Goal: Task Accomplishment & Management: Manage account settings

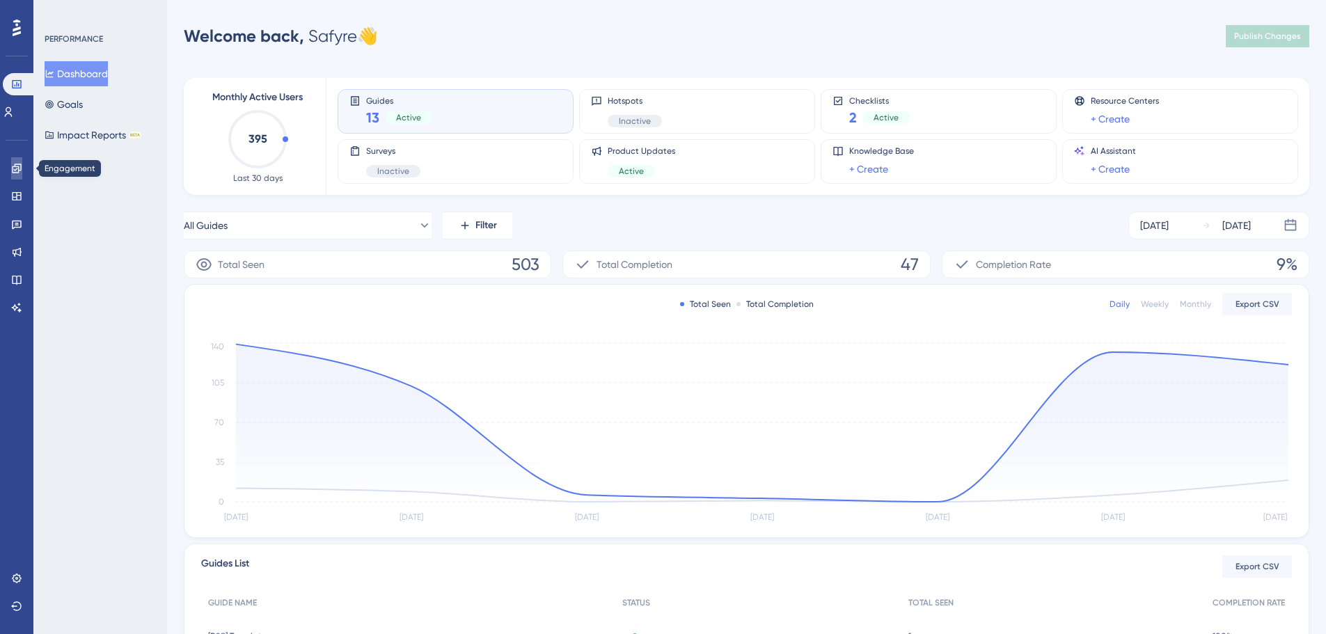
click at [16, 170] on icon at bounding box center [16, 168] width 9 height 9
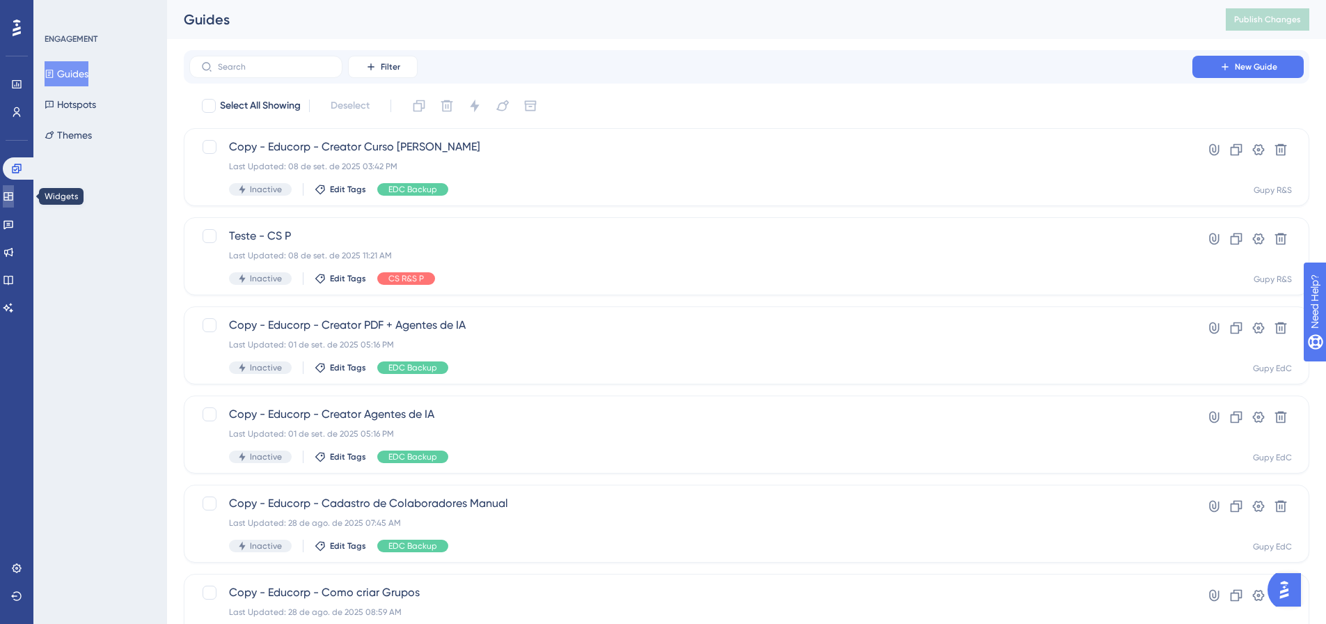
click at [14, 196] on link at bounding box center [8, 196] width 11 height 22
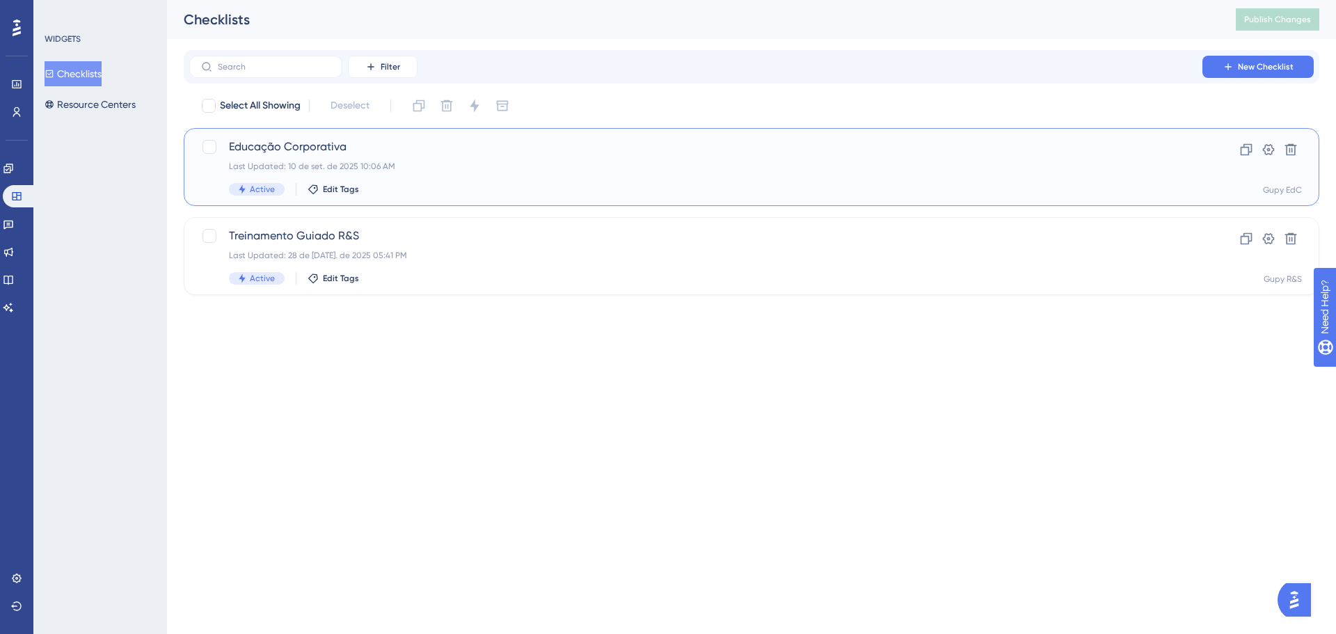
click at [464, 160] on div "Educação Corporativa Last Updated: 10 de set. de 2025 10:06 AM Active Edit Tags" at bounding box center [696, 166] width 934 height 57
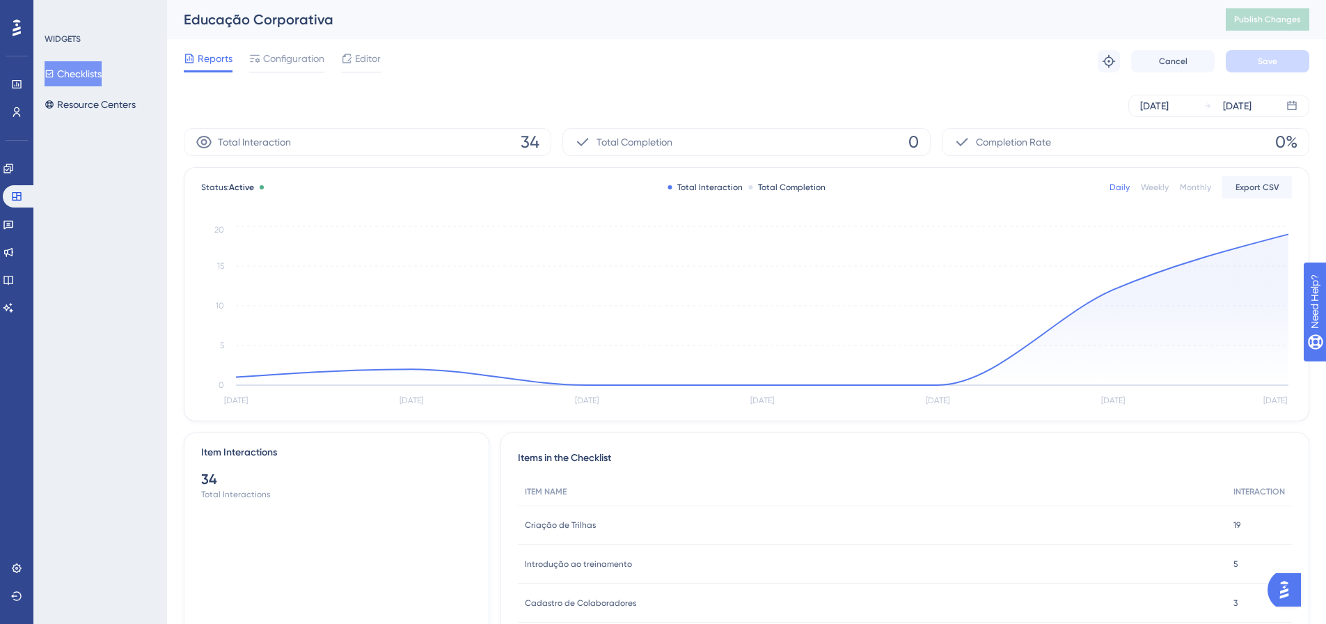
scroll to position [70, 0]
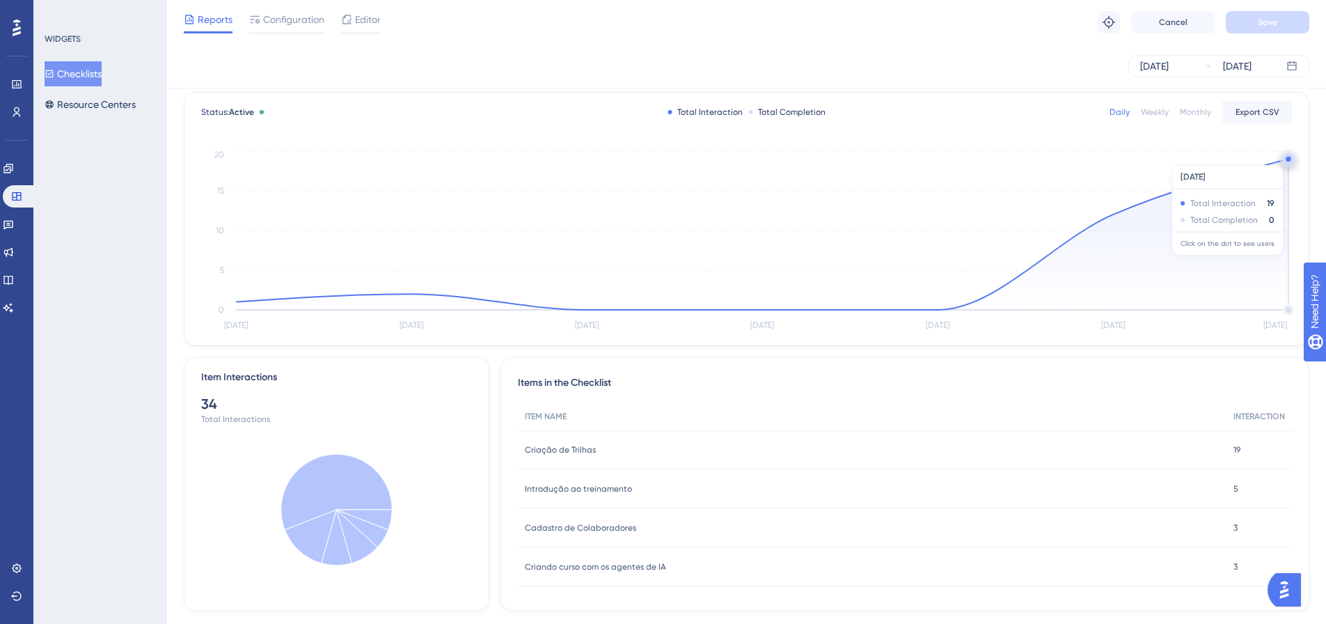
click at [1285, 158] on circle at bounding box center [1288, 158] width 11 height 11
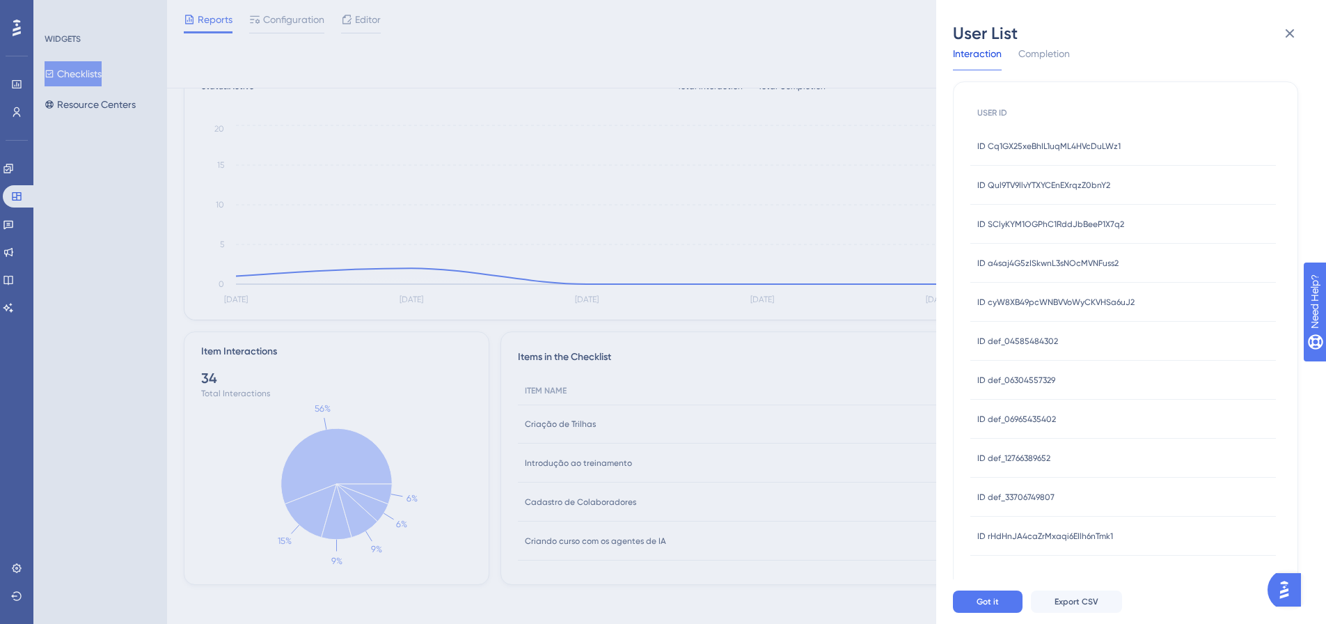
scroll to position [101, 0]
click at [1062, 607] on span "Export CSV" at bounding box center [1076, 601] width 44 height 11
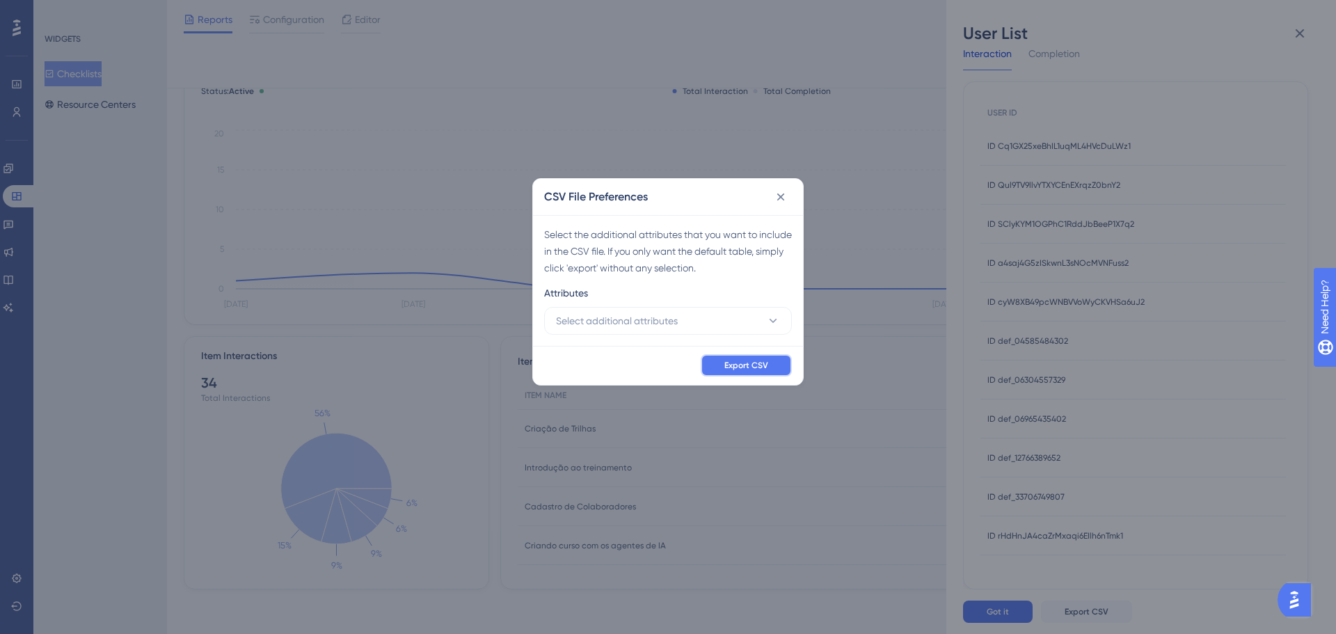
click at [743, 358] on button "Export CSV" at bounding box center [746, 365] width 91 height 22
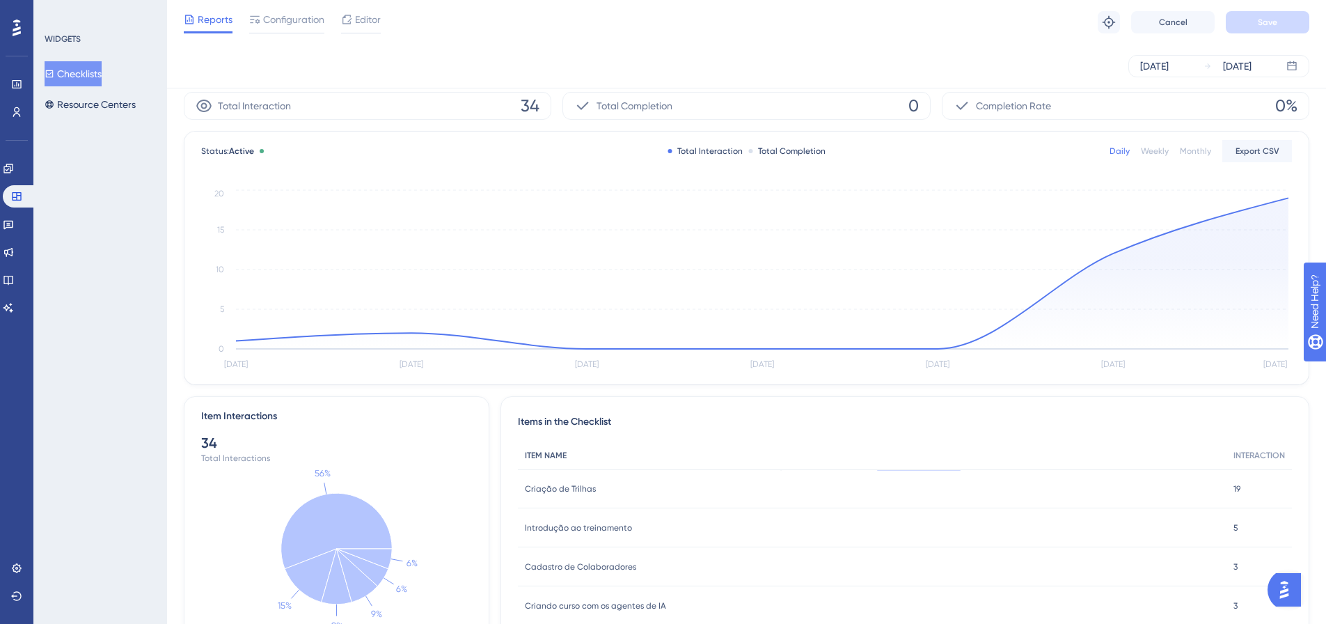
scroll to position [0, 0]
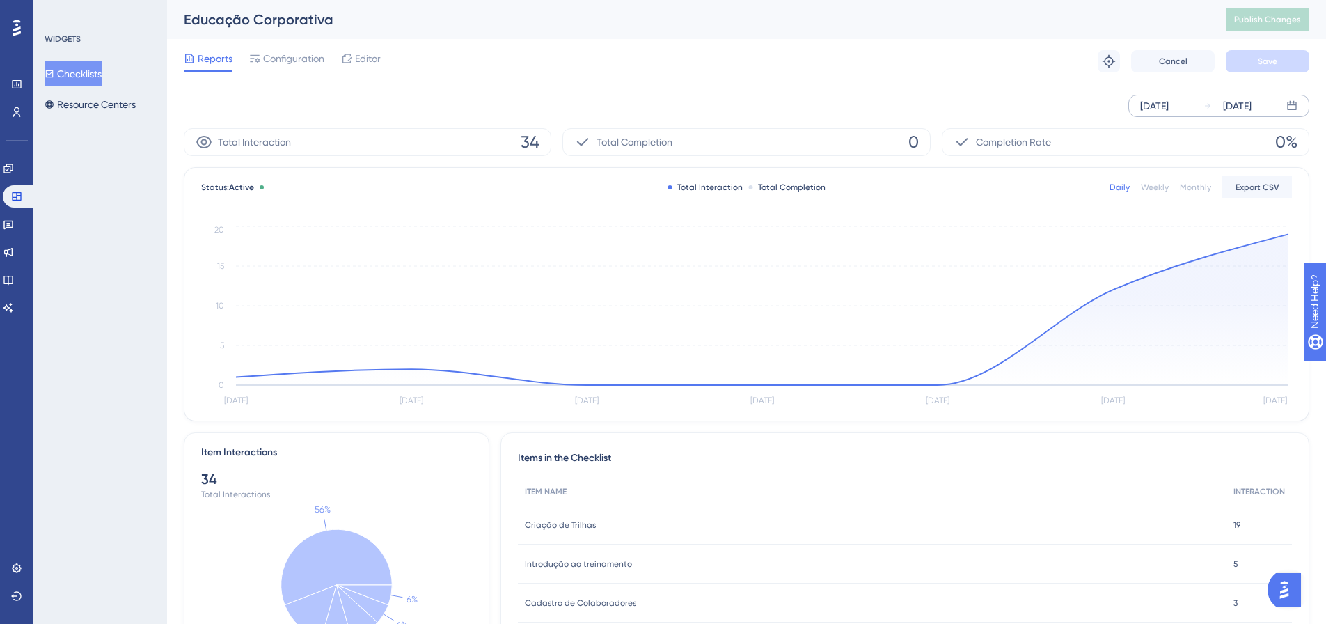
click at [1168, 105] on div "[DATE]" at bounding box center [1154, 105] width 29 height 17
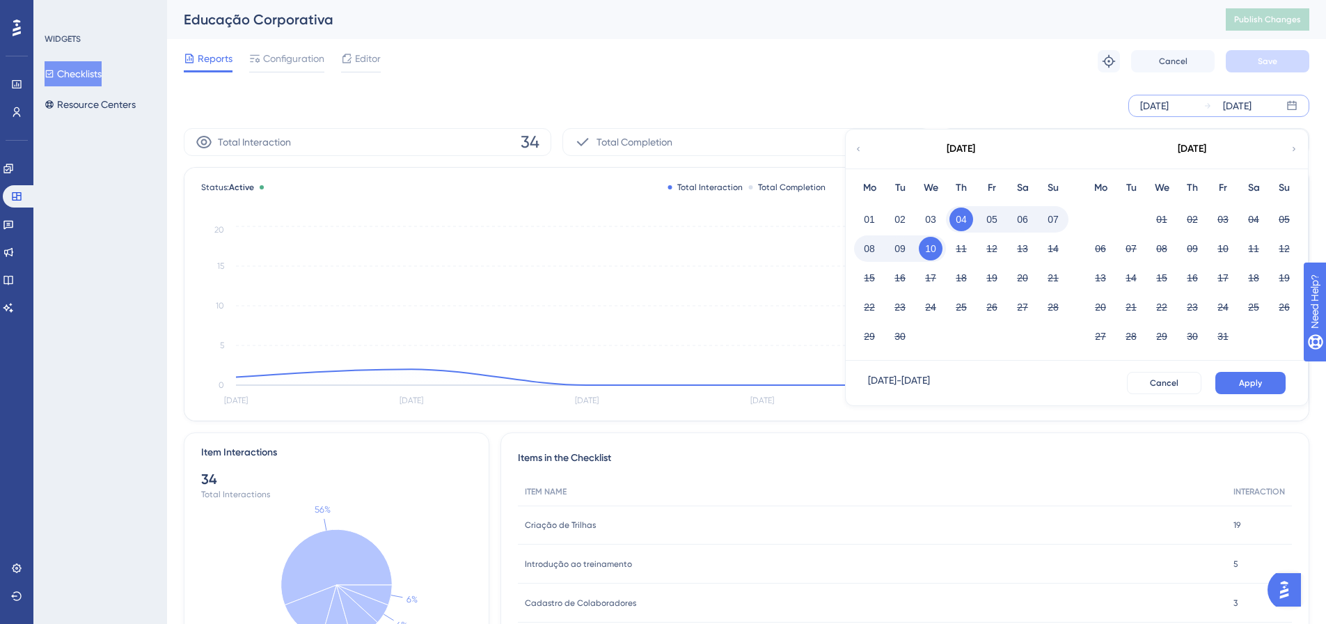
click at [955, 61] on div "Reports Configuration Editor Troubleshoot Cancel Save" at bounding box center [746, 61] width 1125 height 45
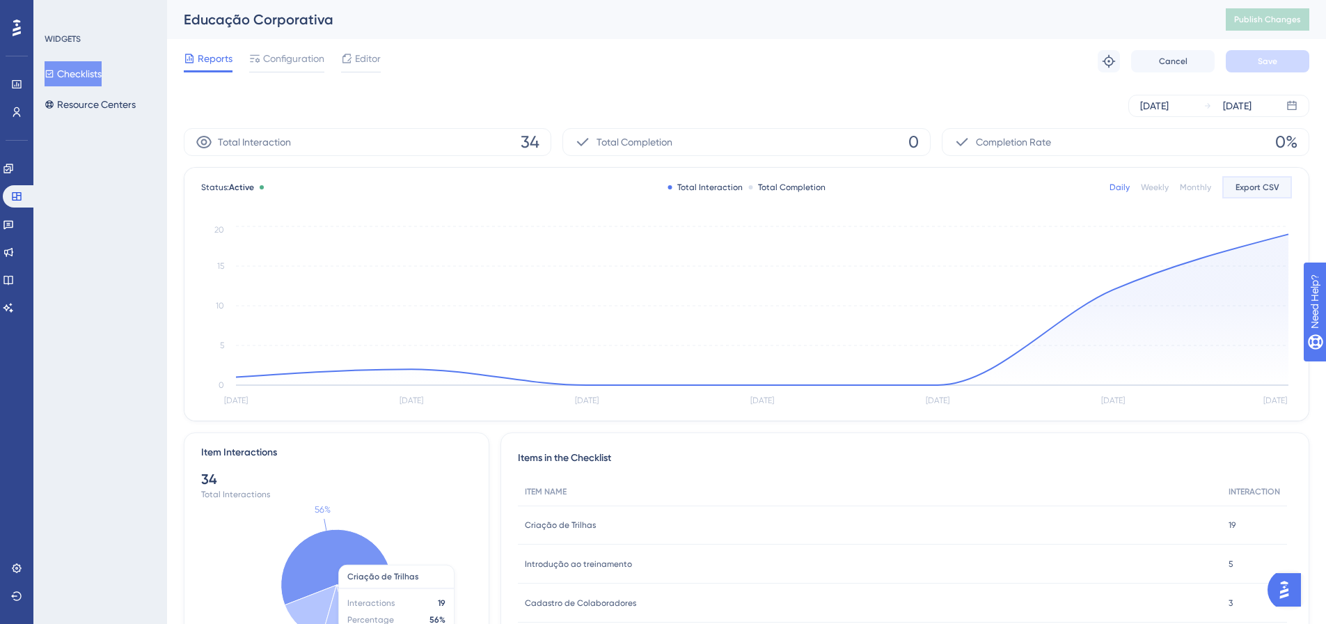
click at [1247, 188] on span "Export CSV" at bounding box center [1257, 187] width 44 height 11
click at [14, 168] on link at bounding box center [8, 168] width 11 height 22
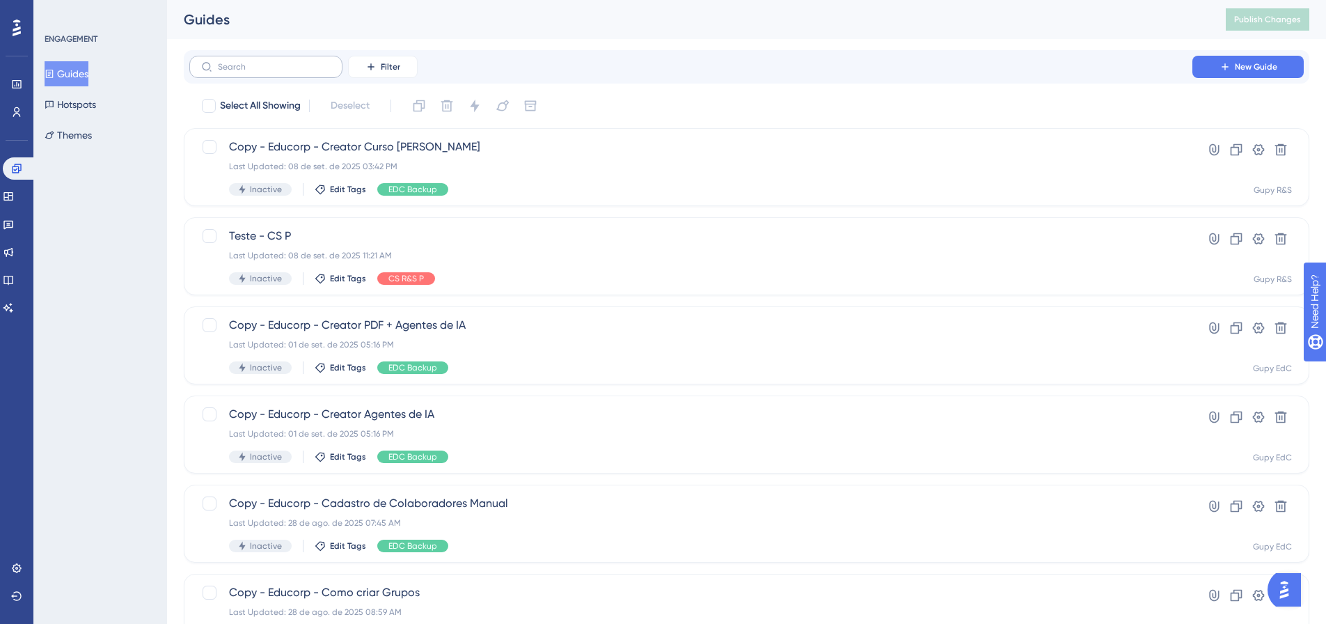
click at [280, 61] on label at bounding box center [265, 67] width 153 height 22
click at [280, 62] on input "text" at bounding box center [274, 67] width 113 height 10
click at [379, 65] on button "Filter" at bounding box center [383, 67] width 70 height 22
click at [401, 190] on div "Status Status" at bounding box center [396, 190] width 57 height 28
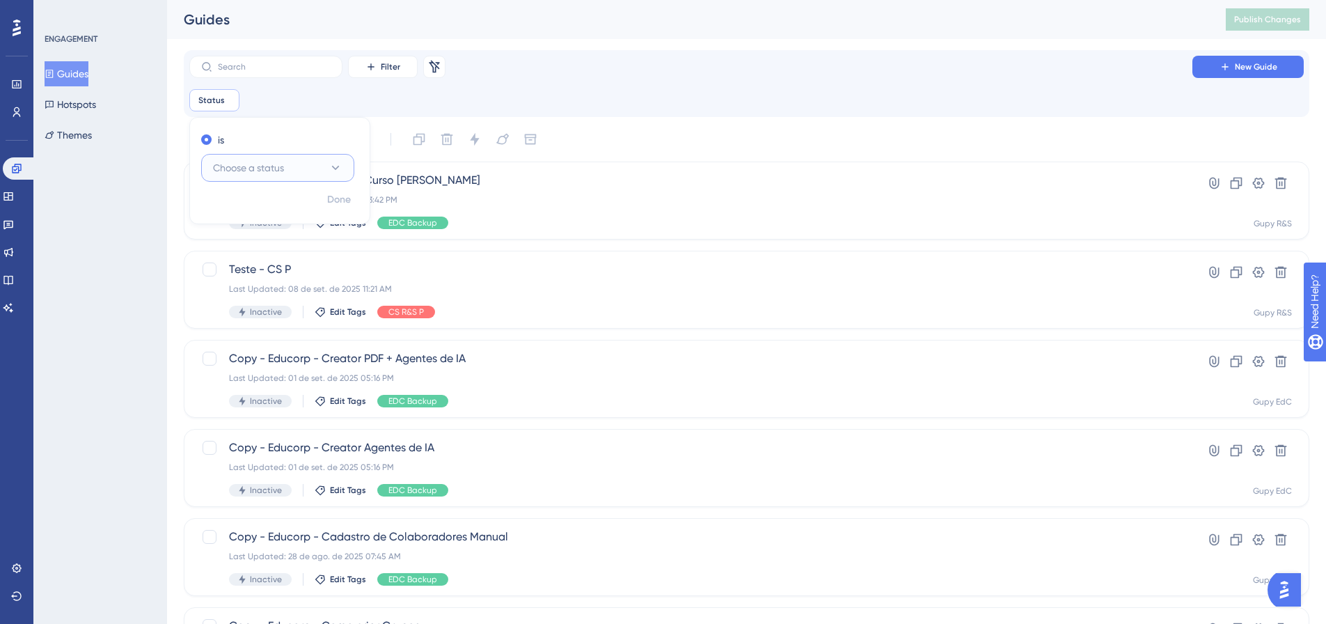
click at [260, 172] on span "Choose a status" at bounding box center [248, 167] width 71 height 17
click at [272, 211] on div "Active Active" at bounding box center [277, 210] width 113 height 28
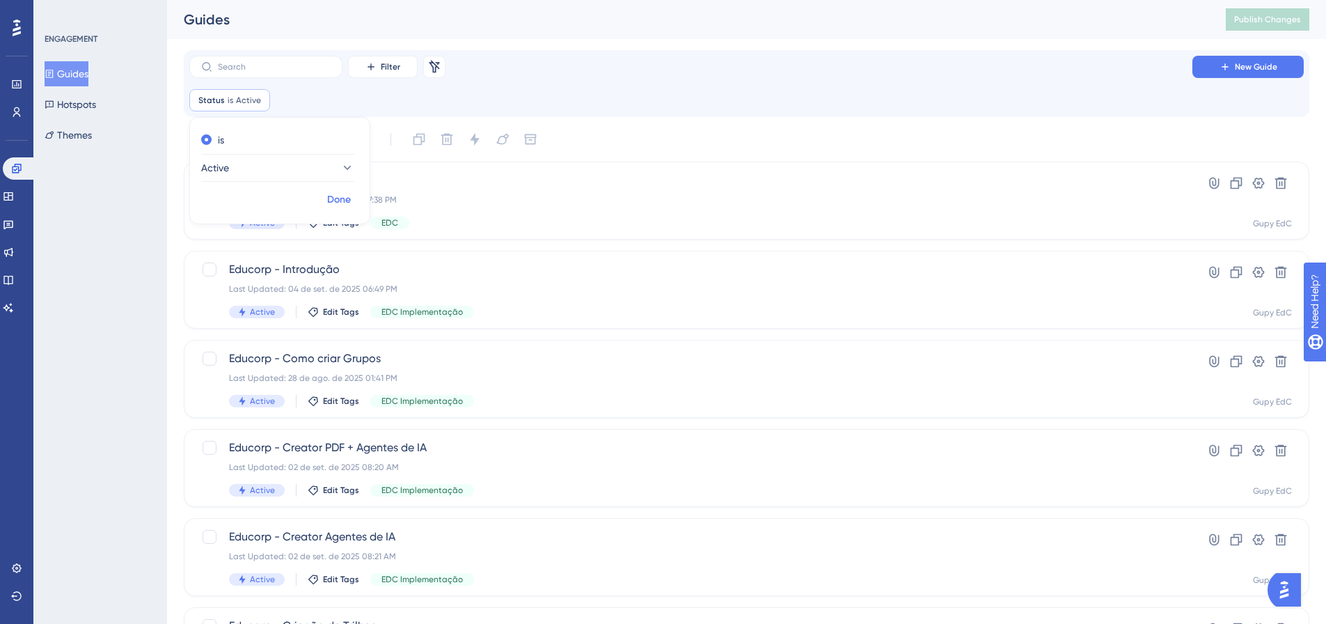
click at [339, 199] on span "Done" at bounding box center [339, 199] width 24 height 17
click at [399, 63] on span "Filter" at bounding box center [390, 66] width 19 height 11
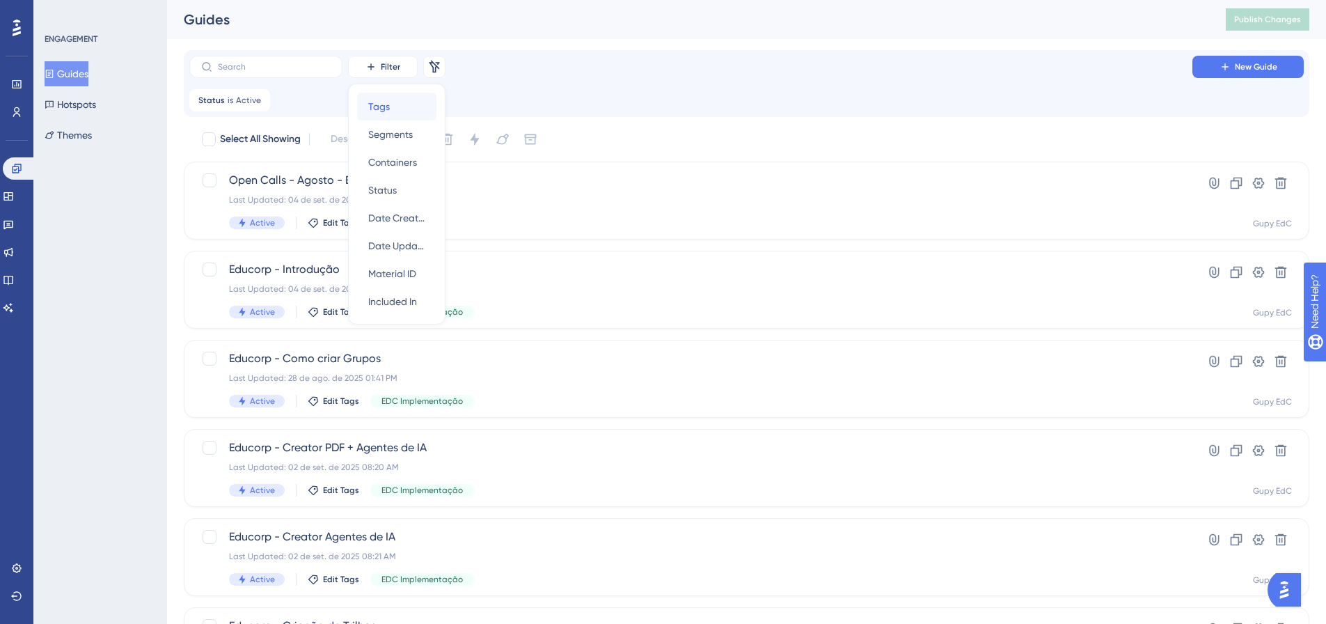
click at [381, 96] on div "Tags Tags" at bounding box center [396, 107] width 57 height 28
click at [360, 167] on span "Choose a tag" at bounding box center [357, 167] width 60 height 17
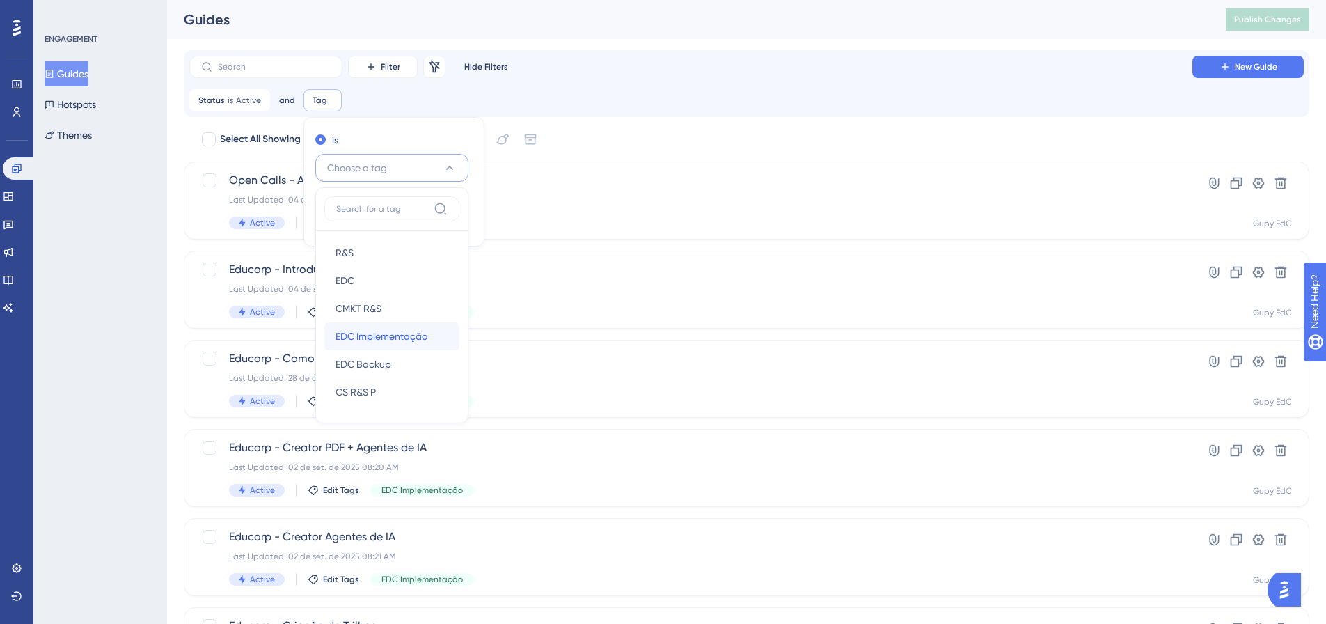
click at [384, 344] on div "EDC Implementação EDC Implementação" at bounding box center [391, 336] width 113 height 28
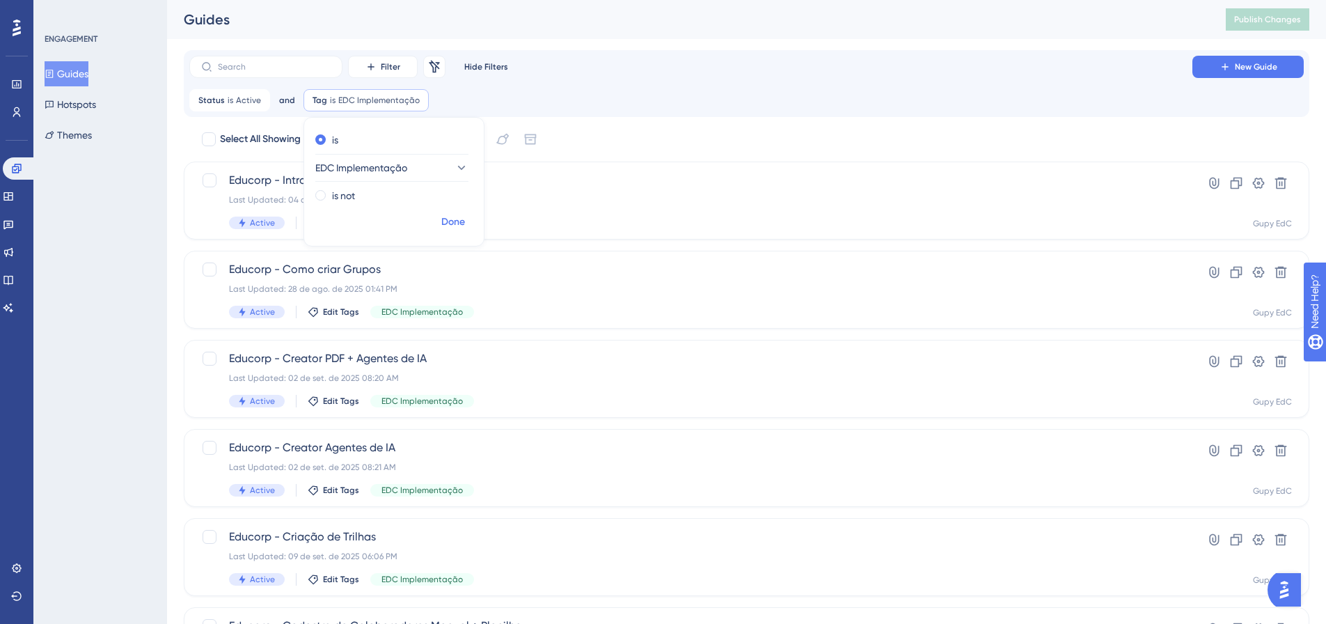
click at [446, 221] on span "Done" at bounding box center [453, 222] width 24 height 17
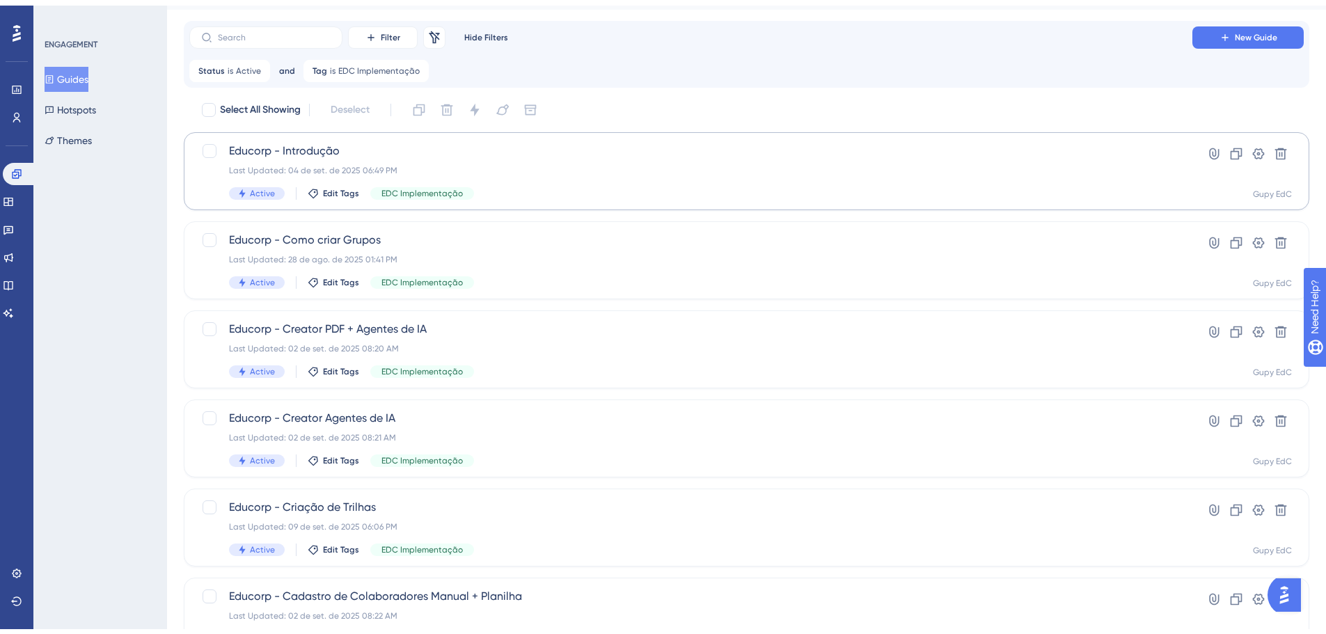
scroll to position [70, 0]
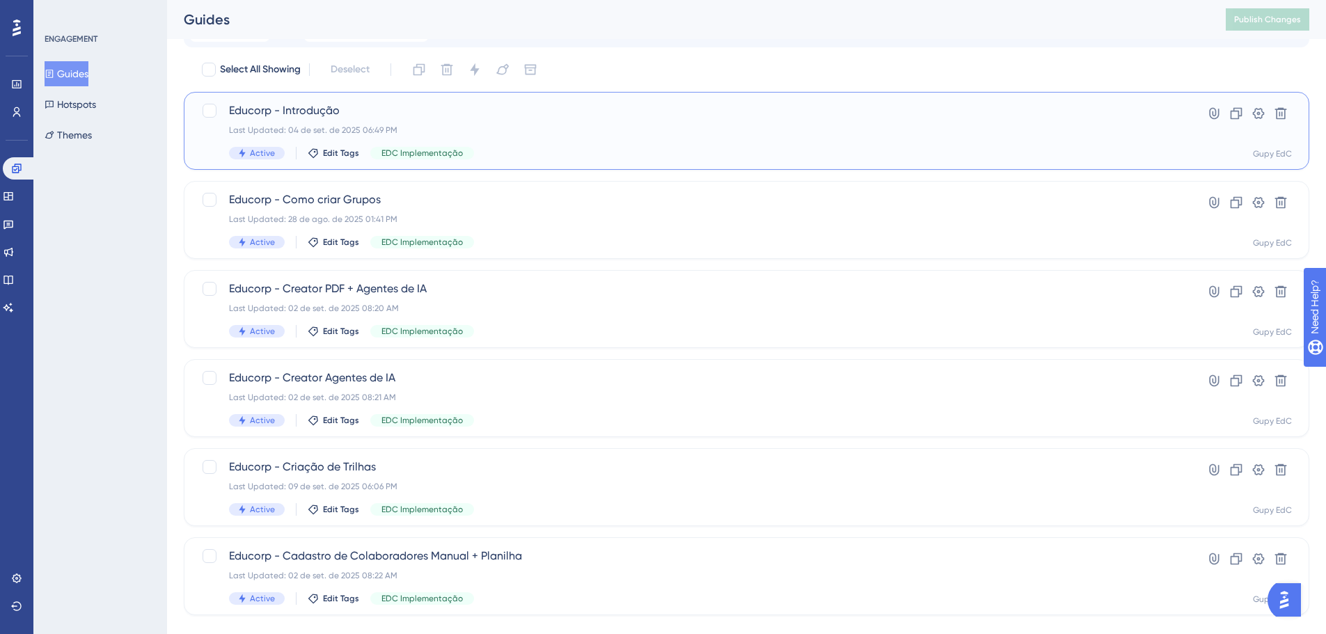
click at [614, 125] on div "Last Updated: 04 de set. de 2025 06:49 PM" at bounding box center [690, 130] width 923 height 11
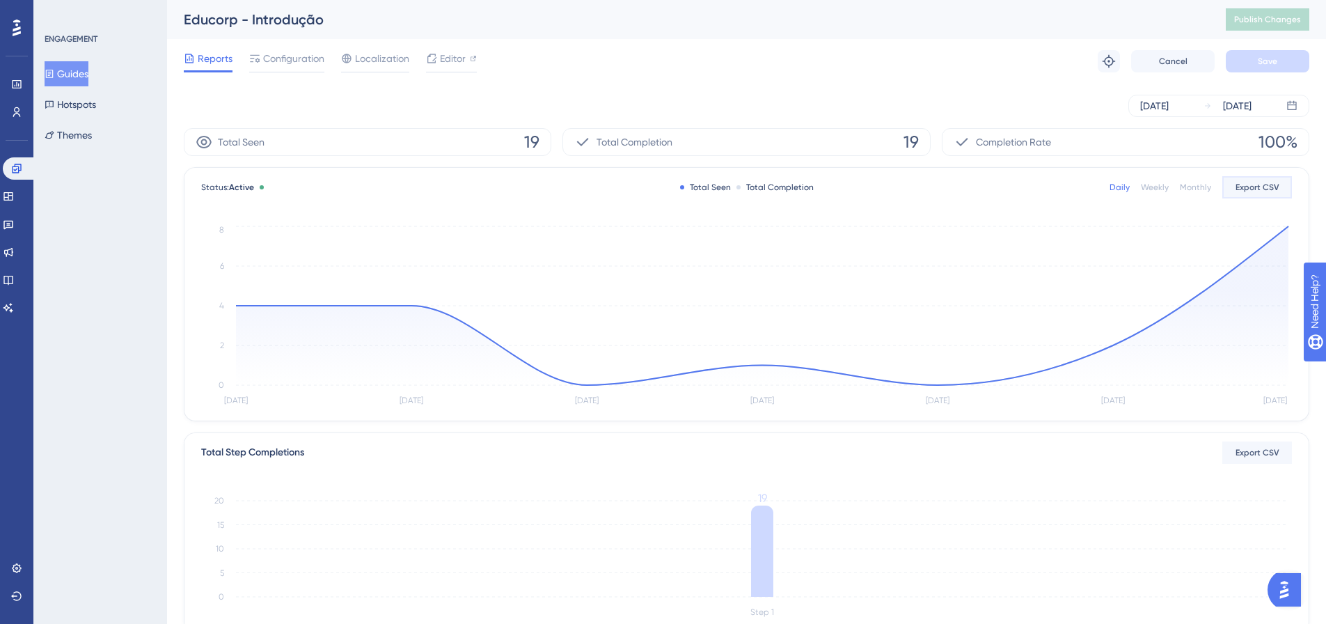
click at [1267, 195] on button "Export CSV" at bounding box center [1257, 187] width 70 height 22
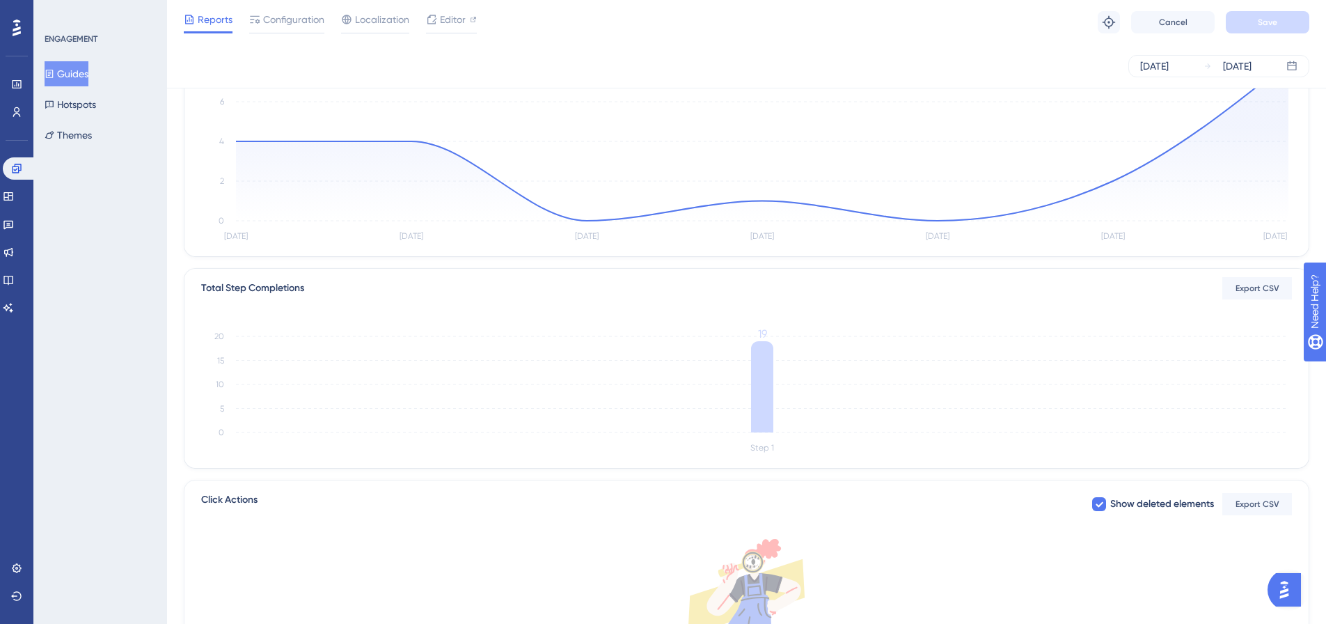
scroll to position [70, 0]
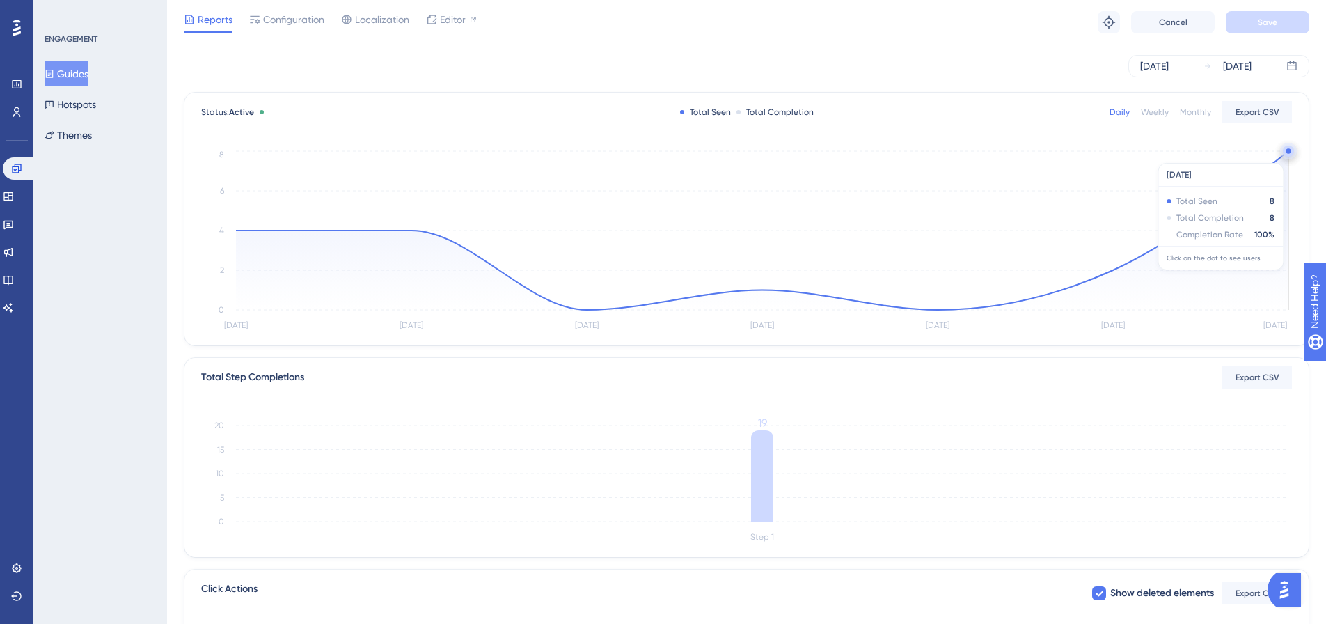
click at [1287, 153] on circle at bounding box center [1287, 150] width 5 height 5
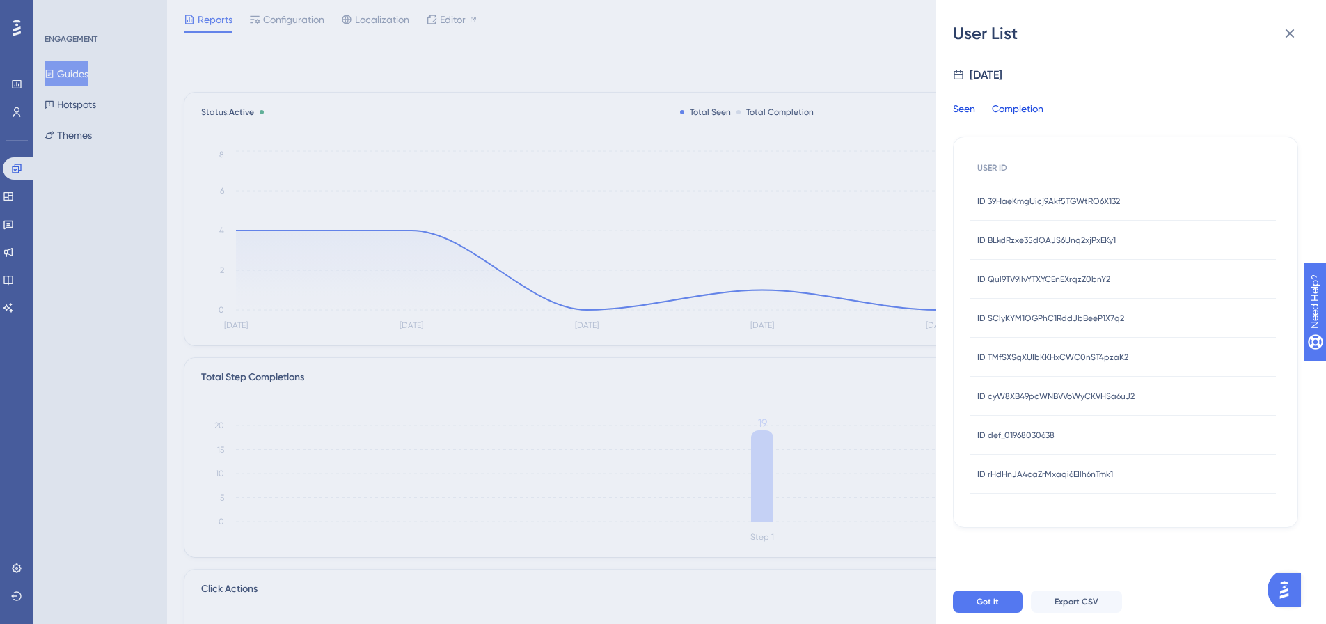
click at [1030, 122] on div "Completion" at bounding box center [1017, 112] width 51 height 25
click at [1041, 199] on span "ID 39HaeKmgUicj9Akf5TGWtRO6X132" at bounding box center [1048, 201] width 143 height 11
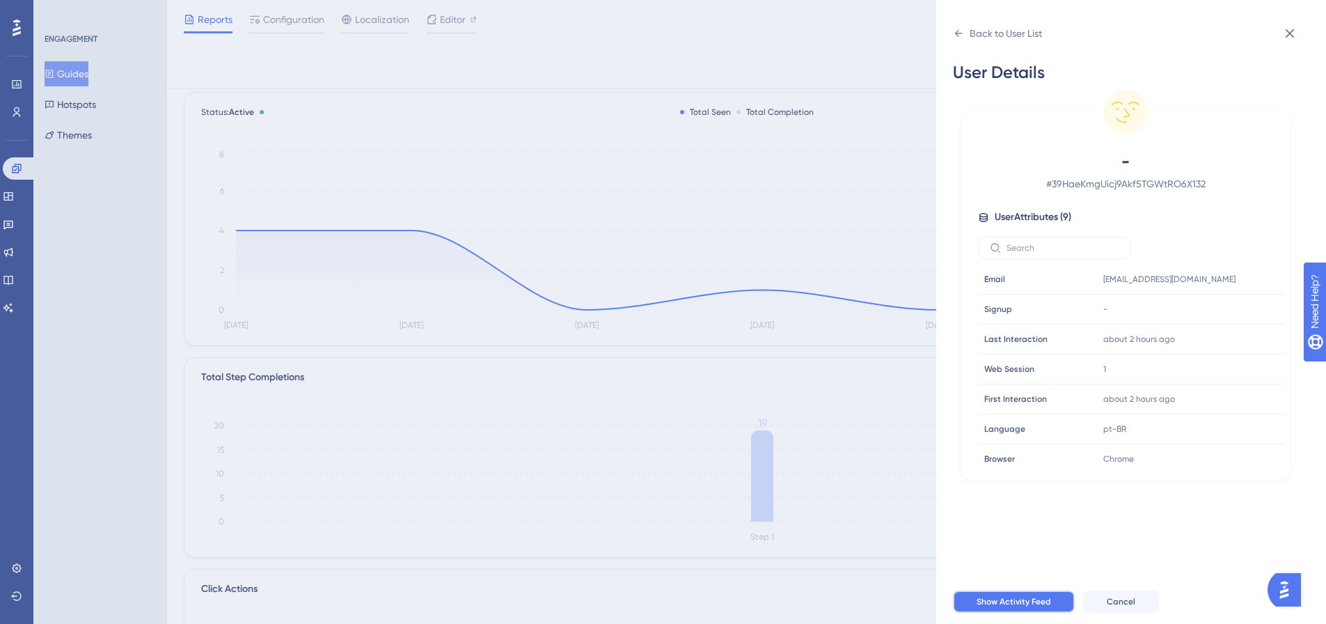
click at [1024, 607] on span "Show Activity Feed" at bounding box center [1013, 601] width 74 height 11
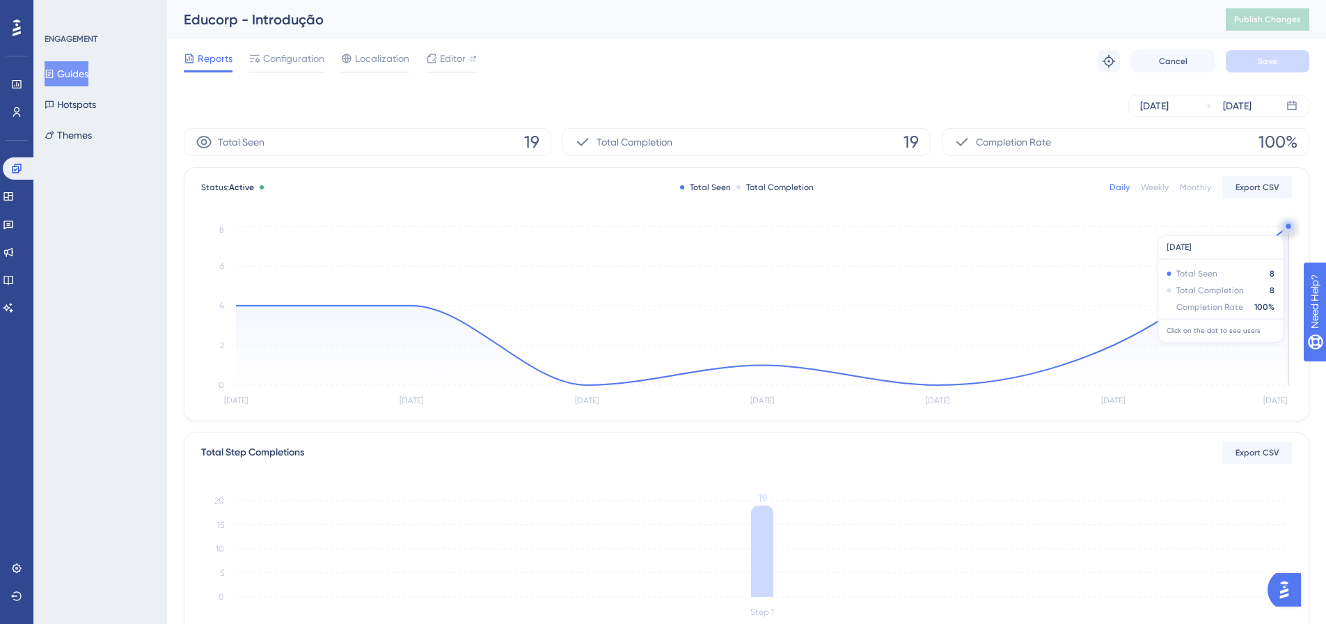
click at [1285, 228] on circle at bounding box center [1288, 226] width 11 height 11
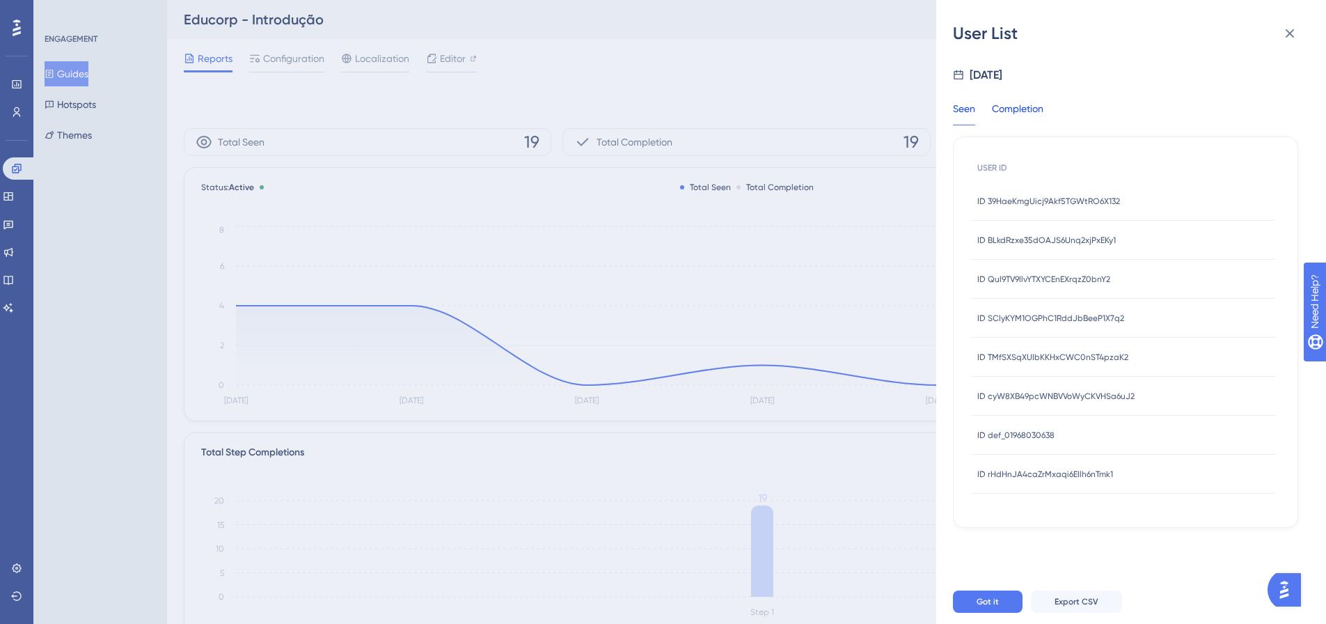
click at [1005, 114] on div "Completion" at bounding box center [1017, 112] width 51 height 25
click at [1297, 32] on icon at bounding box center [1289, 33] width 17 height 17
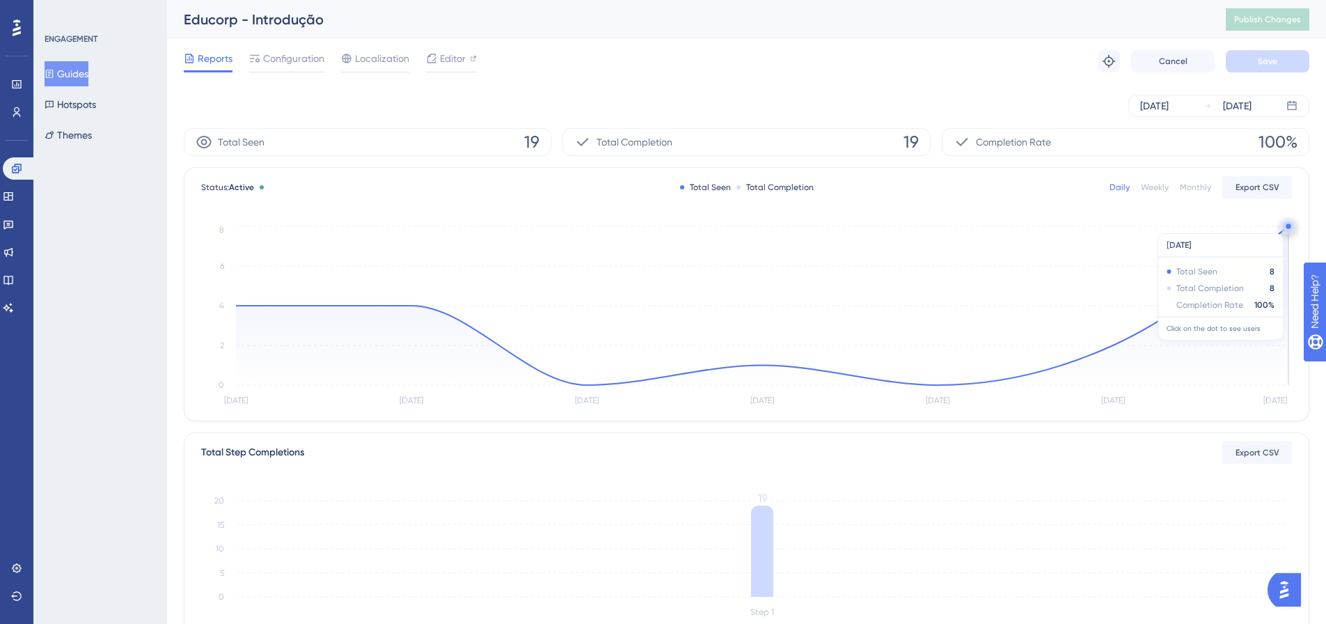
click at [1285, 226] on circle at bounding box center [1288, 226] width 11 height 11
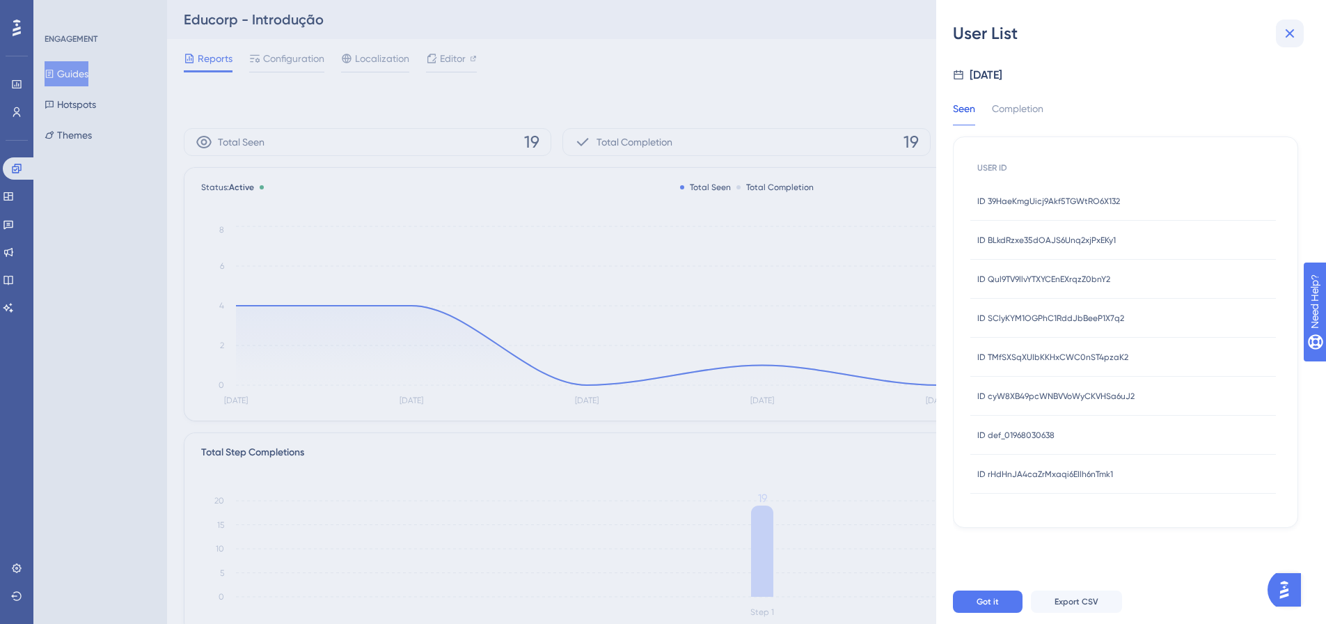
click at [1294, 31] on icon at bounding box center [1289, 33] width 17 height 17
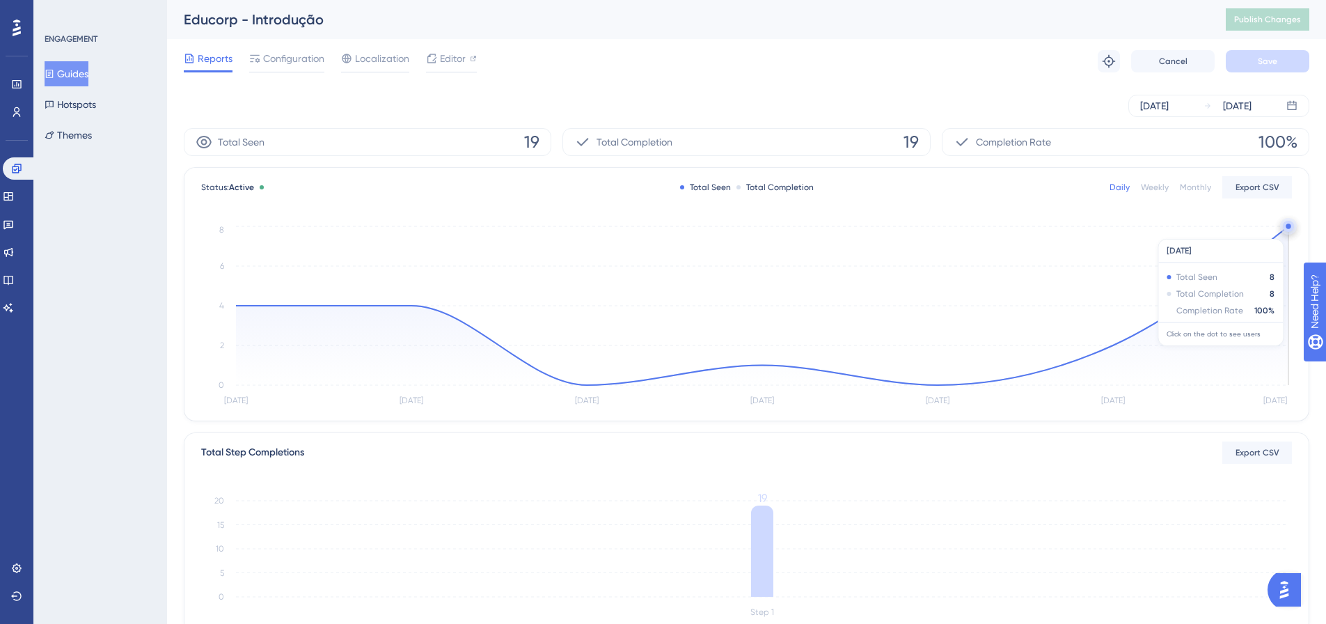
click at [1288, 228] on circle at bounding box center [1288, 228] width 0 height 0
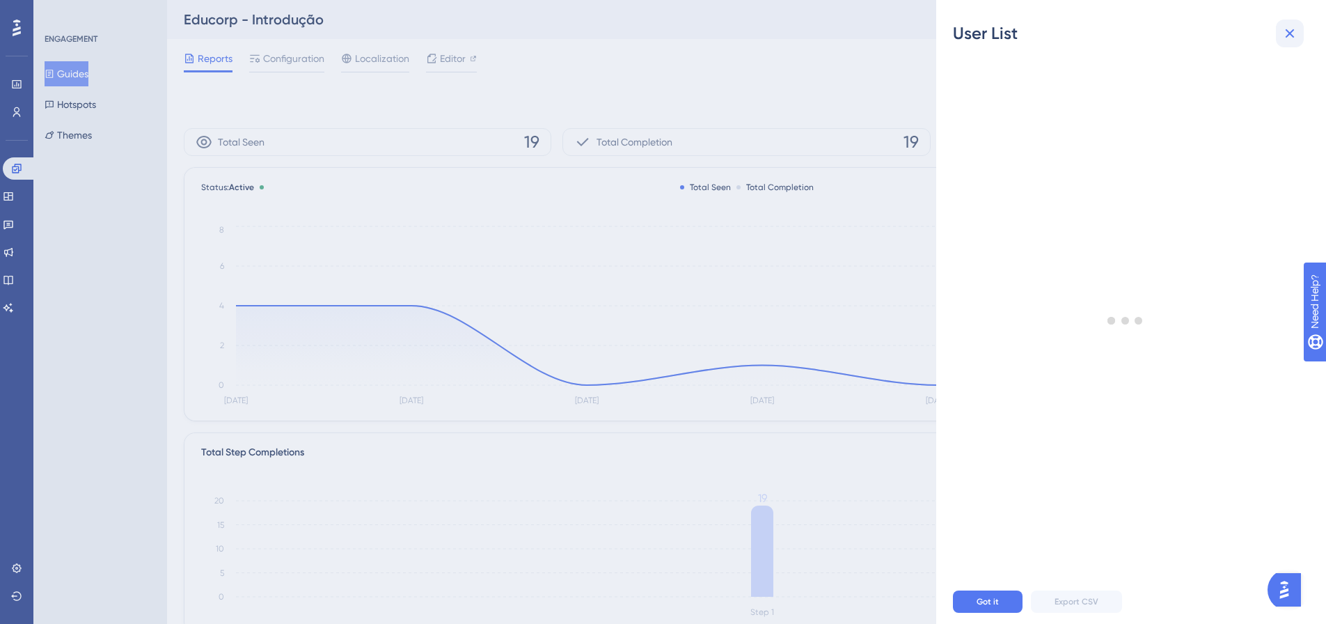
click at [1299, 34] on button at bounding box center [1290, 33] width 28 height 28
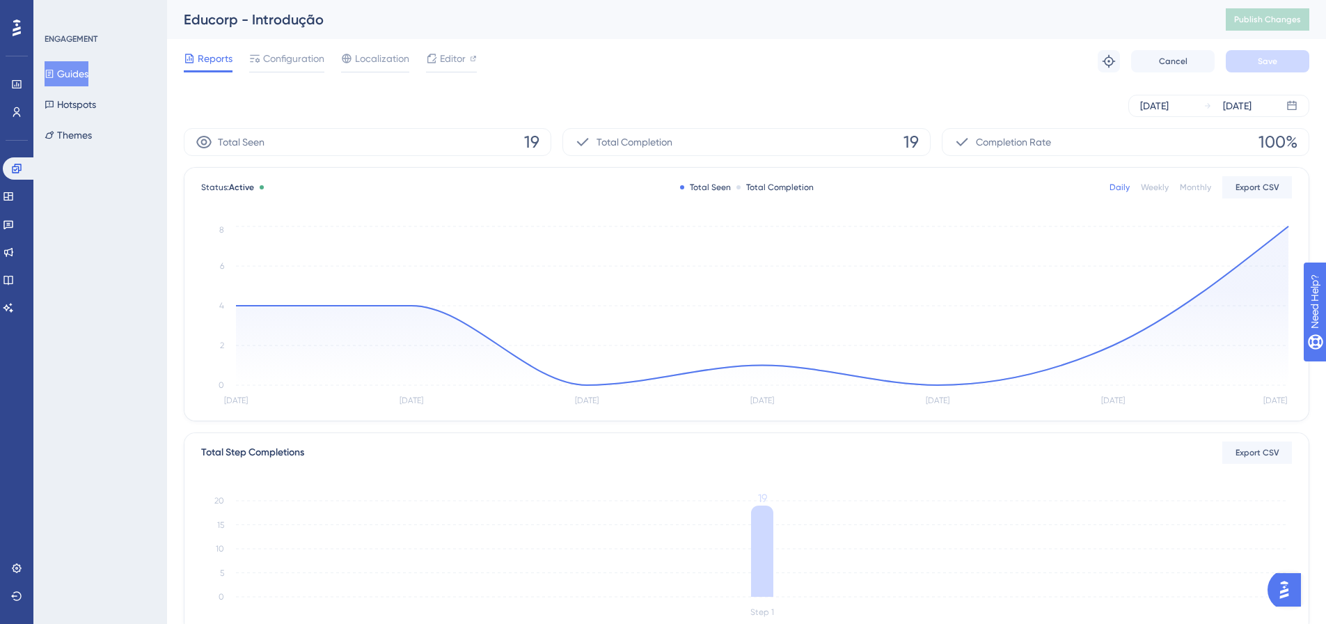
click at [88, 68] on button "Guides" at bounding box center [67, 73] width 44 height 25
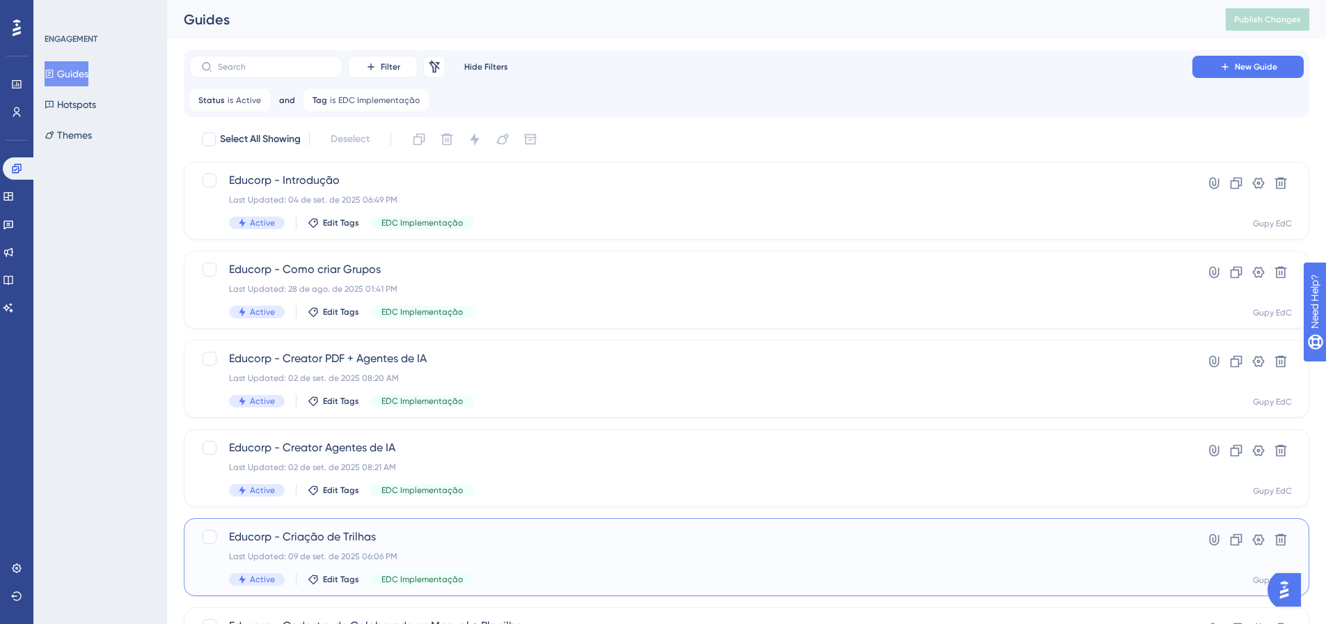
click at [539, 570] on div "Educorp - Criação de Trilhas Last Updated: 09 de set. de 2025 06:06 PM Active E…" at bounding box center [690, 556] width 923 height 57
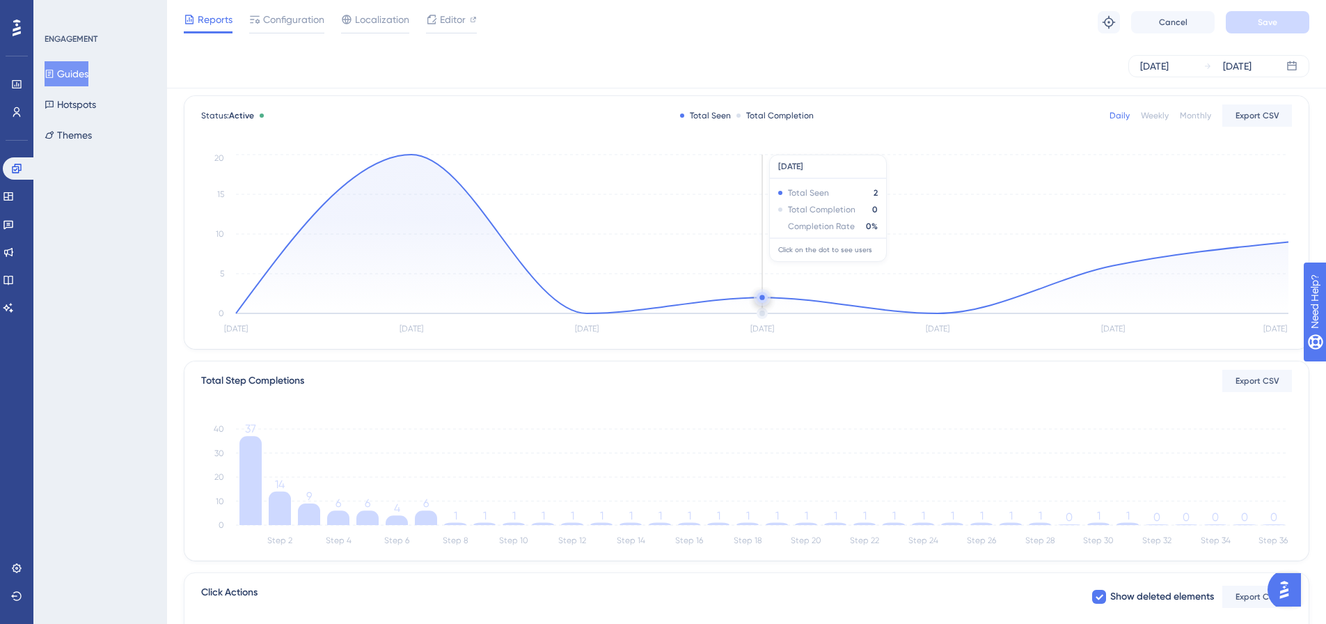
scroll to position [70, 0]
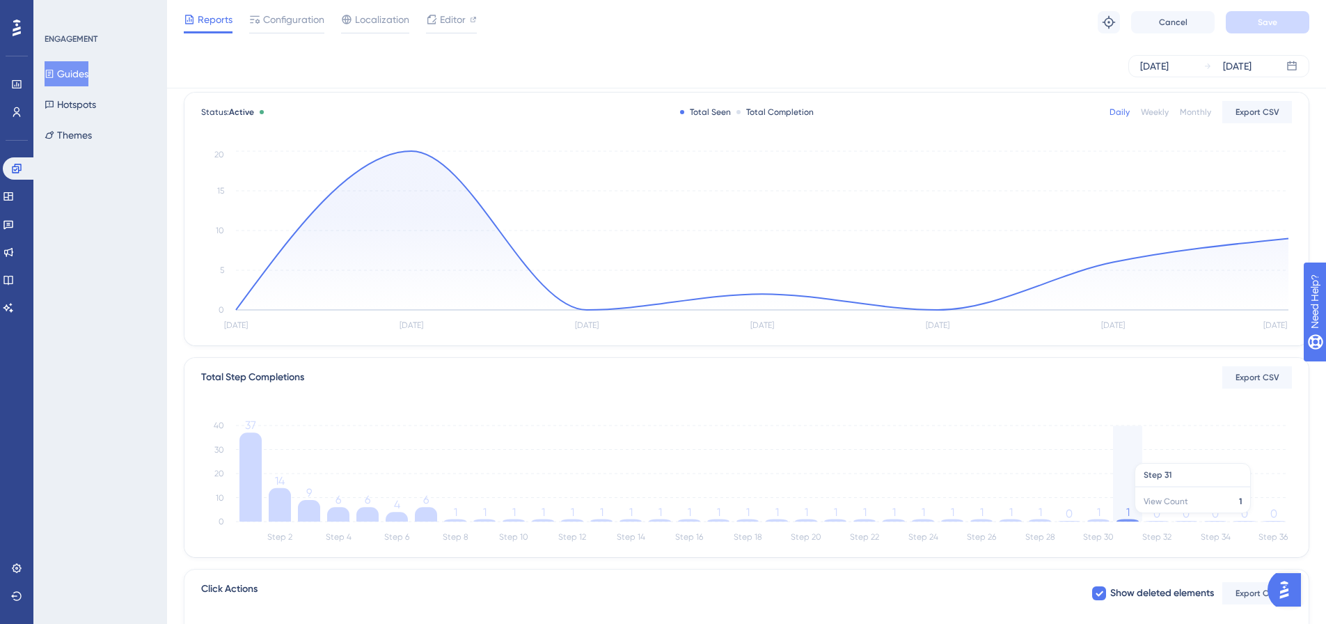
click at [1132, 520] on icon at bounding box center [1127, 520] width 22 height 2
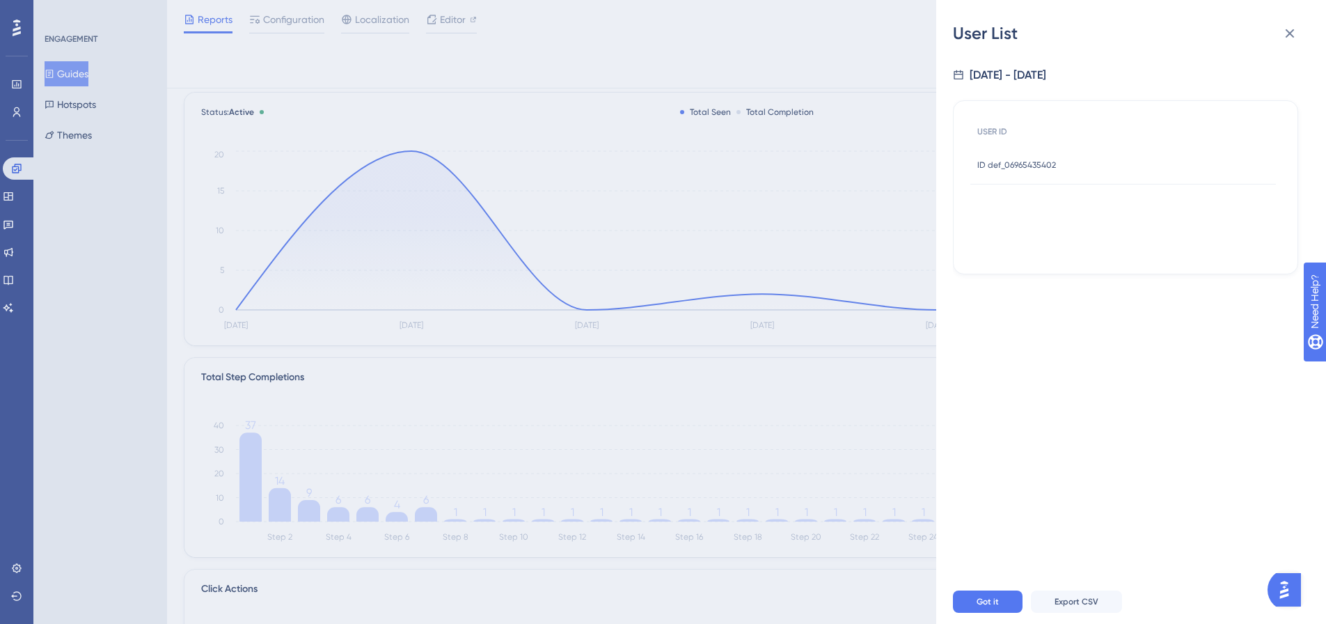
click at [1027, 177] on div "ID def_06965435402 ID def_06965435402" at bounding box center [1016, 164] width 79 height 39
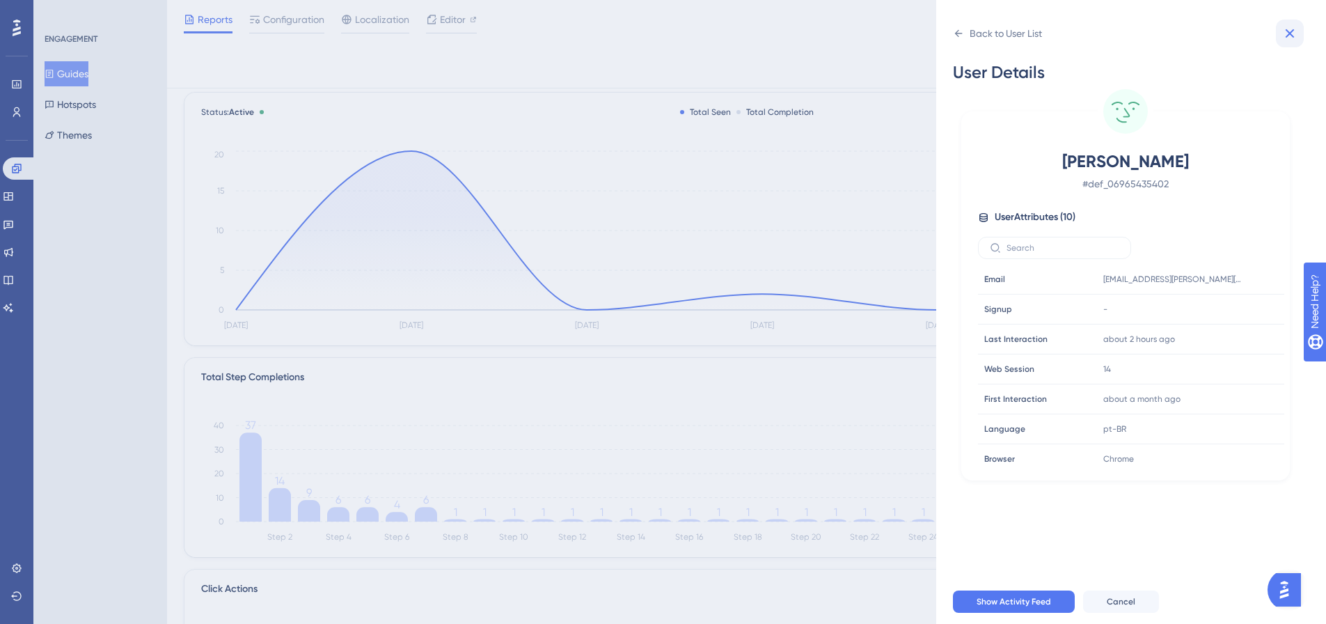
click at [1284, 31] on icon at bounding box center [1289, 33] width 17 height 17
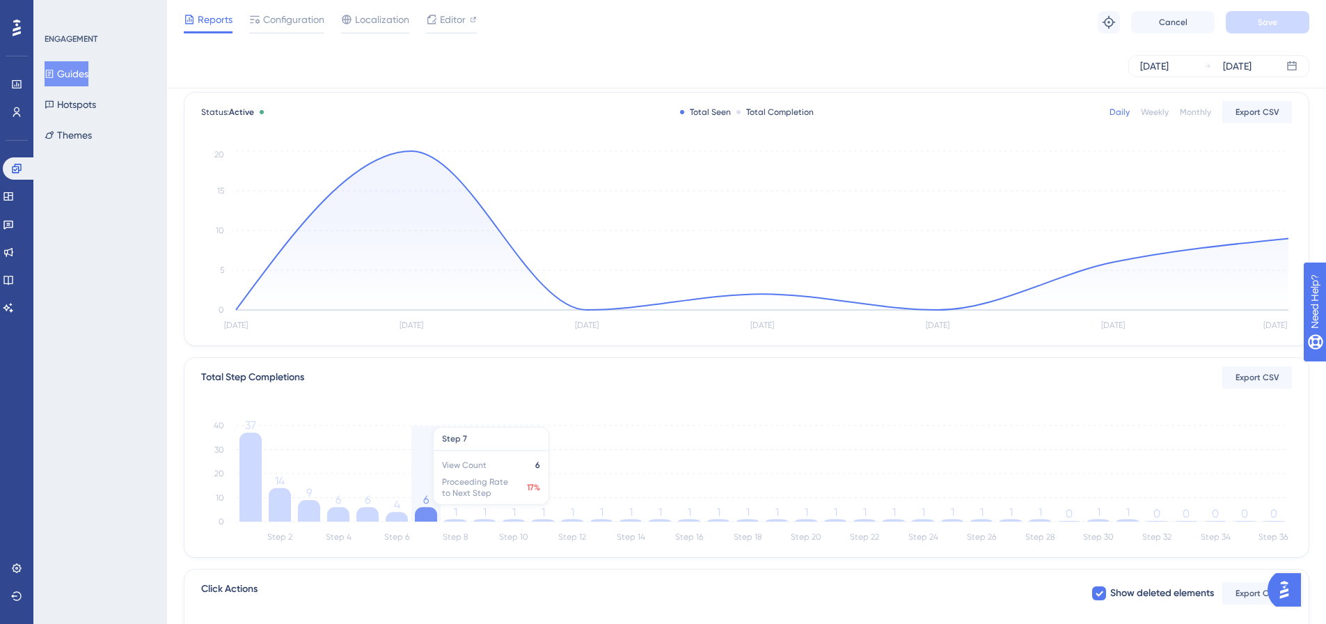
click at [422, 511] on icon at bounding box center [426, 514] width 22 height 15
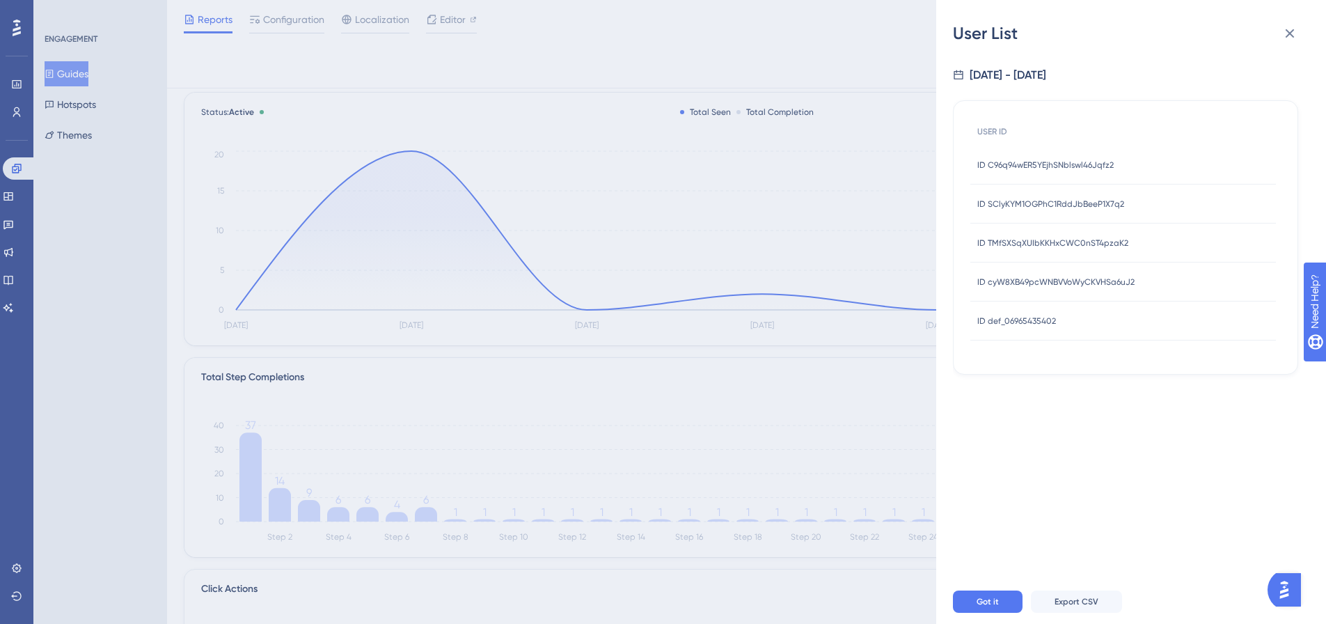
click at [1040, 175] on div "ID C96q94wER5YEjhSNblswl46Jqfz2 ID C96q94wER5YEjhSNblswl46Jqfz2" at bounding box center [1045, 164] width 136 height 39
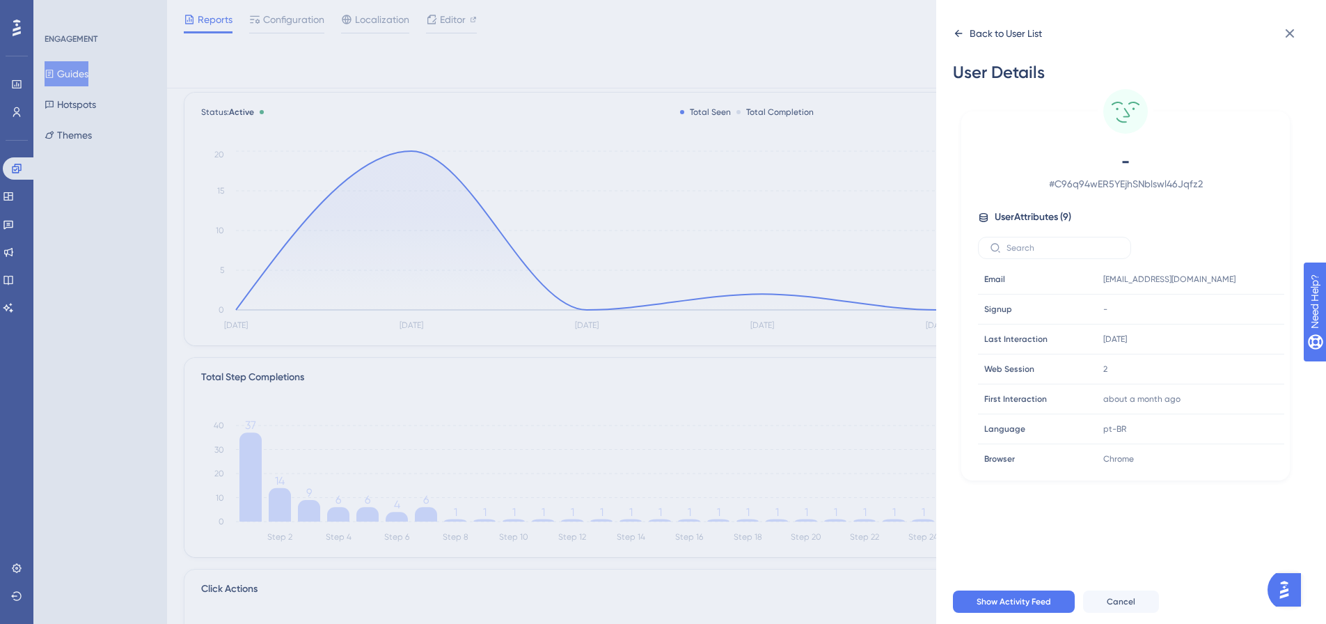
click at [962, 36] on icon at bounding box center [958, 33] width 11 height 11
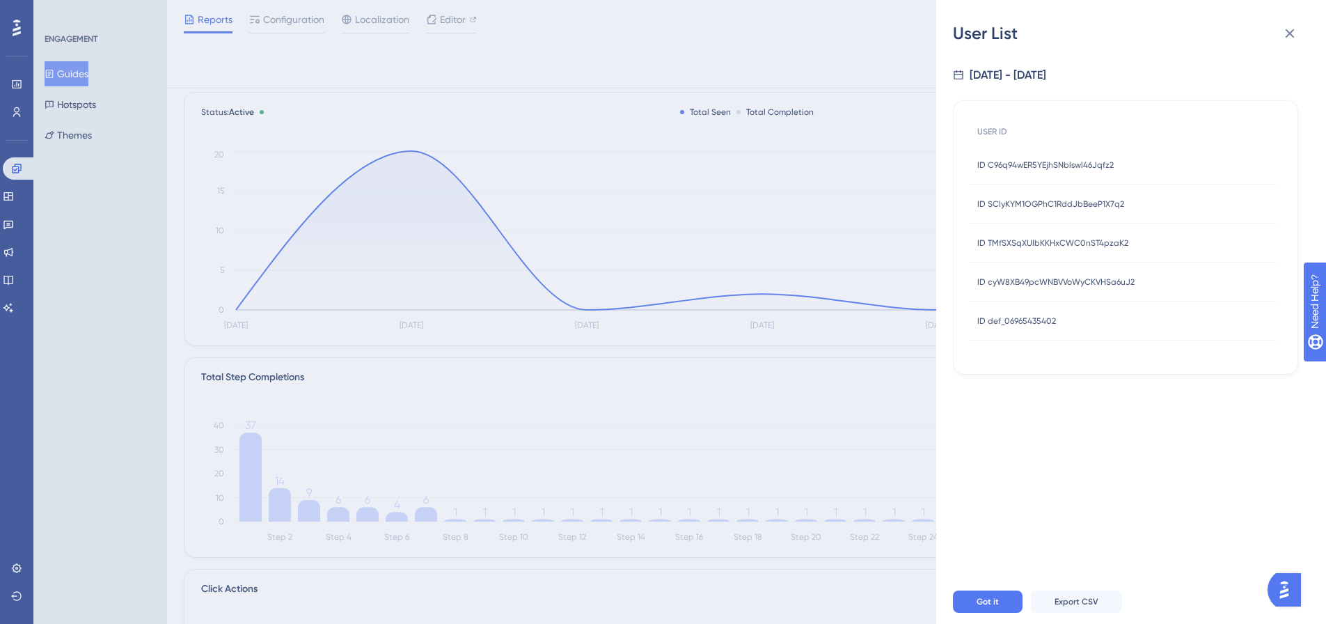
click at [1067, 205] on span "ID SClyKYM1OGPhC1RddJbBeeP1X7q2" at bounding box center [1050, 203] width 147 height 11
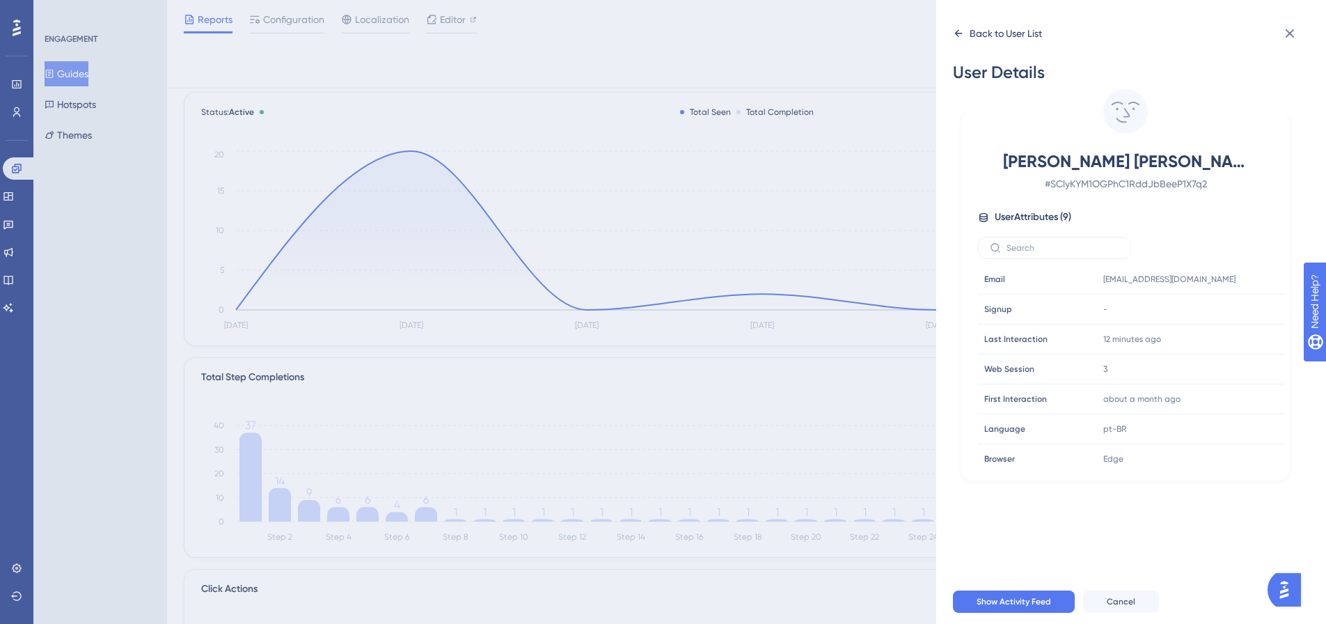
click at [961, 40] on div "Back to User List" at bounding box center [997, 33] width 89 height 22
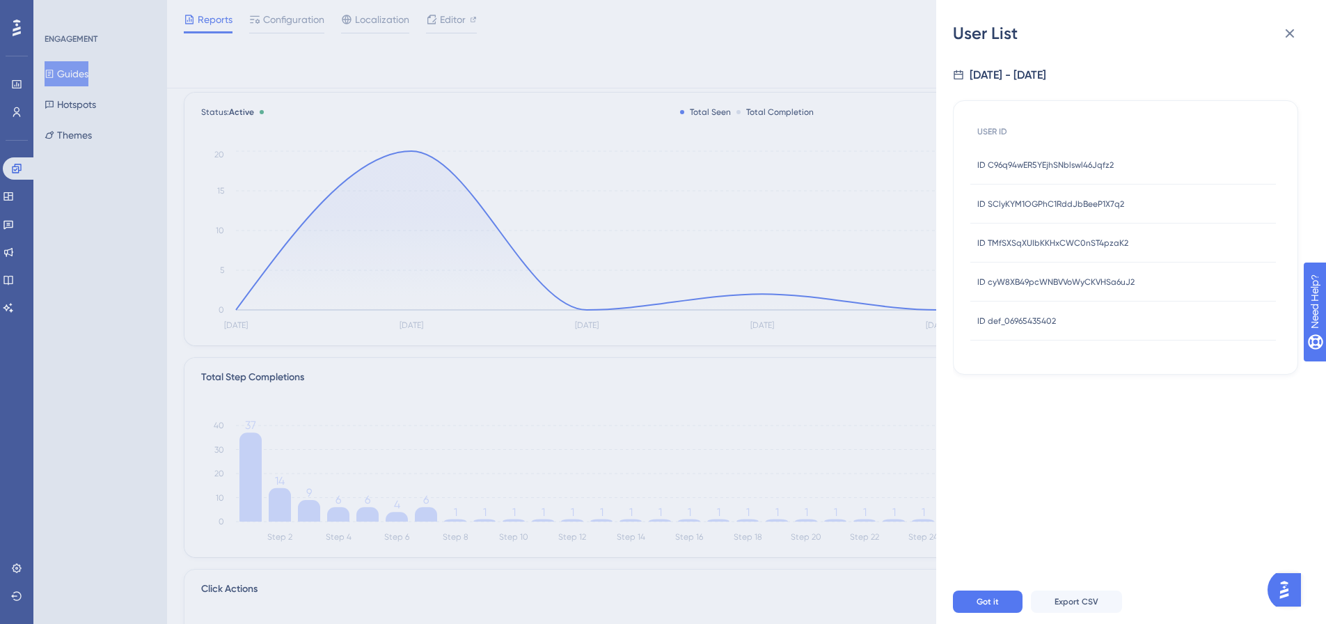
click at [1046, 239] on span "ID TMfSXSqXUIbKKHxCWC0nST4pzaK2" at bounding box center [1052, 242] width 151 height 11
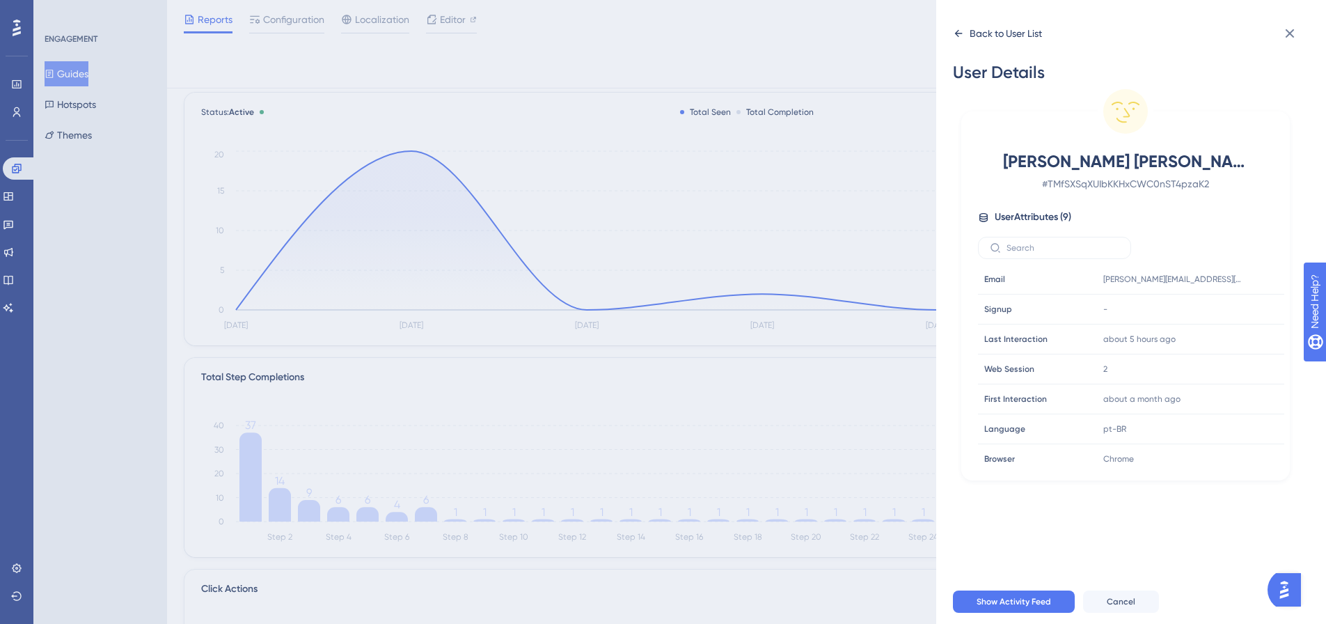
click at [956, 31] on icon at bounding box center [958, 33] width 11 height 11
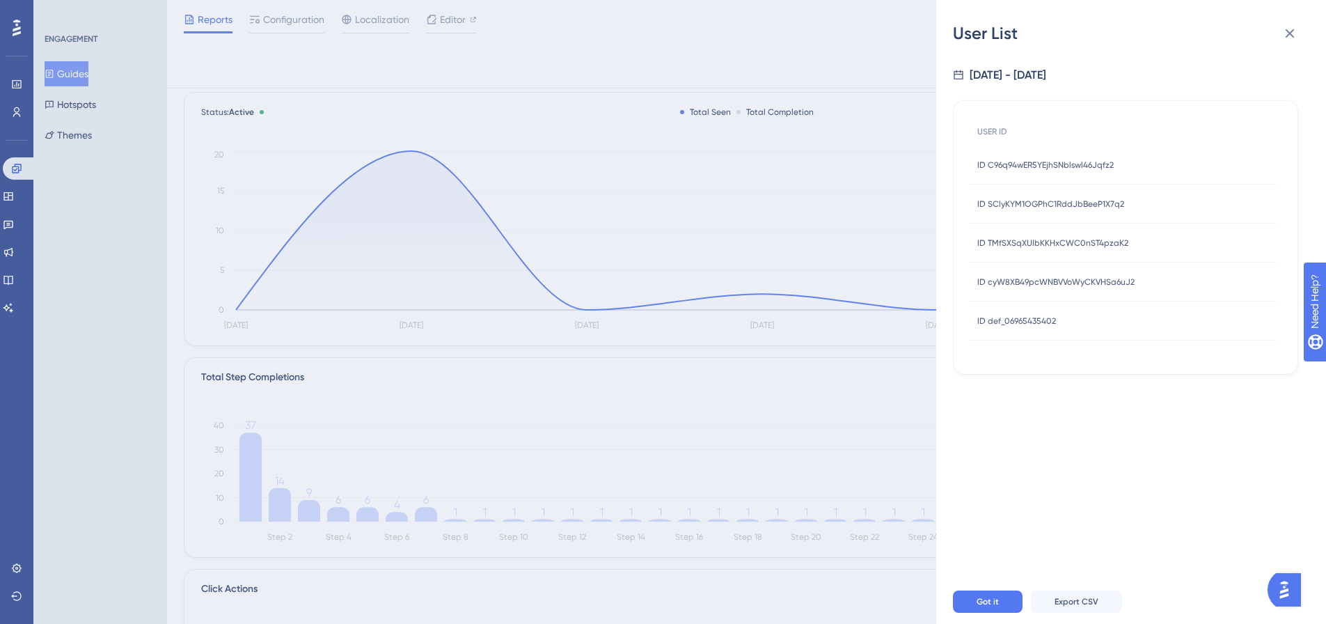
click at [1049, 280] on span "ID cyW8XB49pcWNBVVoWyCKVHSa6uJ2" at bounding box center [1055, 281] width 157 height 11
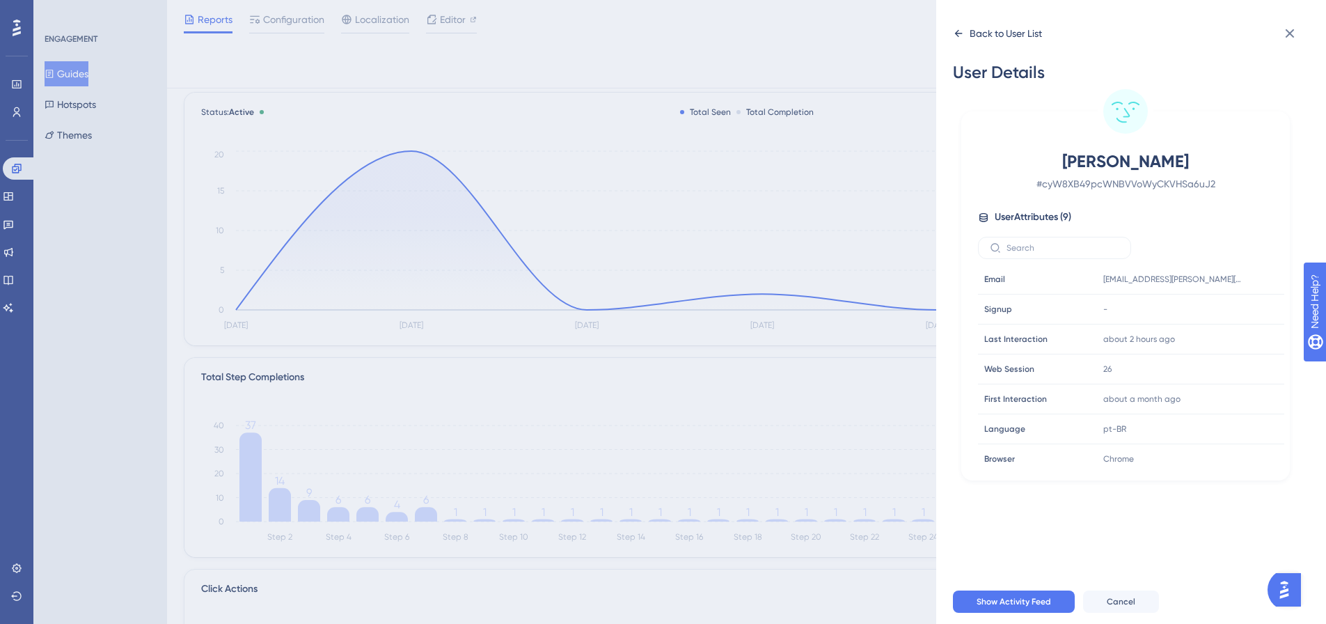
click at [958, 29] on icon at bounding box center [958, 33] width 11 height 11
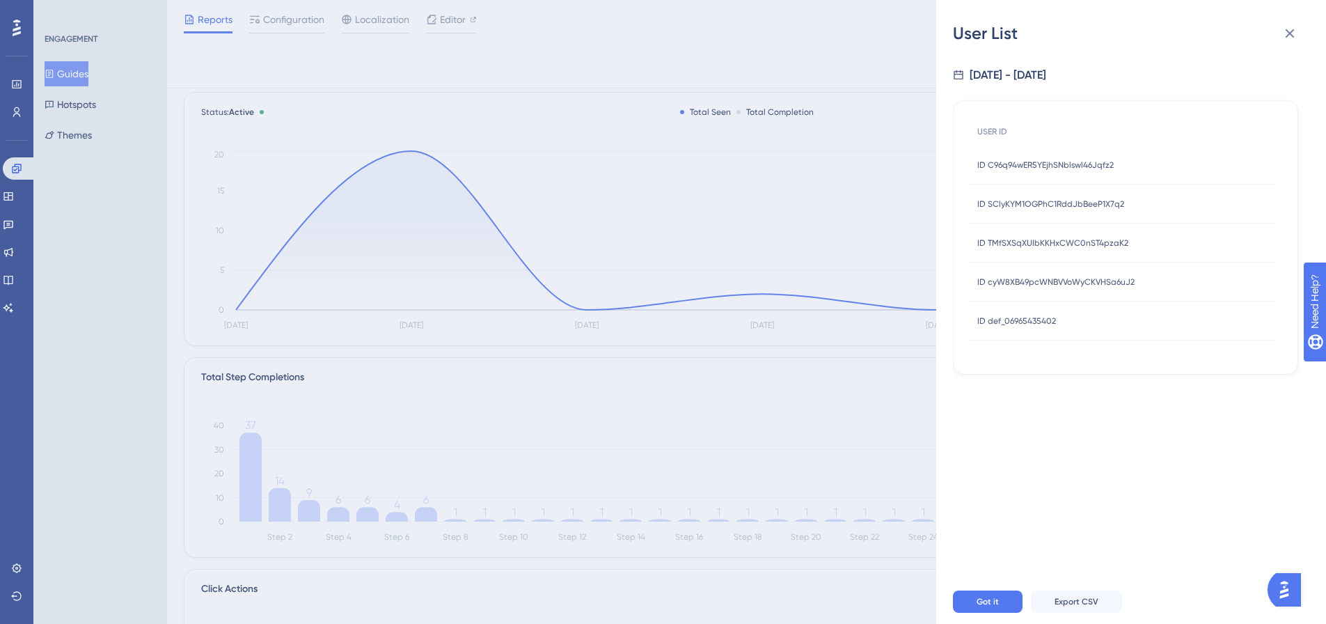
click at [1065, 319] on div "ID def_06965435402 ID def_06965435402" at bounding box center [1122, 320] width 305 height 39
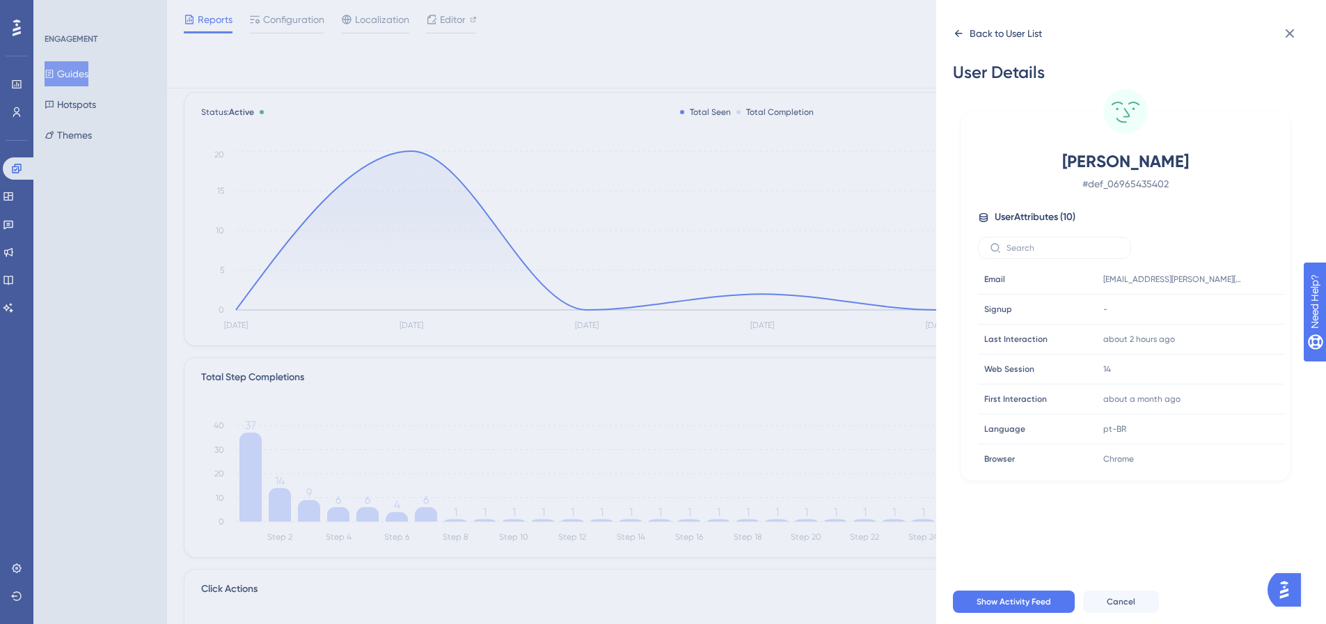
click at [960, 35] on icon at bounding box center [958, 33] width 11 height 11
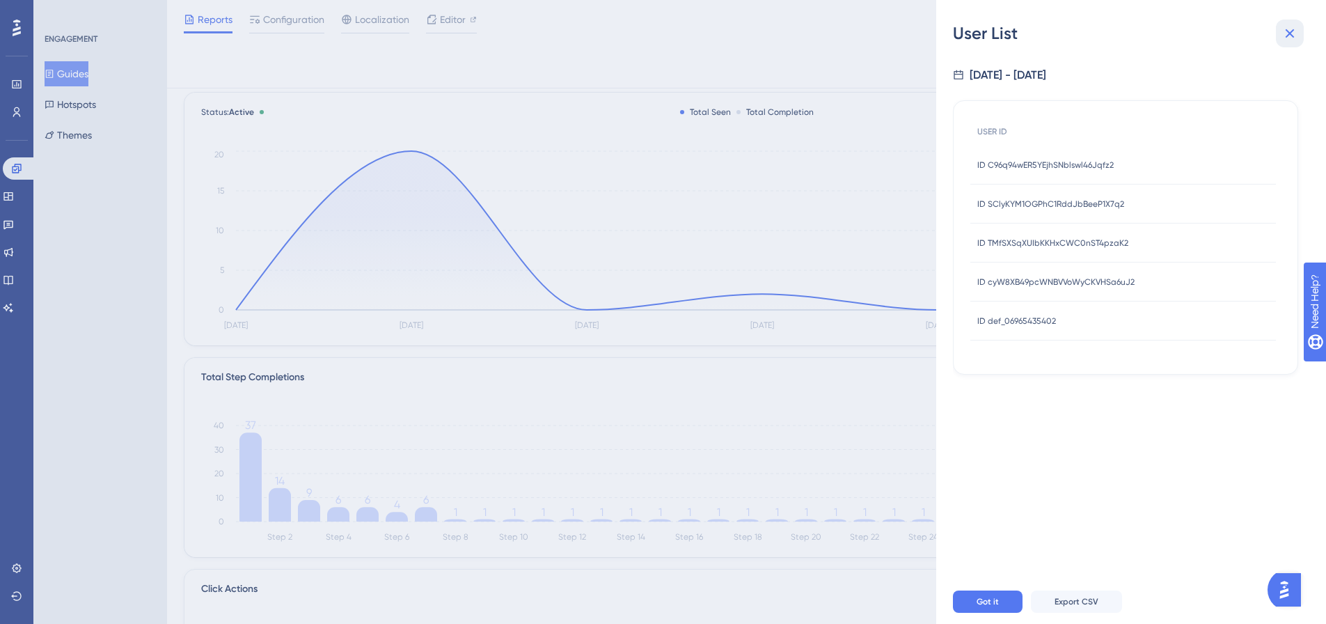
click at [1285, 39] on icon at bounding box center [1289, 33] width 17 height 17
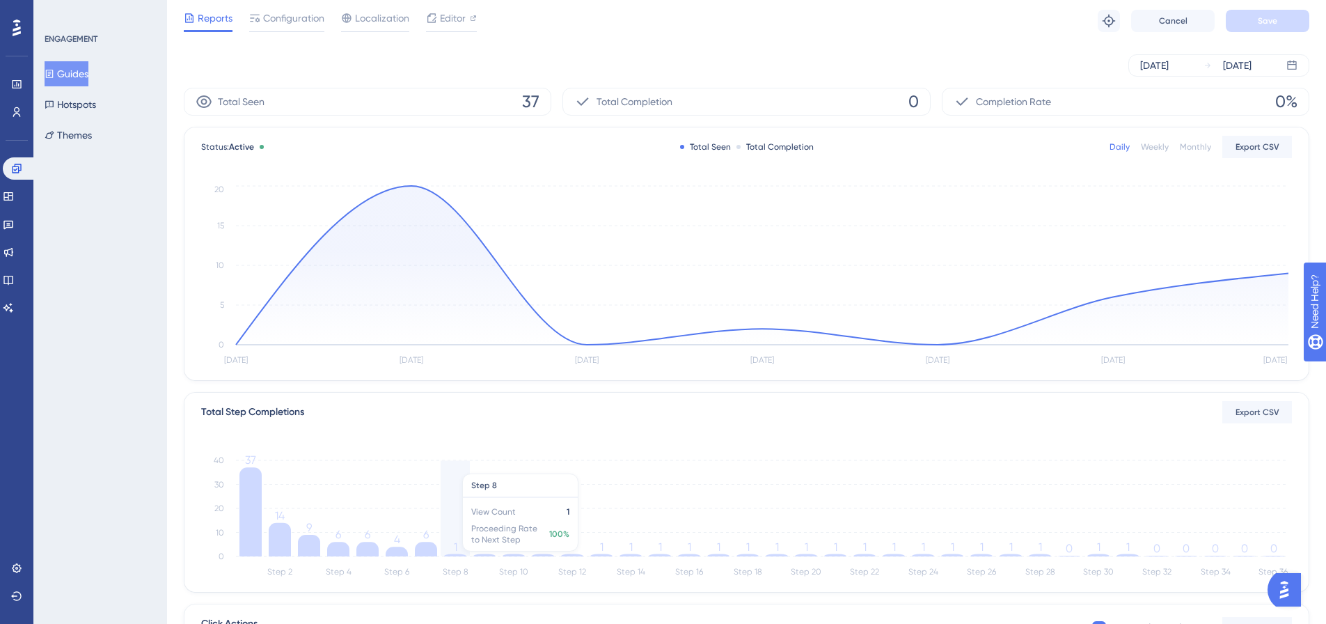
scroll to position [0, 0]
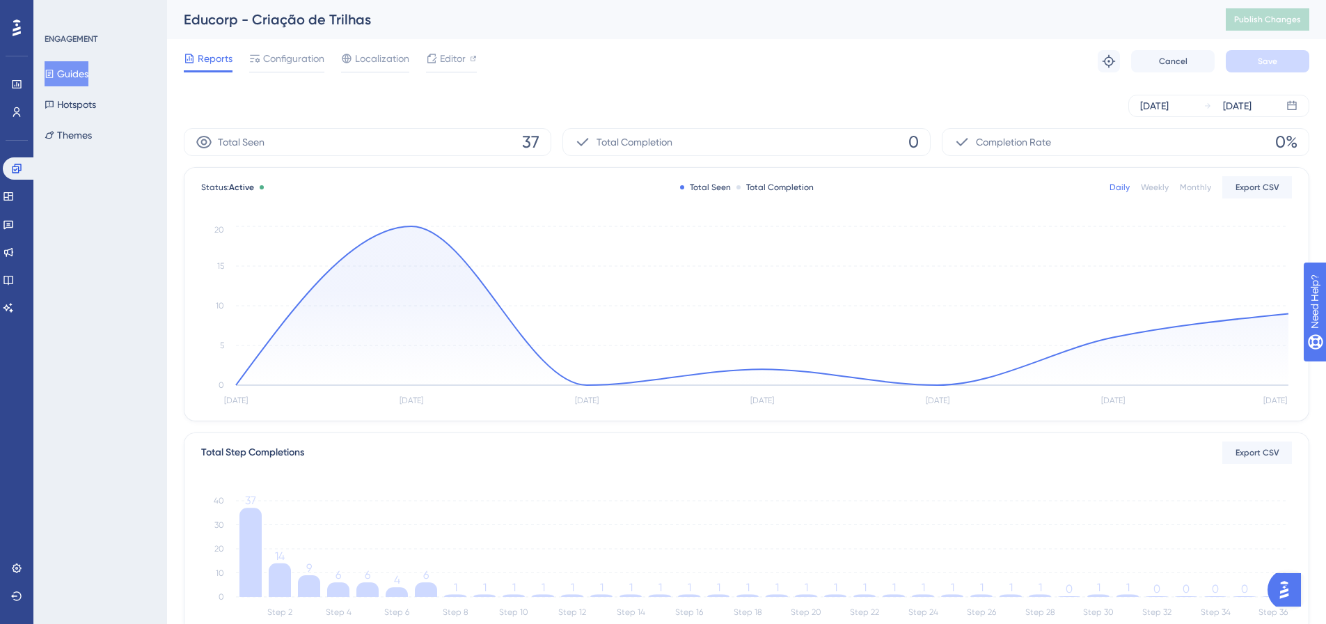
click at [77, 70] on button "Guides" at bounding box center [67, 73] width 44 height 25
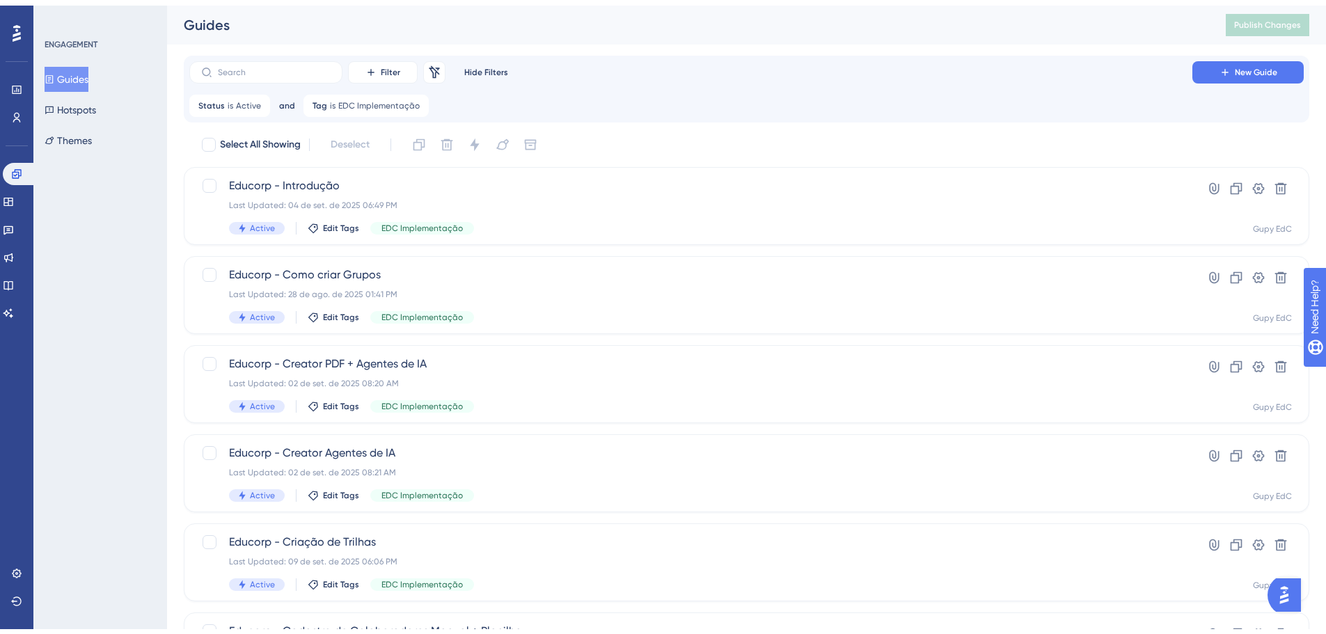
scroll to position [95, 0]
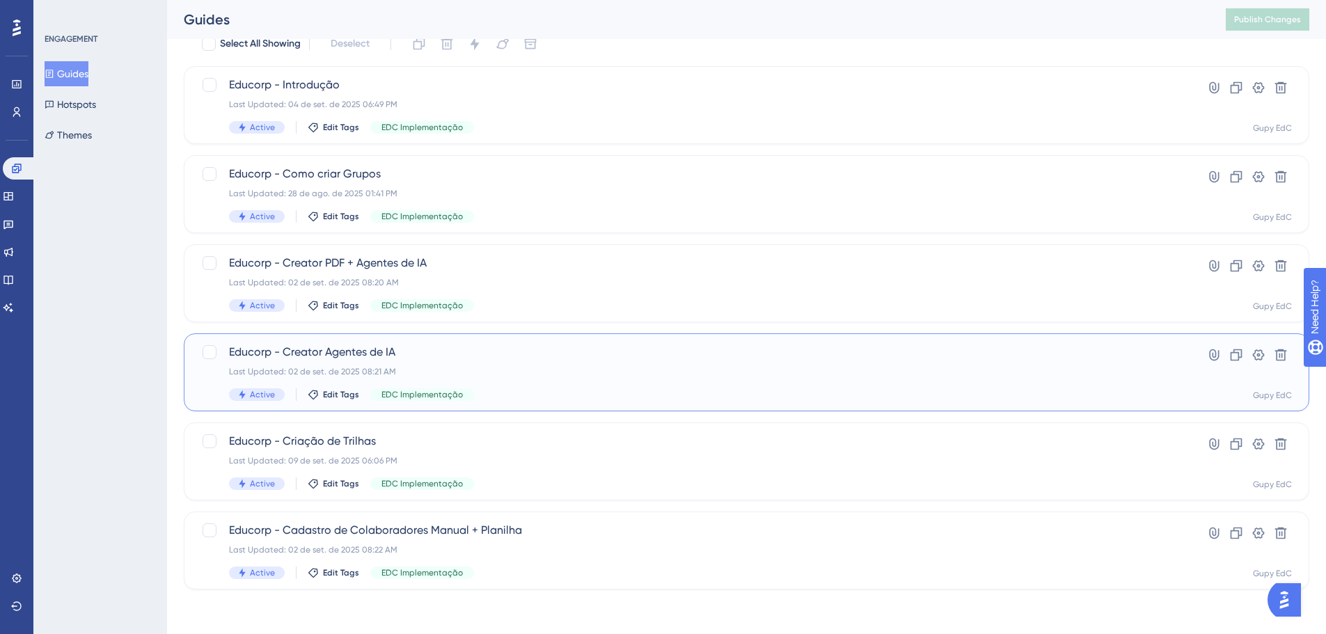
click at [610, 359] on span "Educorp - Creator Agentes de IA" at bounding box center [690, 352] width 923 height 17
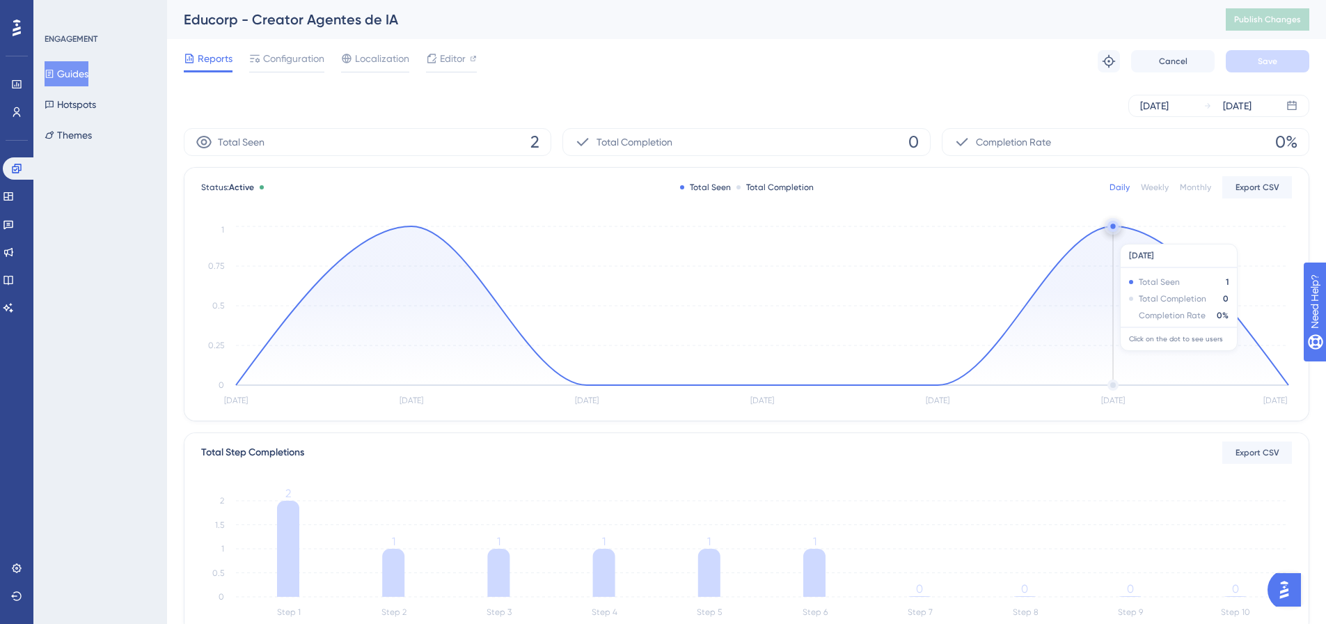
click at [1116, 237] on icon at bounding box center [762, 305] width 1052 height 159
click at [1114, 228] on circle at bounding box center [1112, 225] width 5 height 5
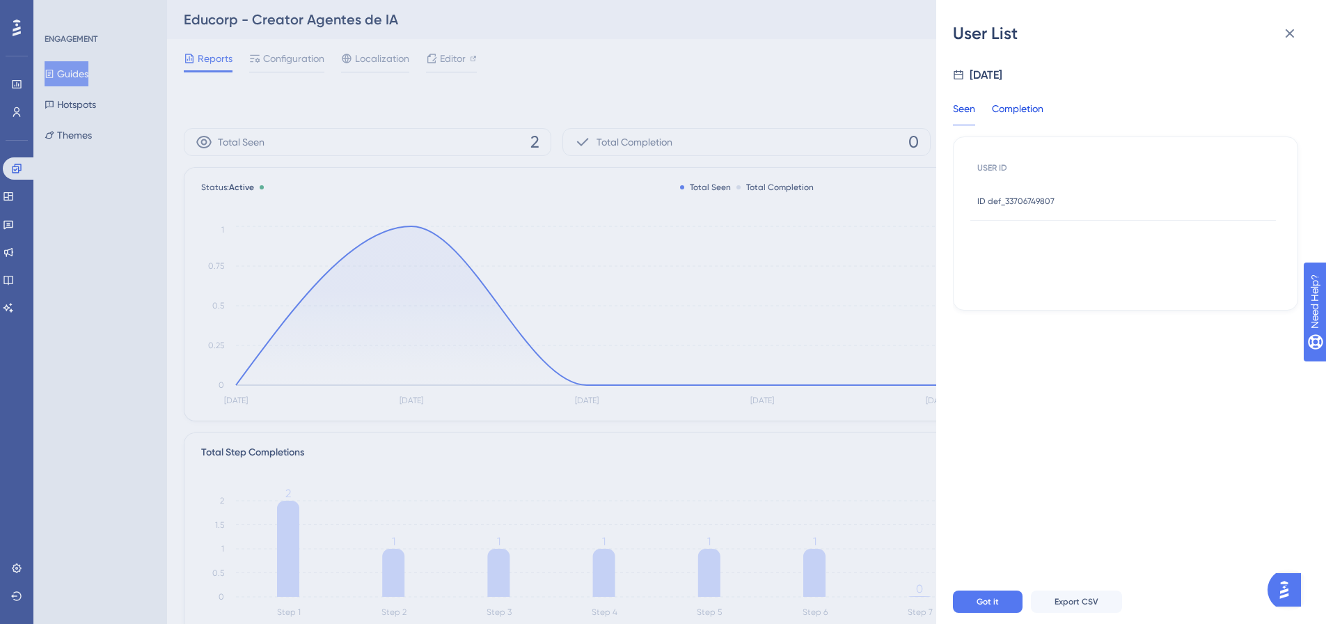
click at [1022, 121] on div "Completion" at bounding box center [1017, 112] width 51 height 25
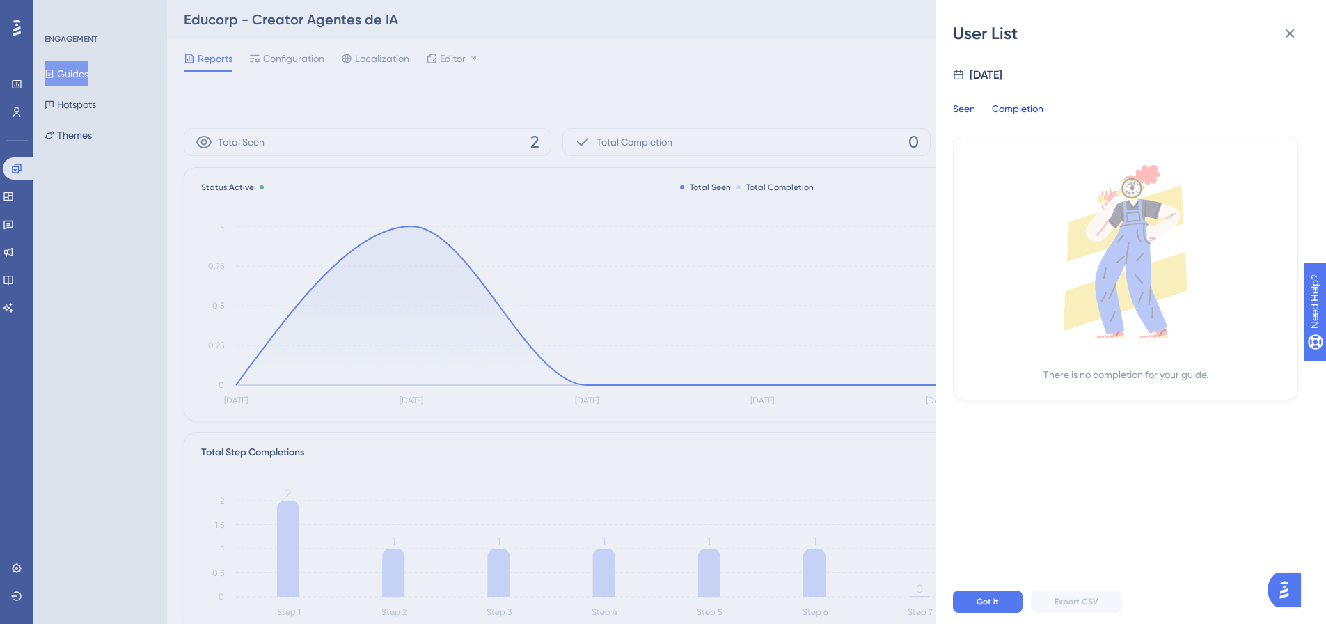
click at [972, 109] on div "Seen" at bounding box center [964, 112] width 22 height 25
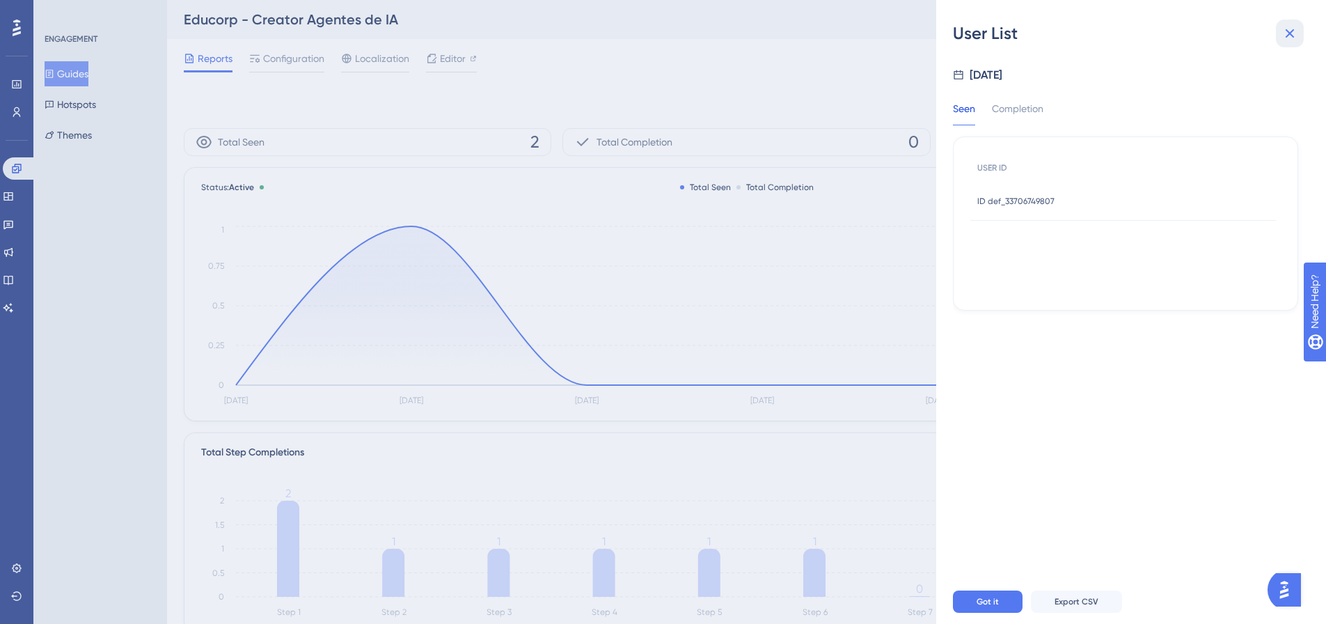
click at [1286, 30] on icon at bounding box center [1289, 33] width 9 height 9
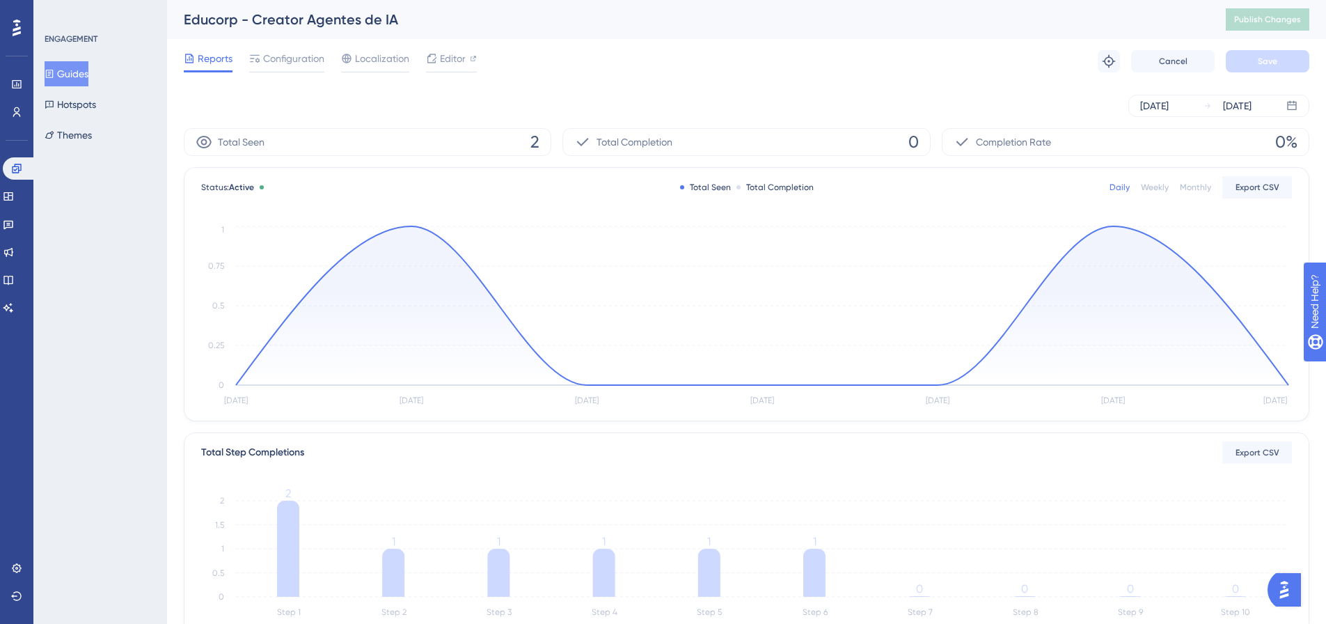
click at [77, 72] on button "Guides" at bounding box center [67, 73] width 44 height 25
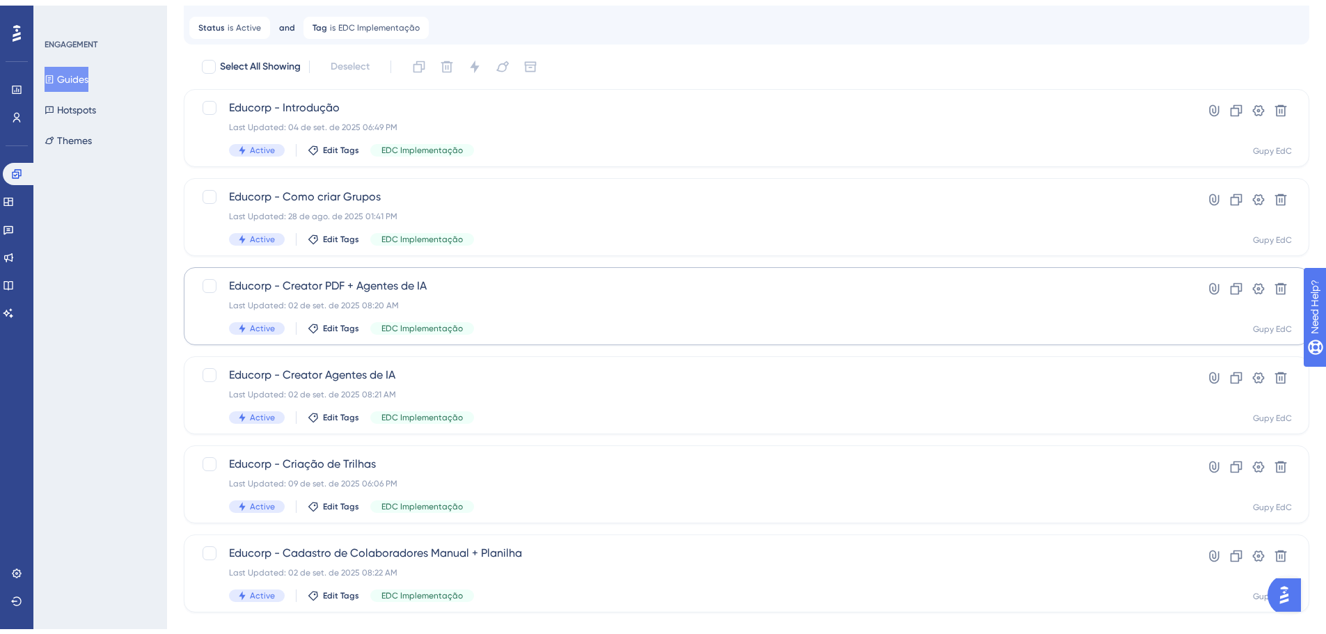
scroll to position [95, 0]
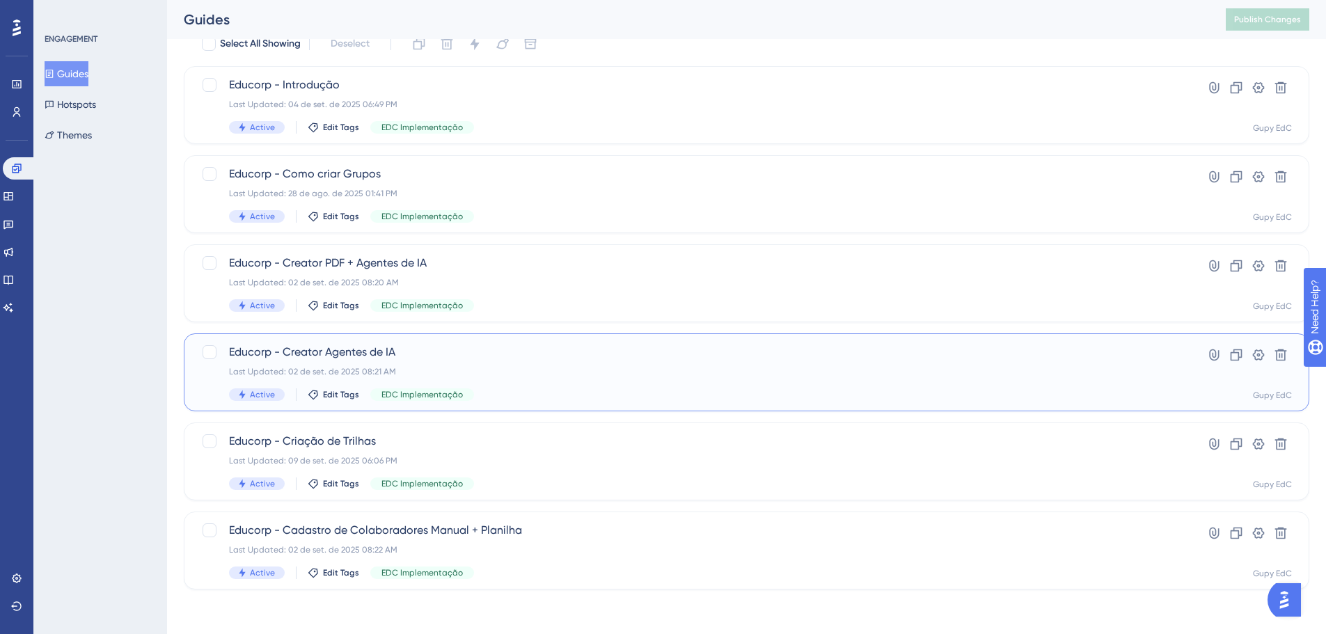
click at [568, 358] on span "Educorp - Creator Agentes de IA" at bounding box center [690, 352] width 923 height 17
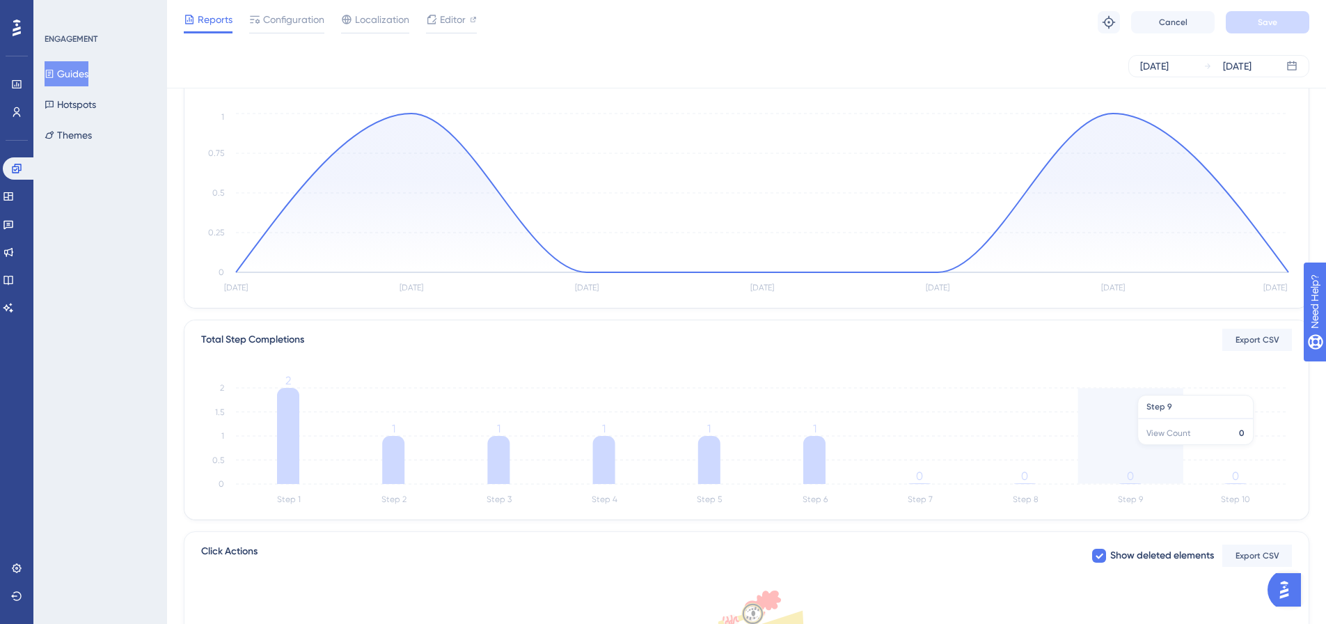
scroll to position [139, 0]
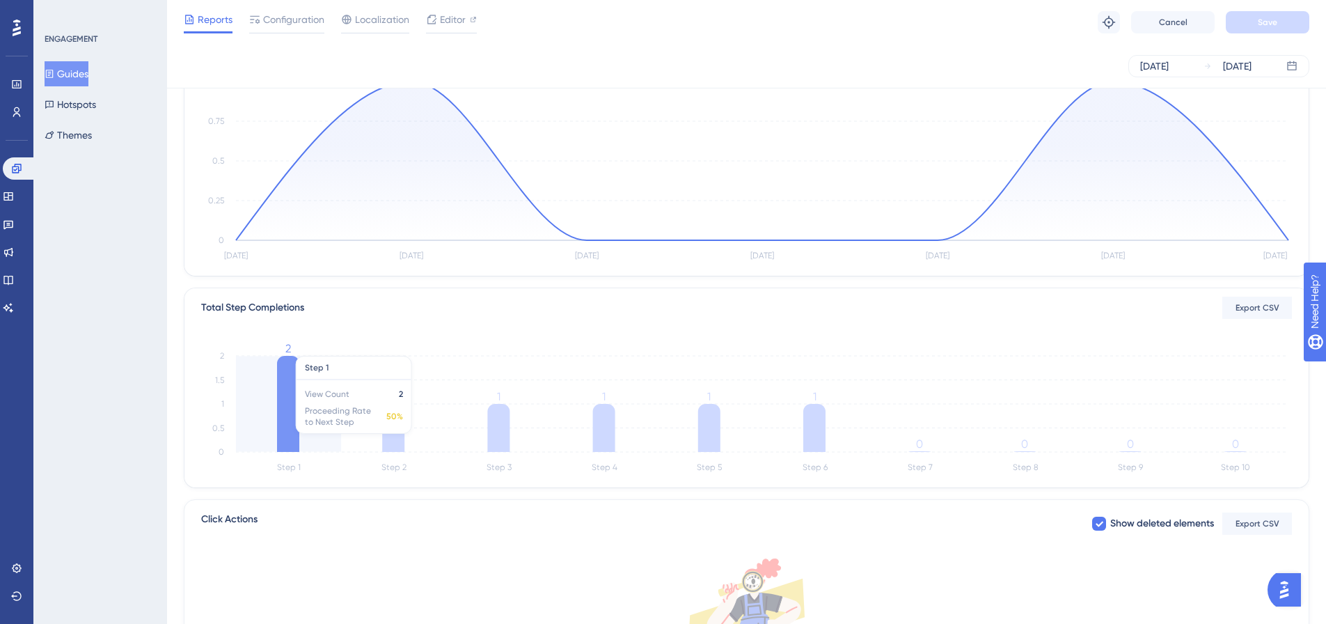
click at [278, 416] on icon at bounding box center [288, 404] width 22 height 96
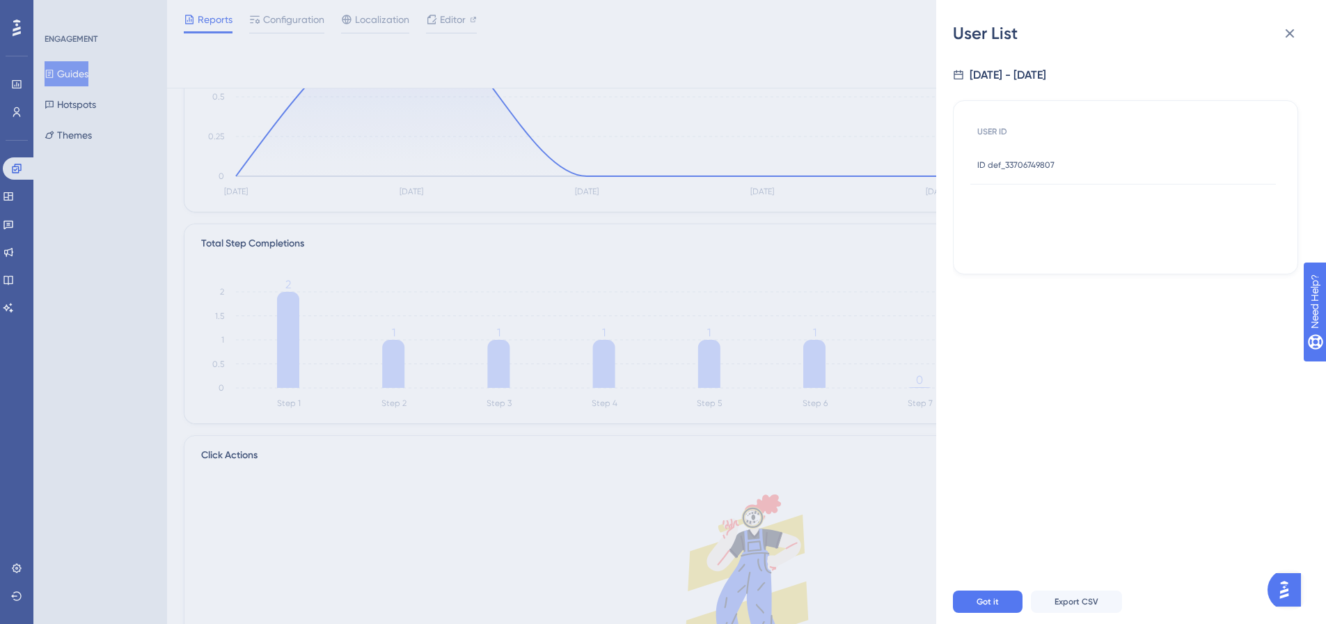
scroll to position [209, 0]
click at [1034, 169] on span "ID def_33706749807" at bounding box center [1015, 164] width 77 height 11
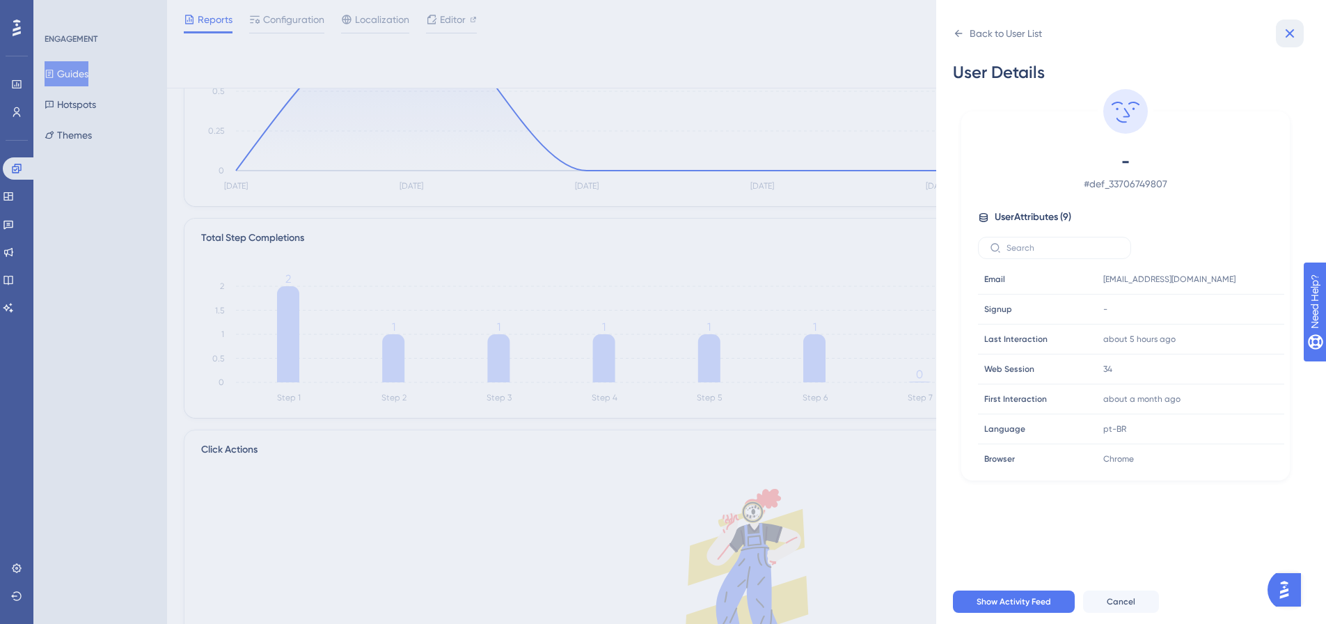
click at [1289, 34] on icon at bounding box center [1289, 33] width 9 height 9
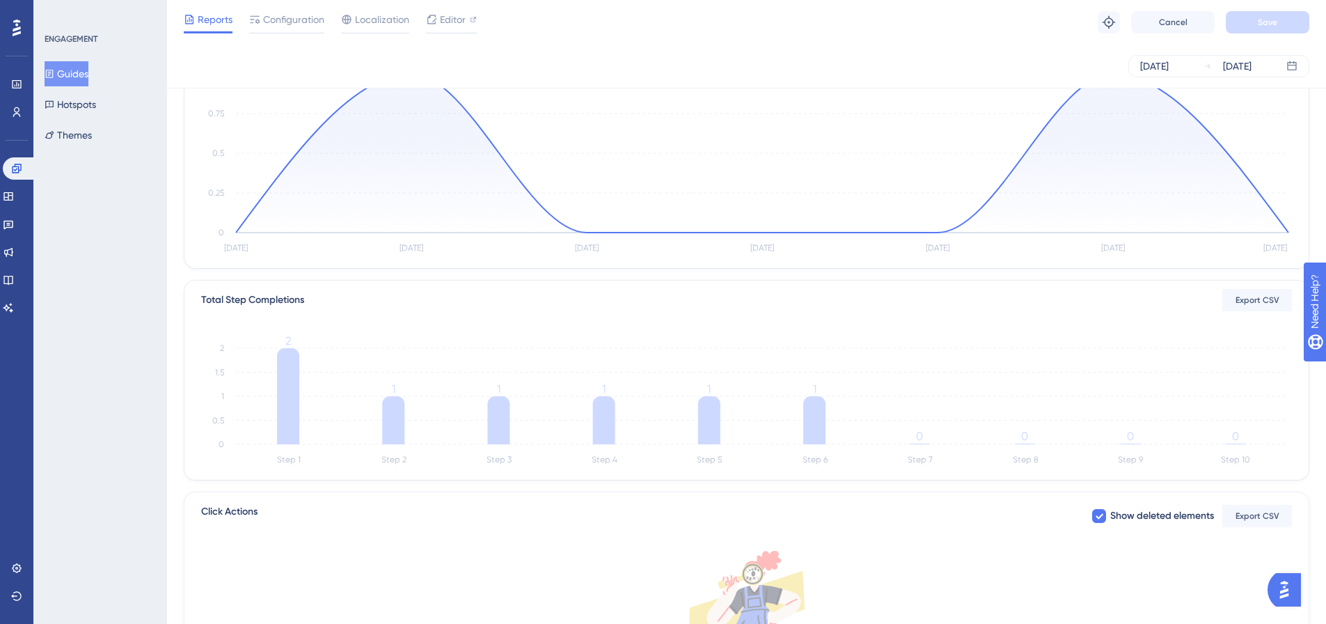
scroll to position [0, 0]
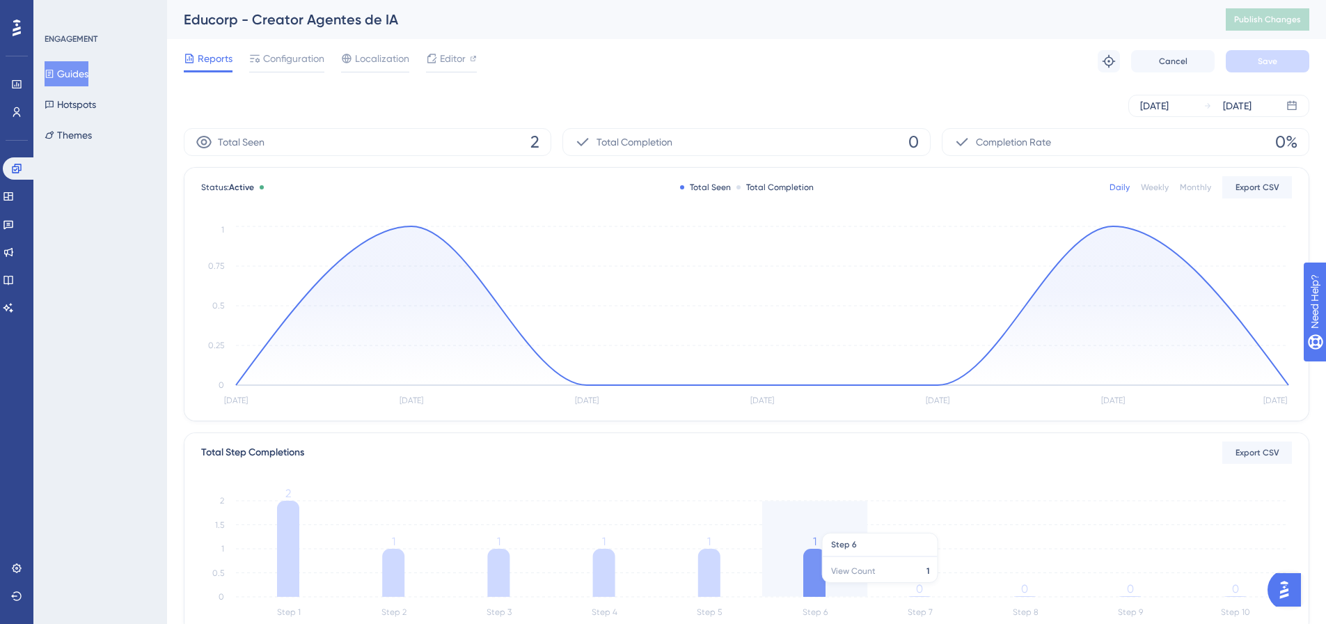
click at [809, 589] on icon at bounding box center [814, 572] width 22 height 48
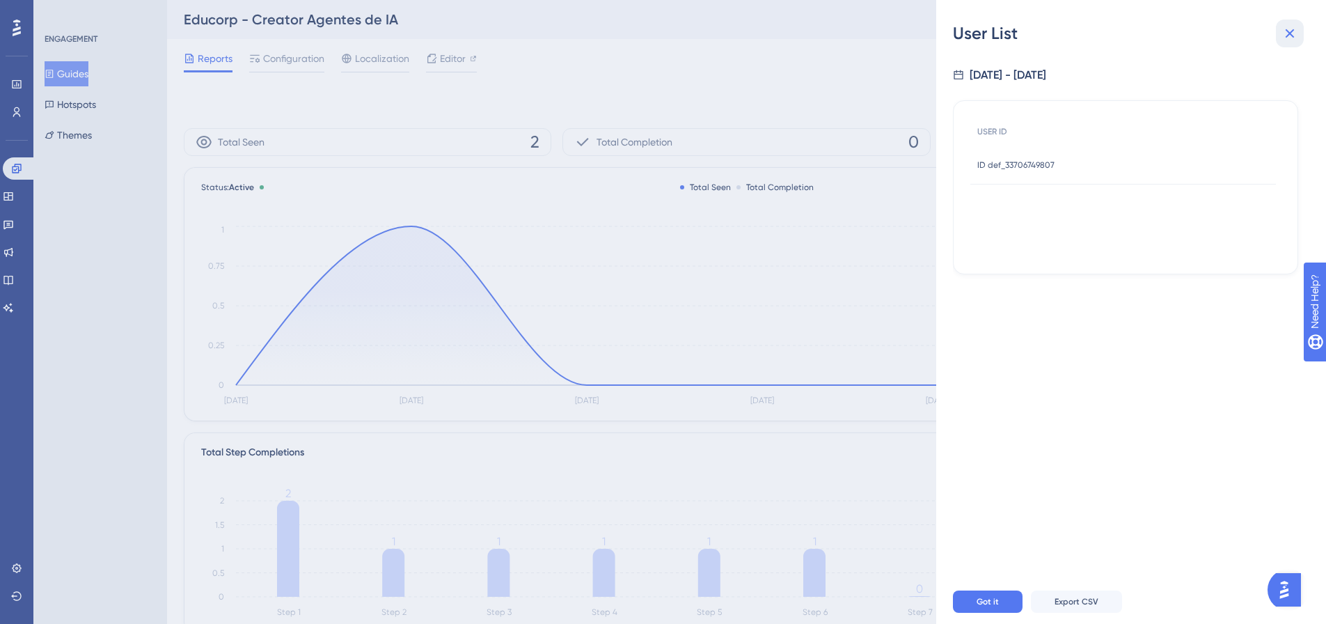
click at [1296, 38] on icon at bounding box center [1289, 33] width 17 height 17
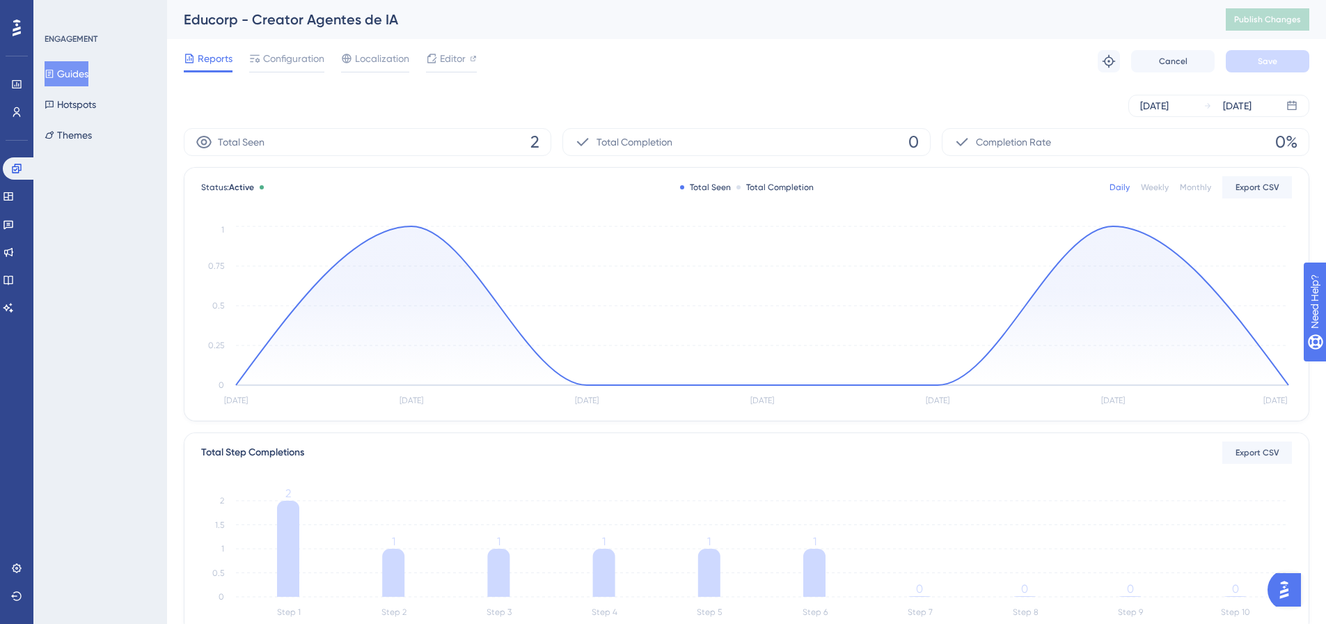
click at [1115, 225] on icon "[DATE] [DATE] [DATE] [DATE] [DATE] Sep [DATE] 0 0.25 0.5 0.75 1" at bounding box center [746, 316] width 1090 height 186
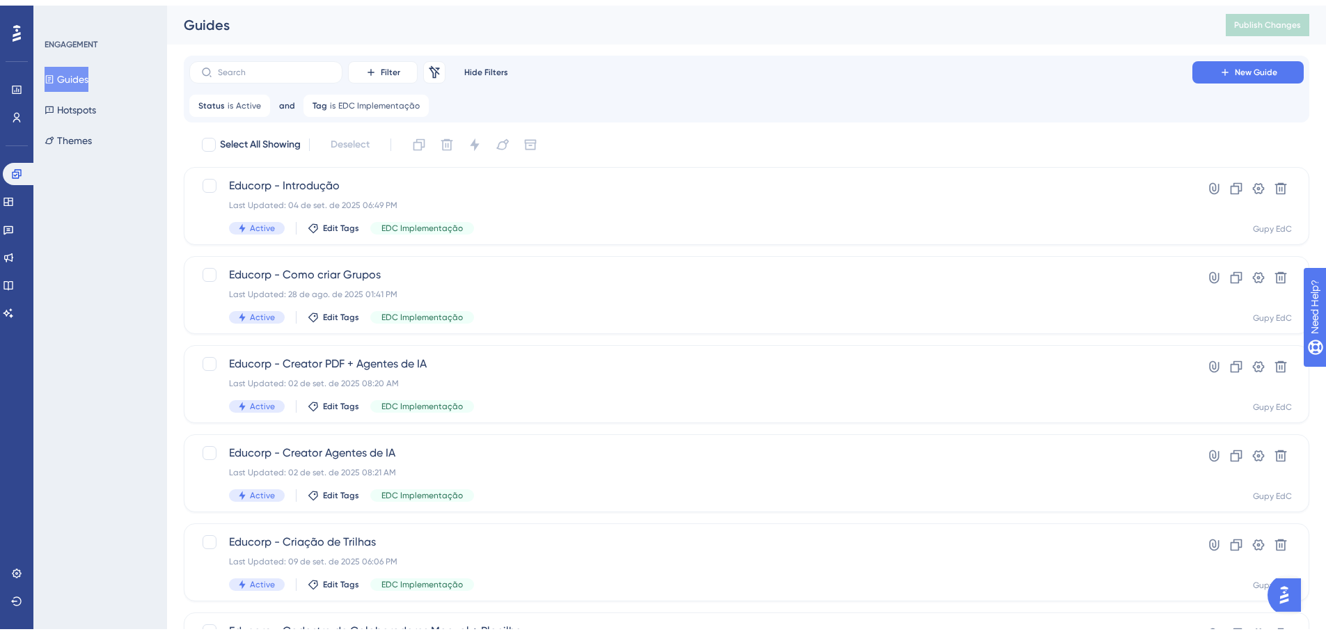
scroll to position [95, 0]
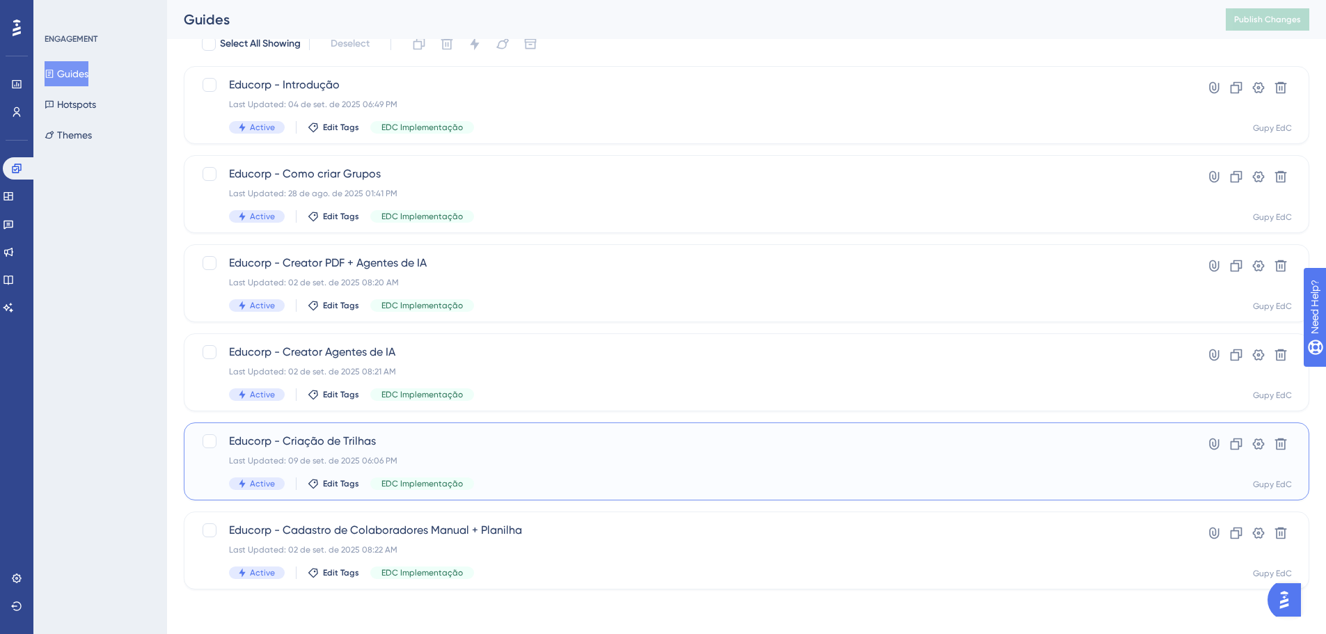
click at [617, 454] on div "Educorp - Criação de Trilhas Last Updated: 09 de set. de 2025 06:06 PM Active E…" at bounding box center [690, 461] width 923 height 57
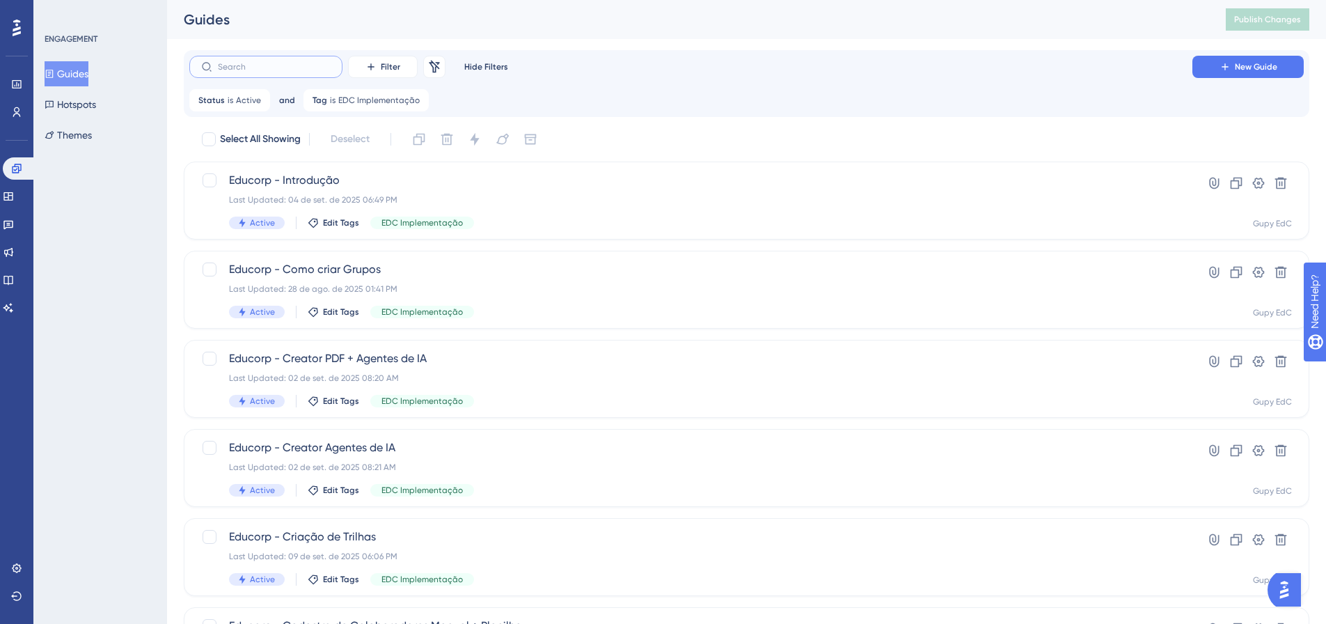
click at [243, 68] on input "text" at bounding box center [274, 67] width 113 height 10
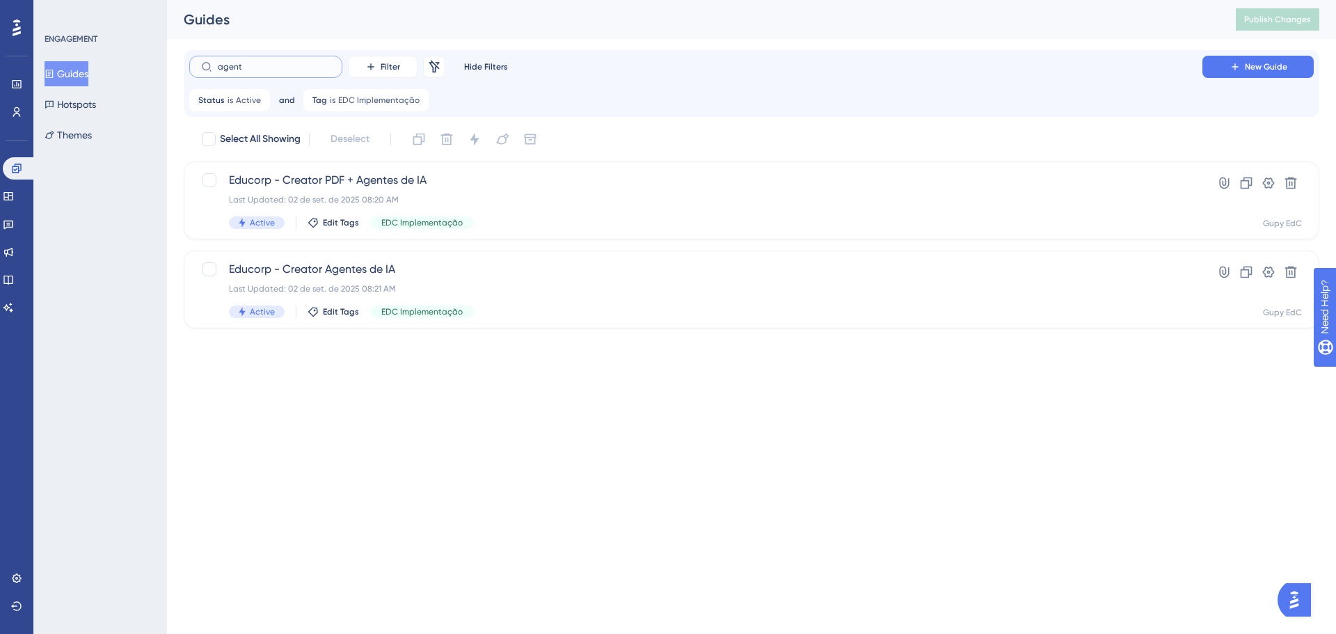
type input "agente"
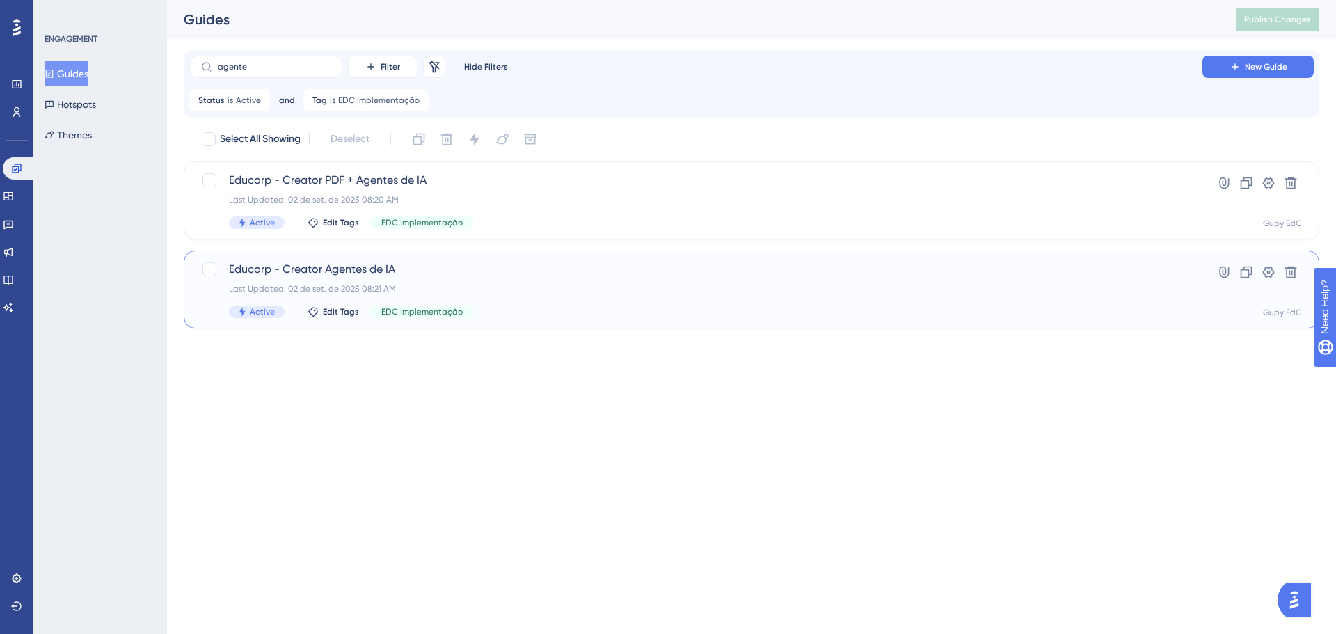
click at [481, 285] on div "Last Updated: 02 de set. de 2025 08:21 AM" at bounding box center [696, 288] width 934 height 11
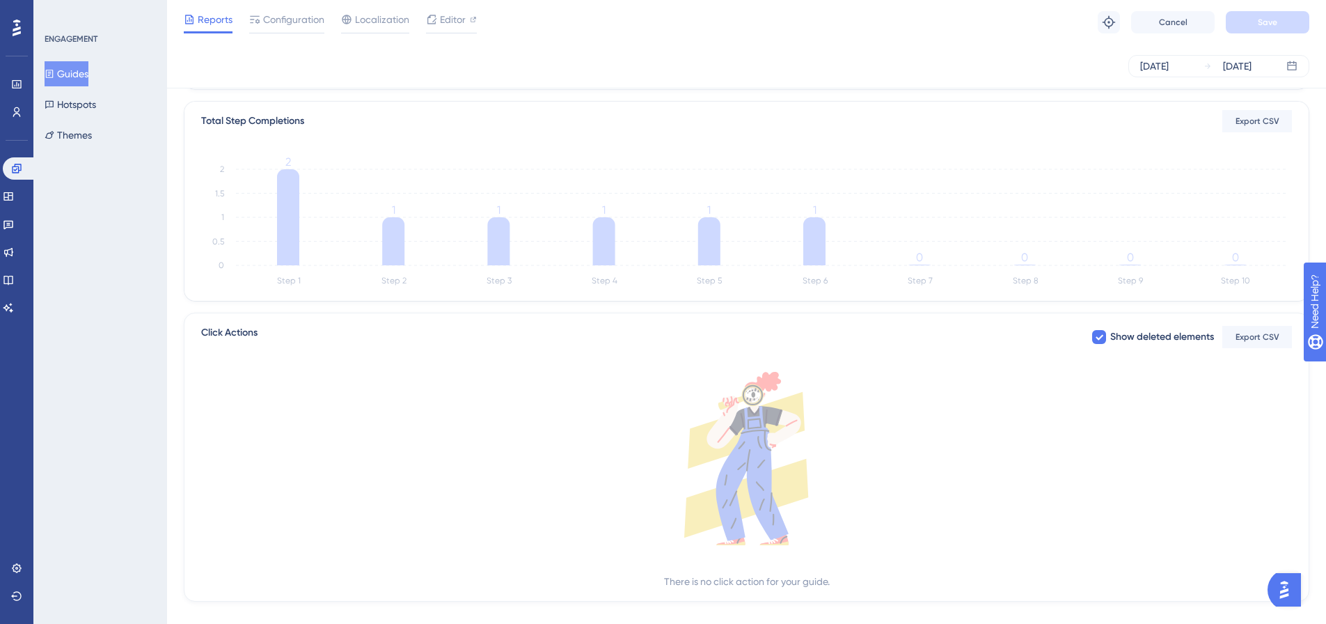
scroll to position [348, 0]
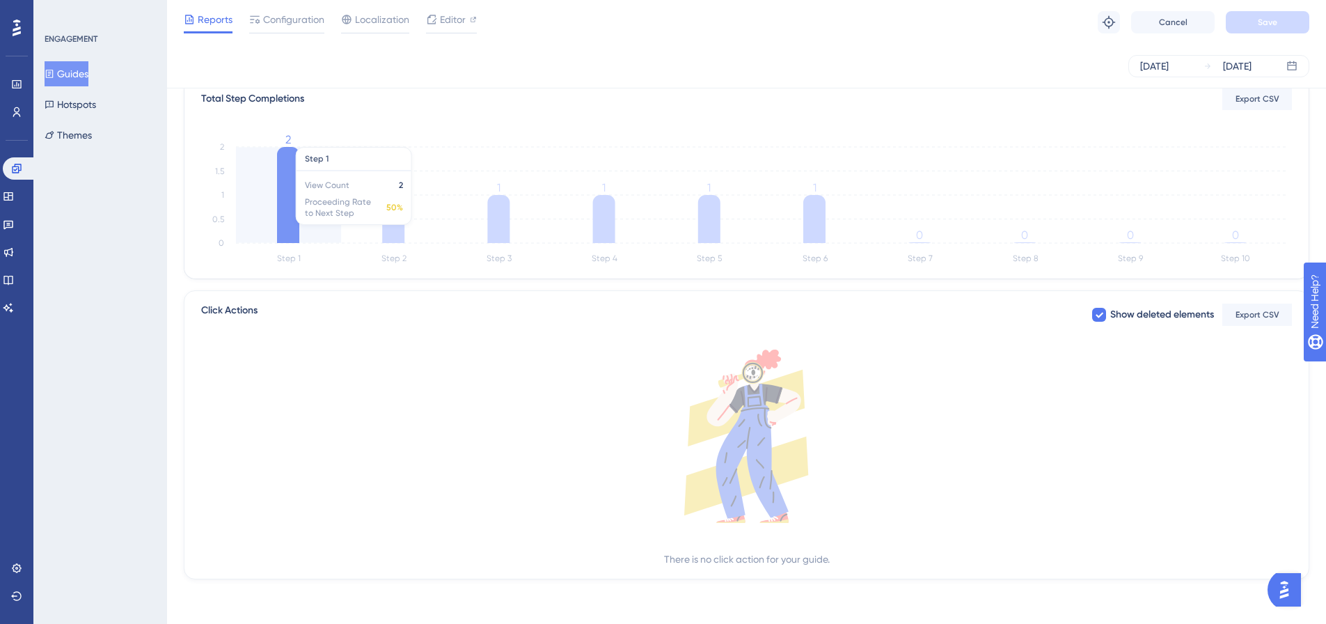
click at [295, 205] on icon at bounding box center [288, 195] width 22 height 96
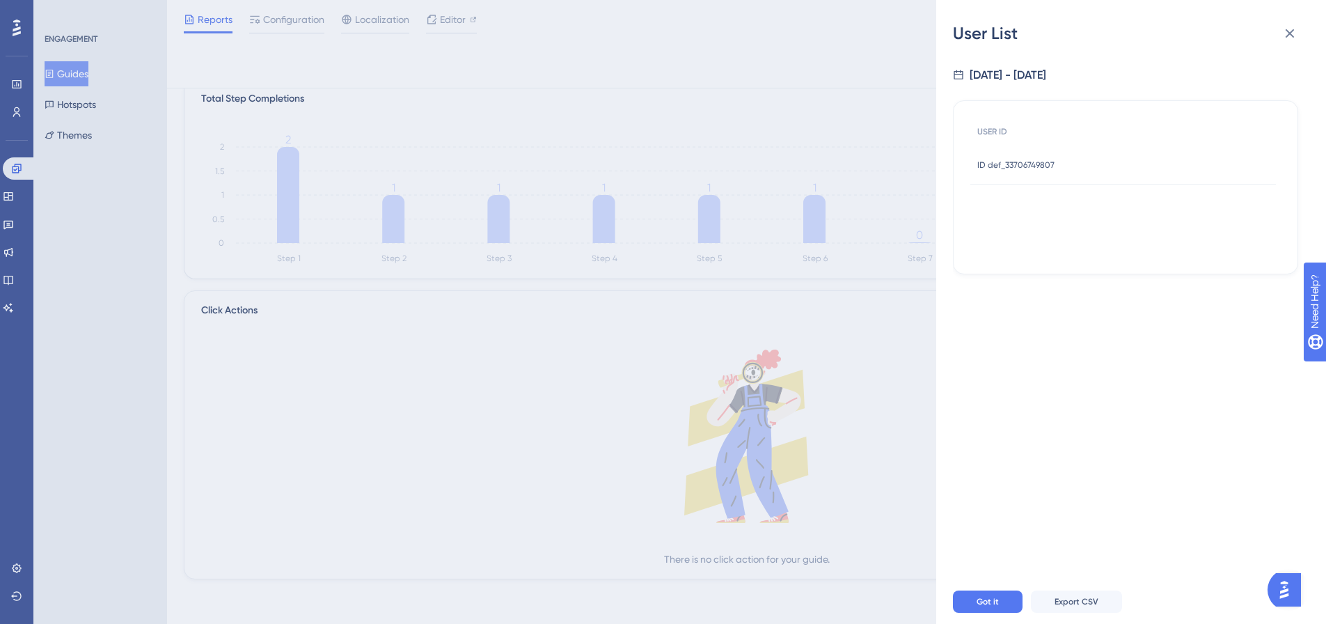
click at [1013, 167] on span "ID def_33706749807" at bounding box center [1015, 164] width 77 height 11
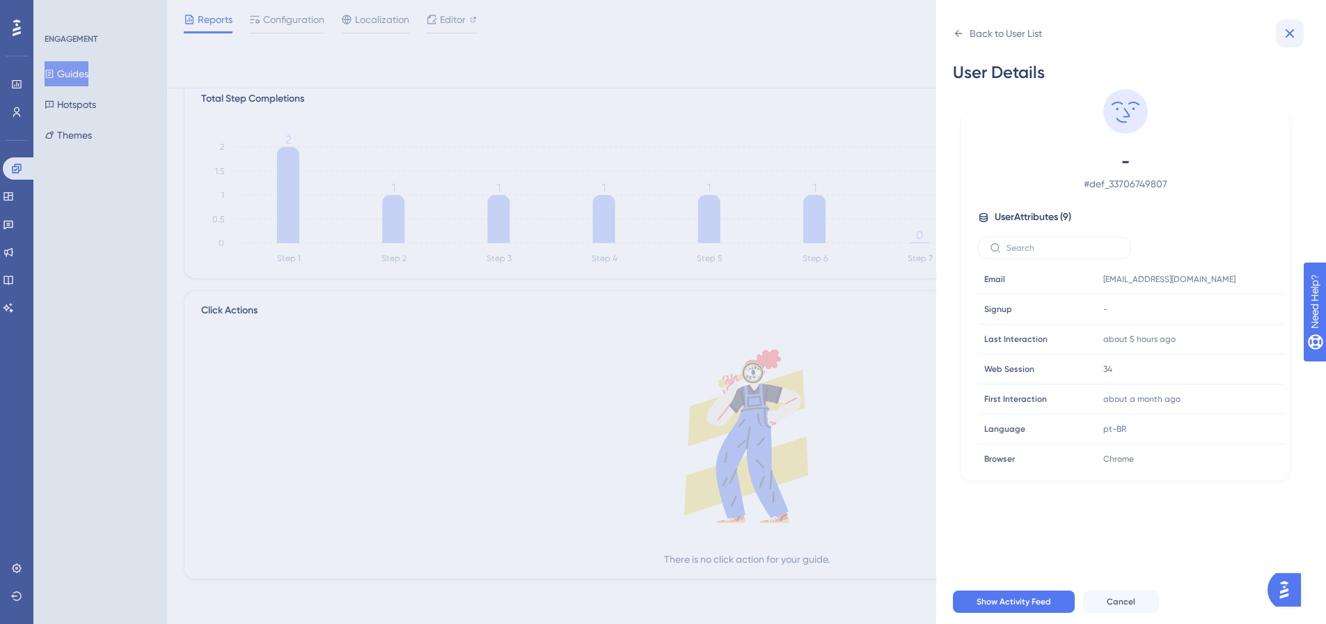
click at [1283, 31] on icon at bounding box center [1289, 33] width 17 height 17
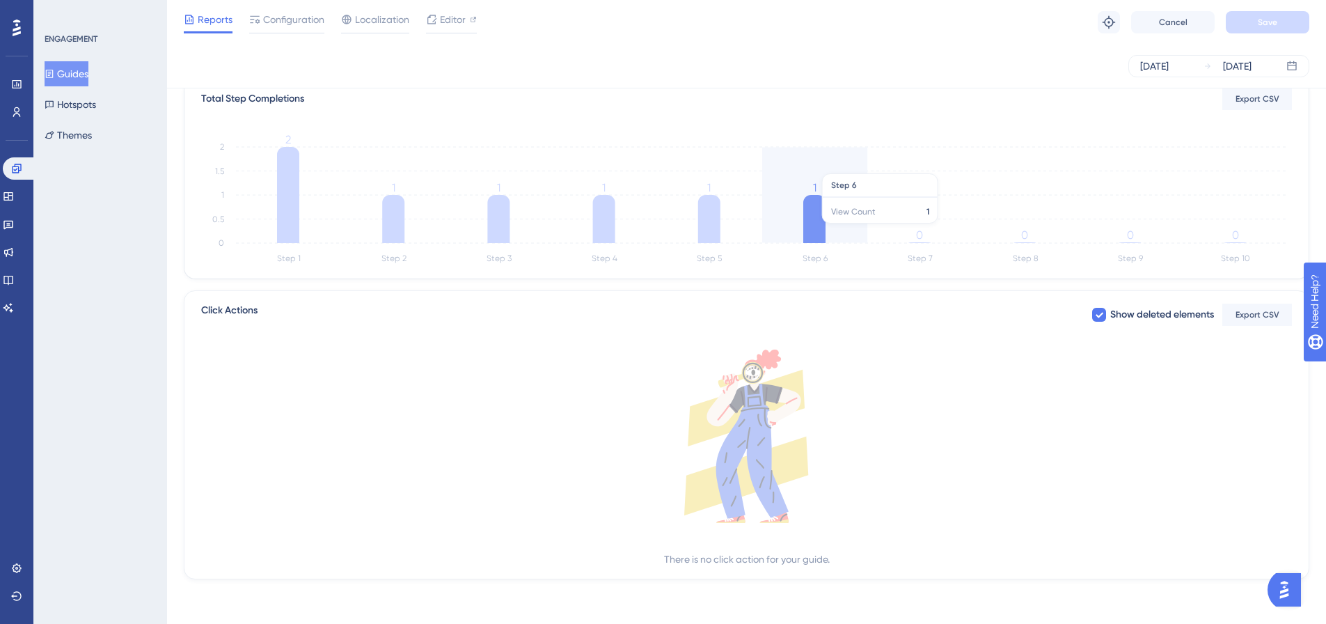
click at [826, 229] on icon "Step 1 Step 2 Step 3 Step 4 Step 5 Step 6 Step 7 Step 8 Step 9 Step 10 0 0.5 1 …" at bounding box center [746, 200] width 1090 height 133
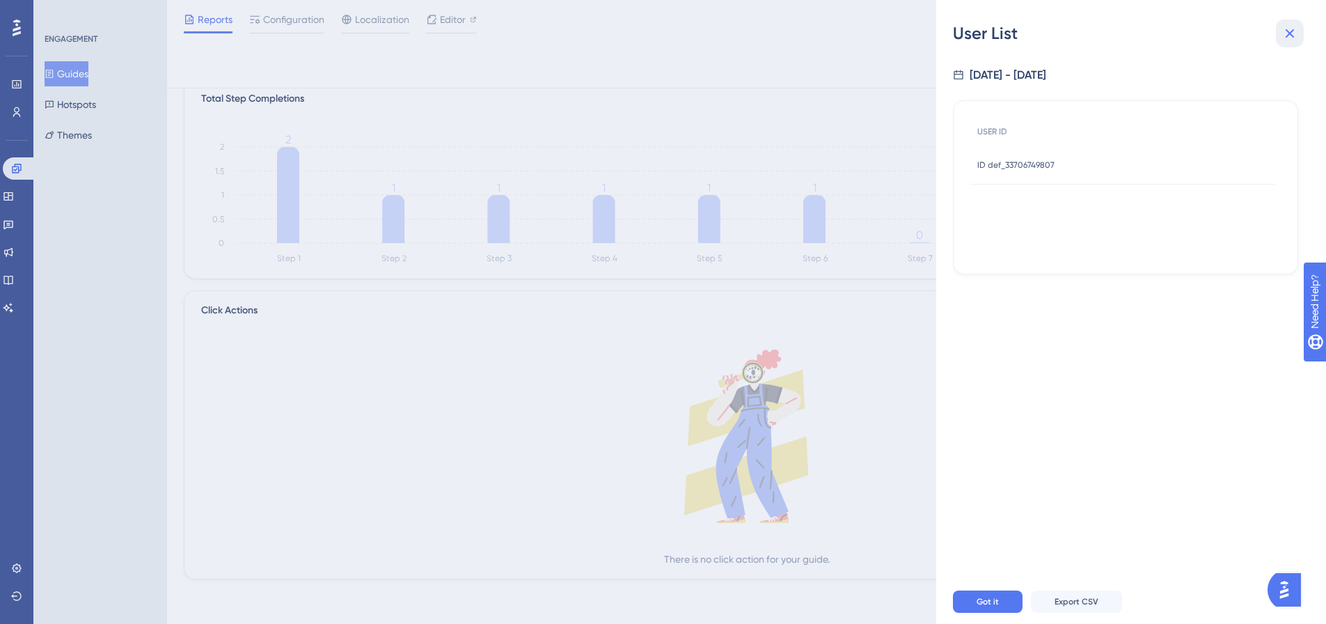
click at [1285, 36] on icon at bounding box center [1289, 33] width 17 height 17
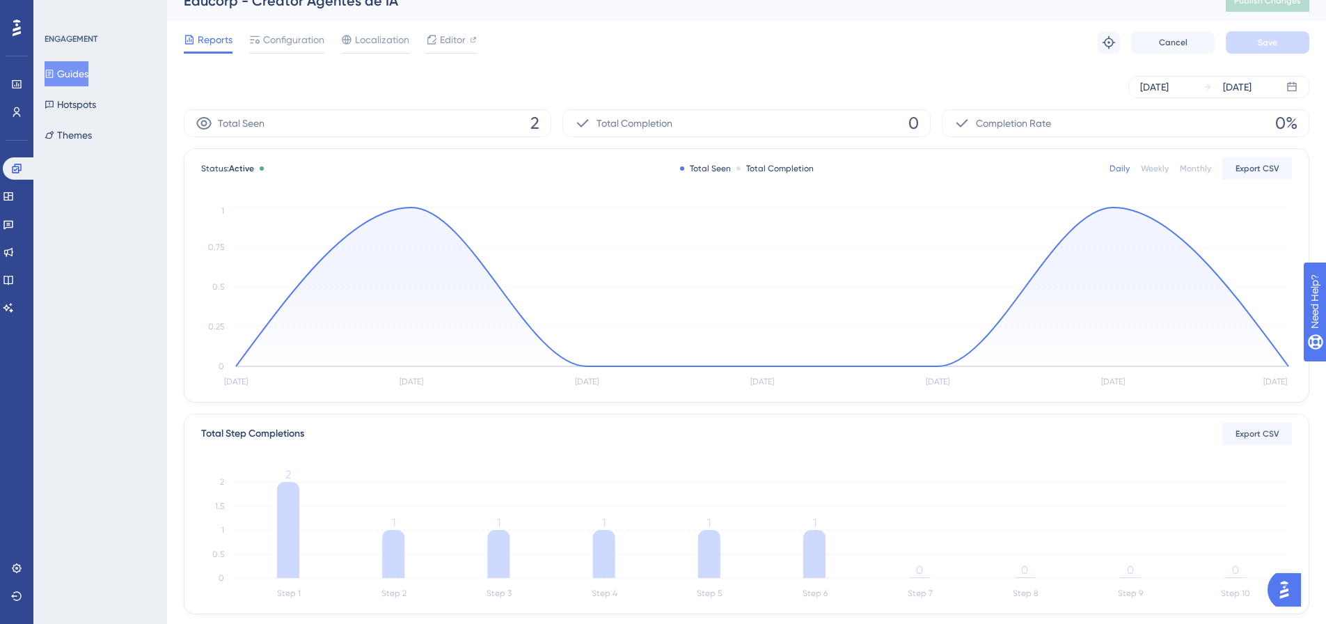
scroll to position [0, 0]
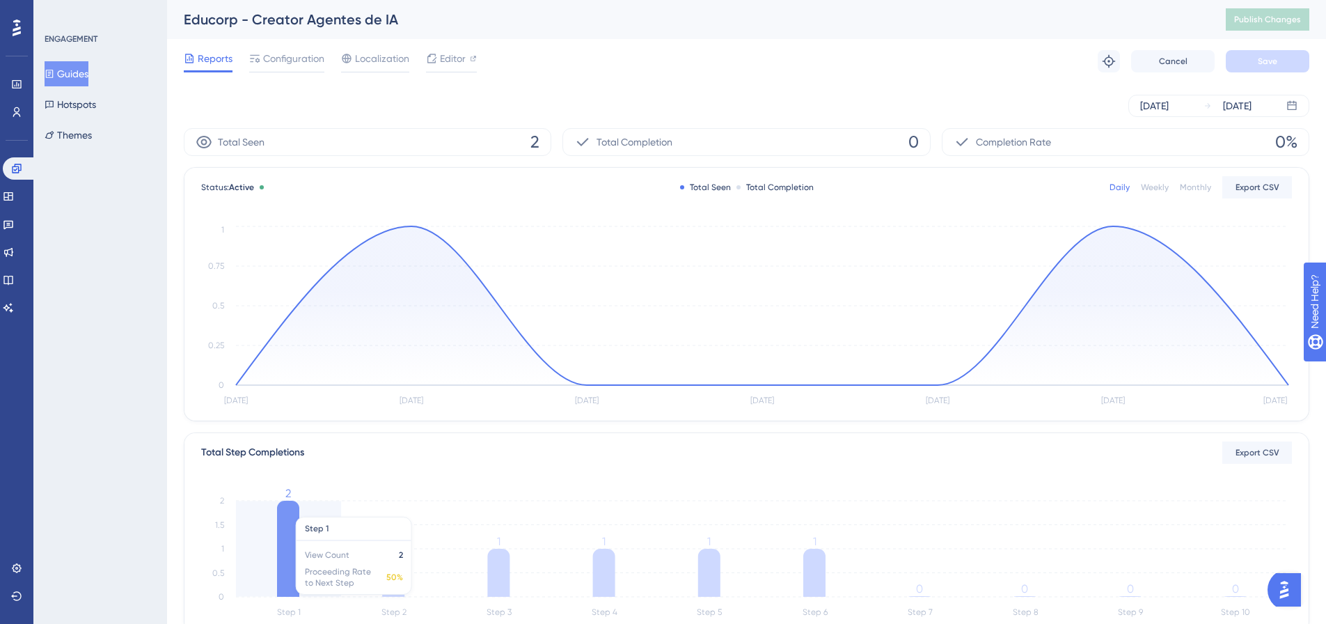
click at [300, 509] on icon "Step 1 Step 2 Step 3 Step 4 Step 5 Step 6 Step 7 Step 8 Step 9 Step 10 0 0.5 1 …" at bounding box center [746, 554] width 1090 height 133
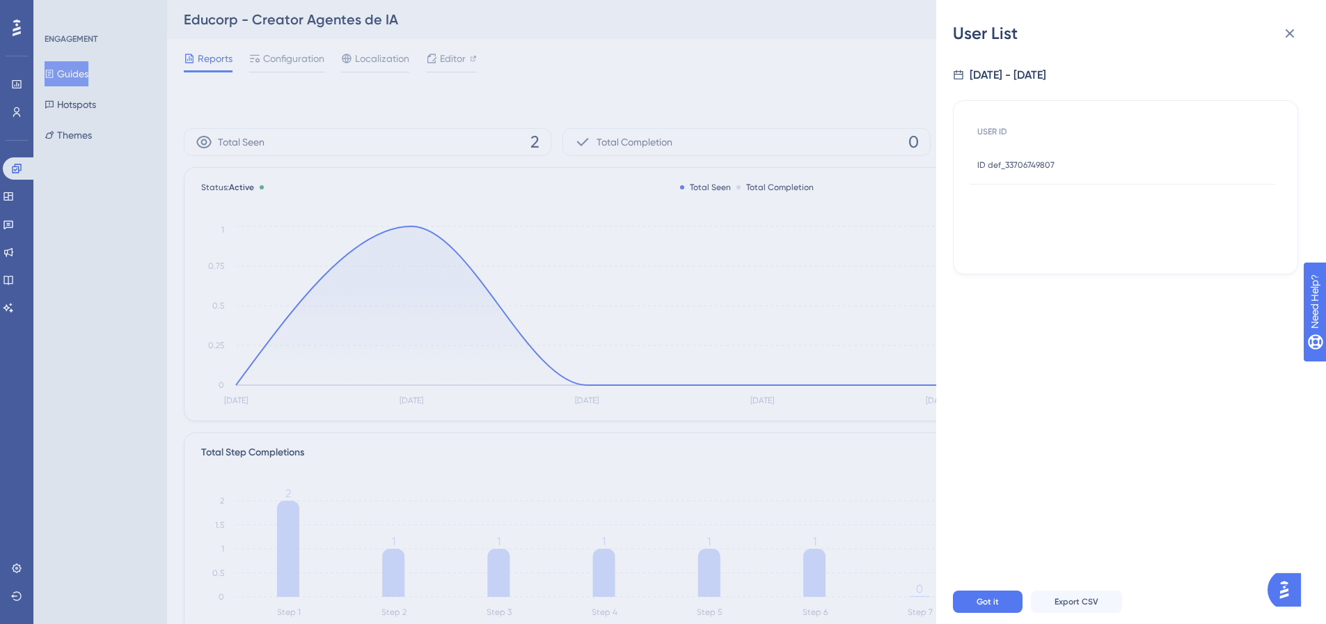
scroll to position [70, 0]
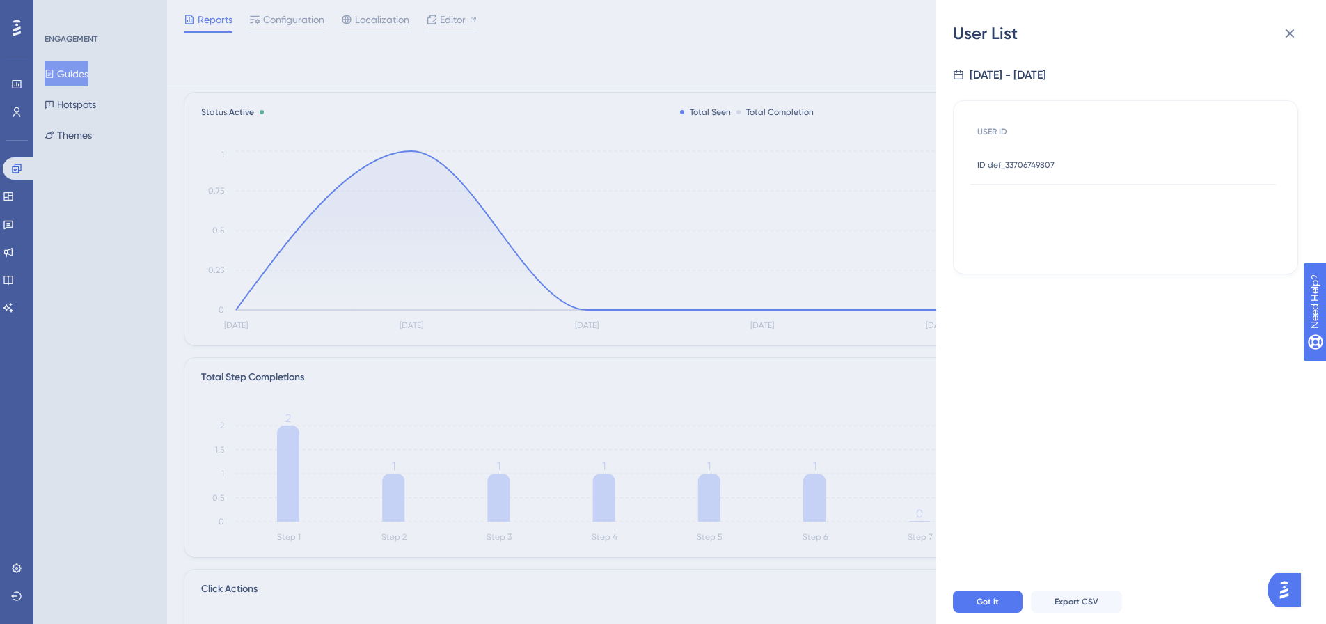
click at [1079, 164] on div "ID def_33706749807 ID def_33706749807" at bounding box center [1122, 164] width 305 height 39
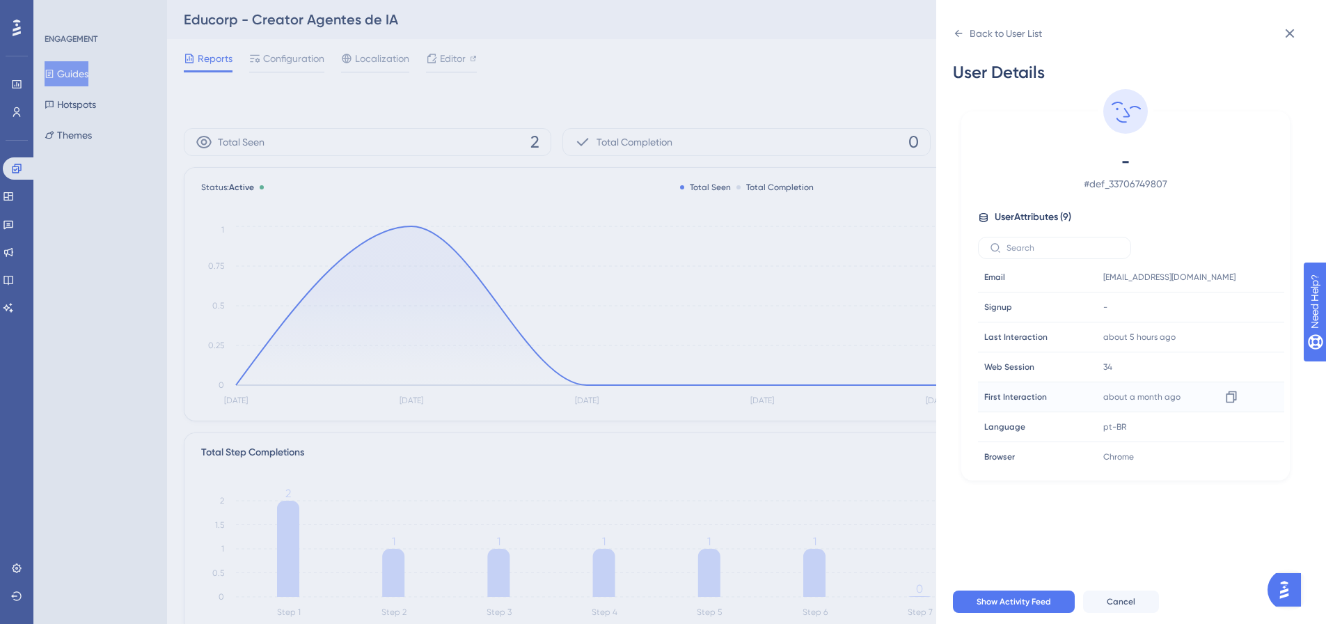
scroll to position [0, 0]
click at [1299, 29] on button at bounding box center [1290, 33] width 28 height 28
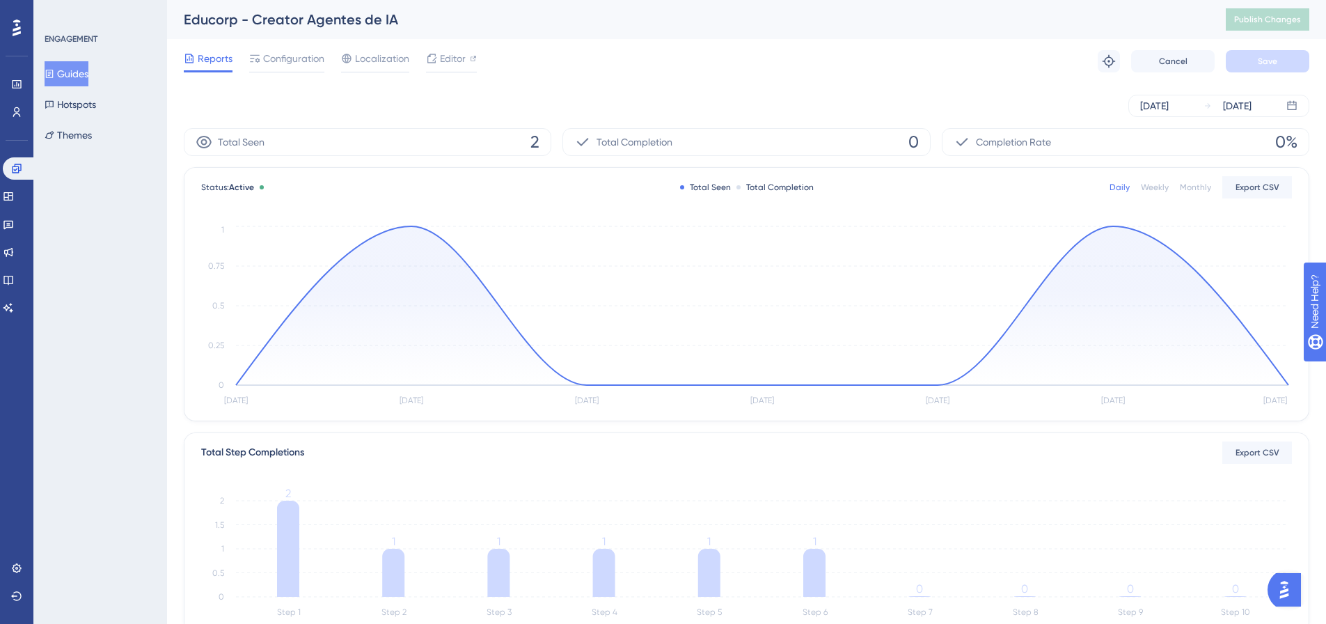
click at [86, 74] on button "Guides" at bounding box center [67, 73] width 44 height 25
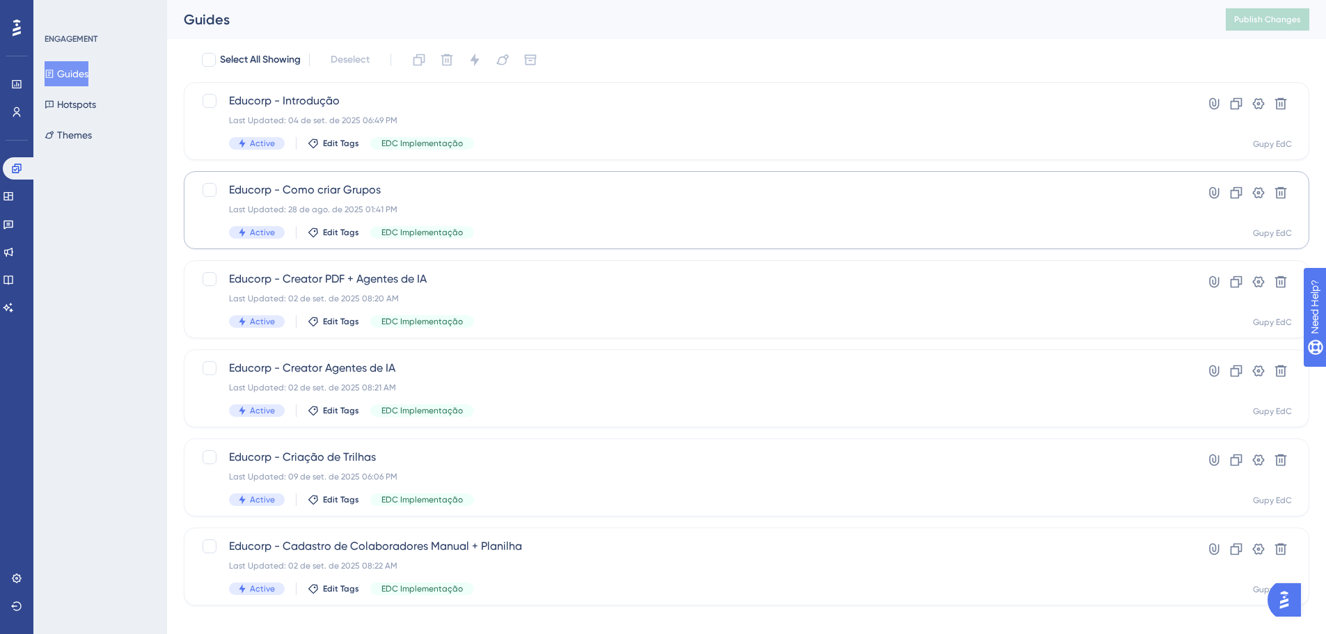
scroll to position [95, 0]
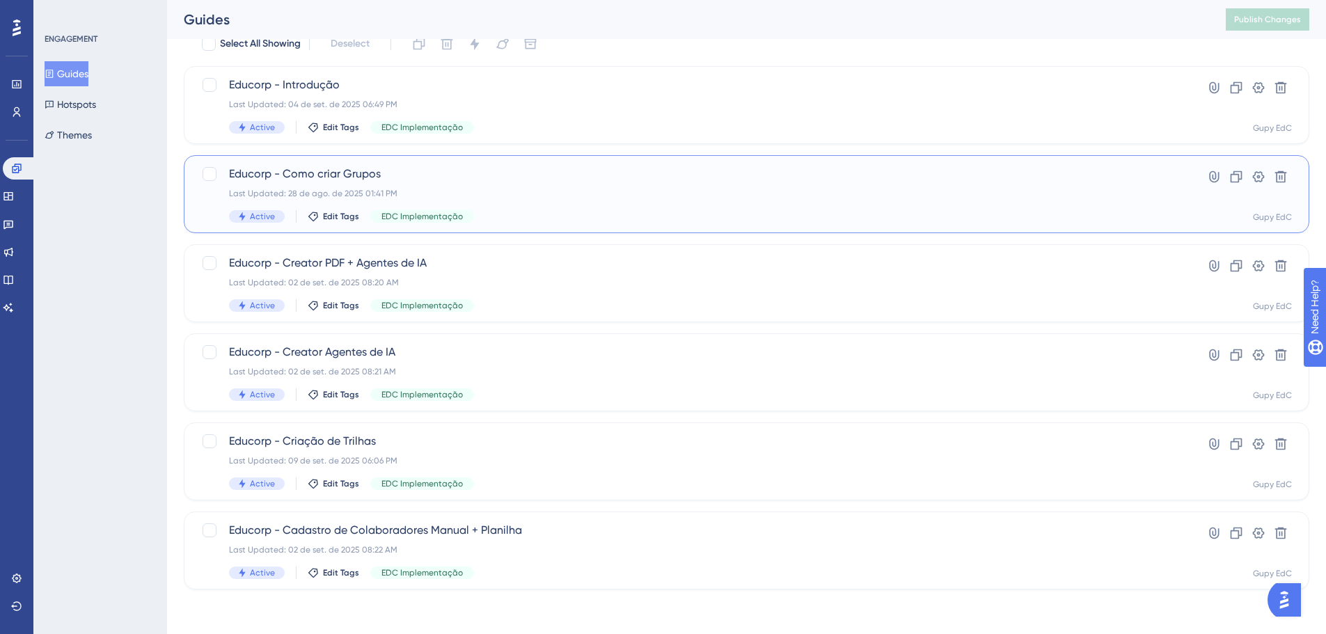
click at [420, 177] on span "Educorp - Como criar Grupos" at bounding box center [690, 174] width 923 height 17
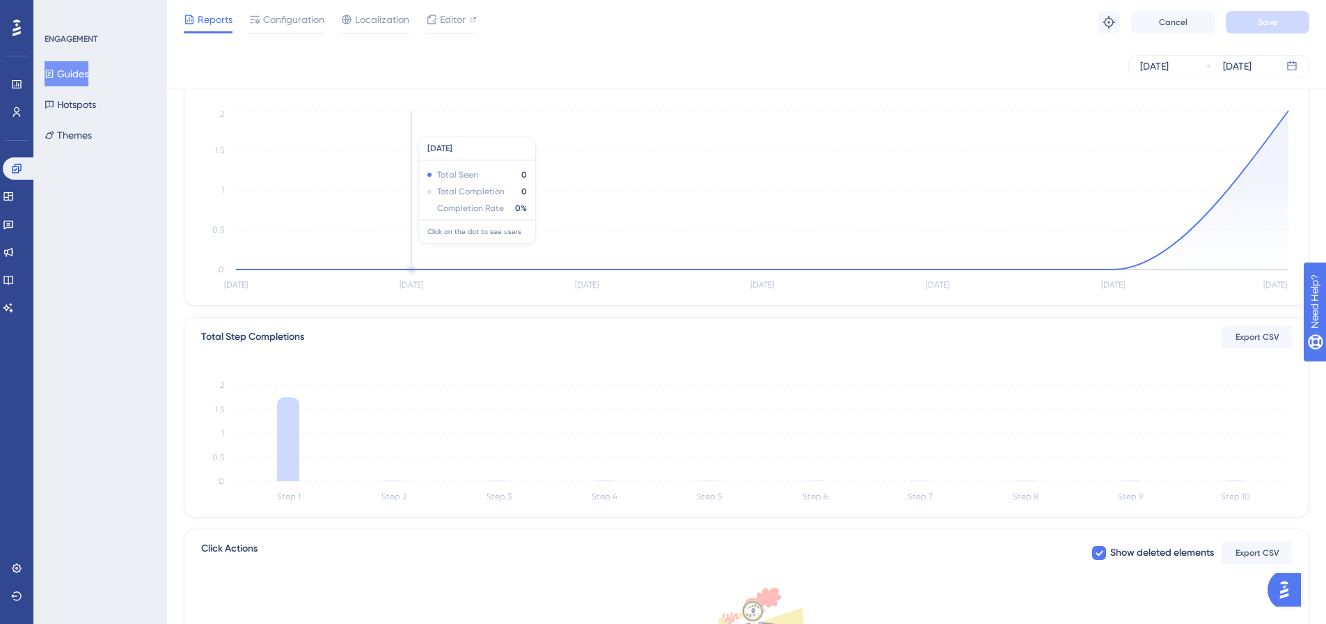
scroll to position [278, 0]
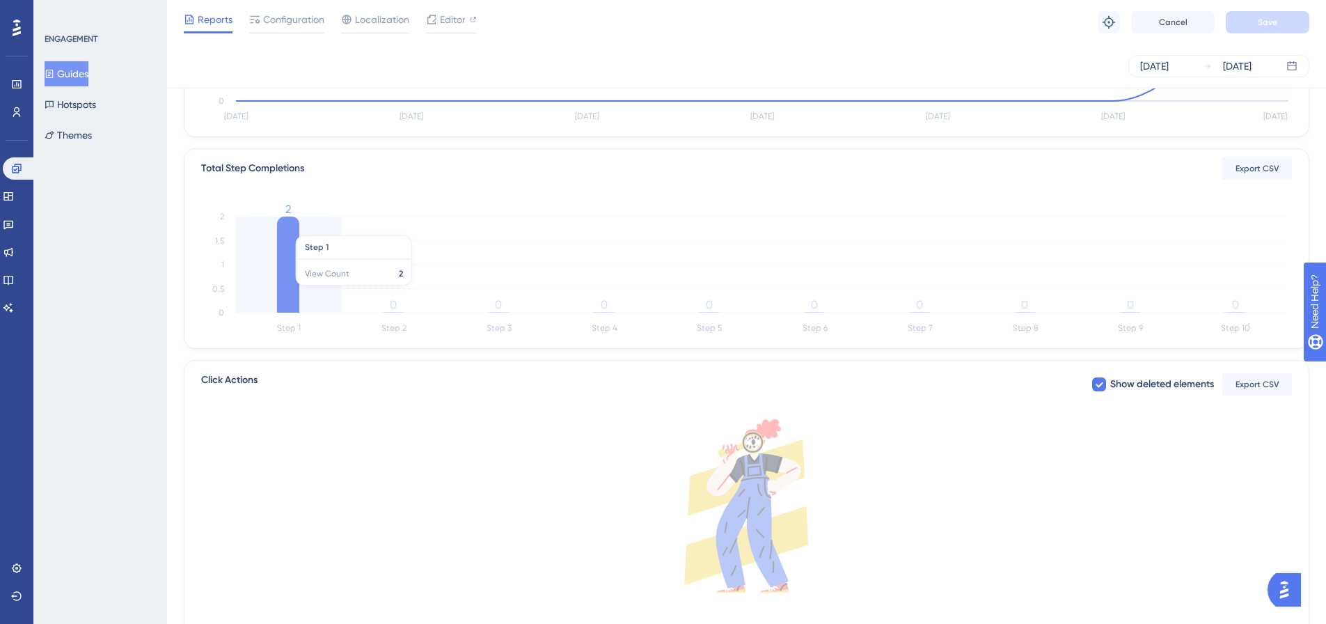
click at [301, 292] on icon "Step 1 Step 2 Step 3 Step 4 Step 5 Step 6 Step 7 Step 8 Step 9 Step 10 0 0.5 1 …" at bounding box center [746, 270] width 1090 height 133
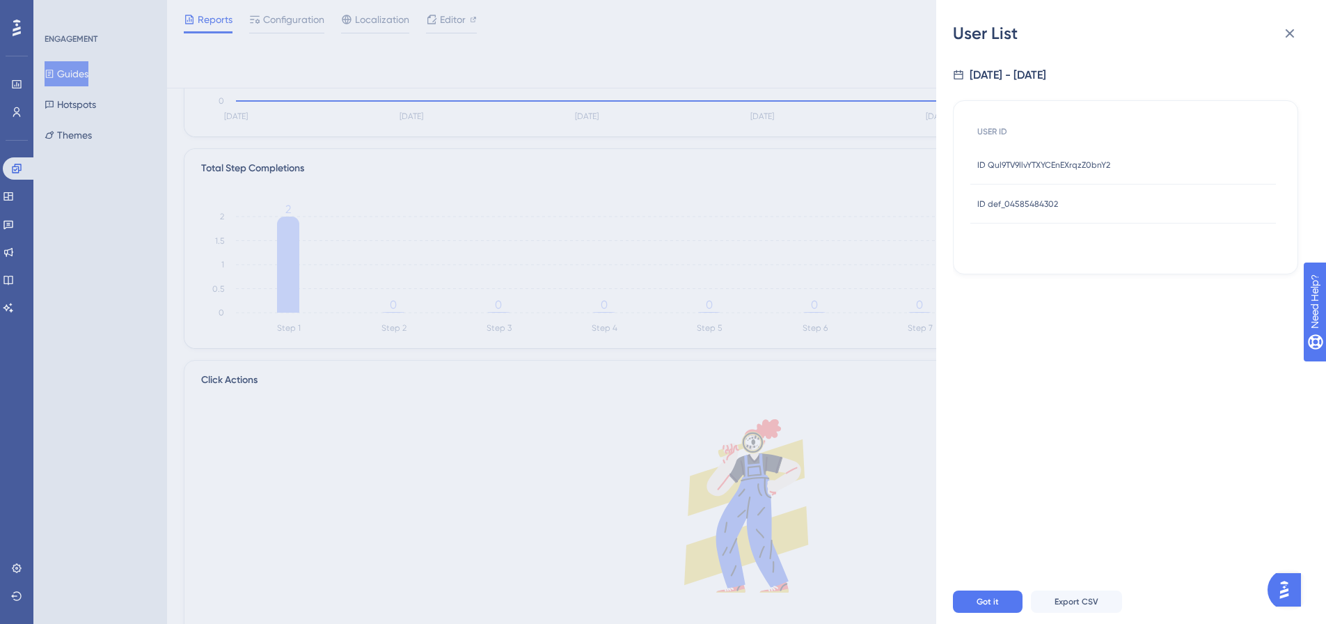
click at [1061, 168] on span "ID Qul9TV9llvYTXYCEnEXrqzZ0bnY2" at bounding box center [1043, 164] width 133 height 11
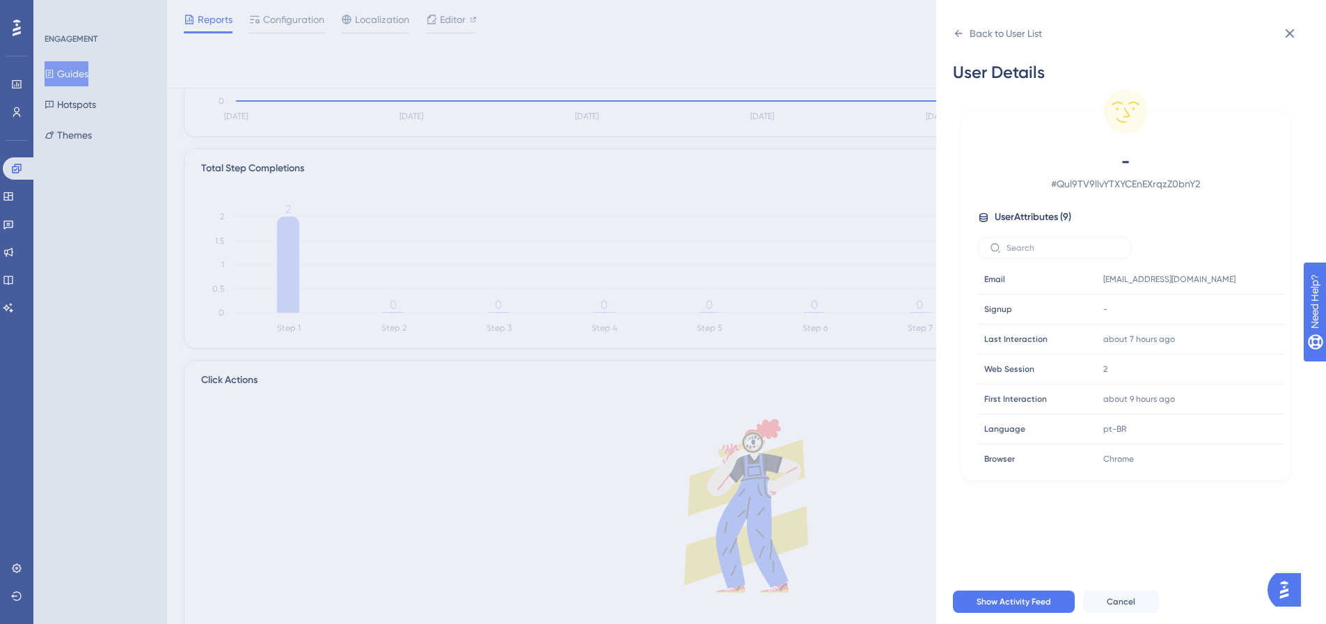
click at [637, 300] on div "Back to User List User Details - # Qul9TV9llvYTXYCEnEXrqzZ0bnY2 User Attributes…" at bounding box center [663, 312] width 1326 height 624
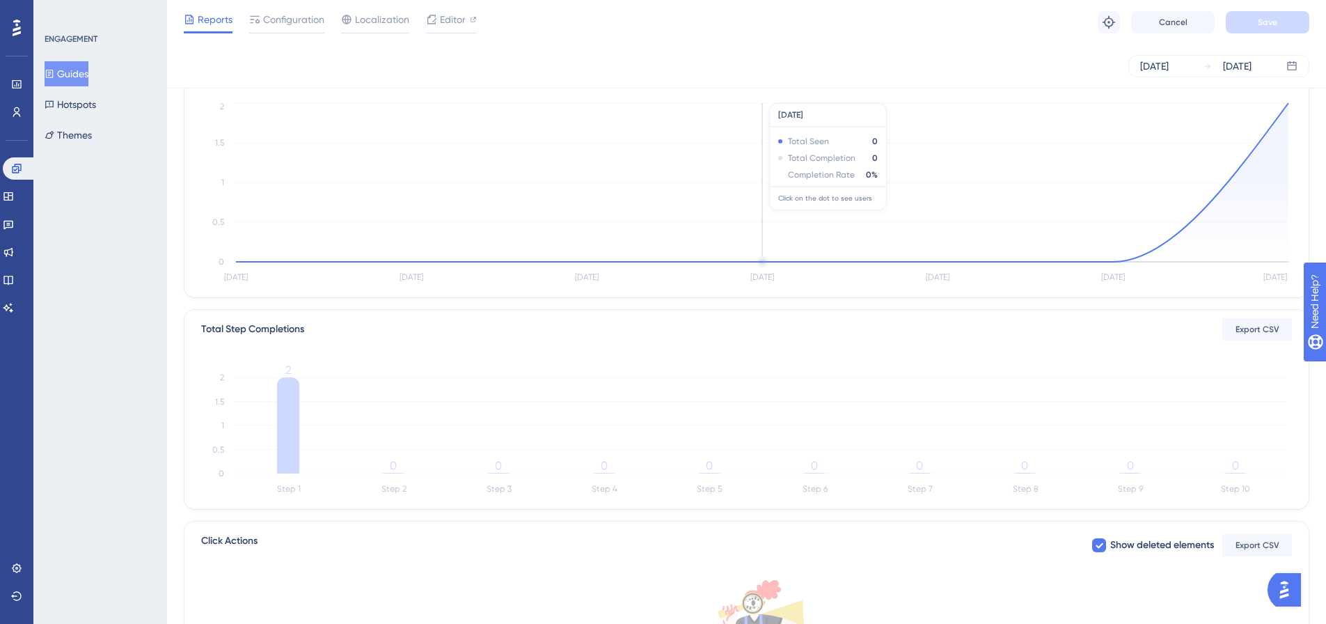
scroll to position [0, 0]
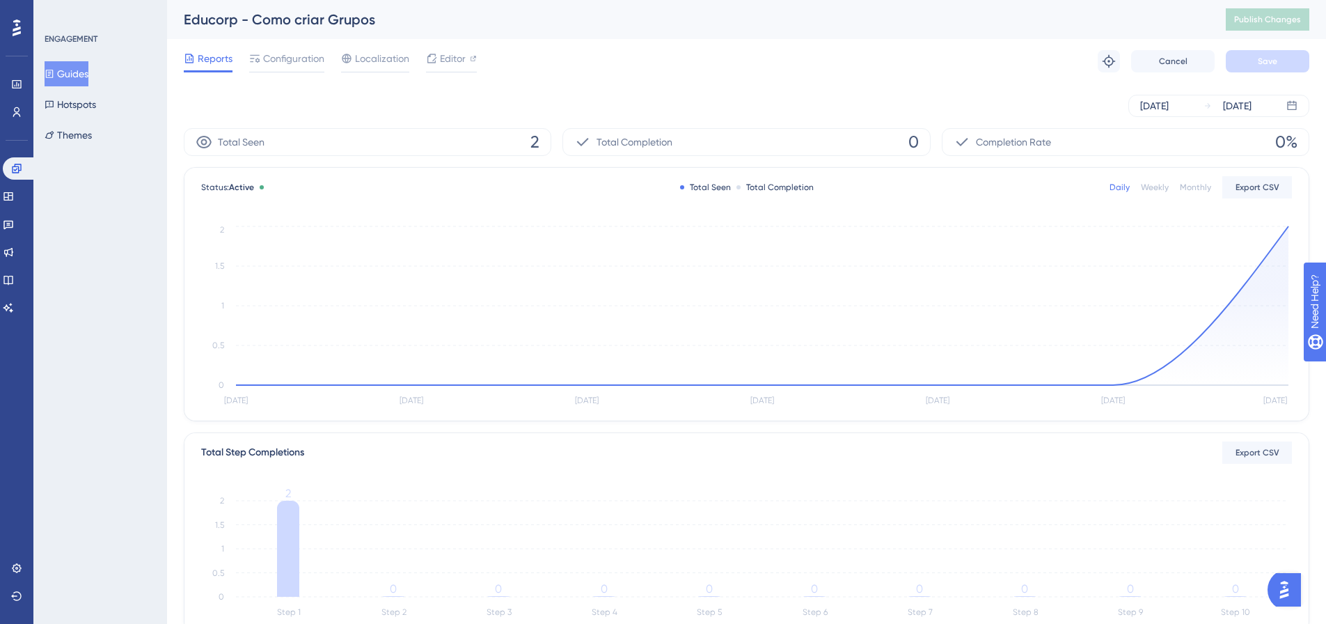
click at [88, 72] on button "Guides" at bounding box center [67, 73] width 44 height 25
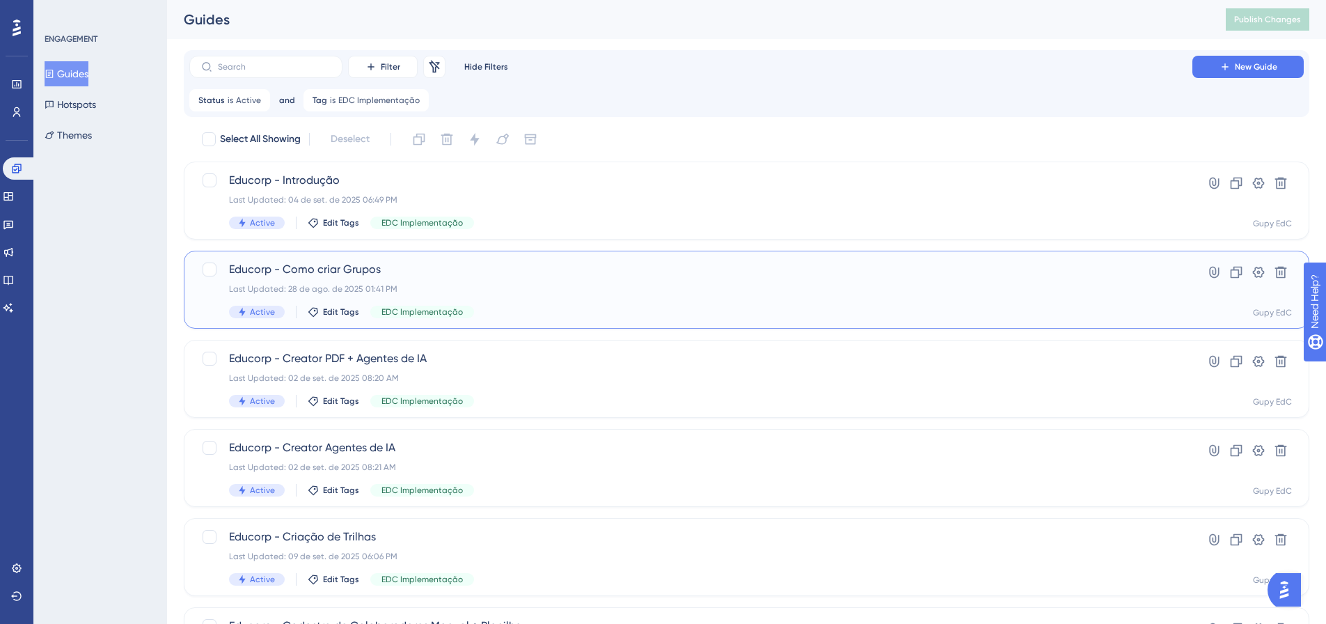
click at [666, 283] on div "Educorp - Como criar Grupos Last Updated: 28 de ago. de 2025 01:41 PM Active Ed…" at bounding box center [690, 289] width 923 height 57
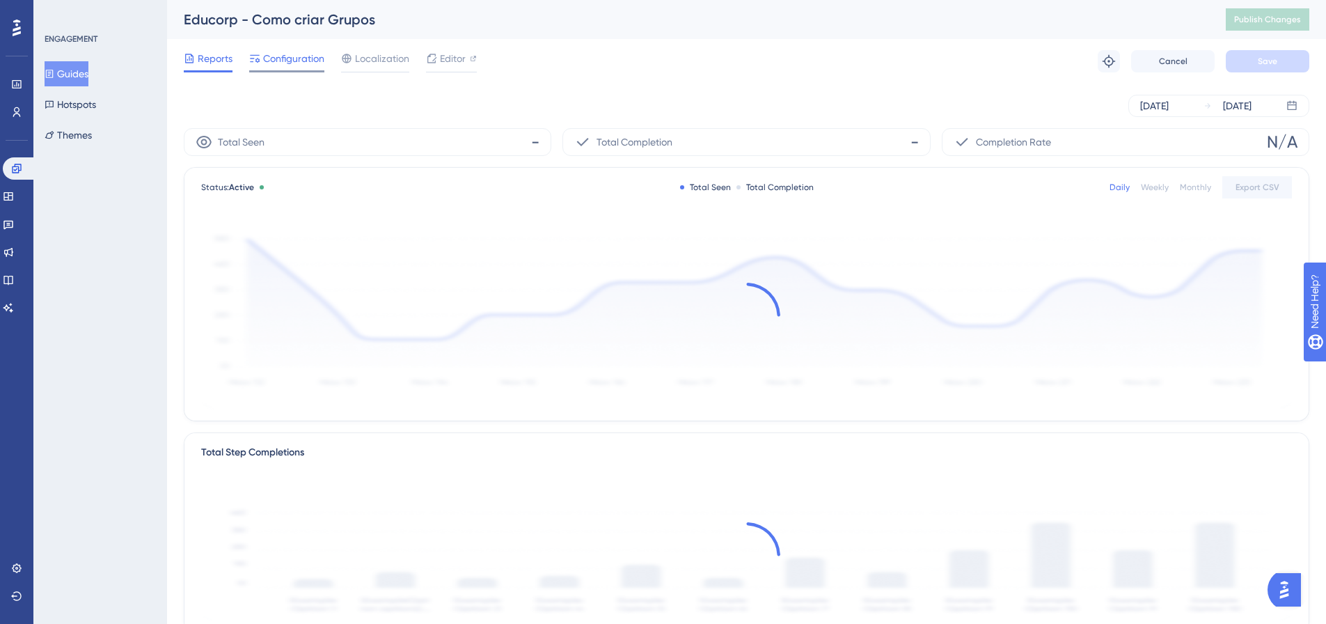
click at [275, 63] on span "Configuration" at bounding box center [293, 58] width 61 height 17
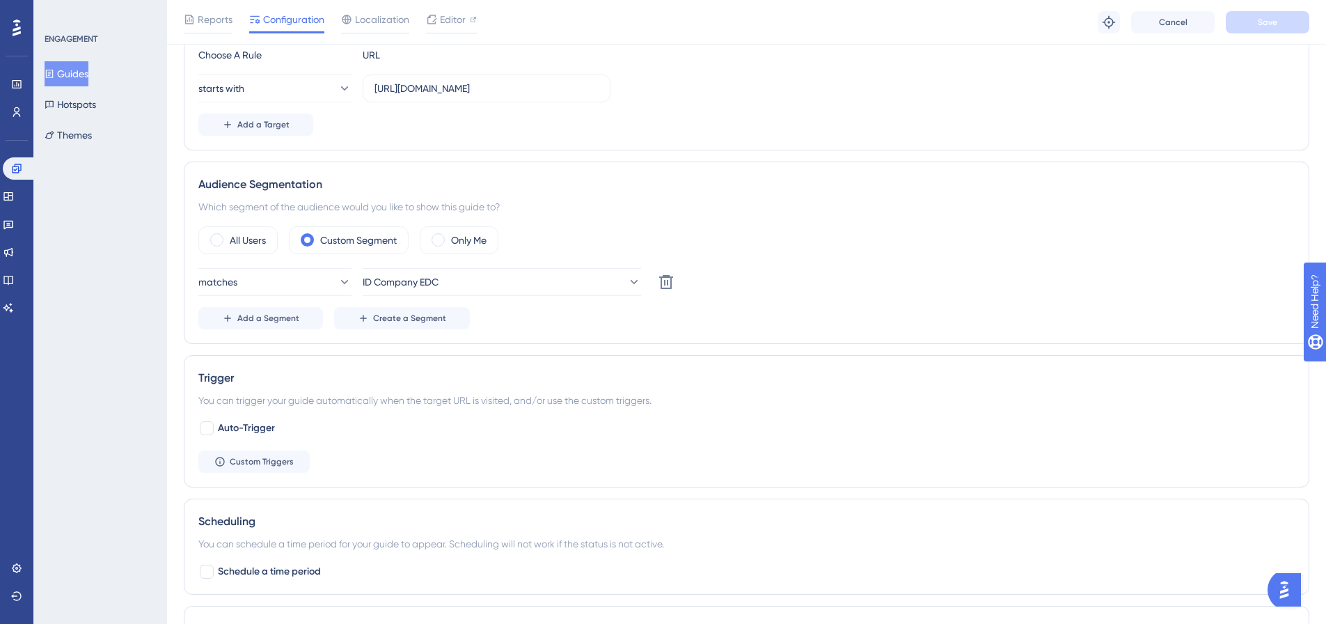
scroll to position [487, 0]
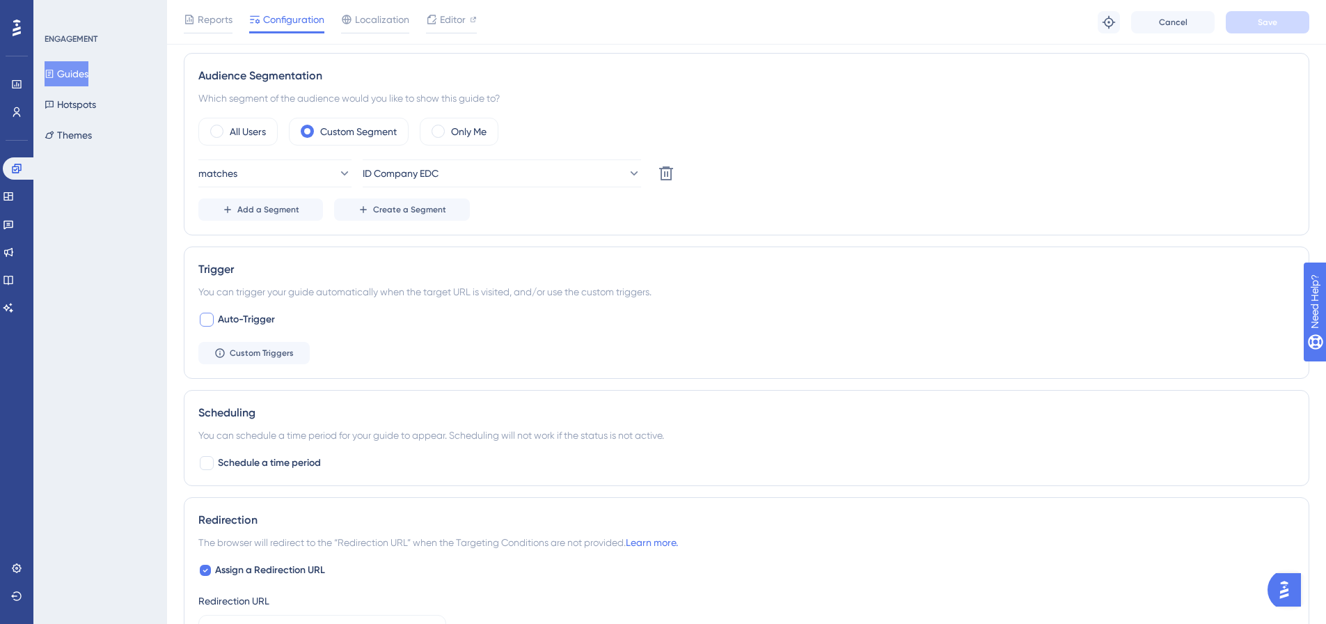
click at [260, 321] on span "Auto-Trigger" at bounding box center [246, 319] width 57 height 17
checkbox input "true"
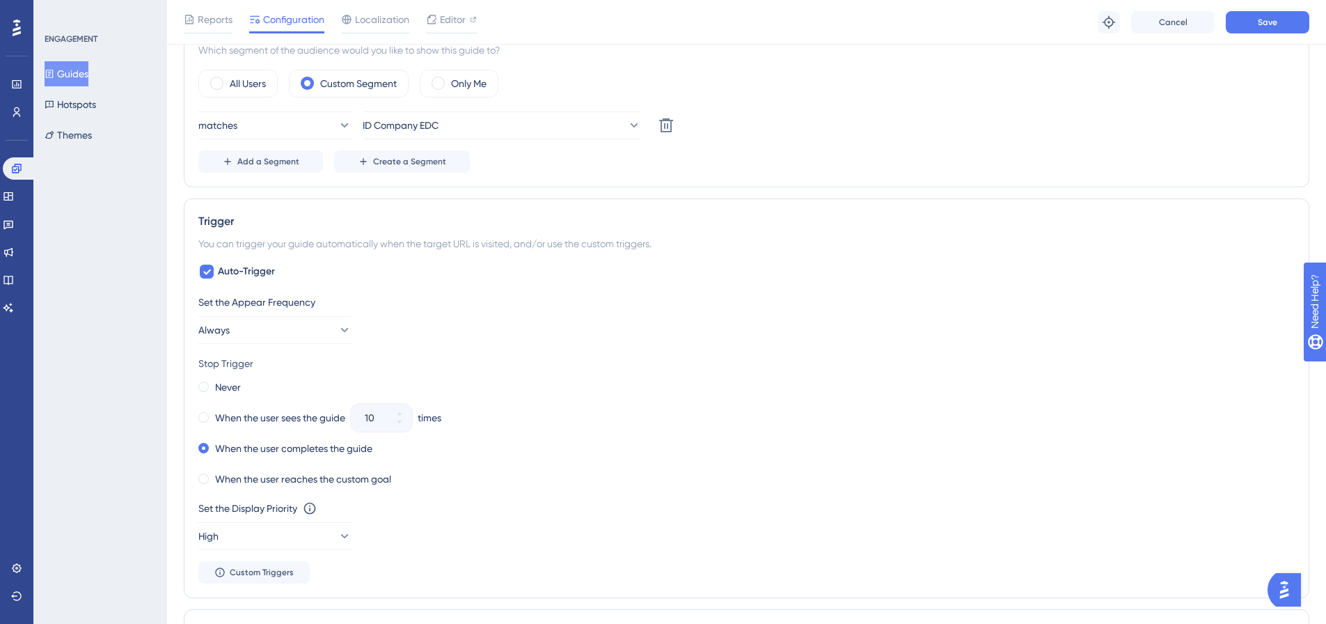
scroll to position [557, 0]
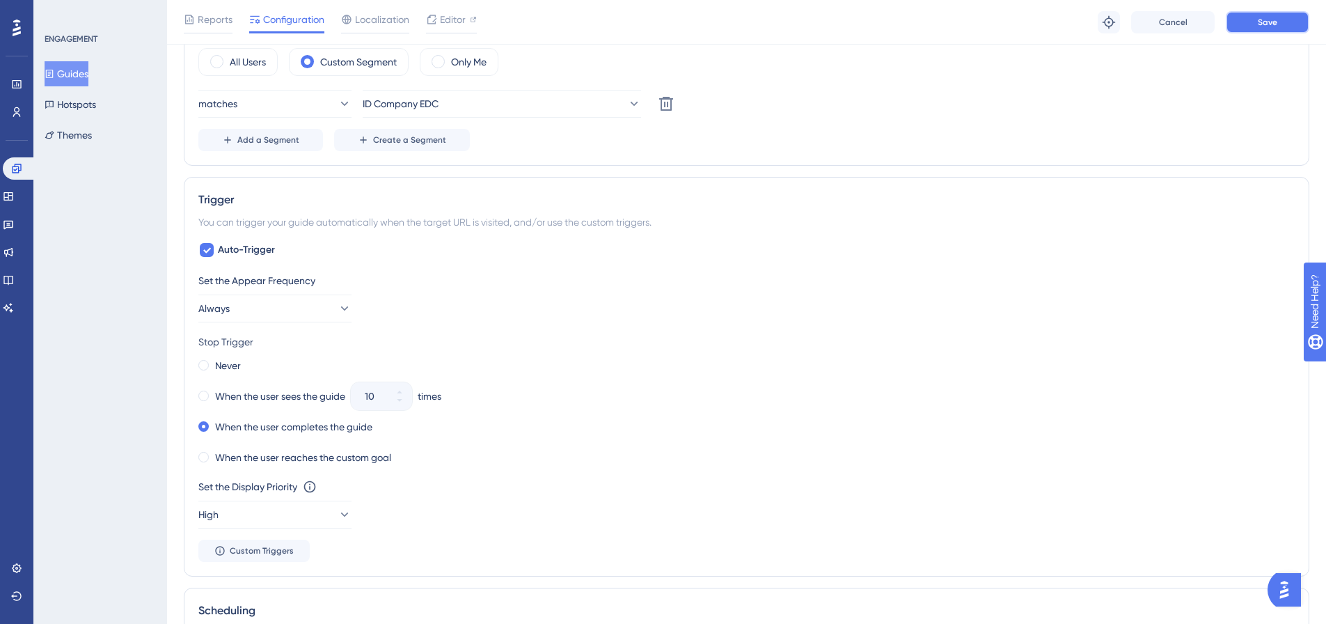
click at [1275, 31] on button "Save" at bounding box center [1267, 22] width 84 height 22
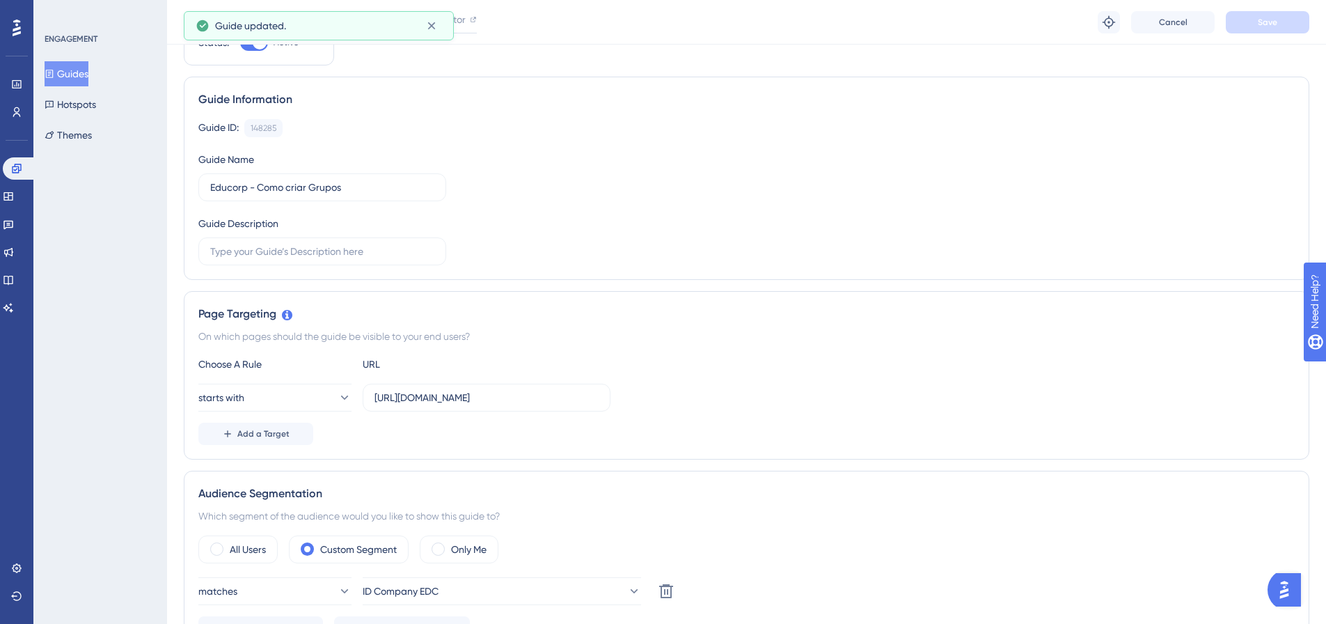
scroll to position [0, 0]
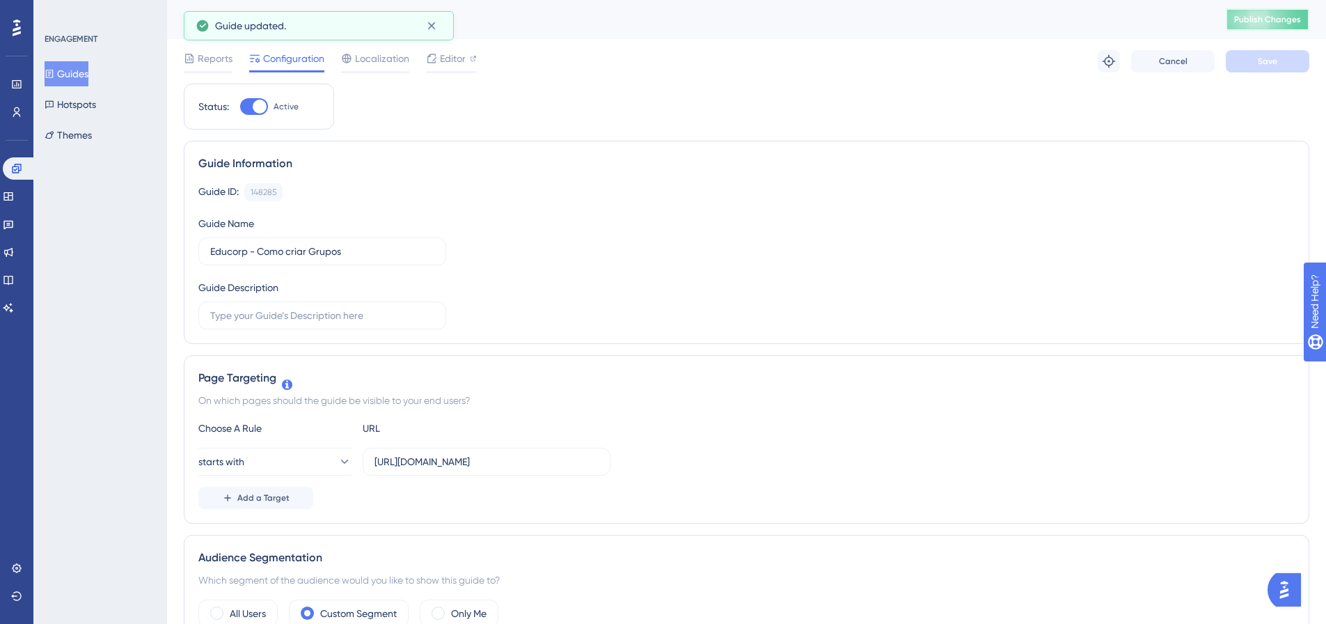
click at [1268, 21] on span "Publish Changes" at bounding box center [1267, 19] width 67 height 11
click at [76, 74] on button "Guides" at bounding box center [67, 73] width 44 height 25
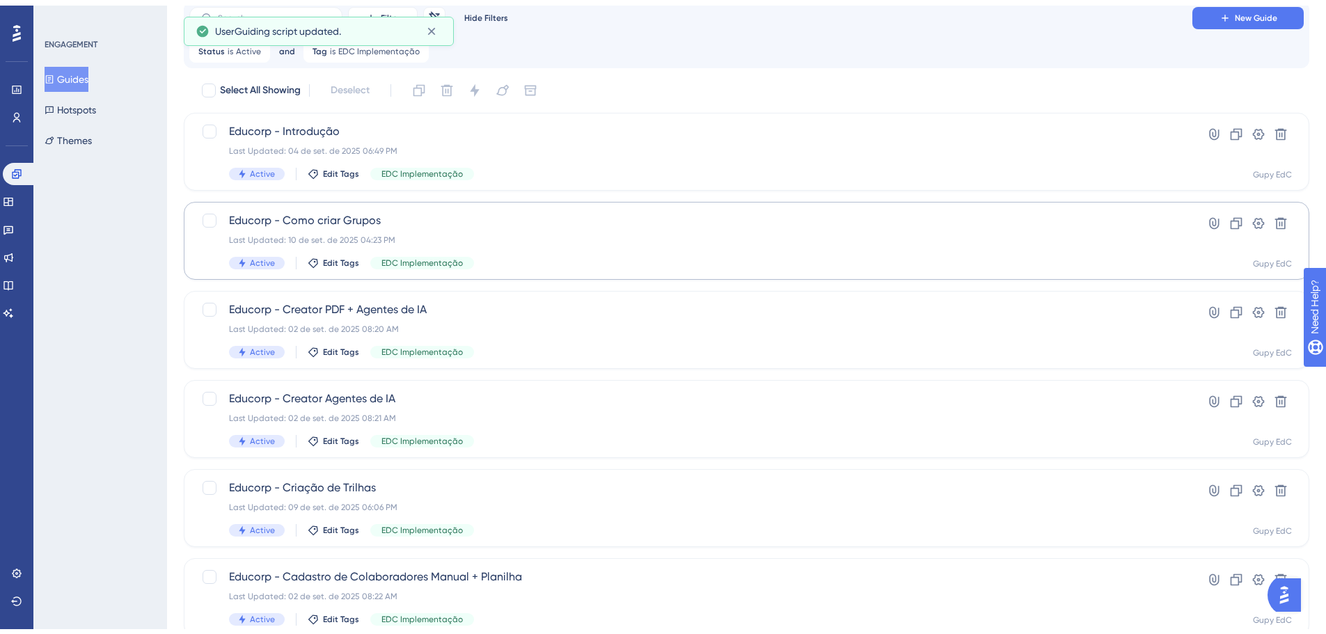
scroll to position [70, 0]
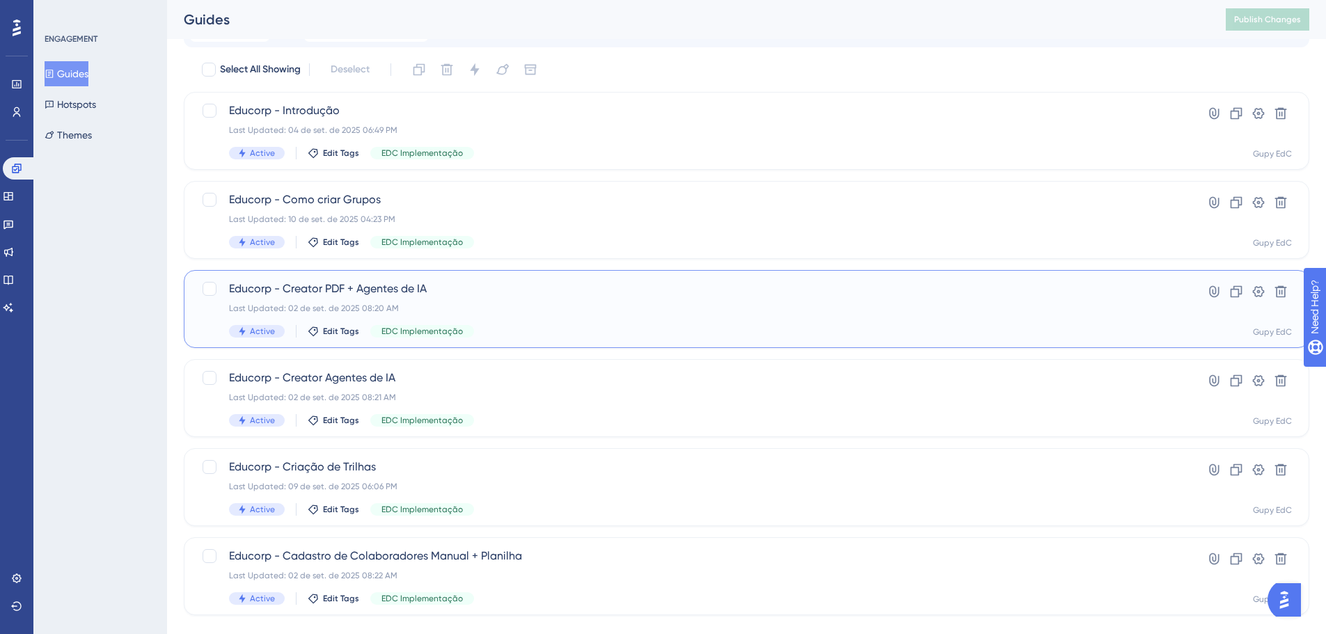
click at [571, 298] on div "Educorp - Creator PDF + Agentes de IA Last Updated: 02 de set. de 2025 08:20 AM…" at bounding box center [690, 308] width 923 height 57
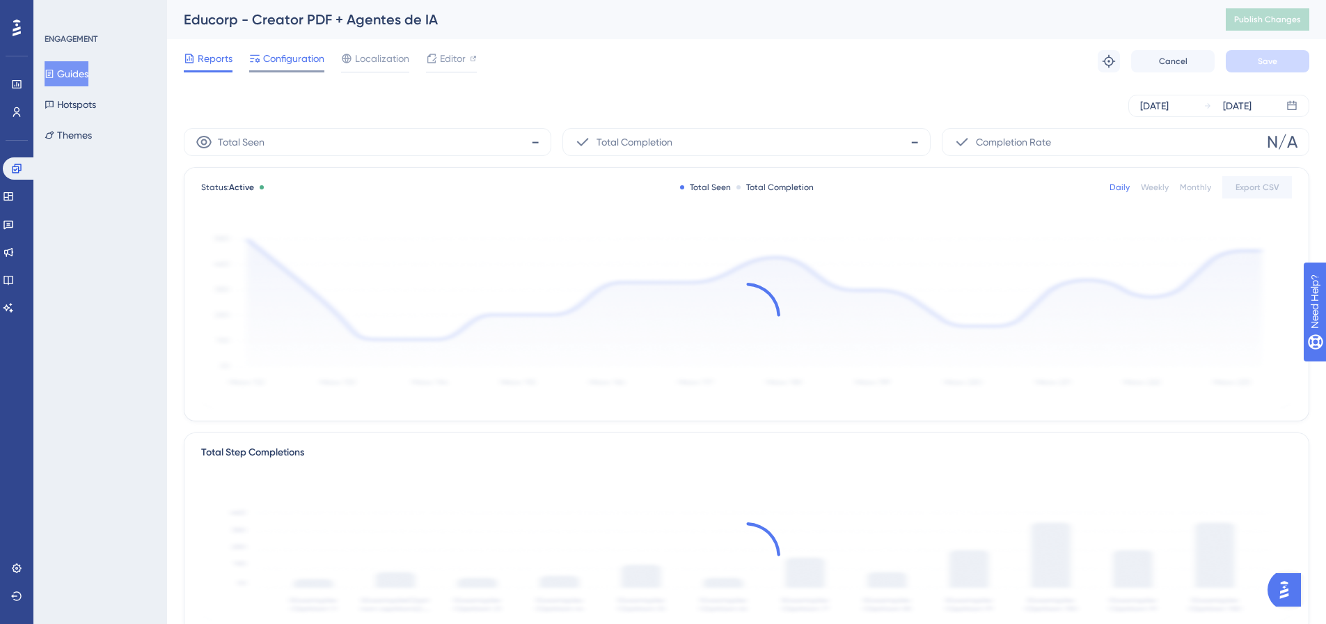
click at [294, 56] on span "Configuration" at bounding box center [293, 58] width 61 height 17
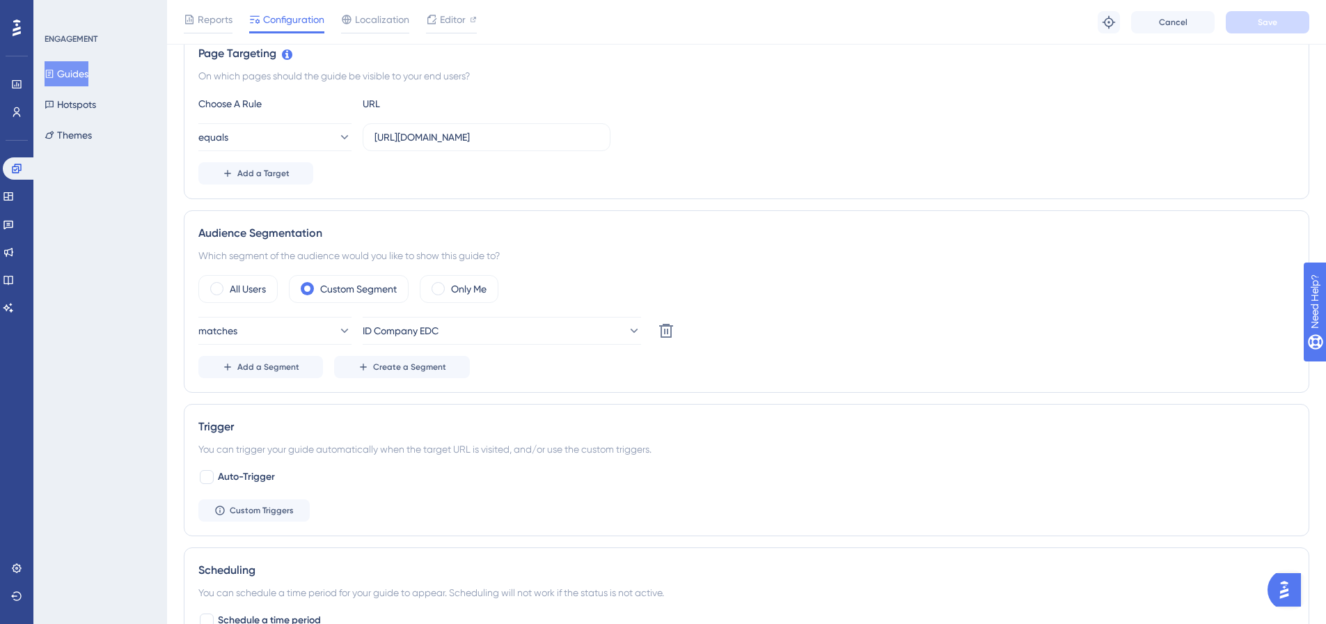
scroll to position [487, 0]
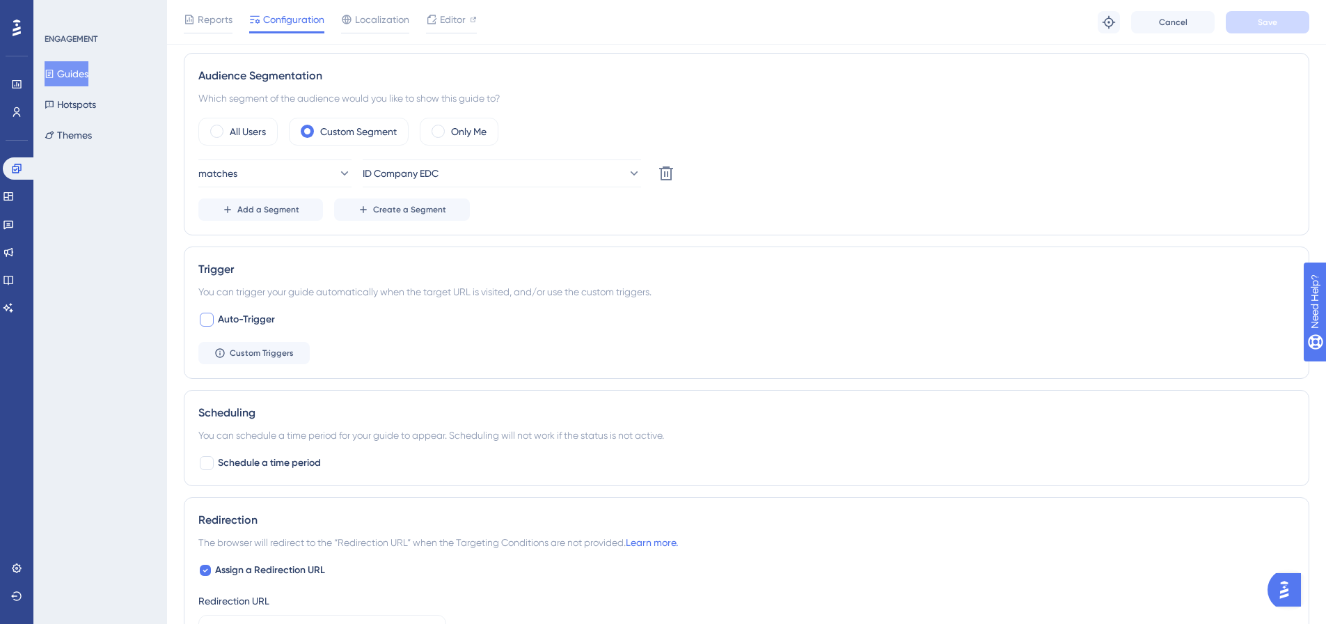
click at [246, 326] on span "Auto-Trigger" at bounding box center [246, 319] width 57 height 17
checkbox input "true"
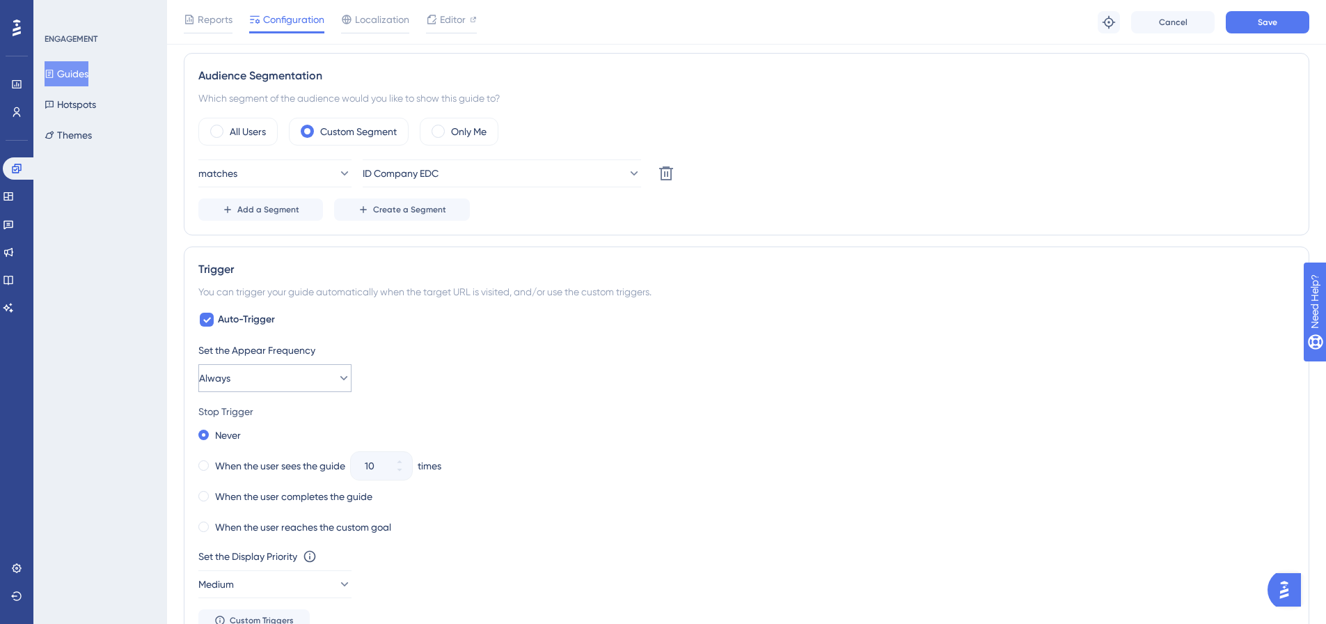
scroll to position [557, 0]
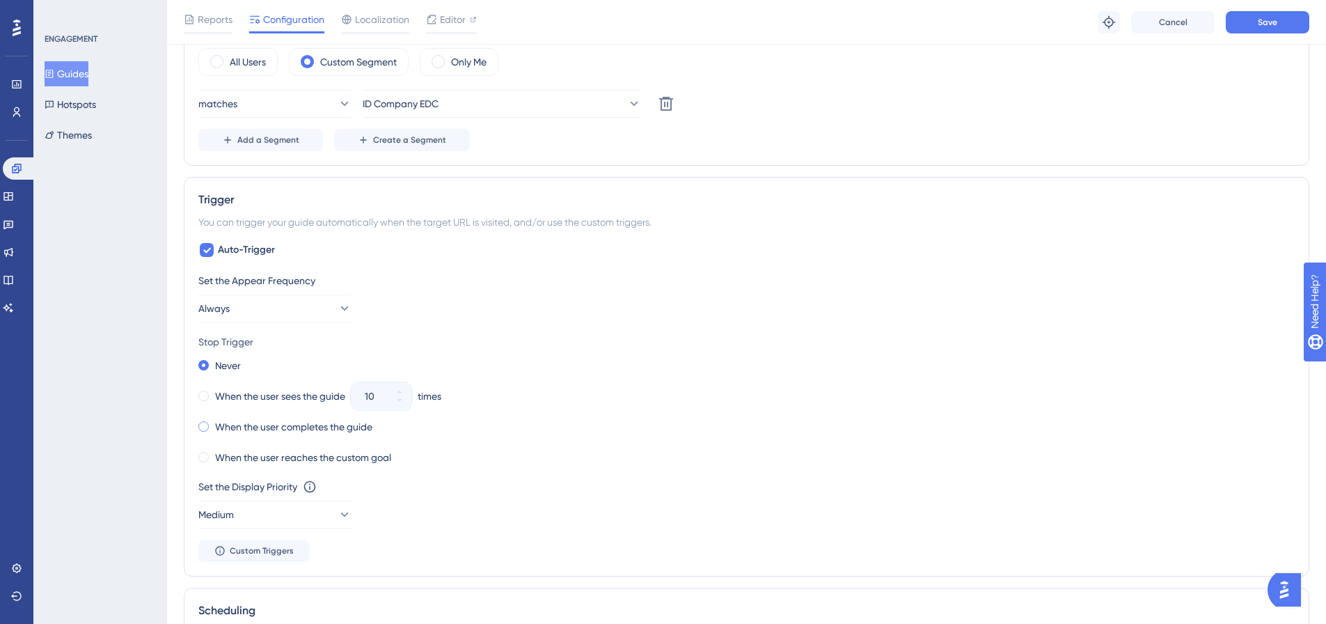
click at [294, 427] on label "When the user completes the guide" at bounding box center [293, 426] width 157 height 17
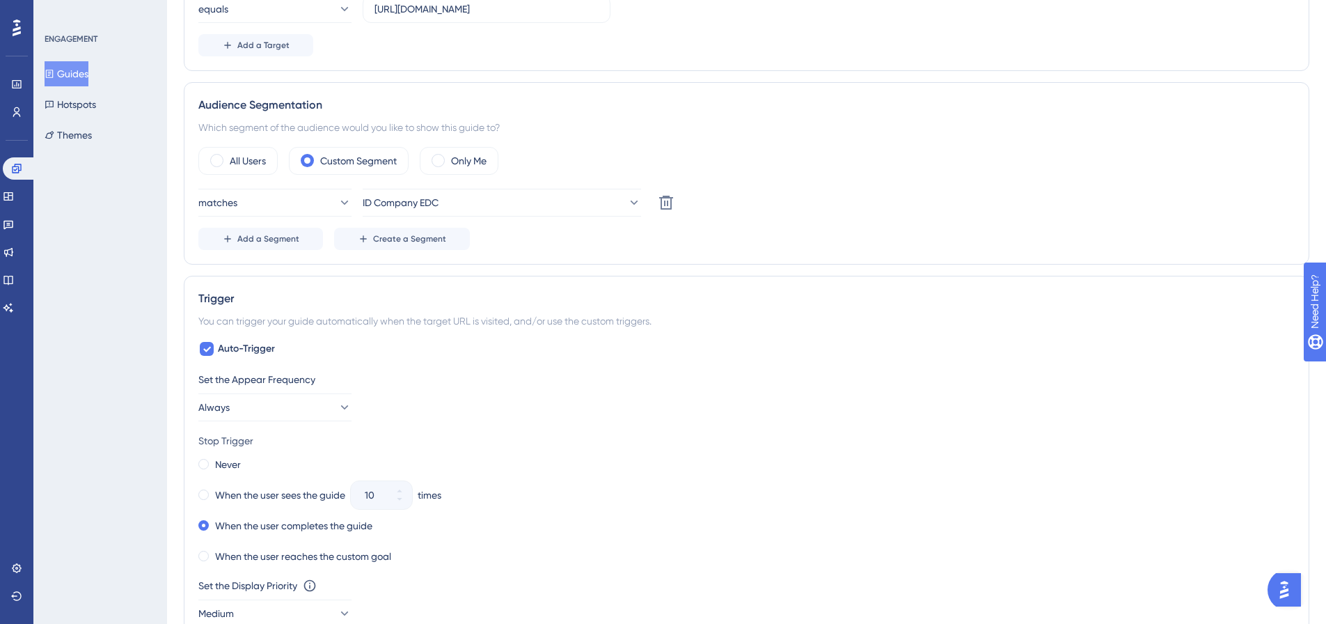
scroll to position [0, 0]
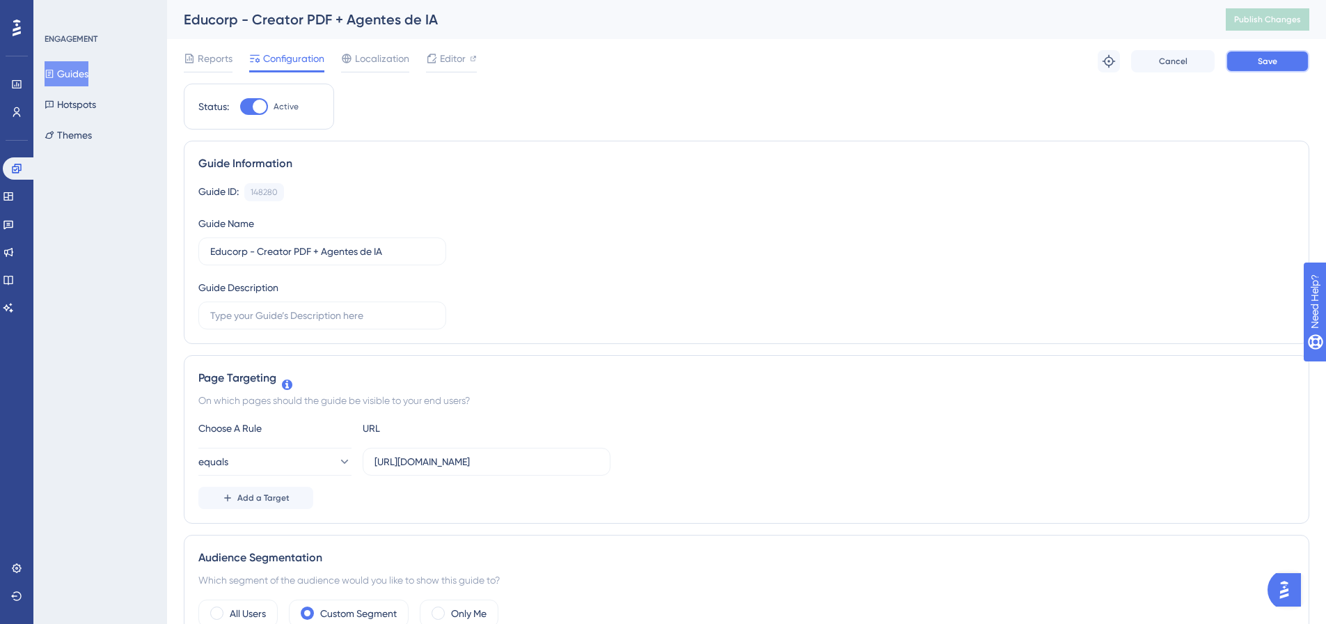
click at [1282, 66] on button "Save" at bounding box center [1267, 61] width 84 height 22
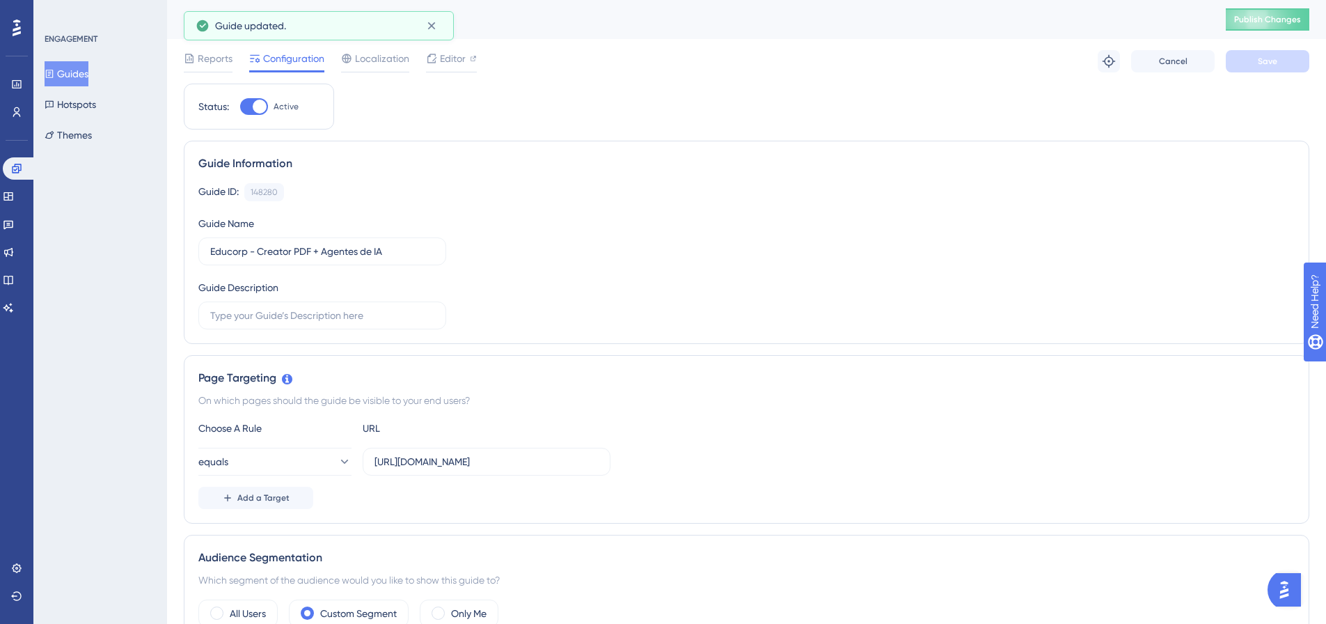
click at [1261, 34] on div "Educorp - Creator PDF + Agentes de IA Publish Changes" at bounding box center [746, 19] width 1159 height 39
click at [1262, 24] on span "Publish Changes" at bounding box center [1267, 19] width 67 height 11
click at [103, 64] on div "Guides Hotspots Themes" at bounding box center [101, 104] width 113 height 86
click at [88, 68] on button "Guides" at bounding box center [67, 73] width 44 height 25
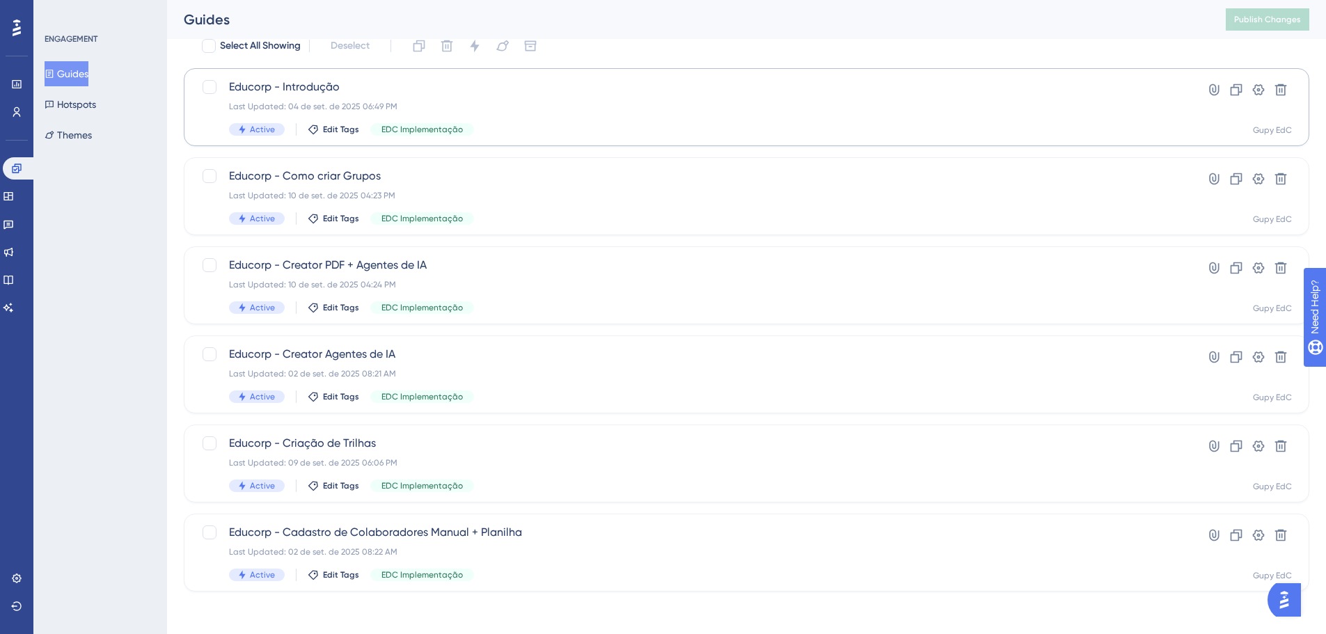
scroll to position [95, 0]
click at [519, 290] on div "Educorp - Creator PDF + Agentes de IA Last Updated: 10 de set. de 2025 04:24 PM…" at bounding box center [690, 283] width 923 height 57
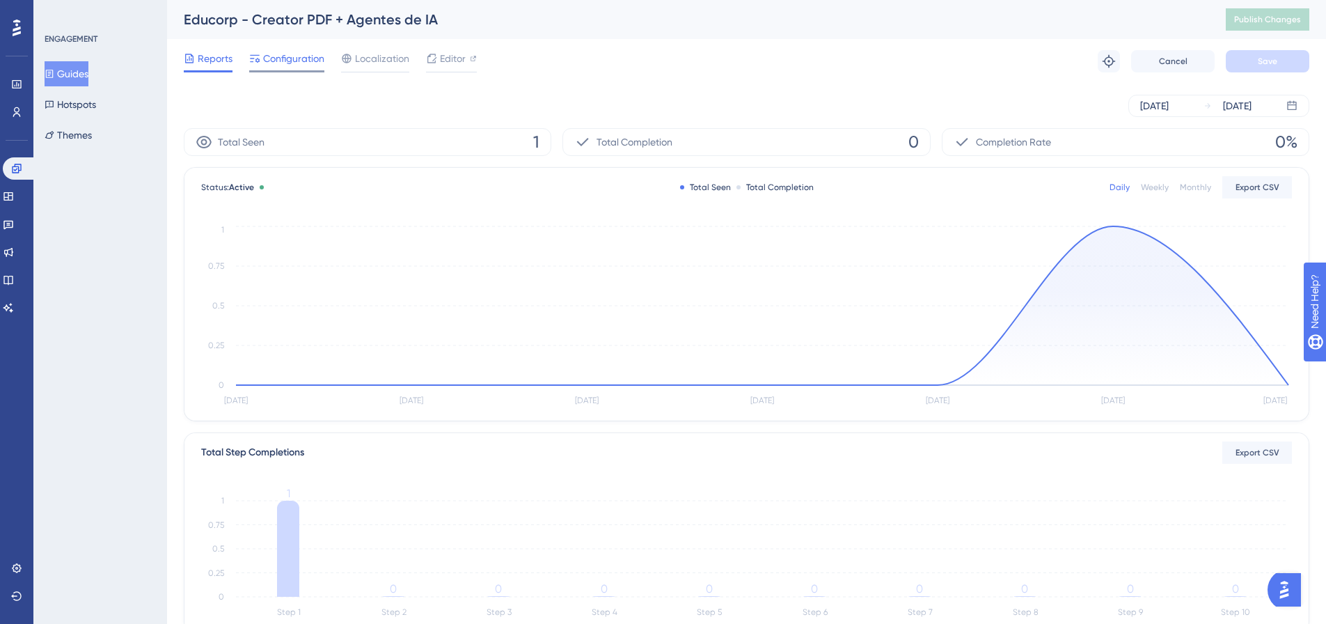
click at [280, 58] on span "Configuration" at bounding box center [293, 58] width 61 height 17
click at [106, 76] on div "Guides Hotspots Themes" at bounding box center [101, 104] width 113 height 86
click at [88, 75] on button "Guides" at bounding box center [67, 73] width 44 height 25
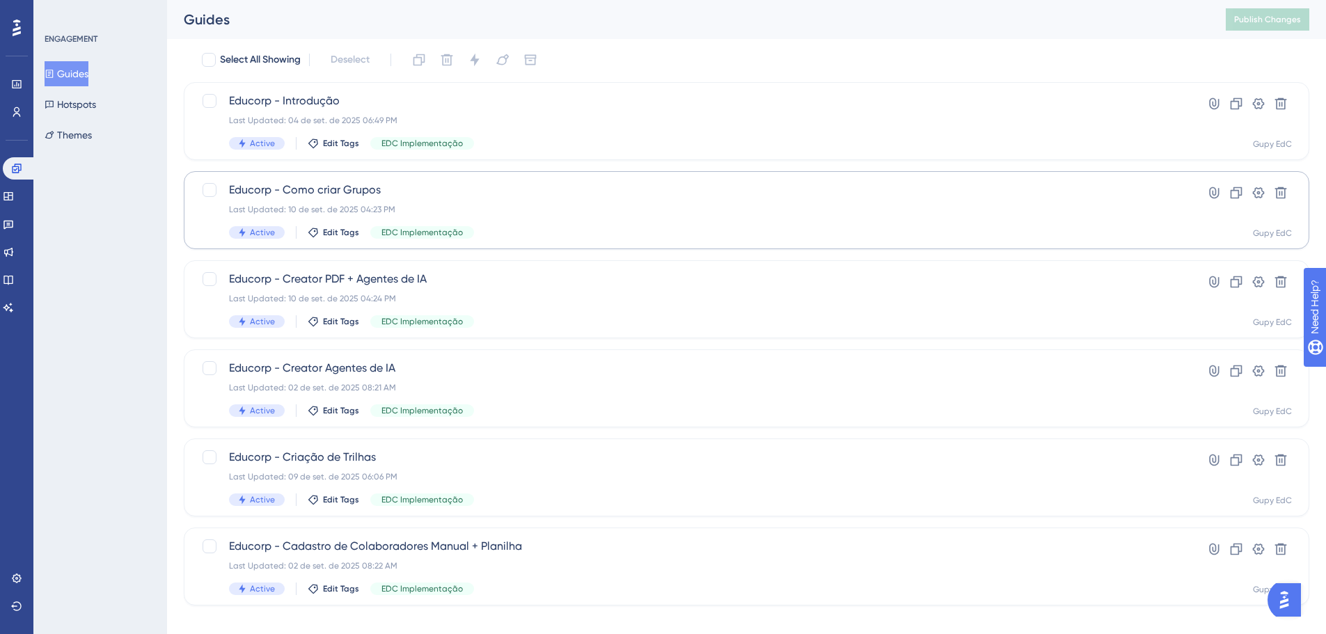
scroll to position [95, 0]
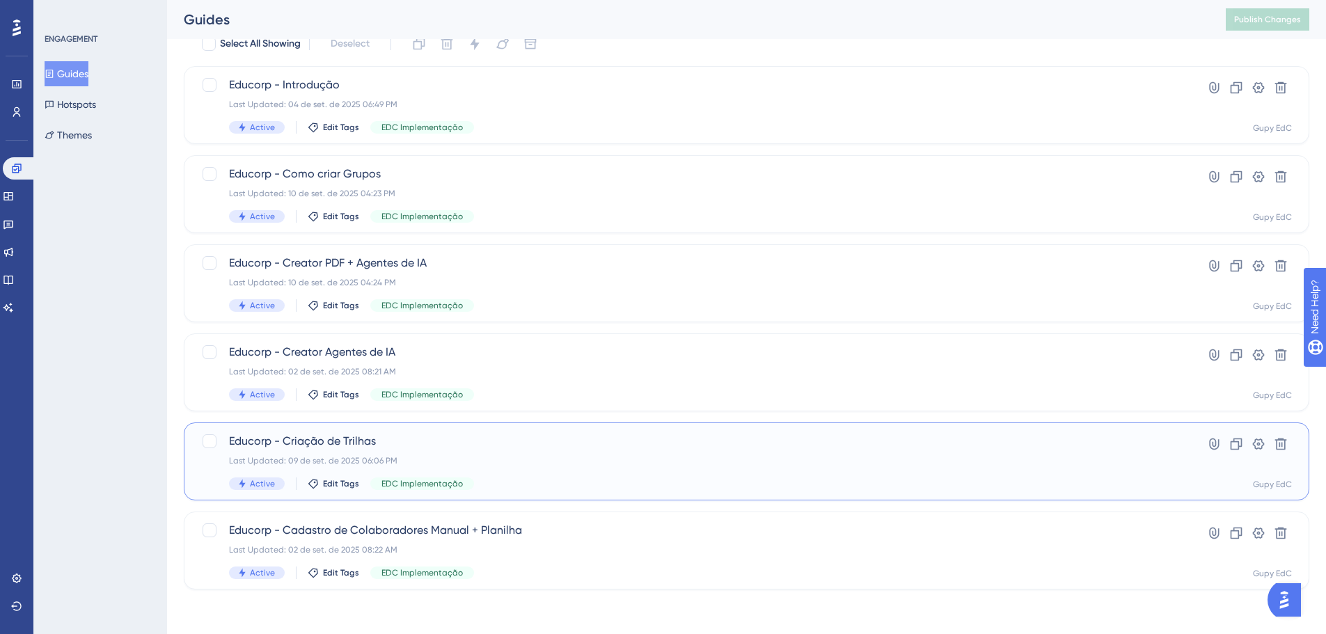
click at [481, 454] on div "Educorp - Criação de Trilhas Last Updated: 09 de set. de 2025 06:06 PM Active E…" at bounding box center [690, 461] width 923 height 57
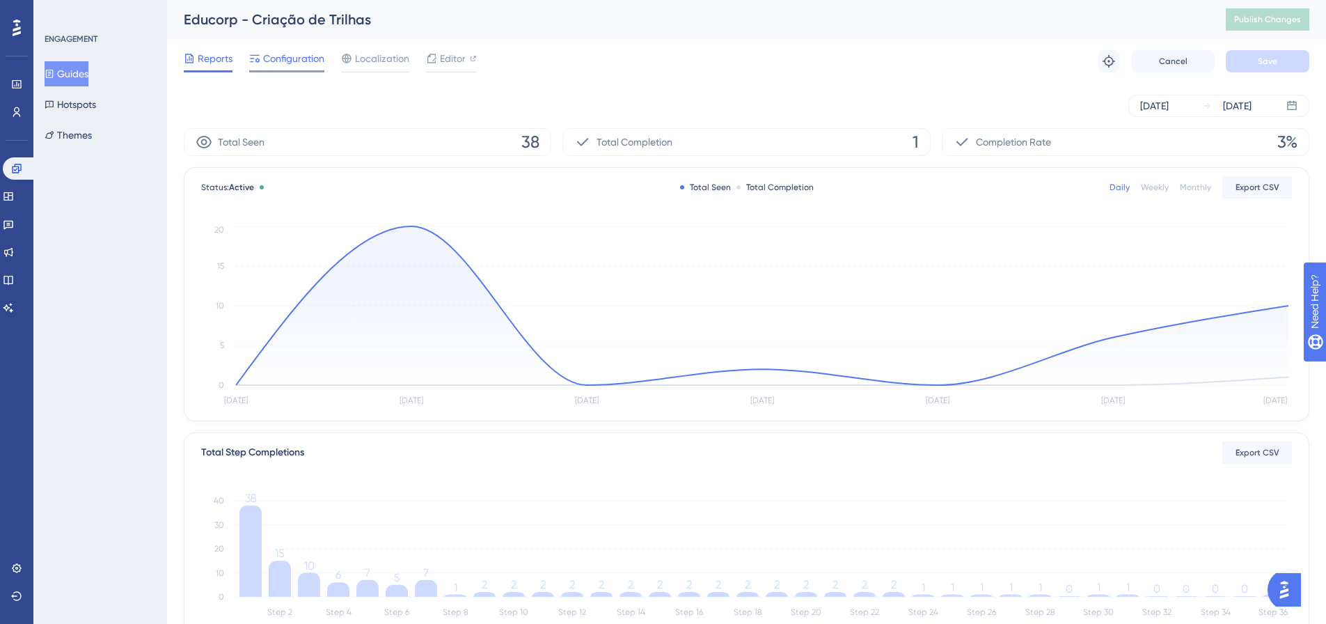
click at [269, 63] on span "Configuration" at bounding box center [293, 58] width 61 height 17
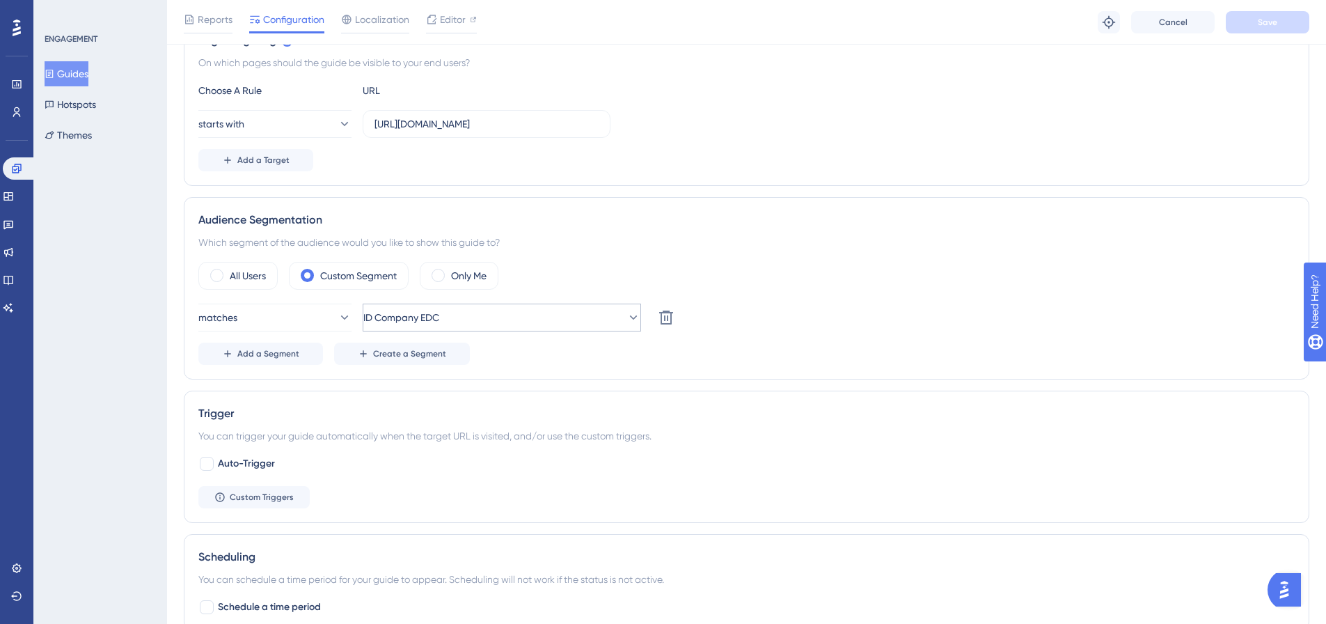
scroll to position [348, 0]
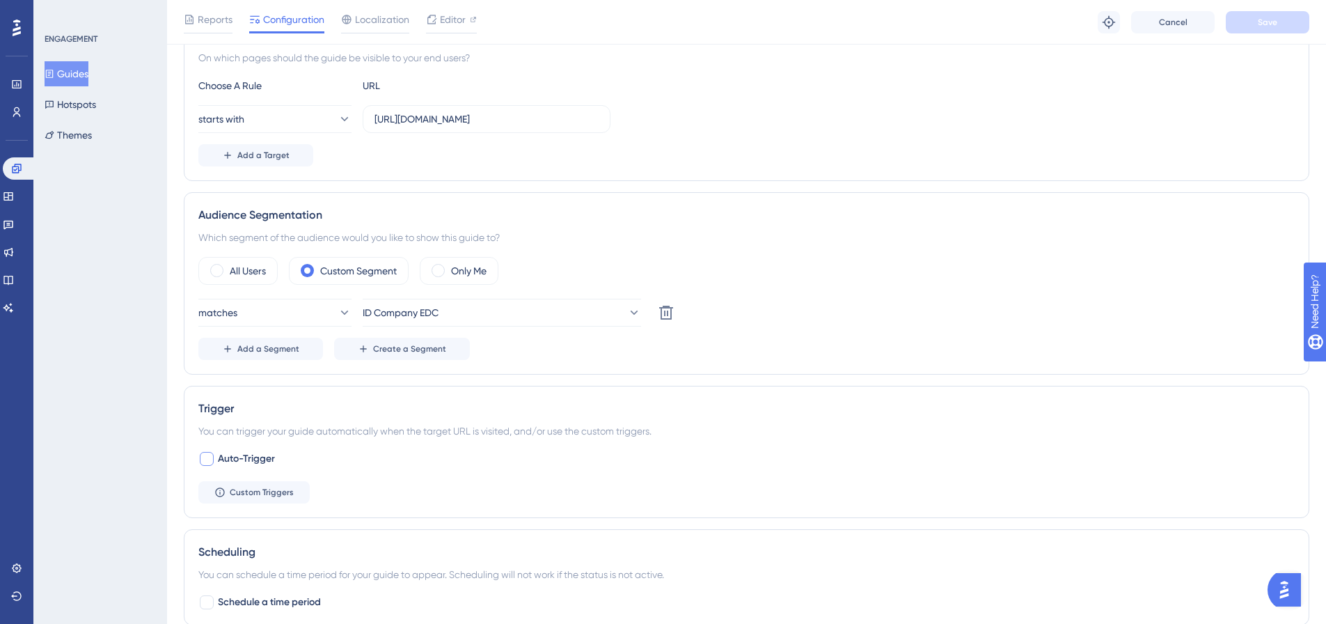
click at [262, 464] on span "Auto-Trigger" at bounding box center [246, 458] width 57 height 17
checkbox input "true"
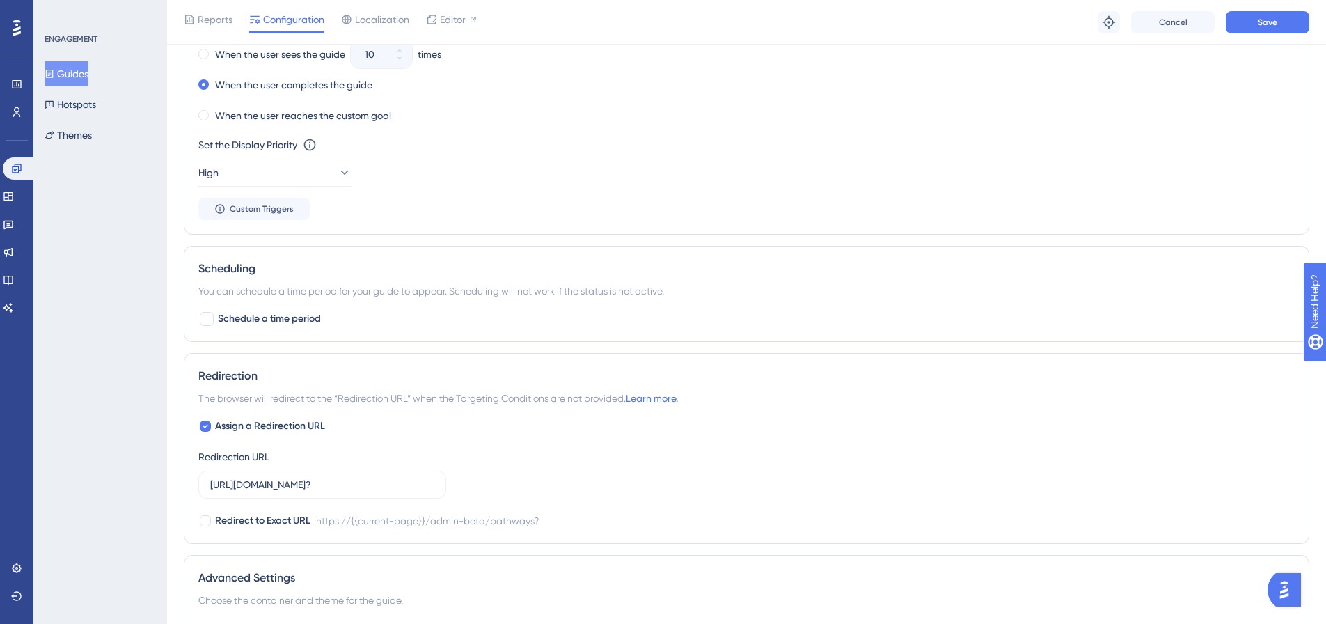
scroll to position [1079, 0]
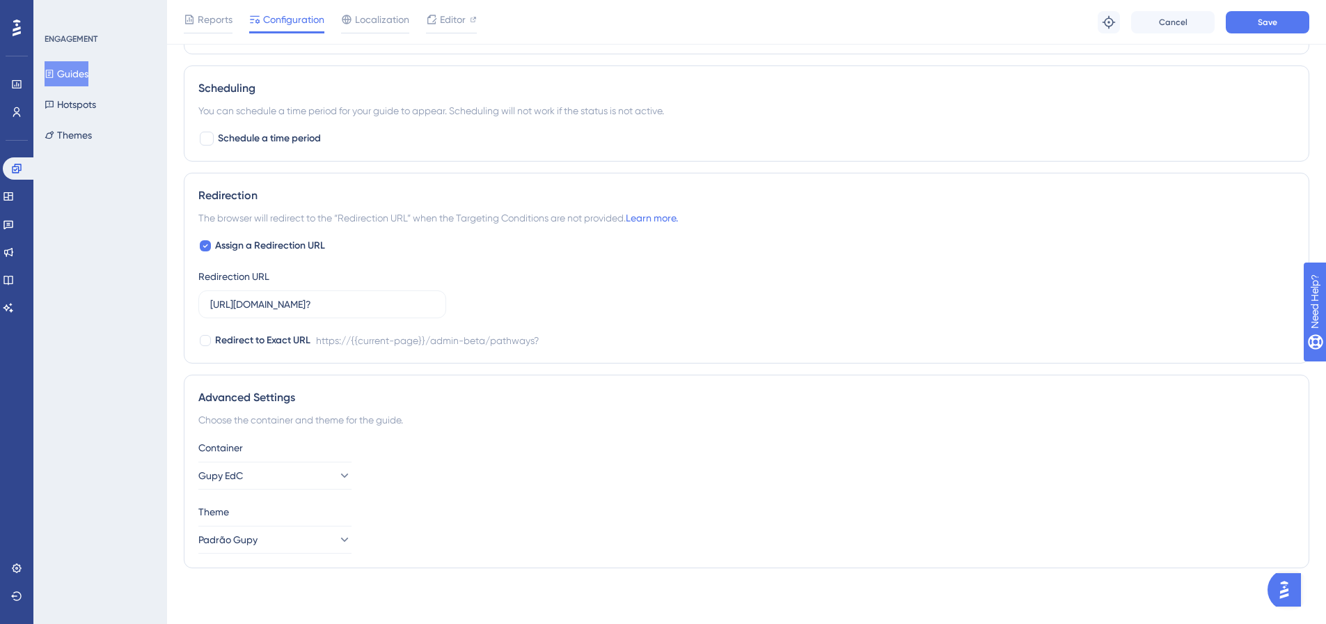
click at [1253, 34] on div "Reports Configuration Localization Editor Troubleshoot Cancel Save" at bounding box center [746, 22] width 1159 height 45
click at [1257, 22] on span "Save" at bounding box center [1266, 22] width 19 height 11
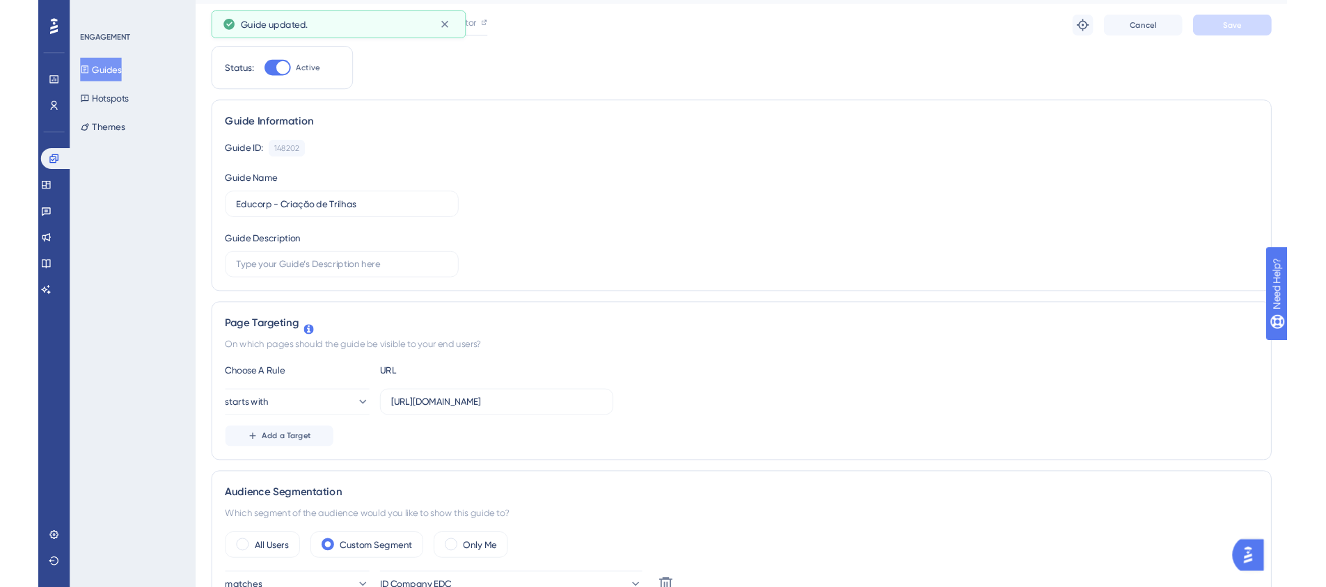
scroll to position [0, 0]
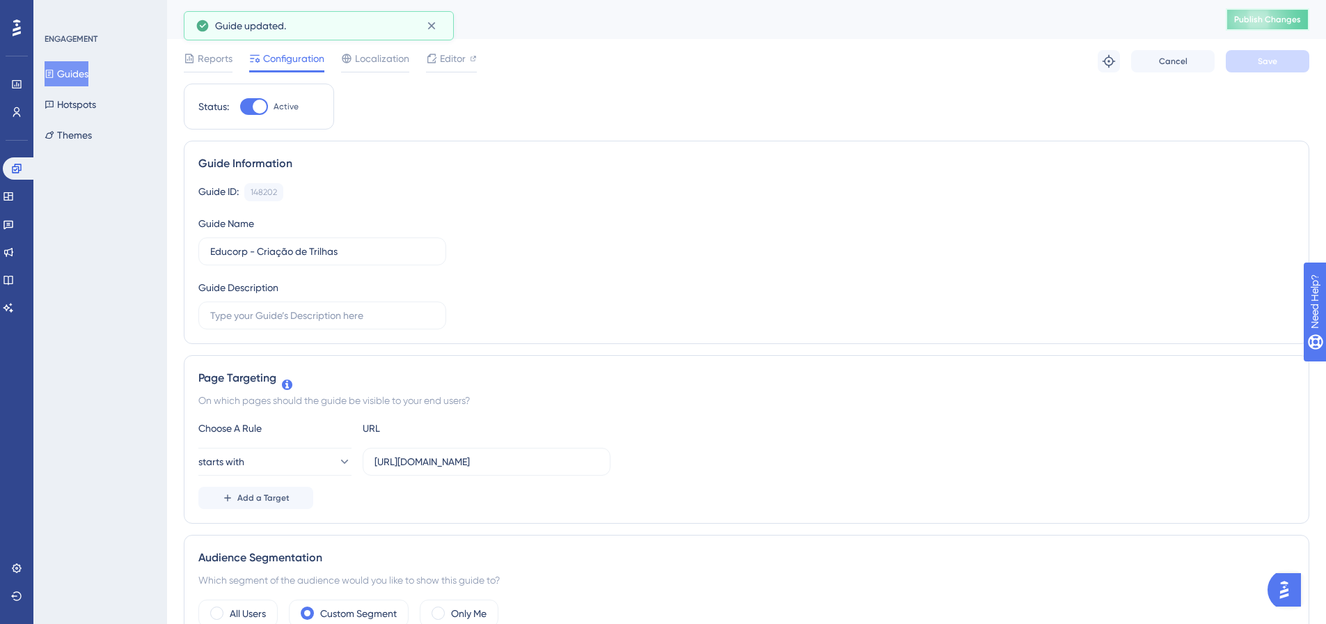
click at [1273, 10] on button "Publish Changes" at bounding box center [1267, 19] width 84 height 22
click at [13, 86] on icon at bounding box center [16, 84] width 9 height 8
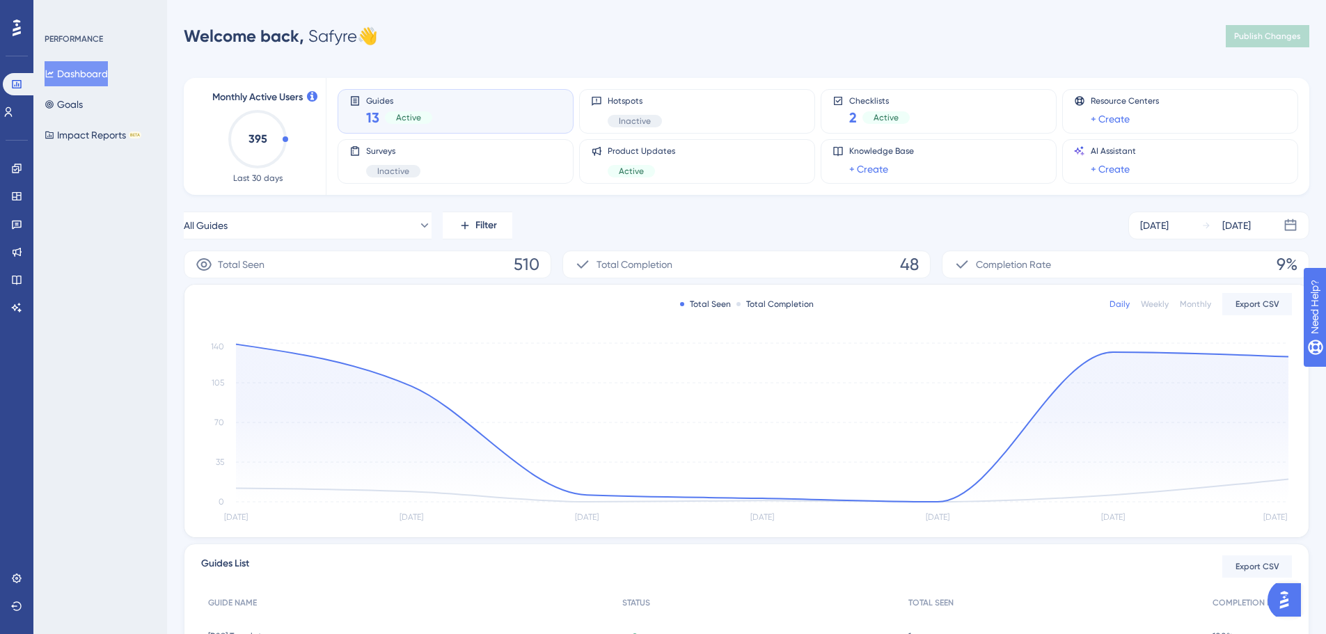
click at [19, 153] on div "Engagement Widgets Feedback Product Updates Knowledge Base AI Assistant" at bounding box center [17, 221] width 22 height 196
click at [17, 164] on icon at bounding box center [16, 168] width 9 height 9
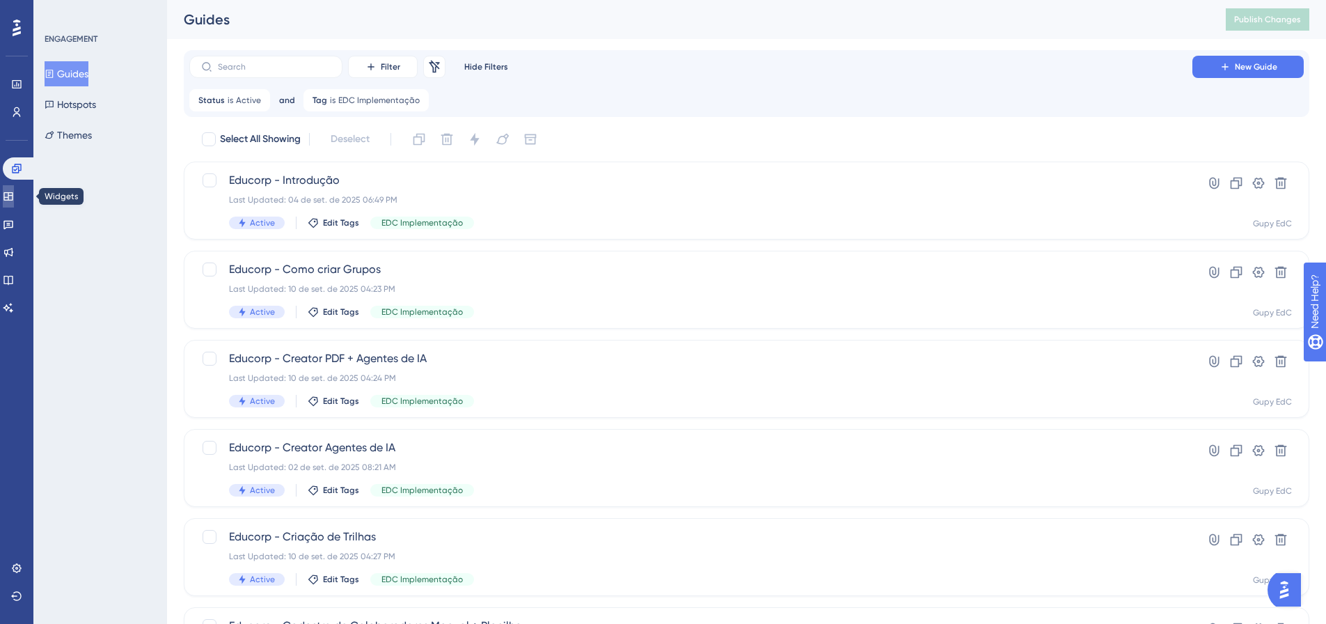
click at [13, 200] on icon at bounding box center [7, 196] width 9 height 8
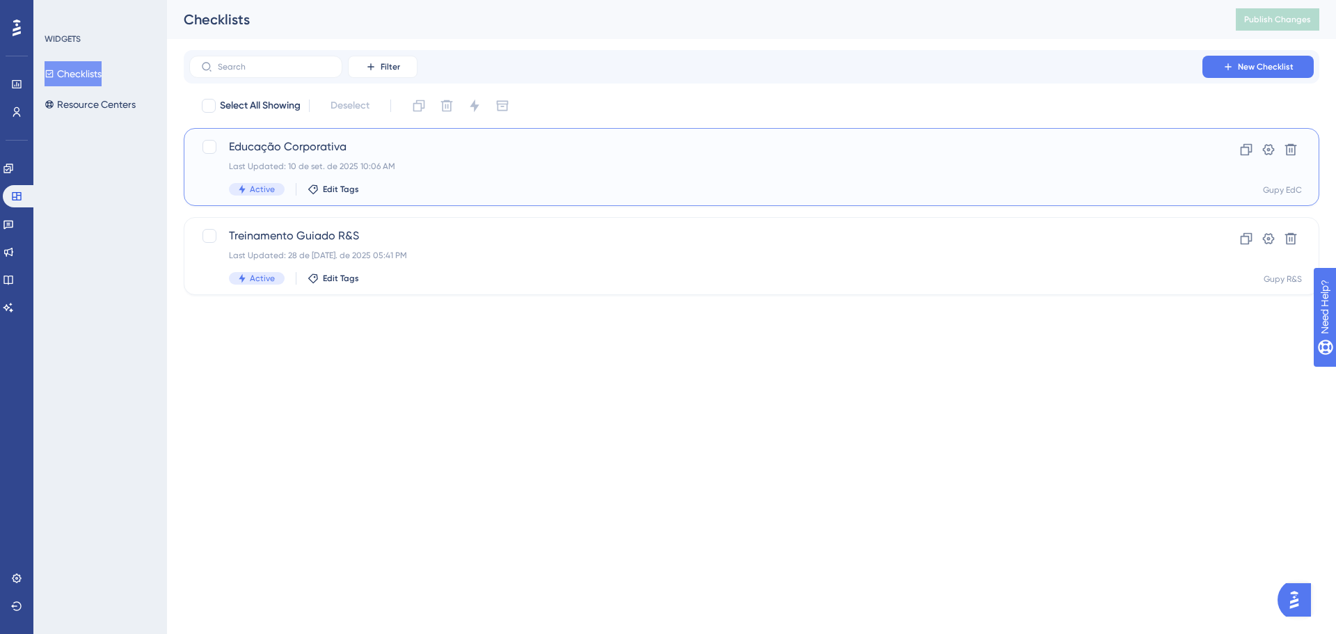
click at [449, 153] on span "Educação Corporativa" at bounding box center [696, 146] width 934 height 17
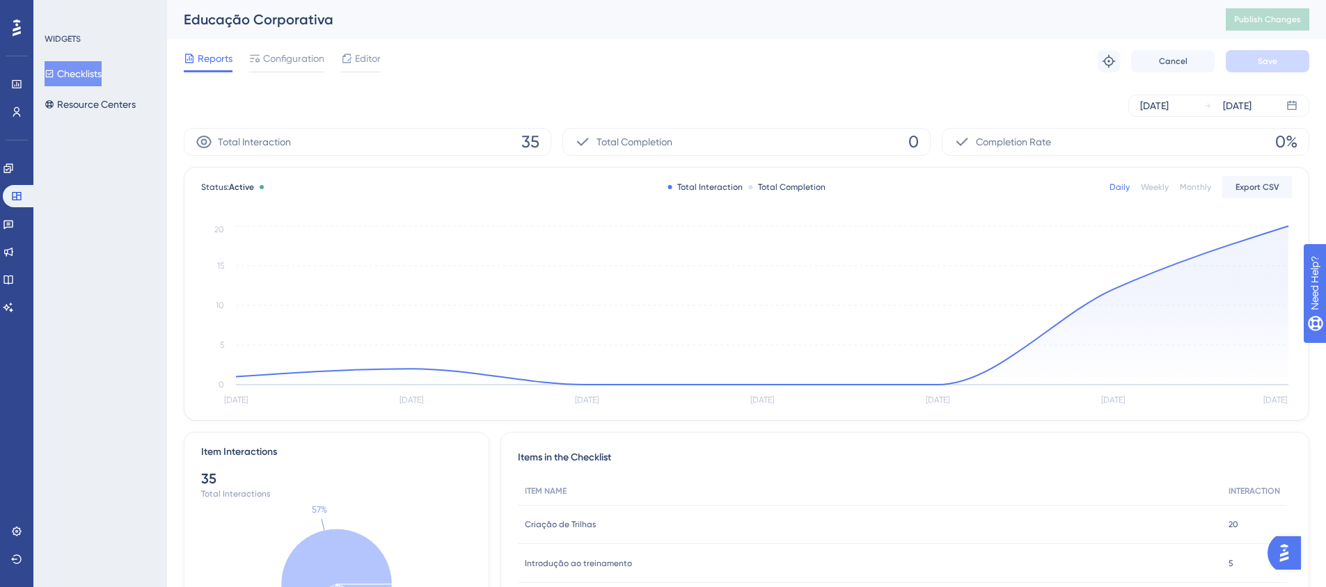
click at [79, 79] on button "Checklists" at bounding box center [73, 73] width 57 height 25
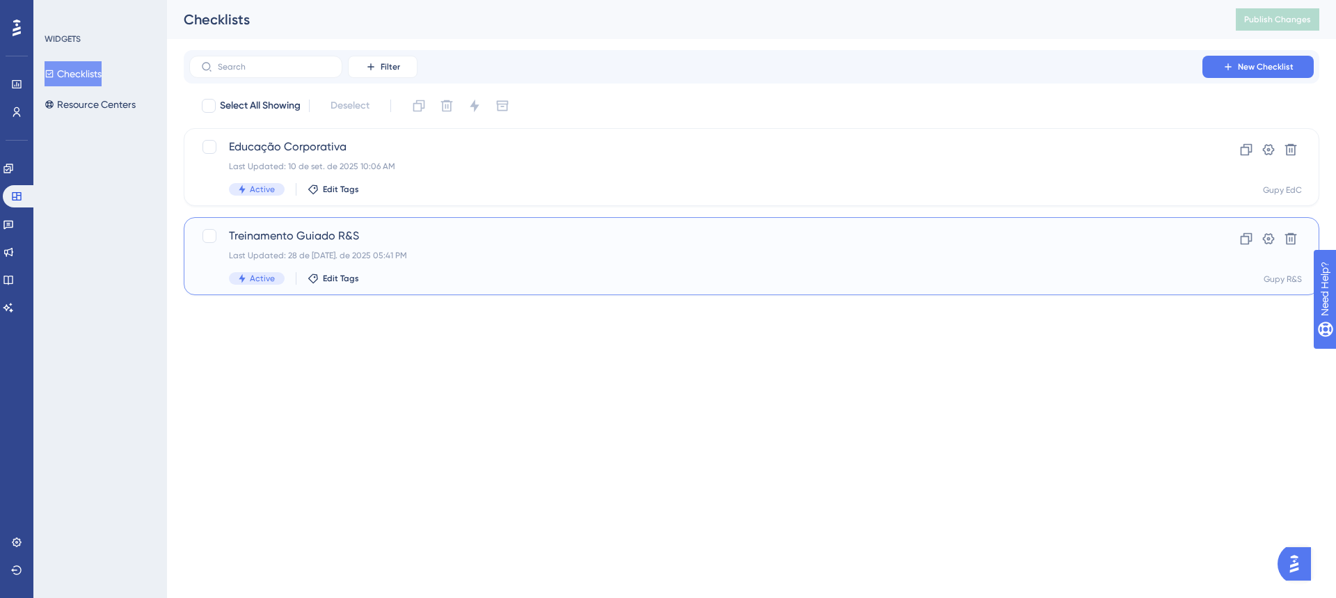
click at [486, 259] on div "Last Updated: 28 de [DATE]. de 2025 05:41 PM" at bounding box center [696, 255] width 934 height 11
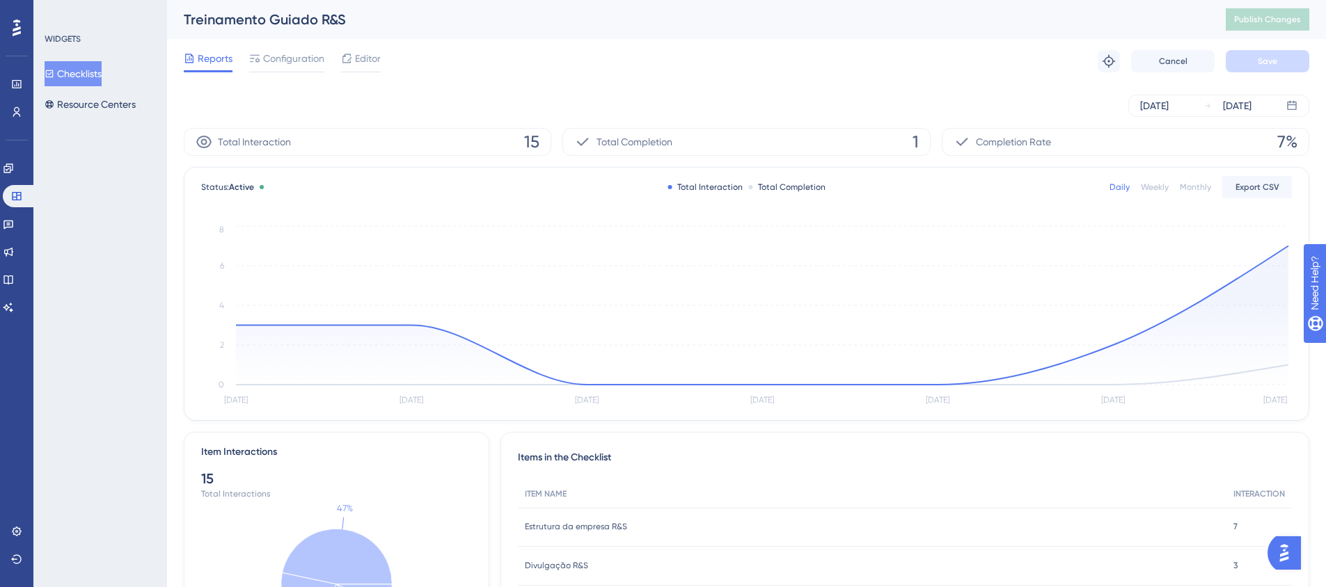
click at [90, 75] on button "Checklists" at bounding box center [73, 73] width 57 height 25
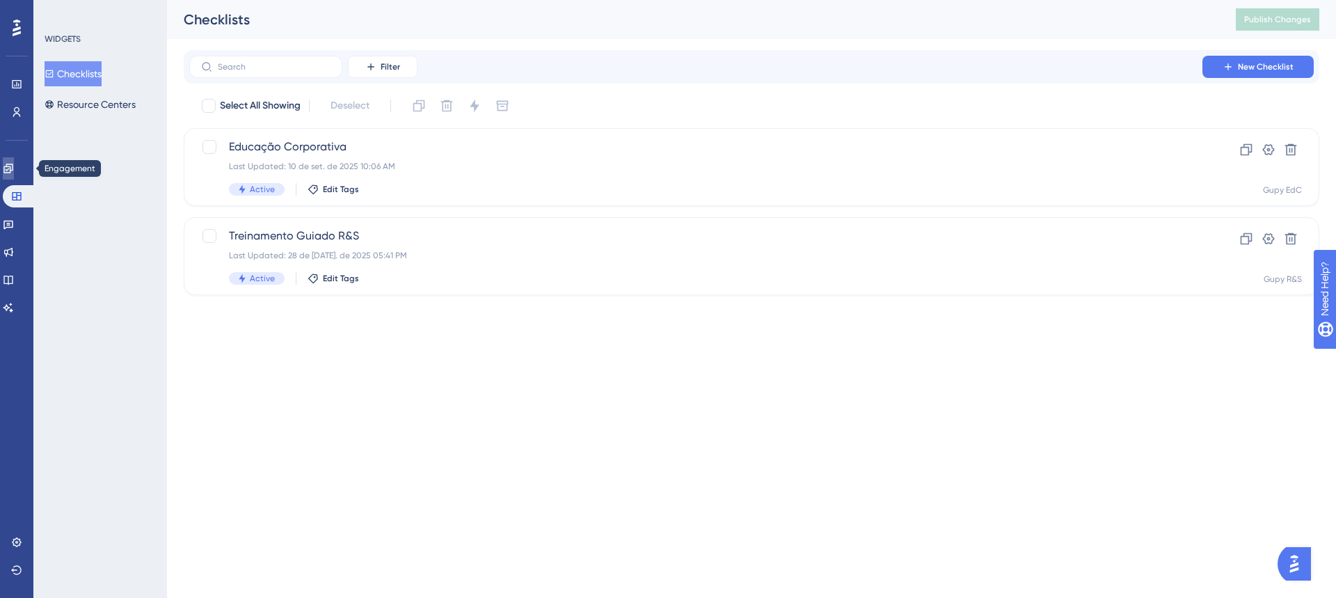
click at [14, 165] on icon at bounding box center [8, 168] width 11 height 11
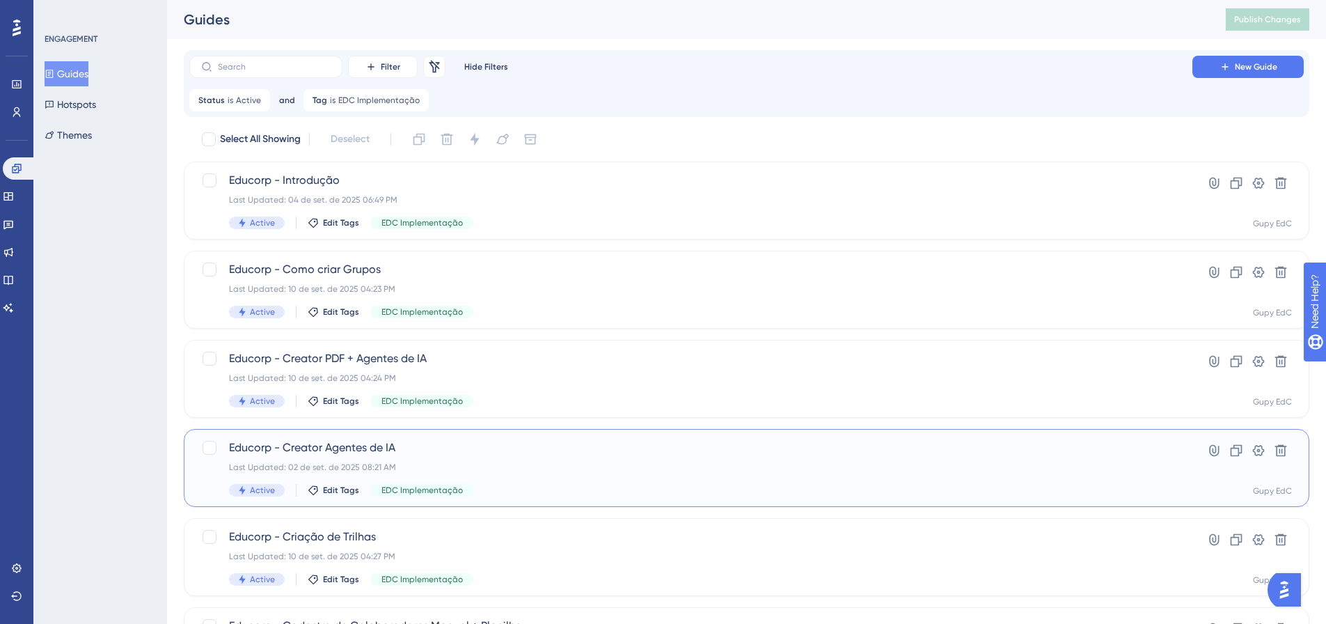
click at [491, 455] on span "Educorp - Creator Agentes de IA" at bounding box center [690, 447] width 923 height 17
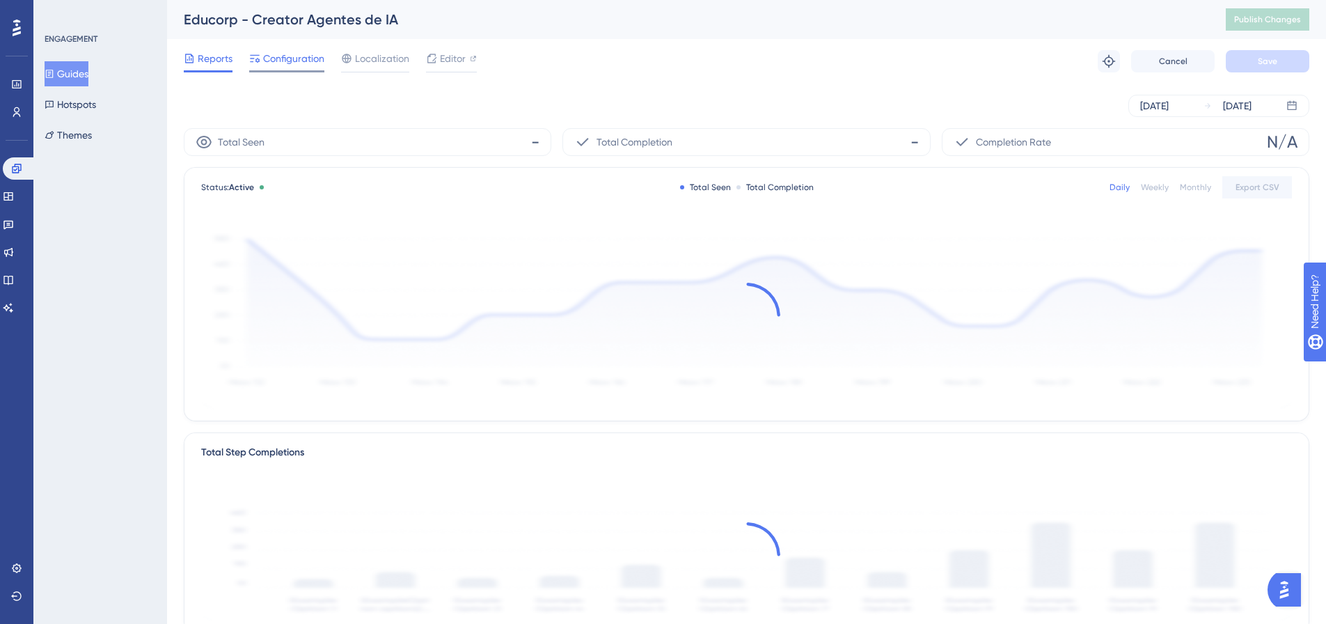
click at [288, 58] on span "Configuration" at bounding box center [293, 58] width 61 height 17
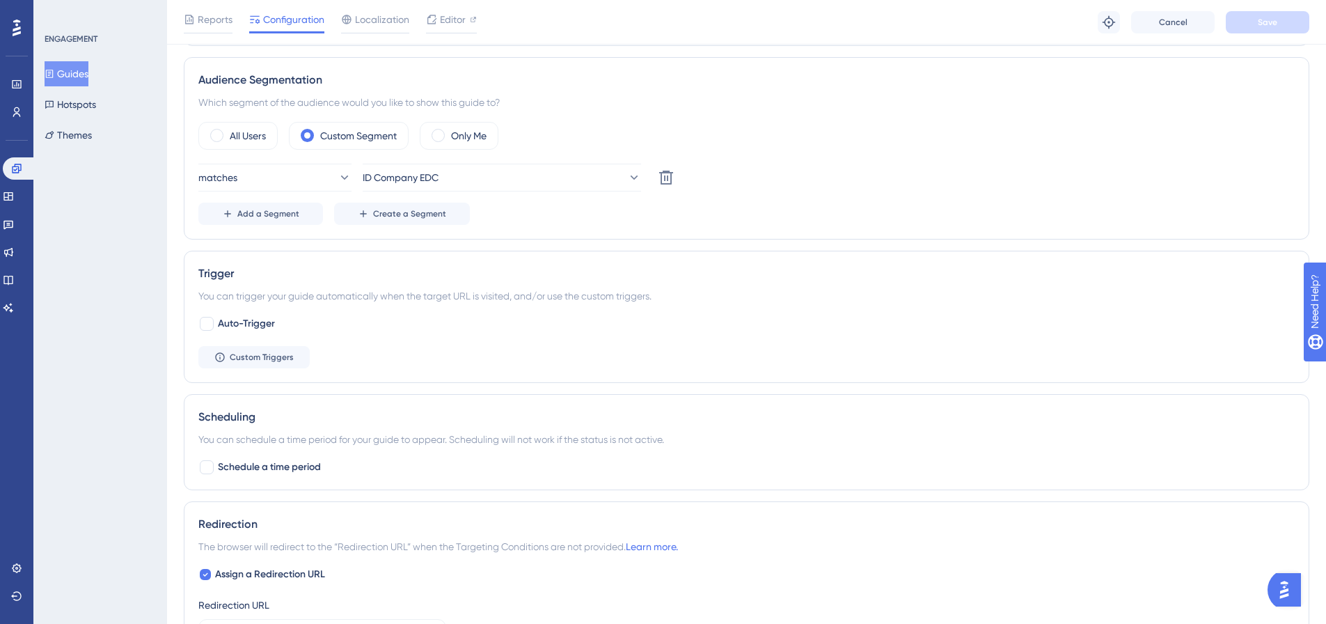
scroll to position [487, 0]
click at [251, 327] on span "Auto-Trigger" at bounding box center [246, 319] width 57 height 17
checkbox input "true"
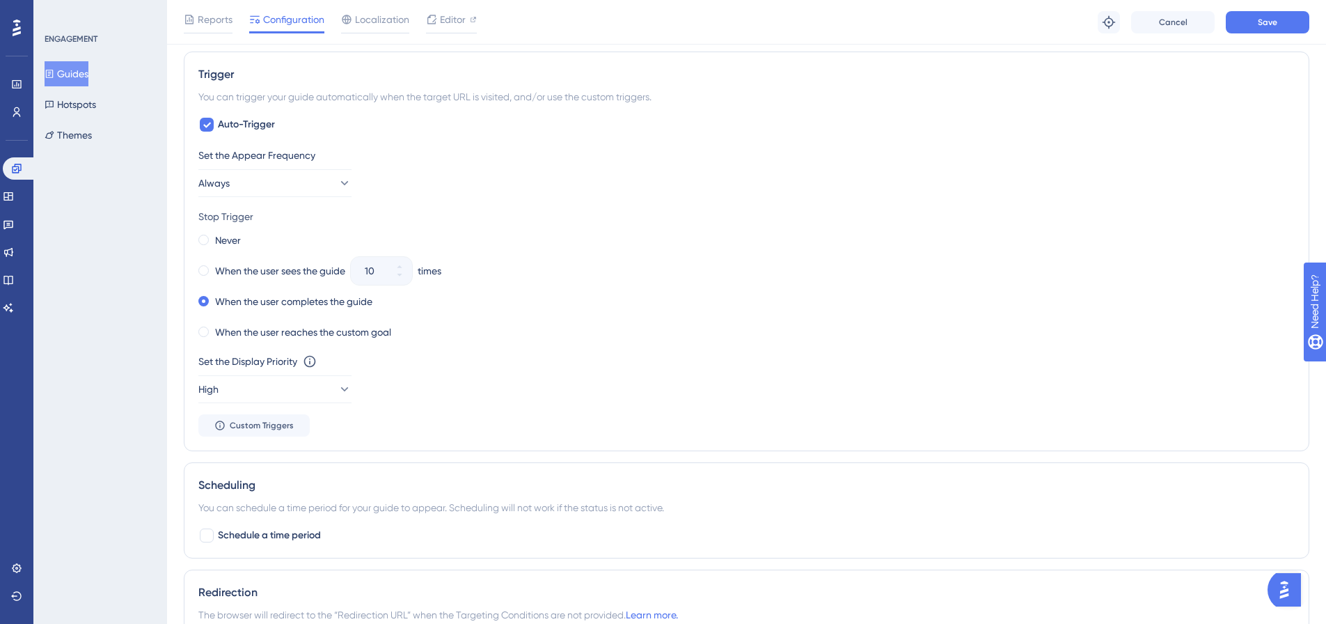
scroll to position [696, 0]
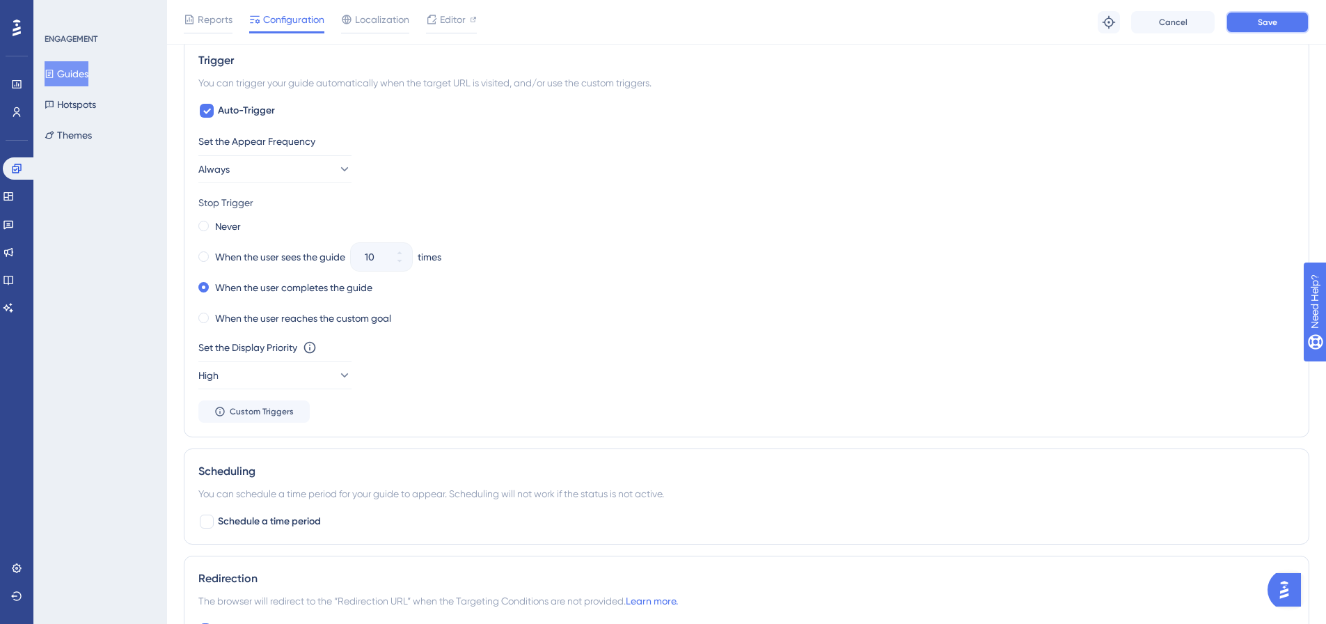
click at [1247, 31] on button "Save" at bounding box center [1267, 22] width 84 height 22
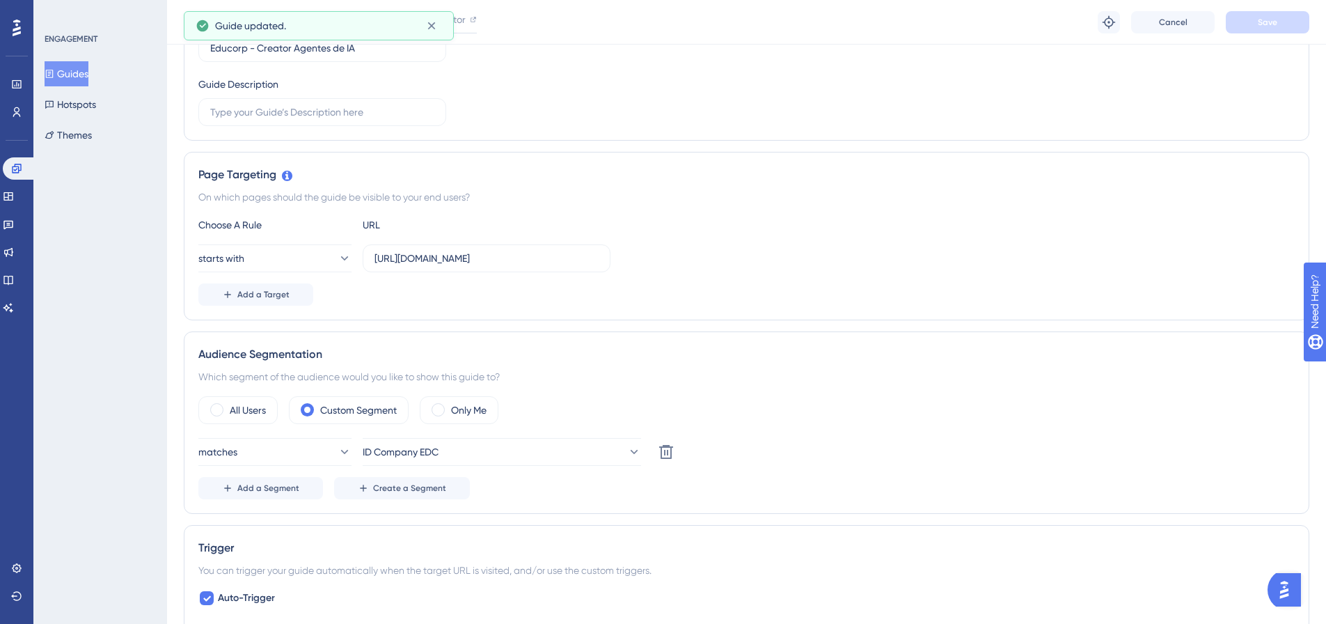
scroll to position [0, 0]
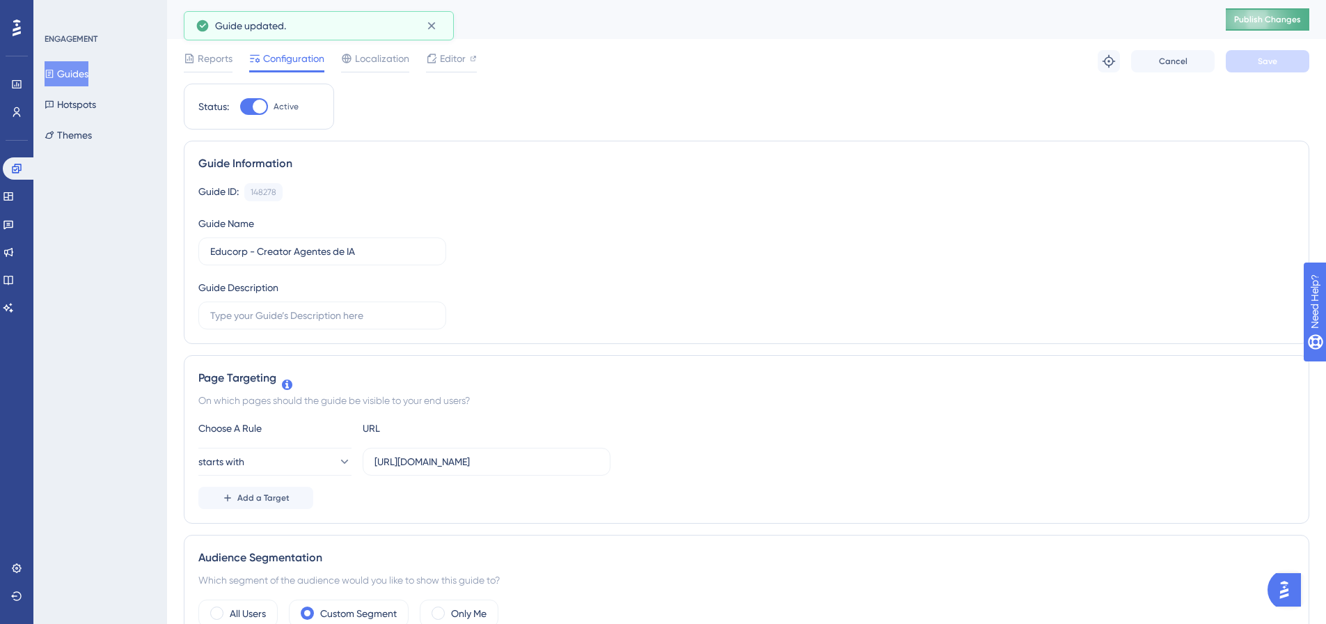
click at [1269, 17] on span "Publish Changes" at bounding box center [1267, 19] width 67 height 11
click at [72, 74] on button "Guides" at bounding box center [67, 73] width 44 height 25
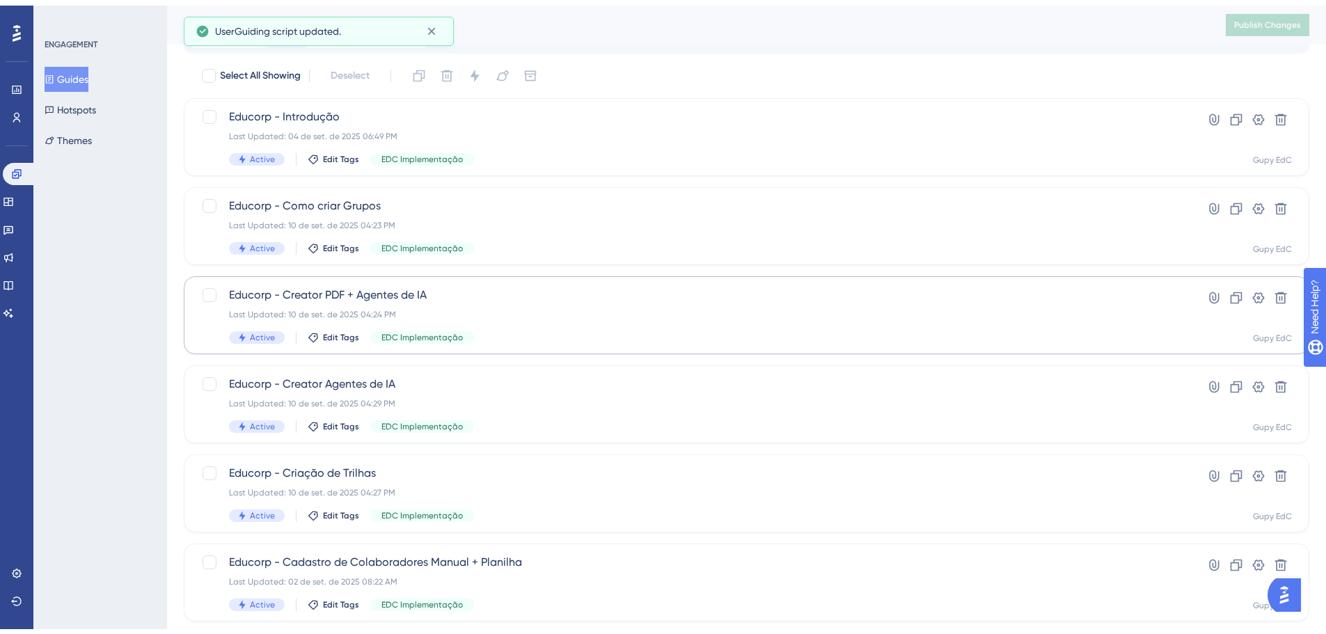
scroll to position [95, 0]
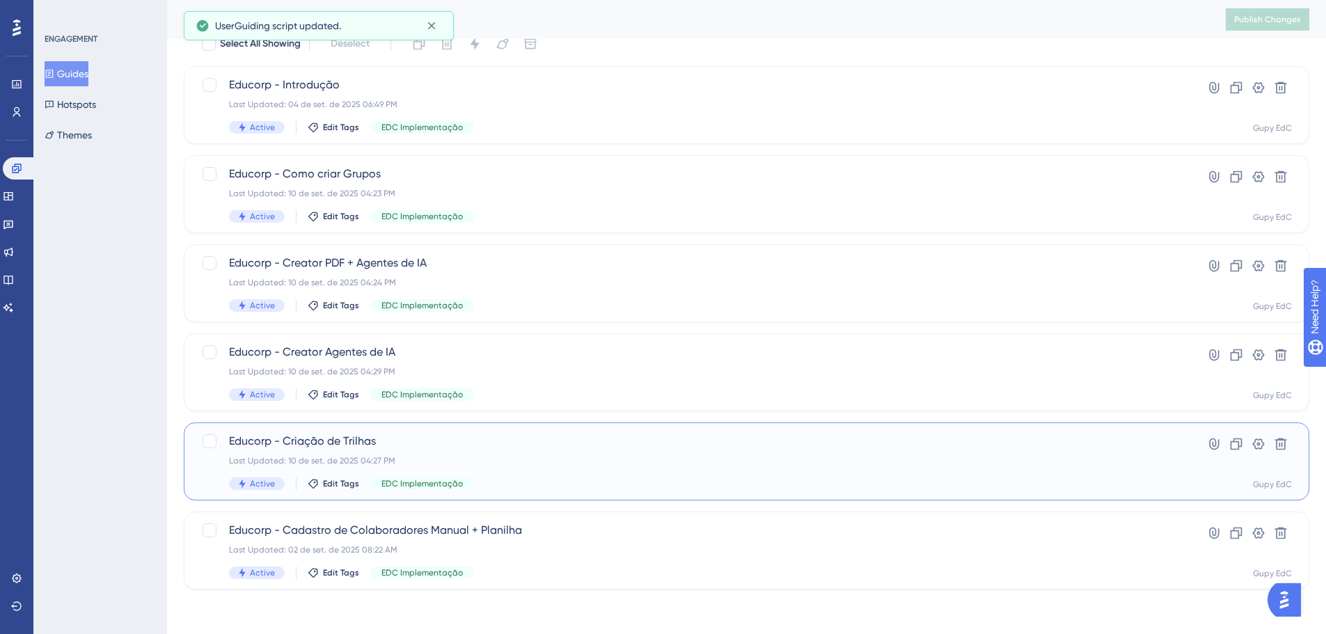
click at [539, 473] on div "Educorp - Criação de Trilhas Last Updated: 10 de set. de 2025 04:27 PM Active E…" at bounding box center [690, 461] width 923 height 57
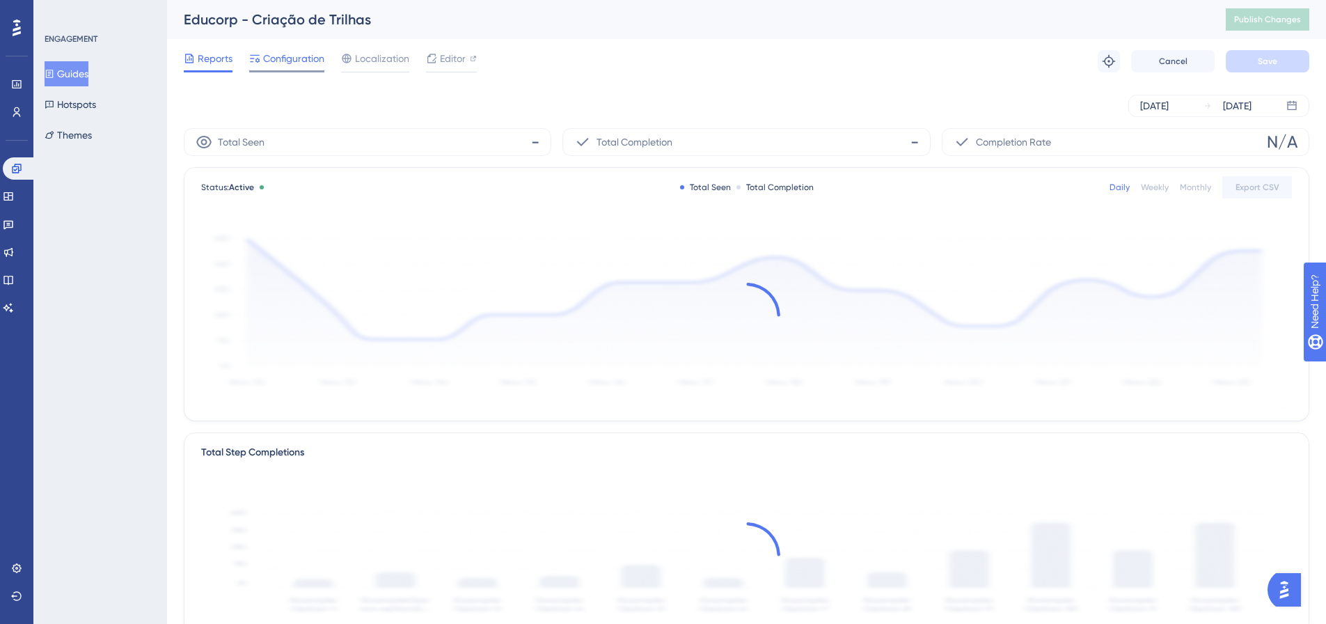
click at [274, 65] on span "Configuration" at bounding box center [293, 58] width 61 height 17
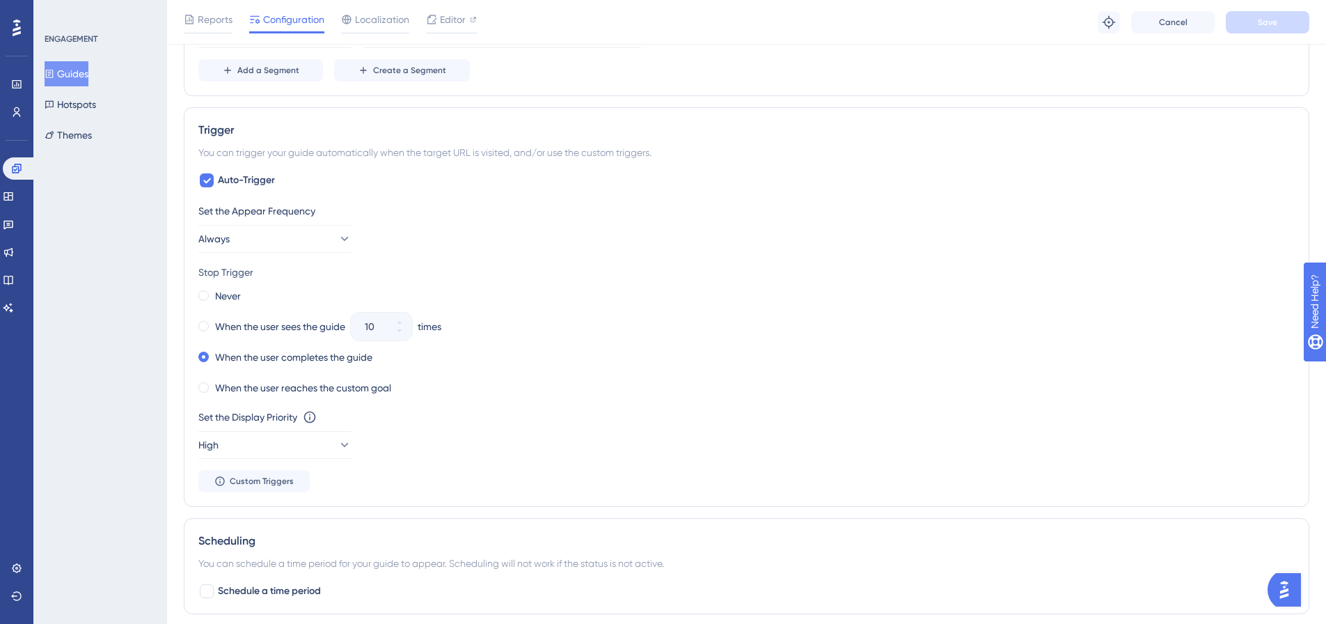
scroll to position [139, 0]
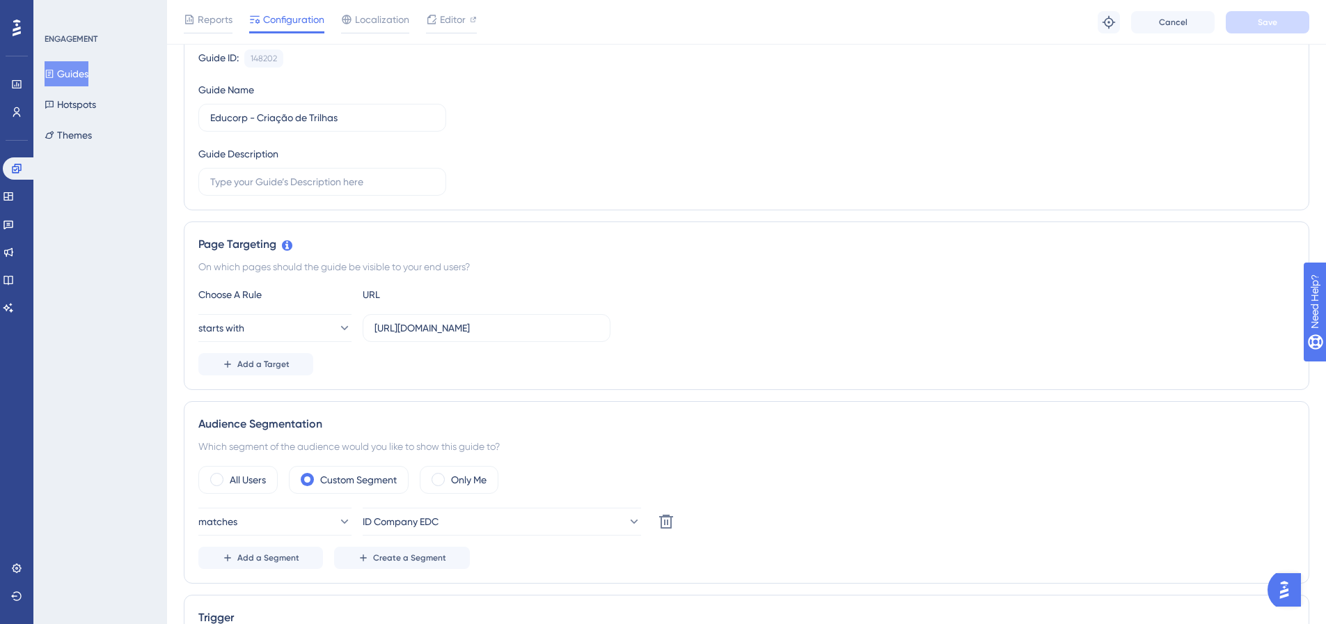
click at [88, 71] on button "Guides" at bounding box center [67, 73] width 44 height 25
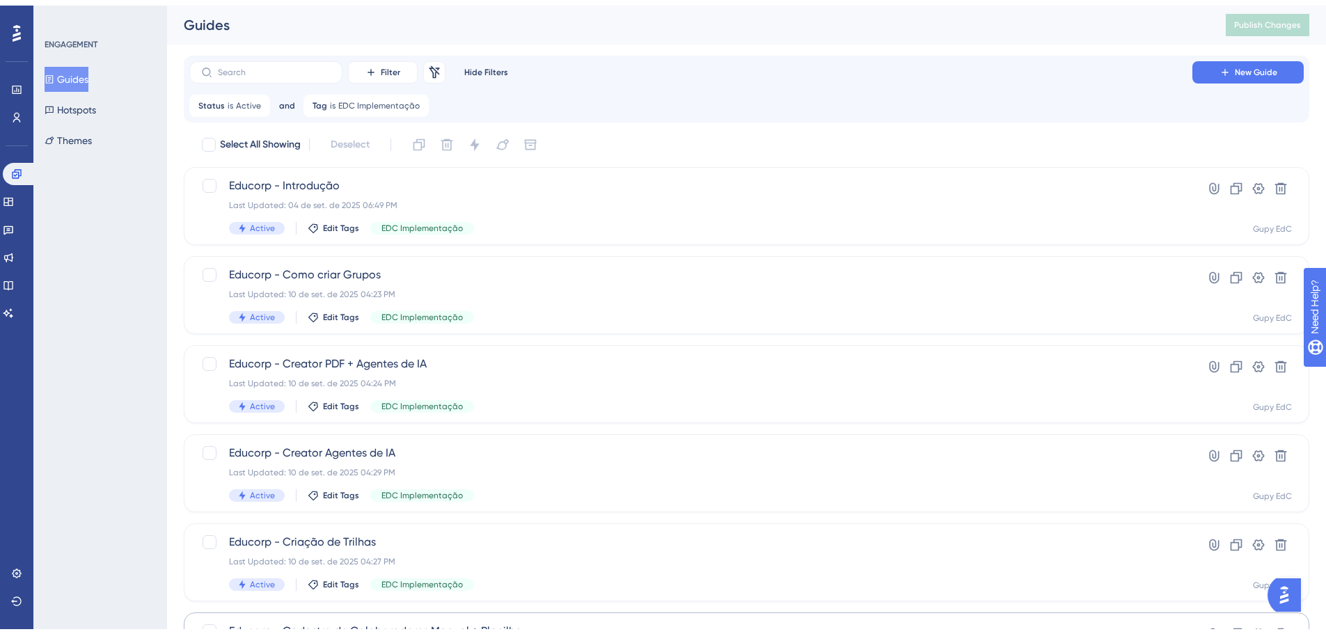
scroll to position [95, 0]
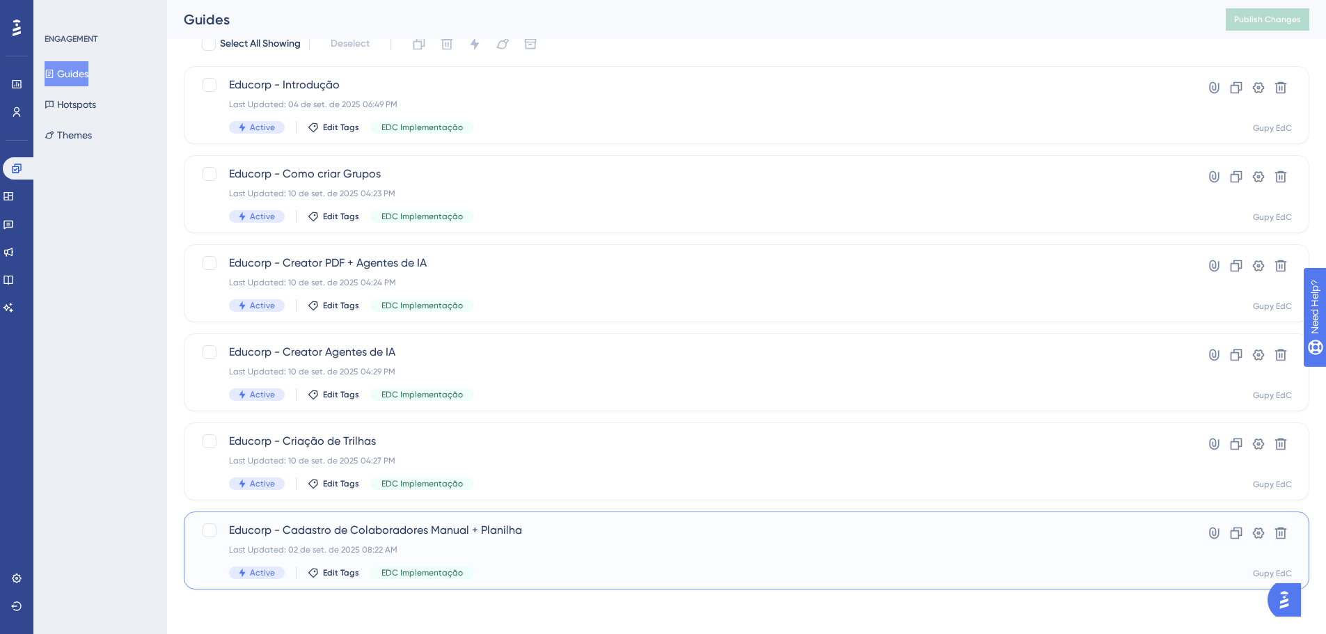
click at [589, 541] on div "Educorp - Cadastro de Colaboradores Manual + Planilha Last Updated: 02 de set. …" at bounding box center [690, 550] width 923 height 57
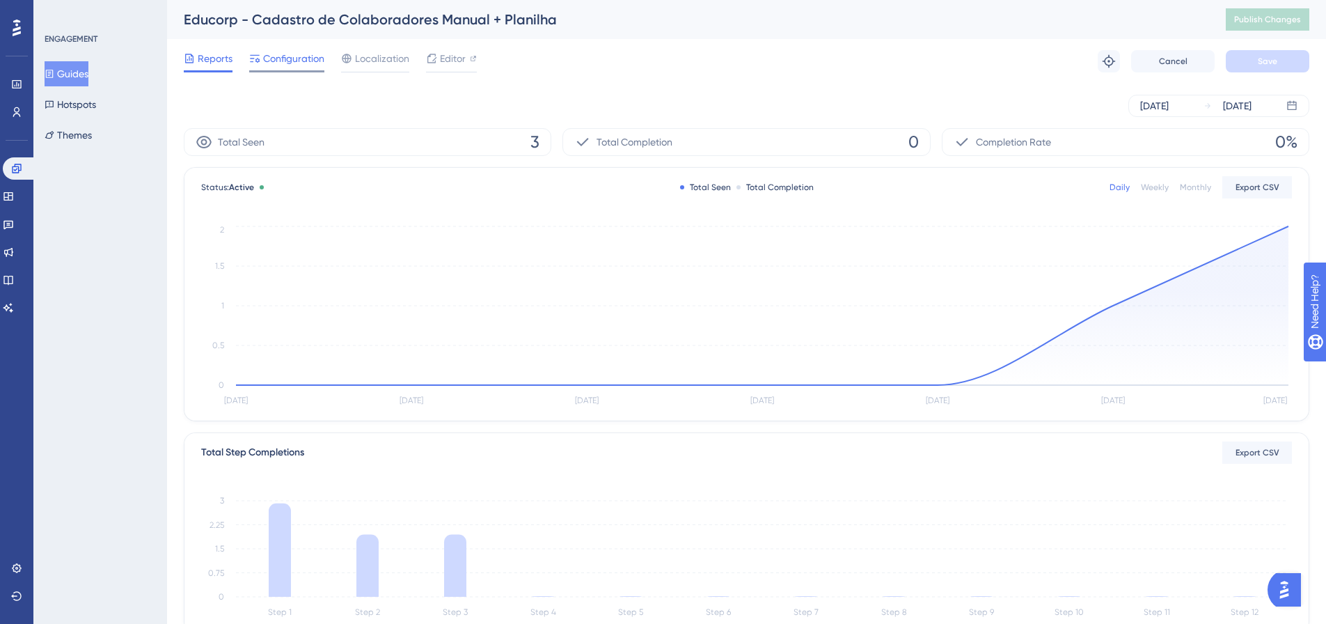
click at [299, 71] on div at bounding box center [286, 71] width 75 height 2
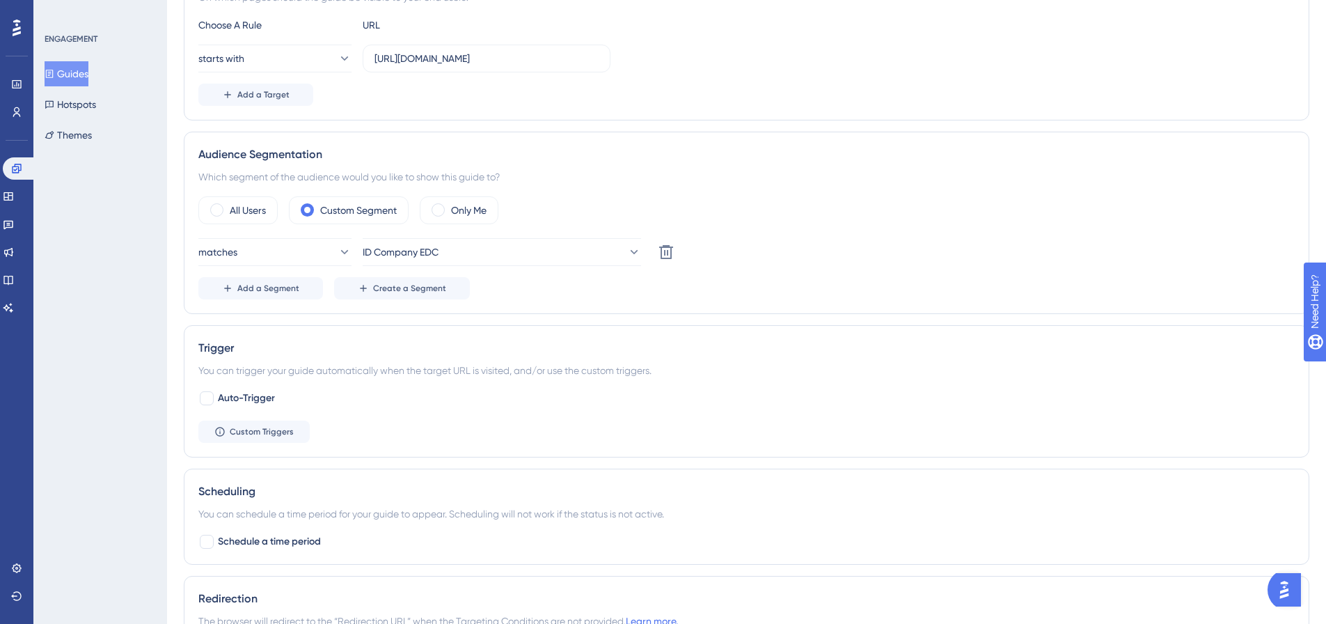
scroll to position [418, 0]
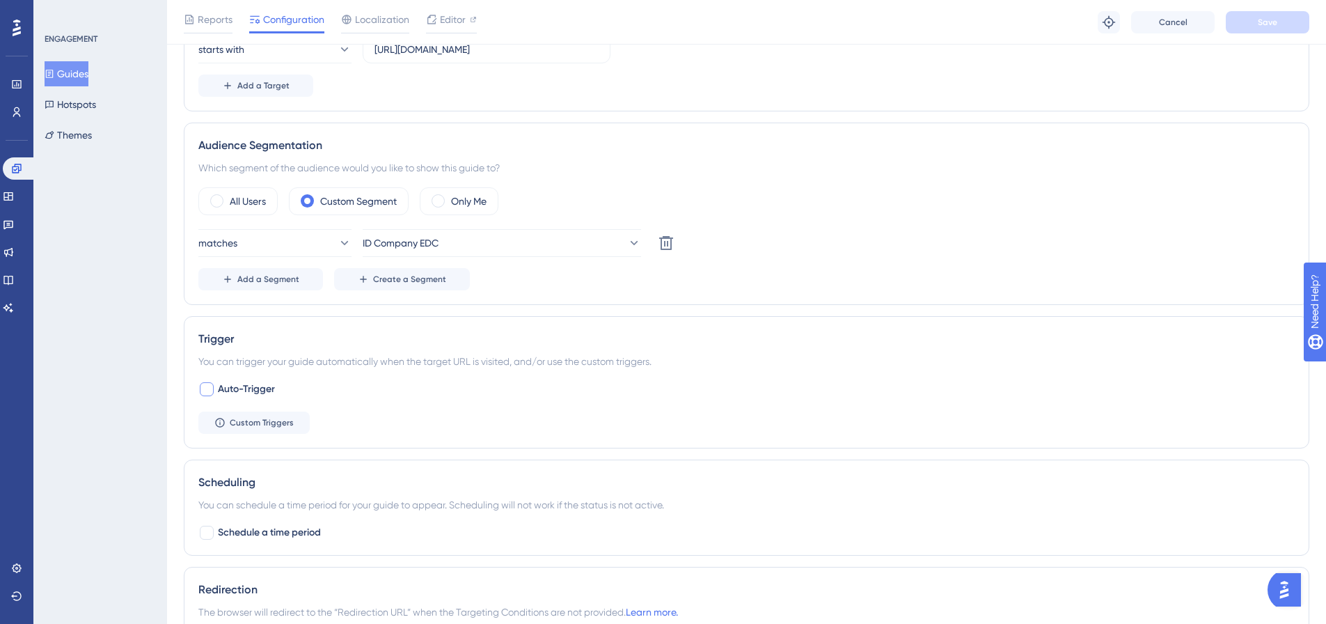
click at [253, 393] on span "Auto-Trigger" at bounding box center [246, 389] width 57 height 17
checkbox input "true"
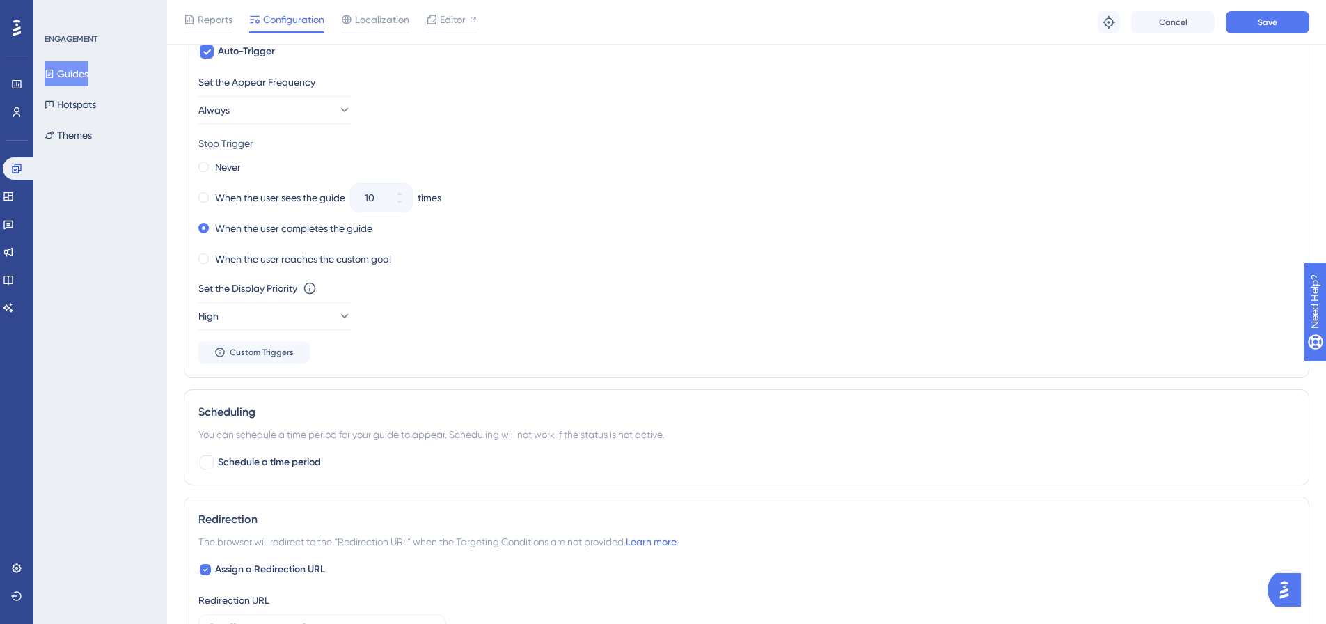
scroll to position [765, 0]
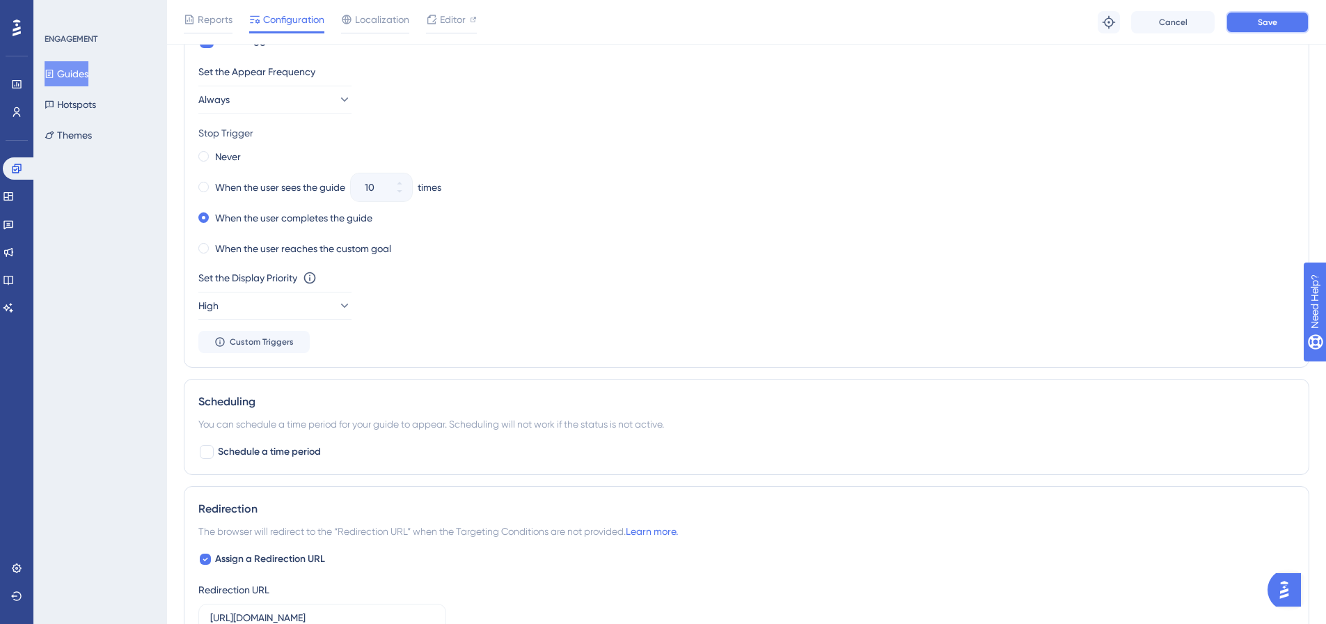
click at [1248, 26] on button "Save" at bounding box center [1267, 22] width 84 height 22
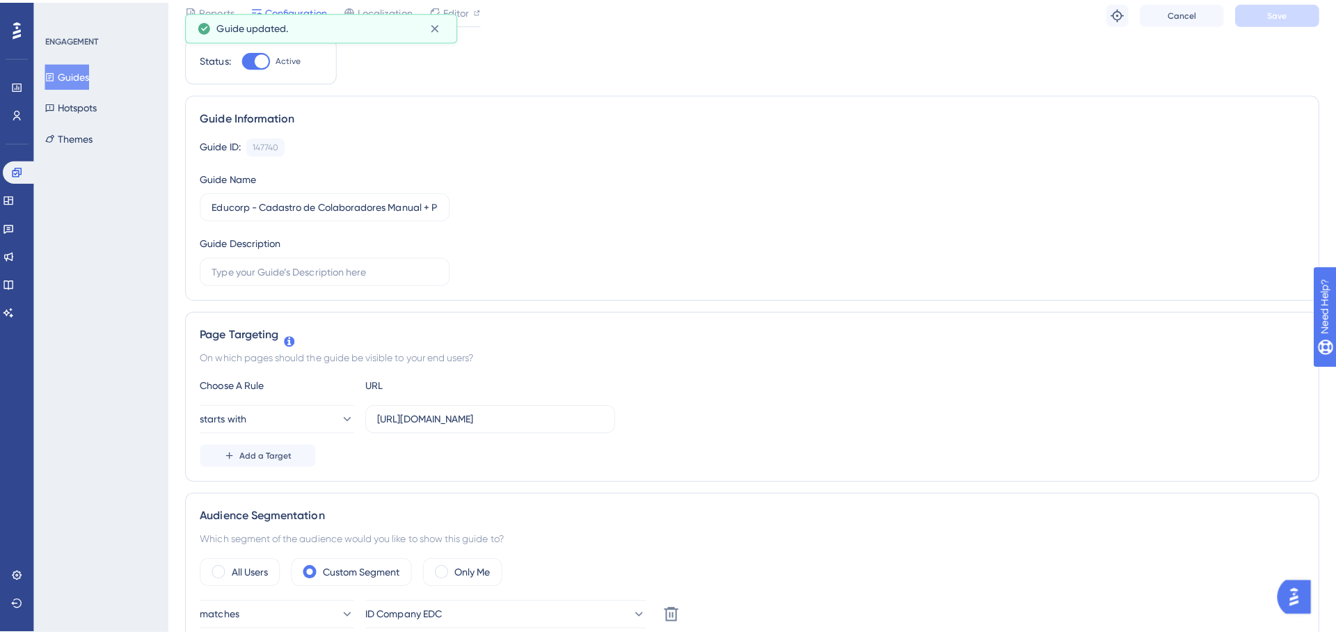
scroll to position [0, 0]
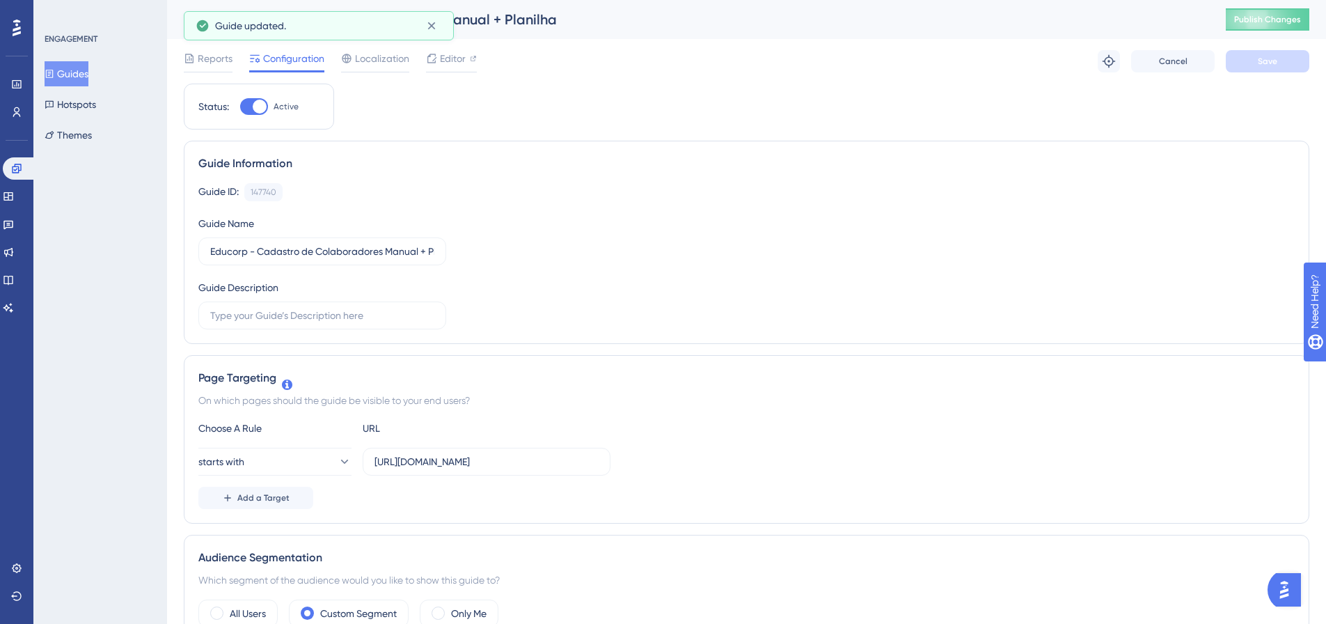
click at [1267, 33] on div "Educorp - Cadastro de Colaboradores Manual + Planilha Publish Changes" at bounding box center [746, 19] width 1159 height 39
click at [1266, 27] on button "Publish Changes" at bounding box center [1267, 19] width 84 height 22
click at [86, 84] on button "Guides" at bounding box center [67, 73] width 44 height 25
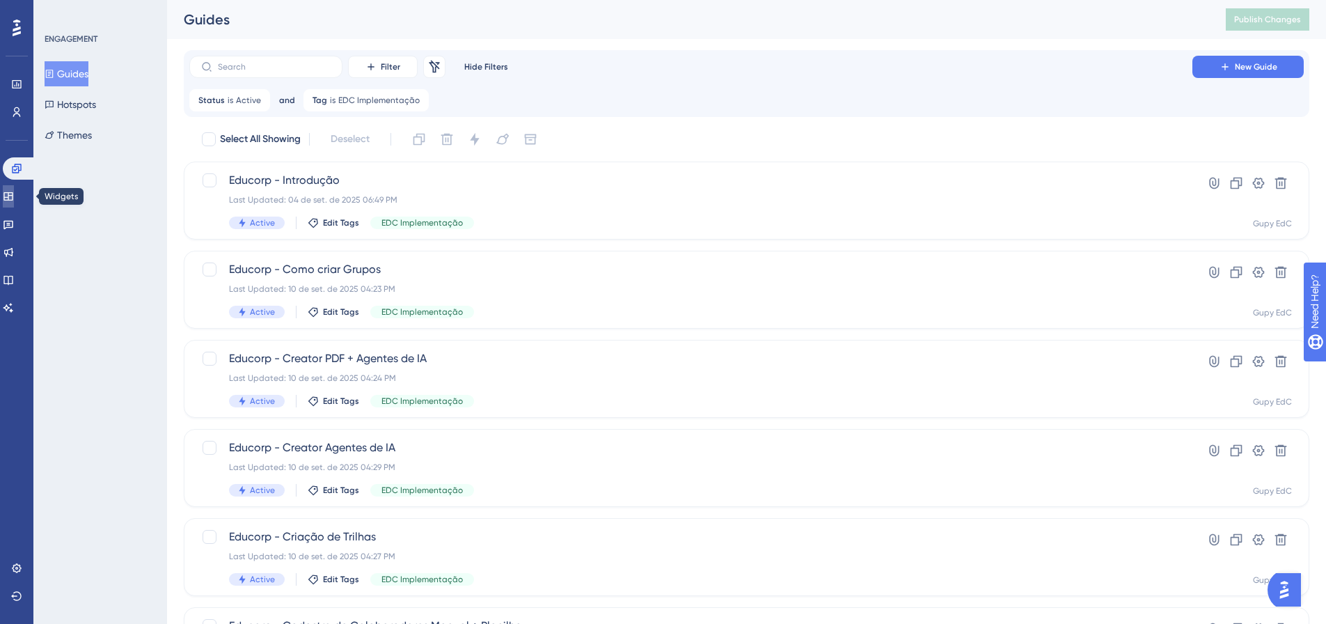
click at [14, 189] on link at bounding box center [8, 196] width 11 height 22
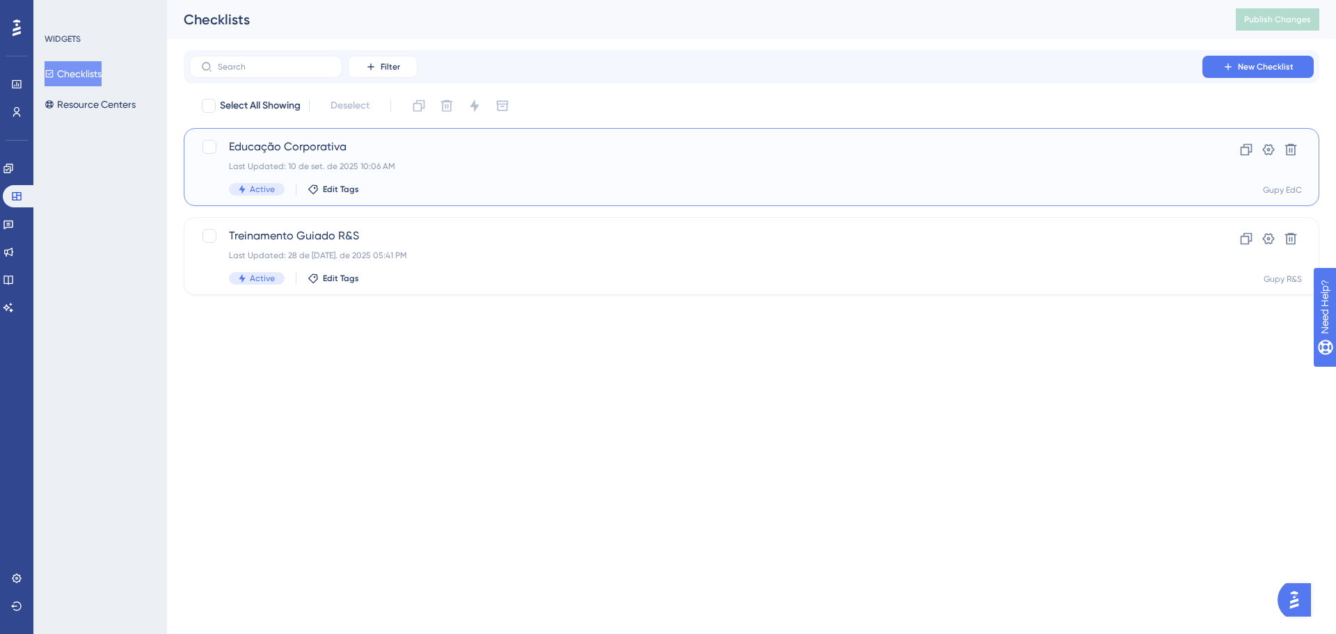
click at [479, 160] on div "Educação Corporativa Last Updated: 10 de set. de 2025 10:06 AM Active Edit Tags" at bounding box center [696, 166] width 934 height 57
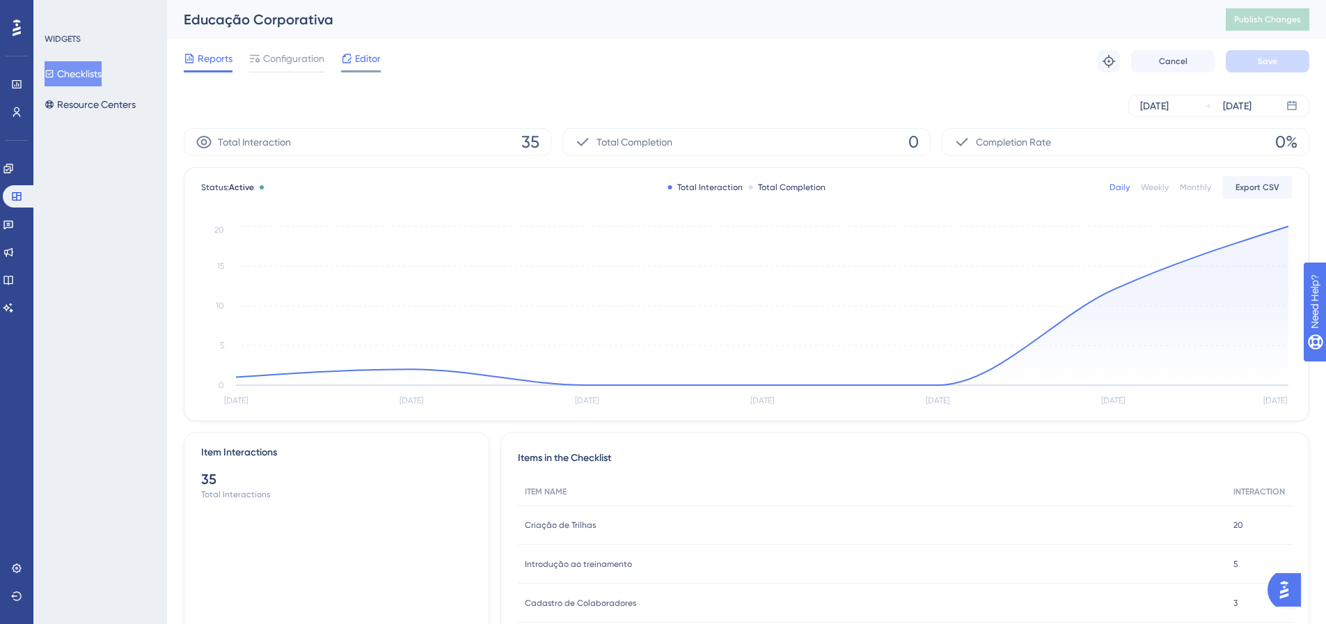
click at [360, 54] on span "Editor" at bounding box center [368, 58] width 26 height 17
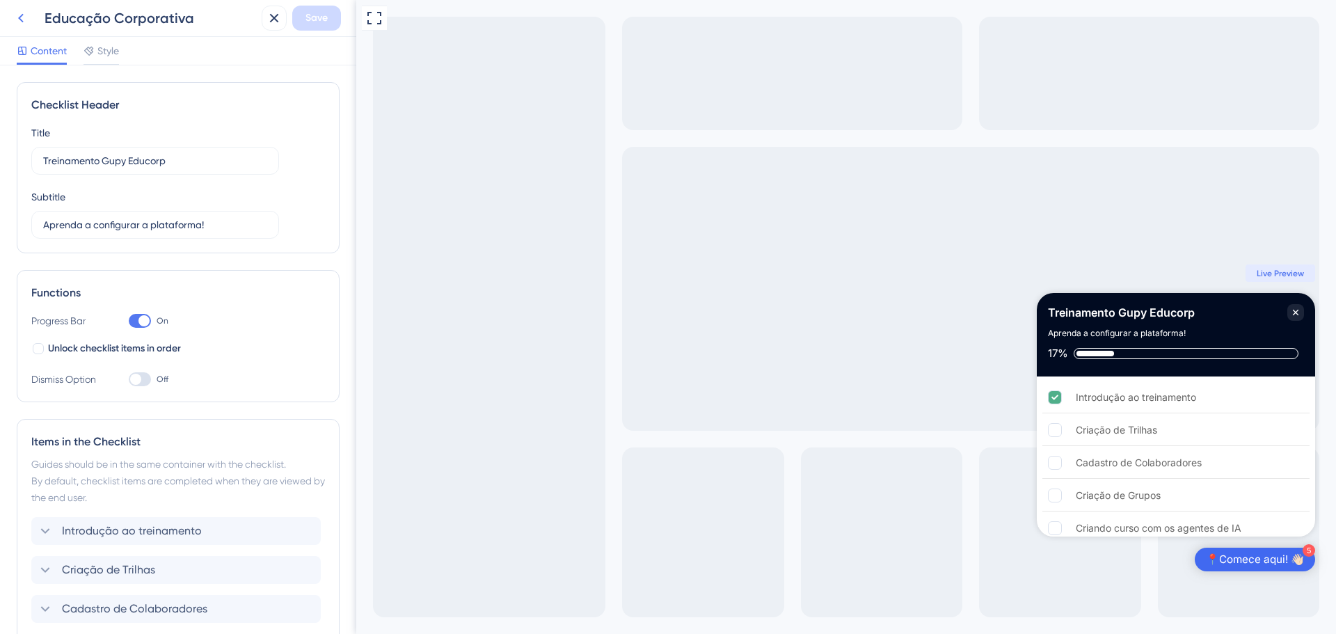
click at [27, 21] on icon at bounding box center [21, 18] width 17 height 17
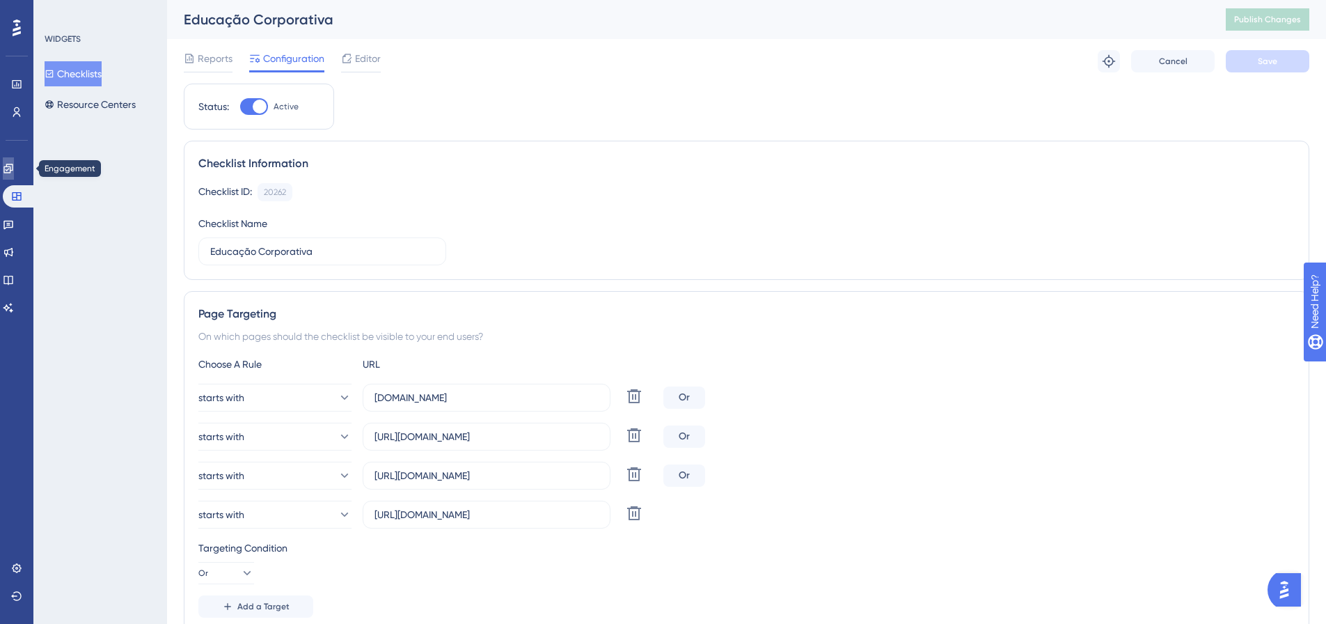
click at [13, 171] on icon at bounding box center [7, 168] width 9 height 9
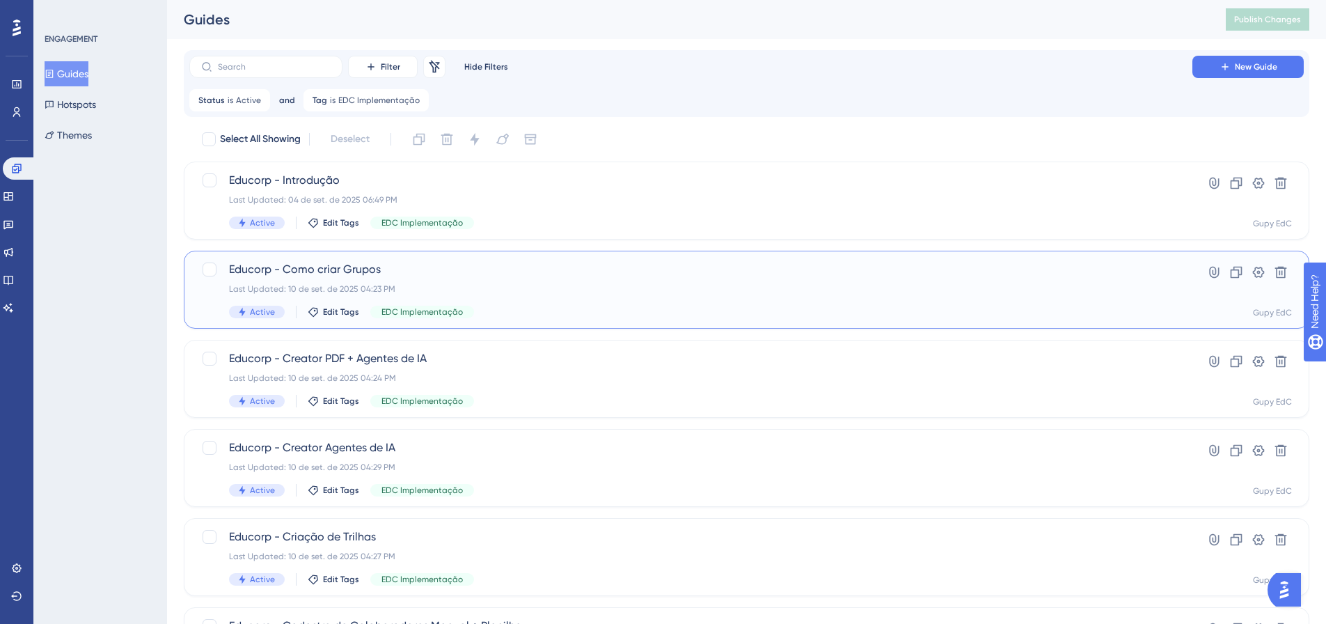
click at [520, 278] on div "Educorp - Como criar Grupos Last Updated: 10 de set. de 2025 04:23 PM Active Ed…" at bounding box center [690, 289] width 923 height 57
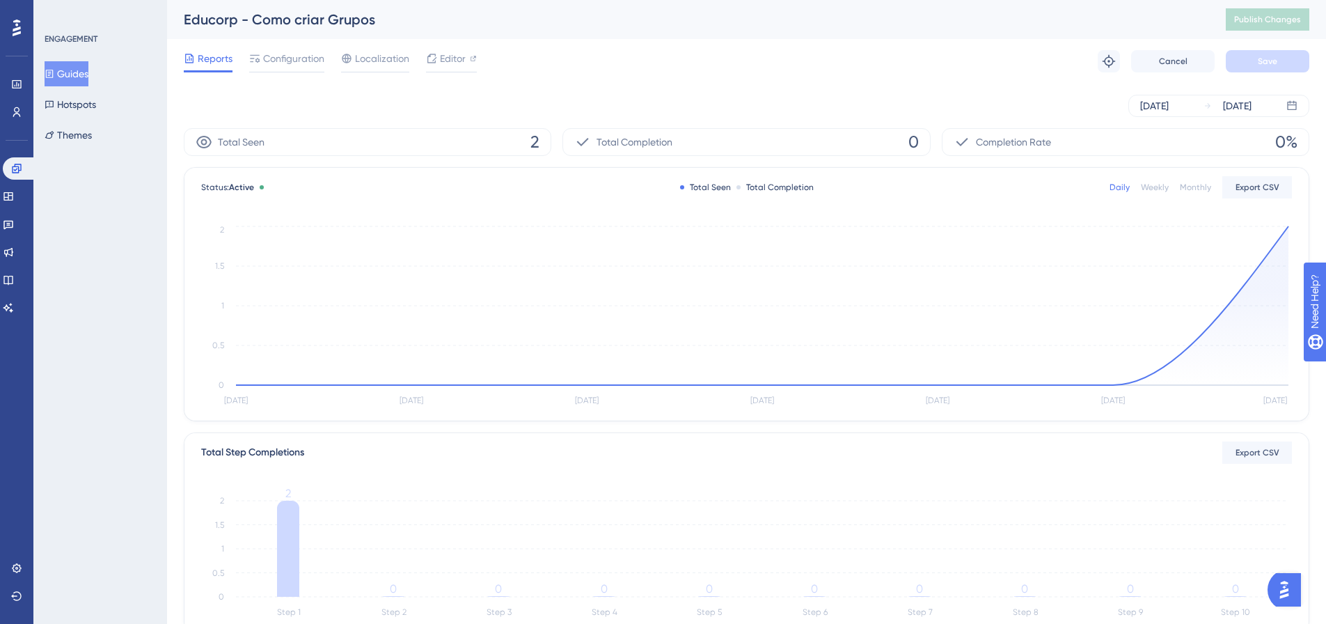
click at [72, 66] on button "Guides" at bounding box center [67, 73] width 44 height 25
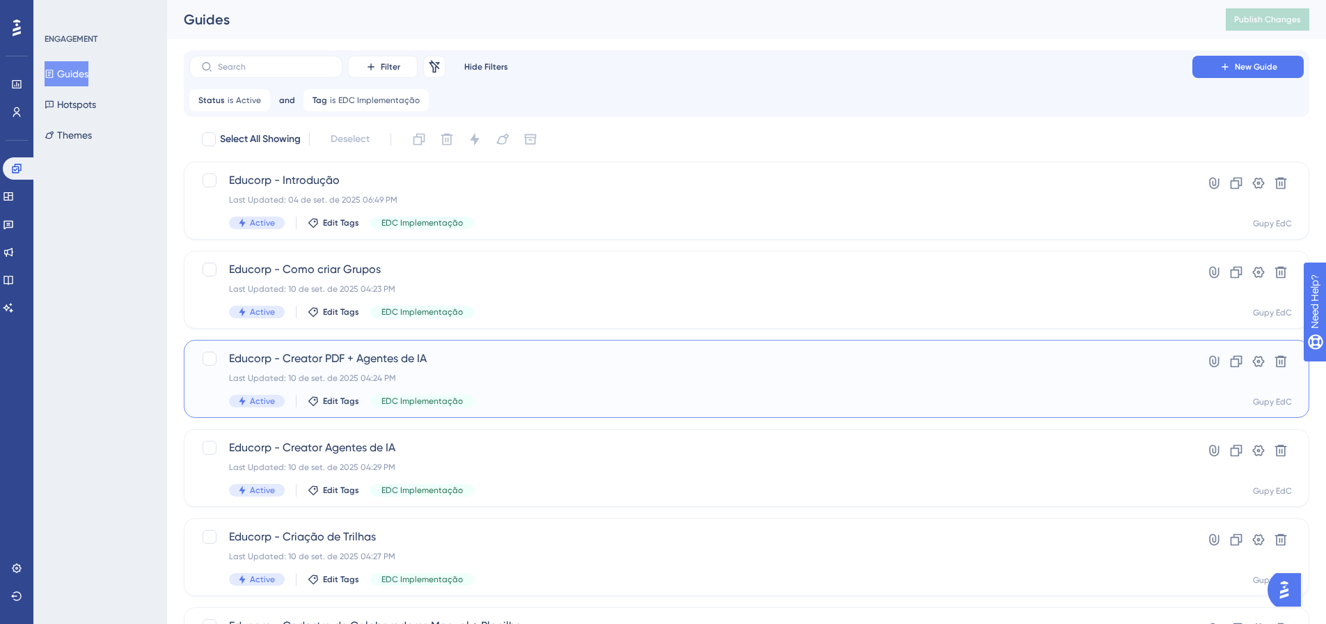
click at [472, 368] on div "Educorp - Creator PDF + Agentes de IA Last Updated: 10 de set. de 2025 04:24 PM…" at bounding box center [690, 378] width 923 height 57
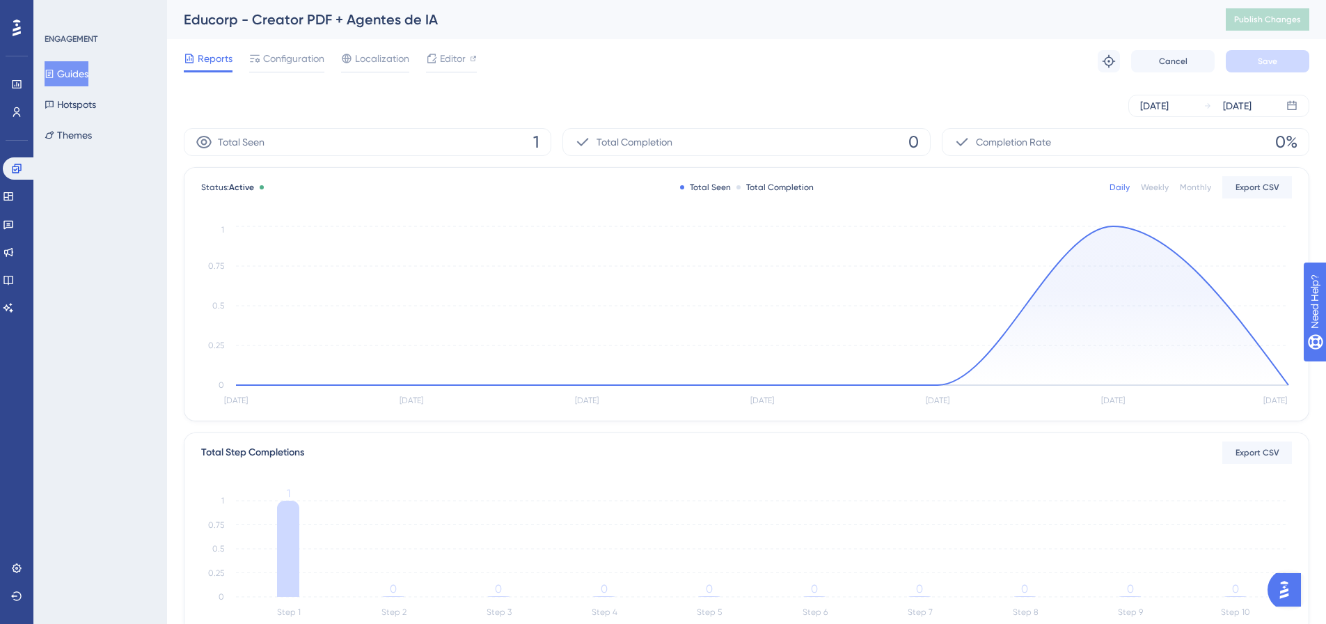
click at [81, 77] on button "Guides" at bounding box center [67, 73] width 44 height 25
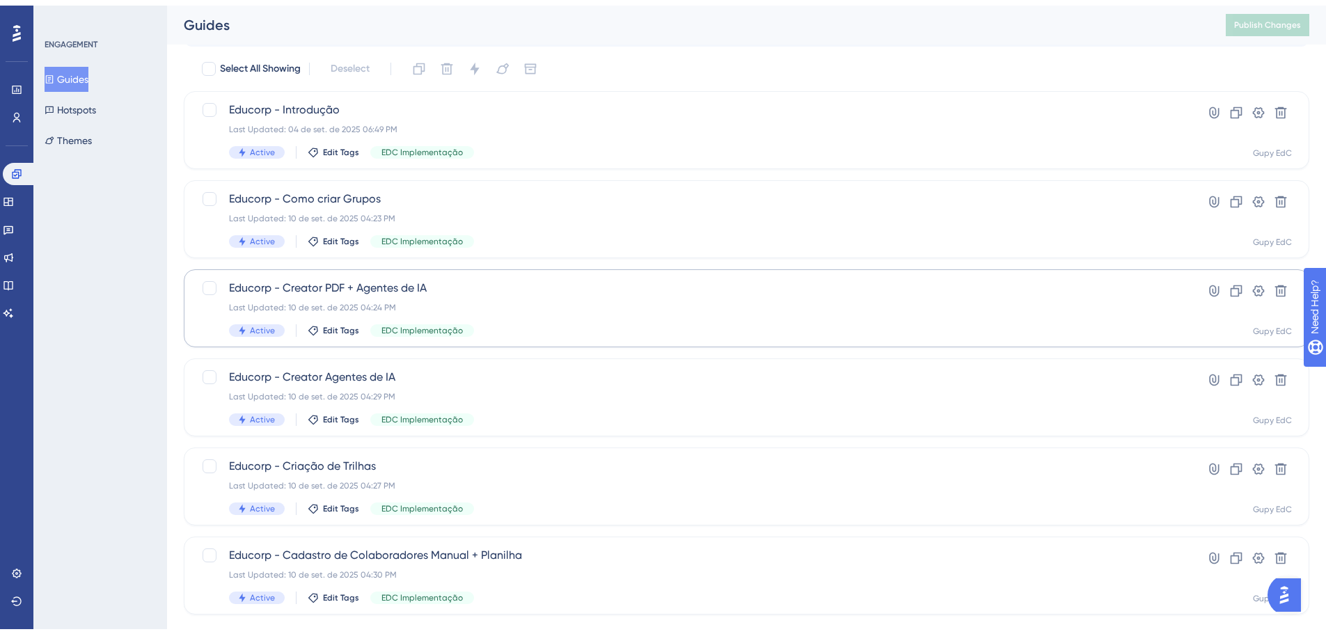
scroll to position [95, 0]
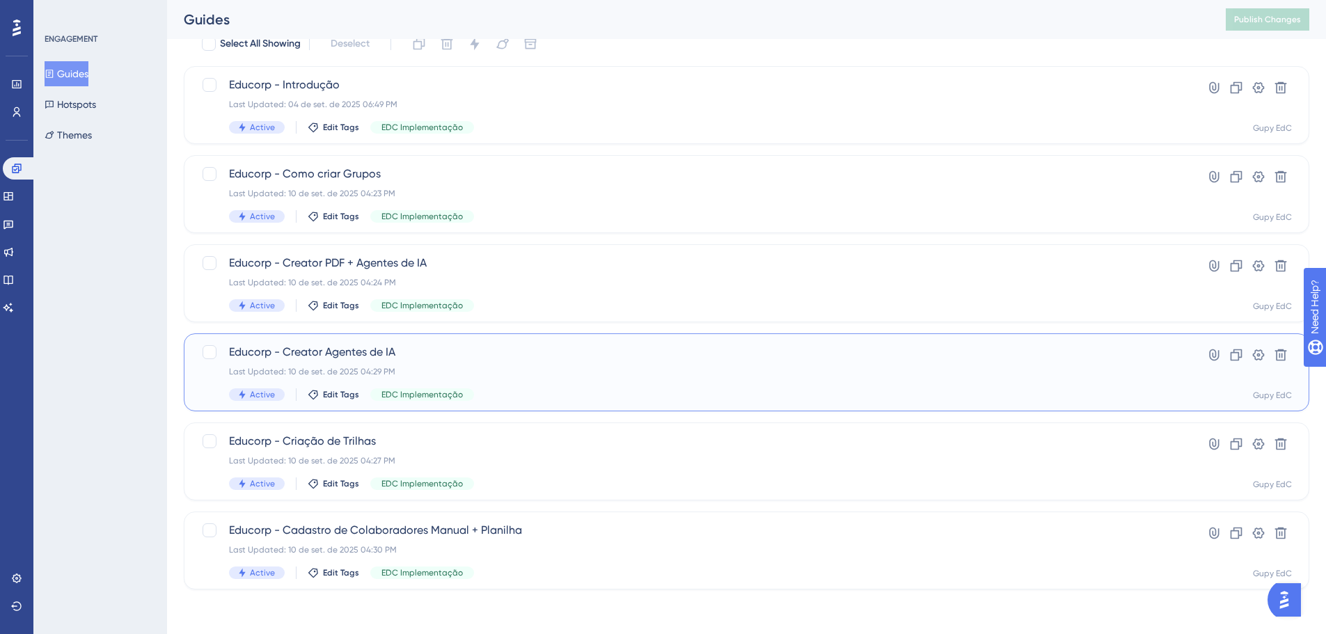
click at [497, 374] on div "Last Updated: 10 de set. de 2025 04:29 PM" at bounding box center [690, 371] width 923 height 11
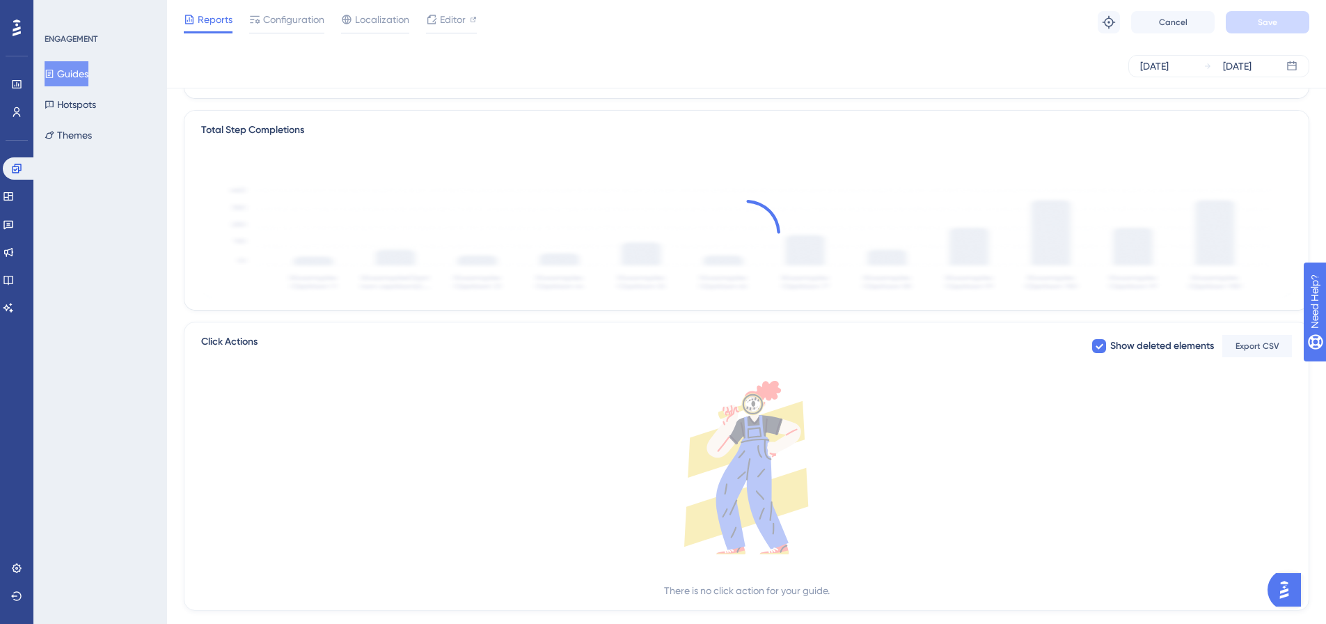
scroll to position [348, 0]
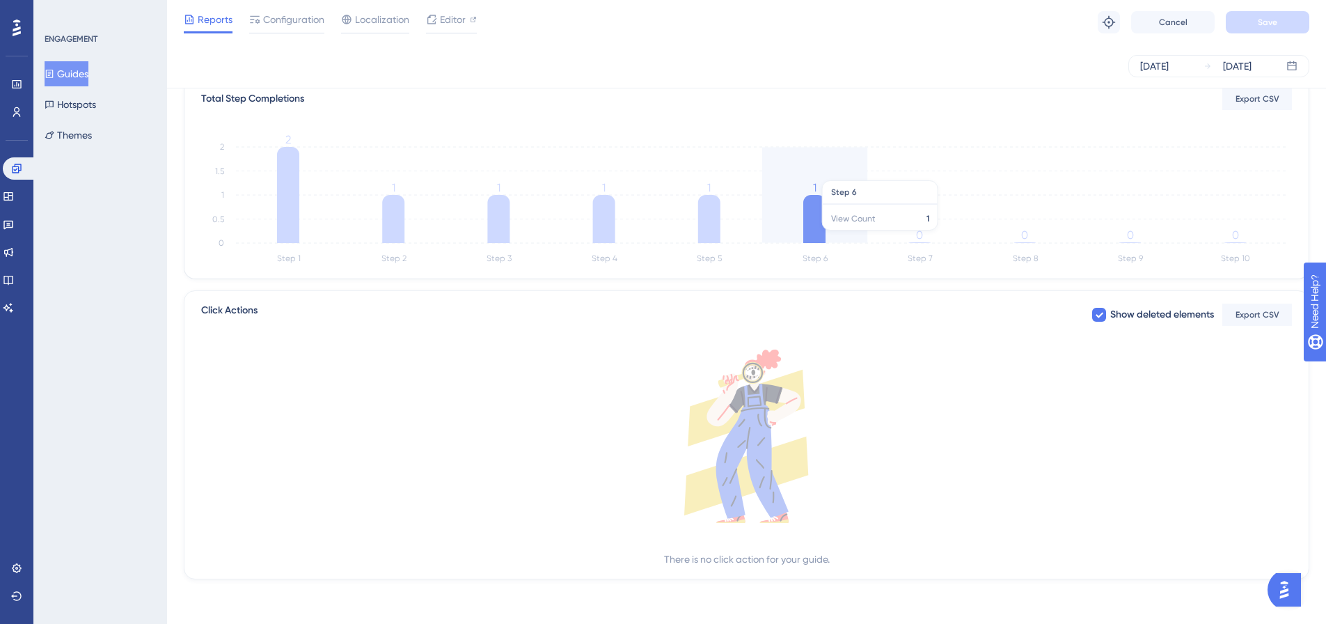
click at [818, 237] on icon at bounding box center [814, 219] width 22 height 48
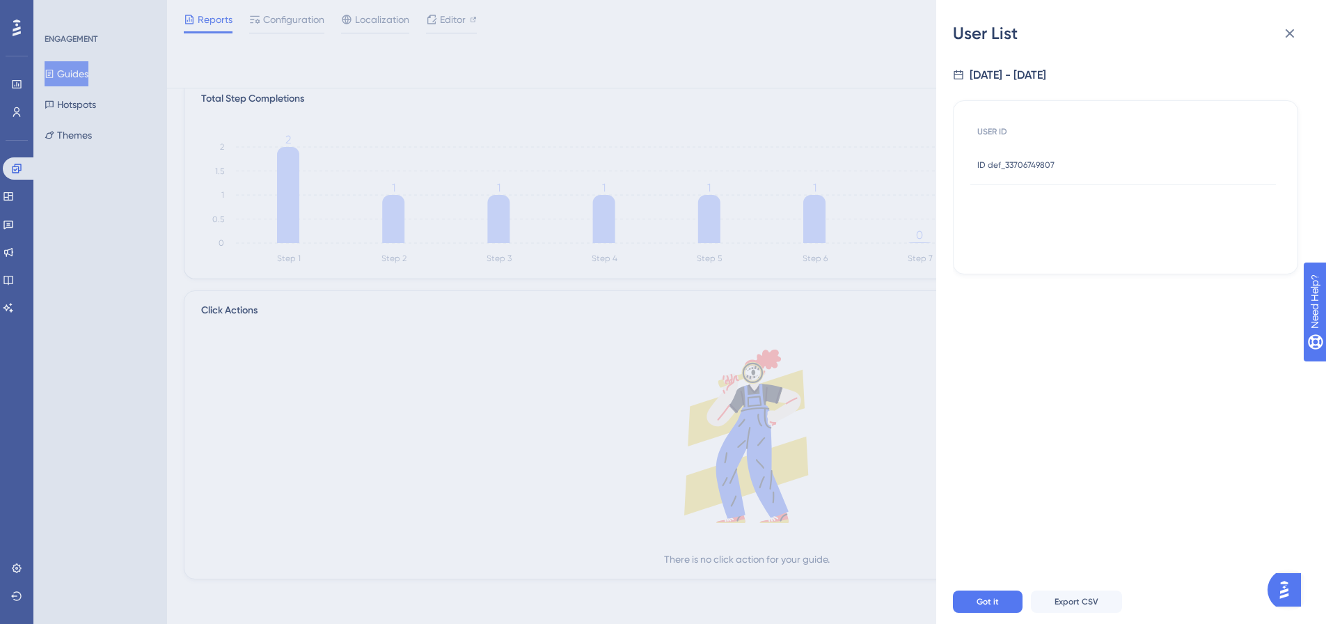
click at [1021, 157] on div "ID def_33706749807 ID def_33706749807" at bounding box center [1015, 164] width 77 height 39
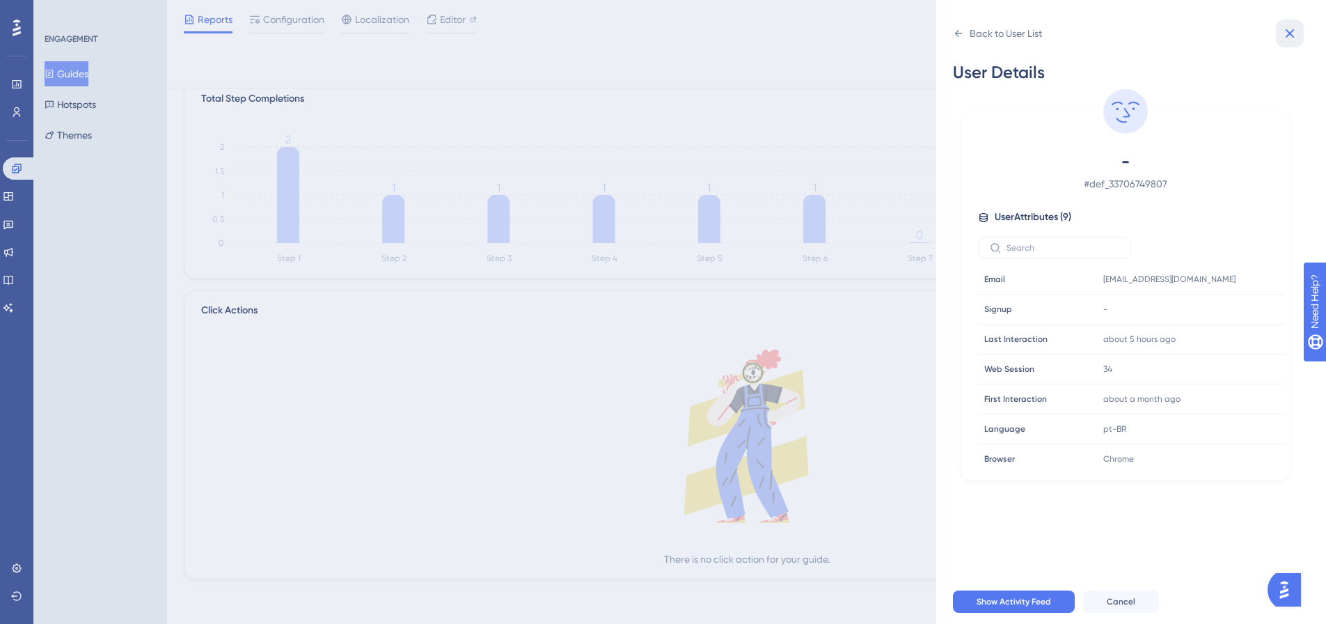
click at [1299, 37] on button at bounding box center [1290, 33] width 28 height 28
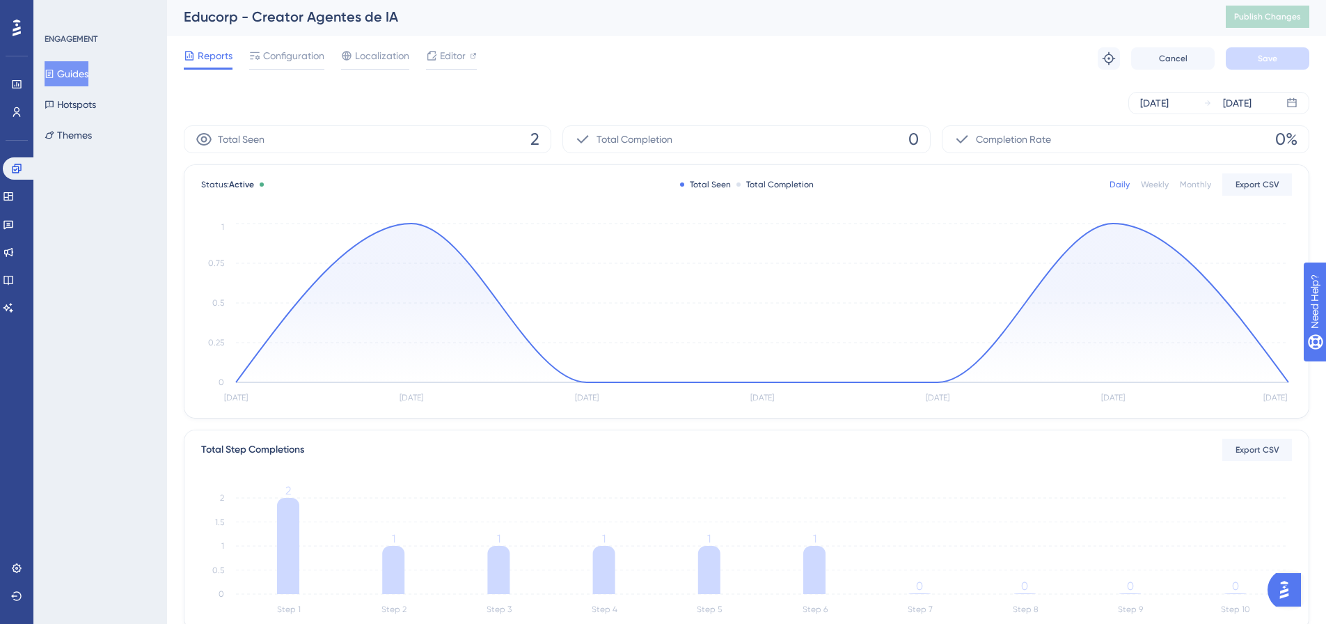
scroll to position [0, 0]
click at [81, 71] on button "Guides" at bounding box center [67, 73] width 44 height 25
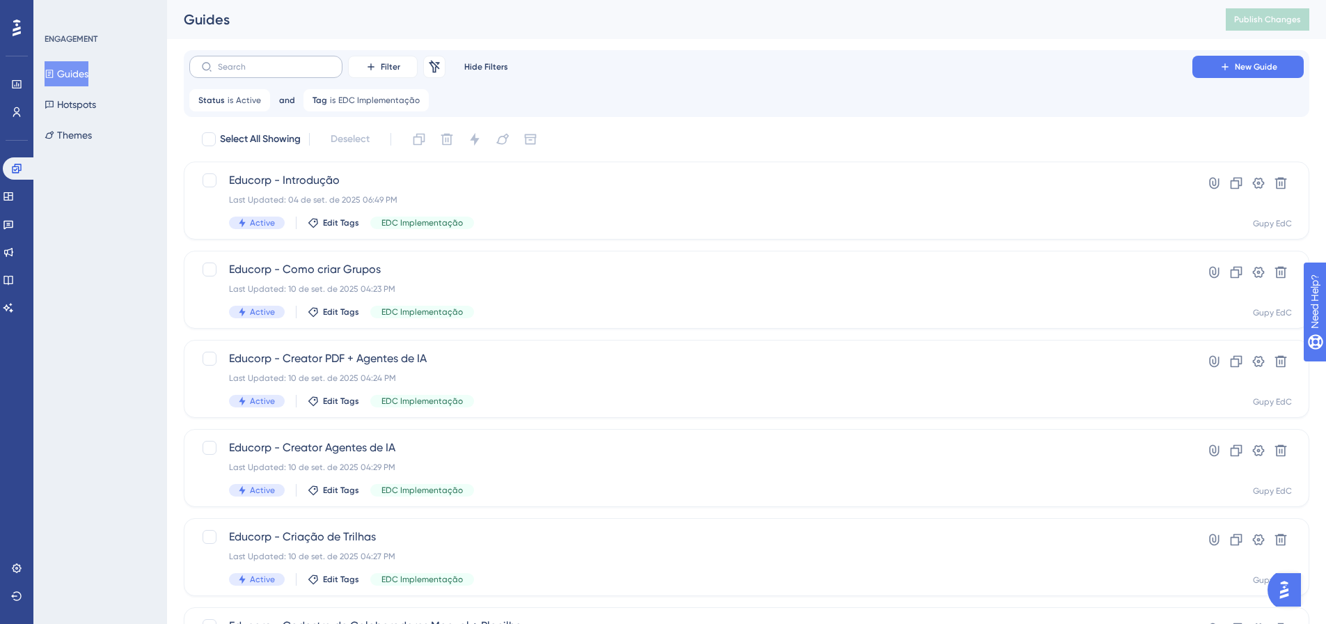
click at [272, 61] on label at bounding box center [265, 67] width 153 height 22
click at [272, 62] on input "text" at bounding box center [274, 67] width 113 height 10
type input "cf"
checkbox input "true"
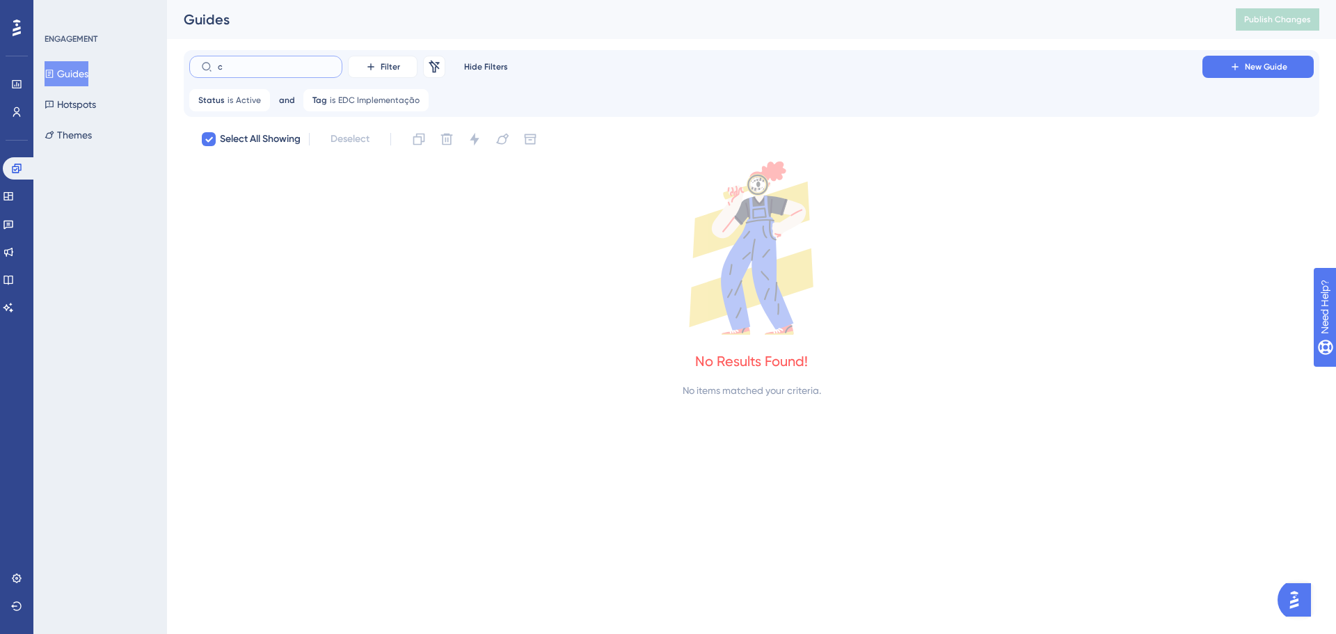
type input "cr"
checkbox input "false"
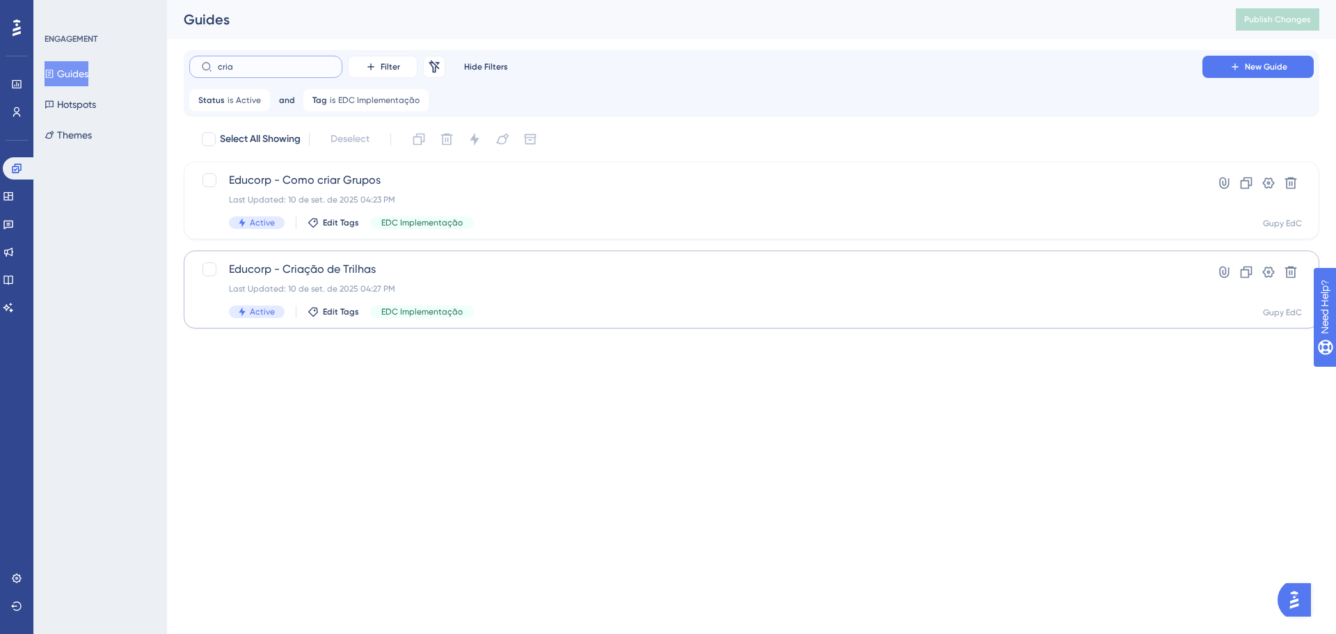
type input "cria"
click at [534, 289] on div "Last Updated: 10 de set. de 2025 04:27 PM" at bounding box center [696, 288] width 934 height 11
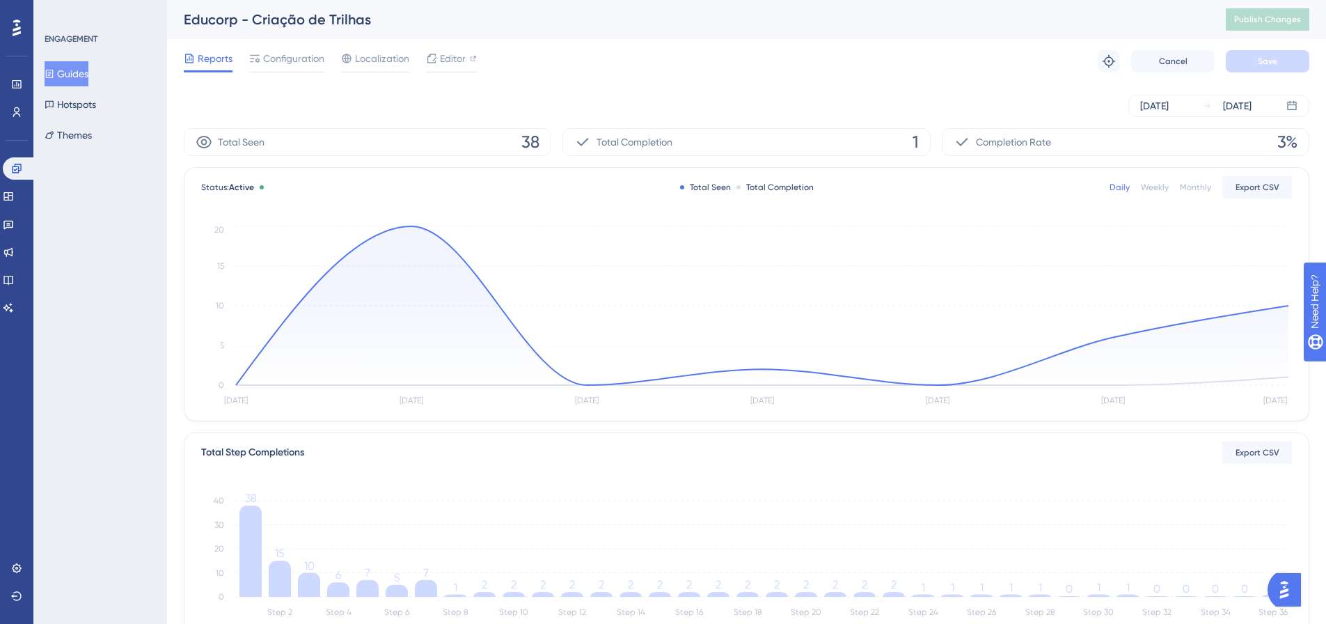
click at [79, 71] on button "Guides" at bounding box center [67, 73] width 44 height 25
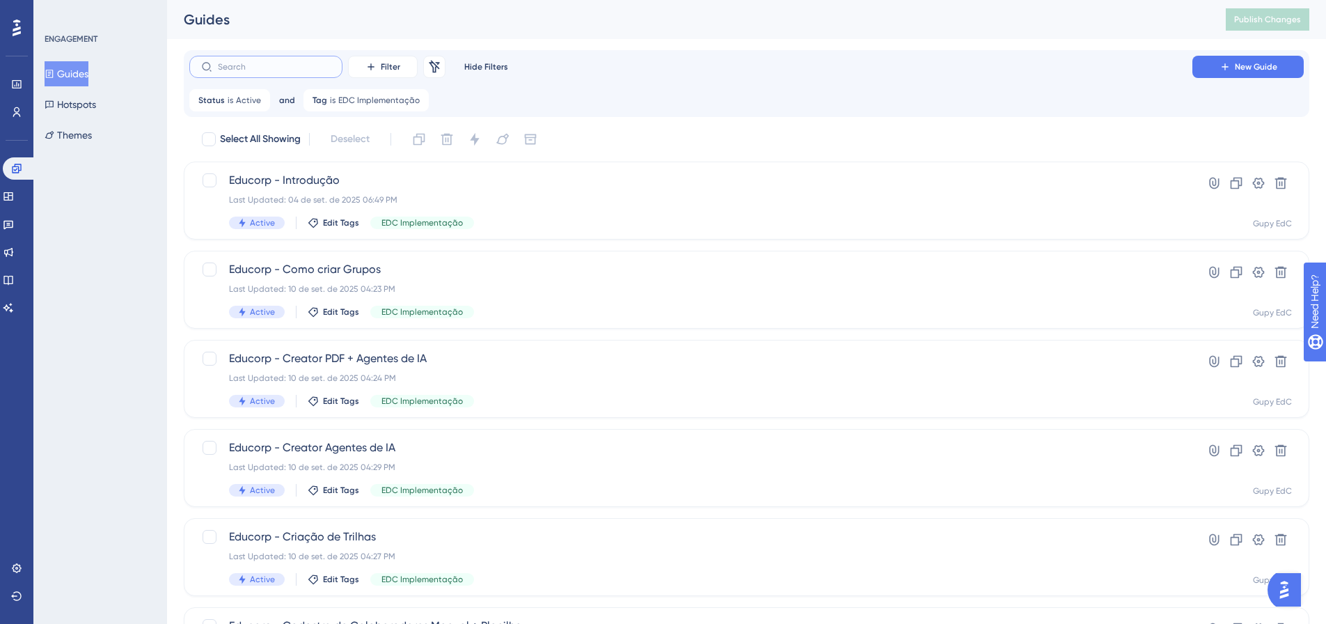
click at [294, 69] on input "text" at bounding box center [274, 67] width 113 height 10
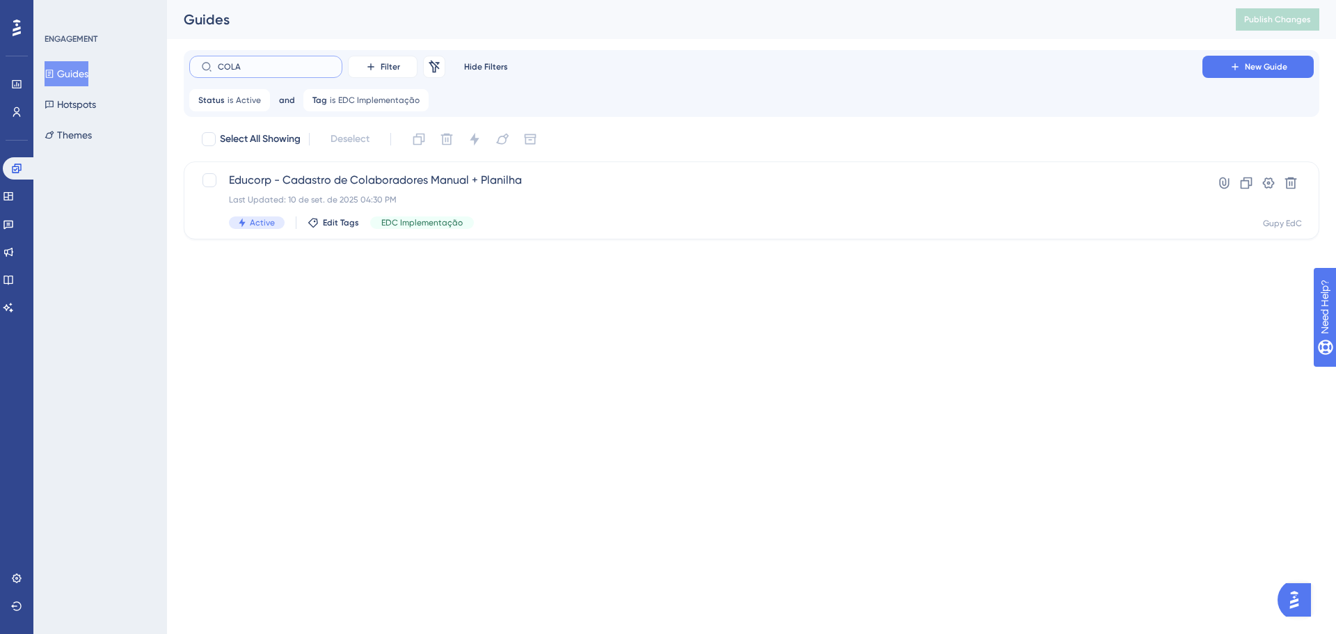
type input "COLAB"
click at [602, 221] on div "Active Edit Tags EDC Implementação" at bounding box center [696, 222] width 934 height 13
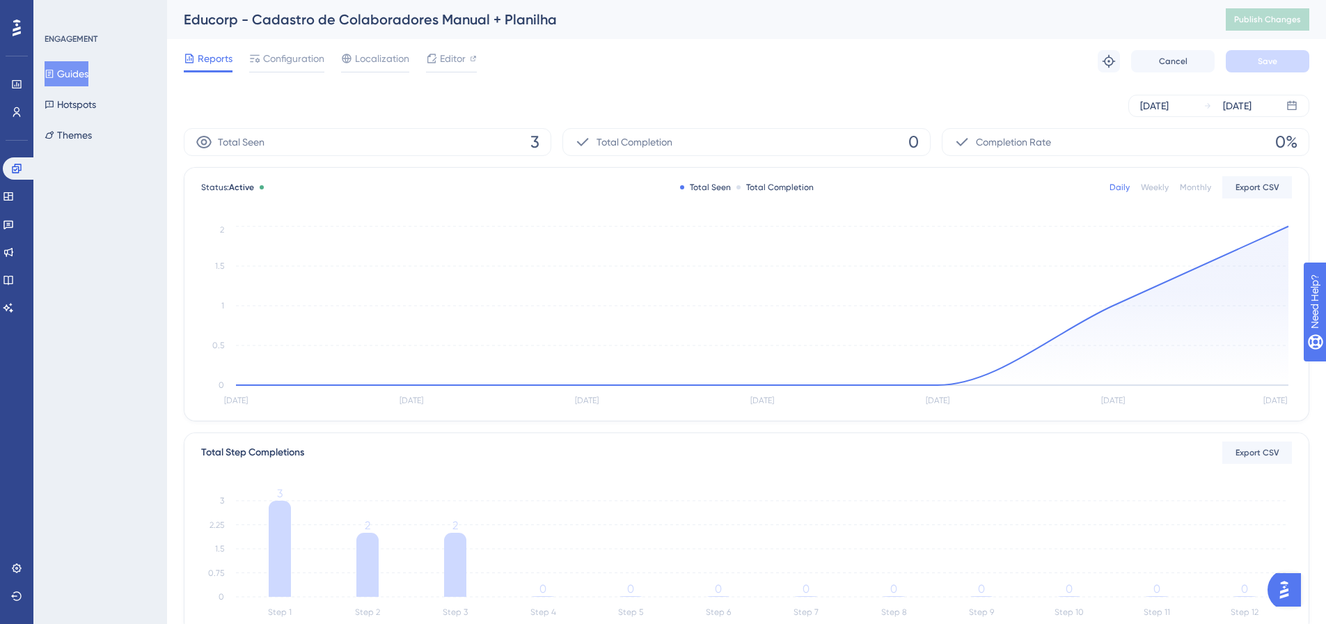
click at [82, 78] on button "Guides" at bounding box center [67, 73] width 44 height 25
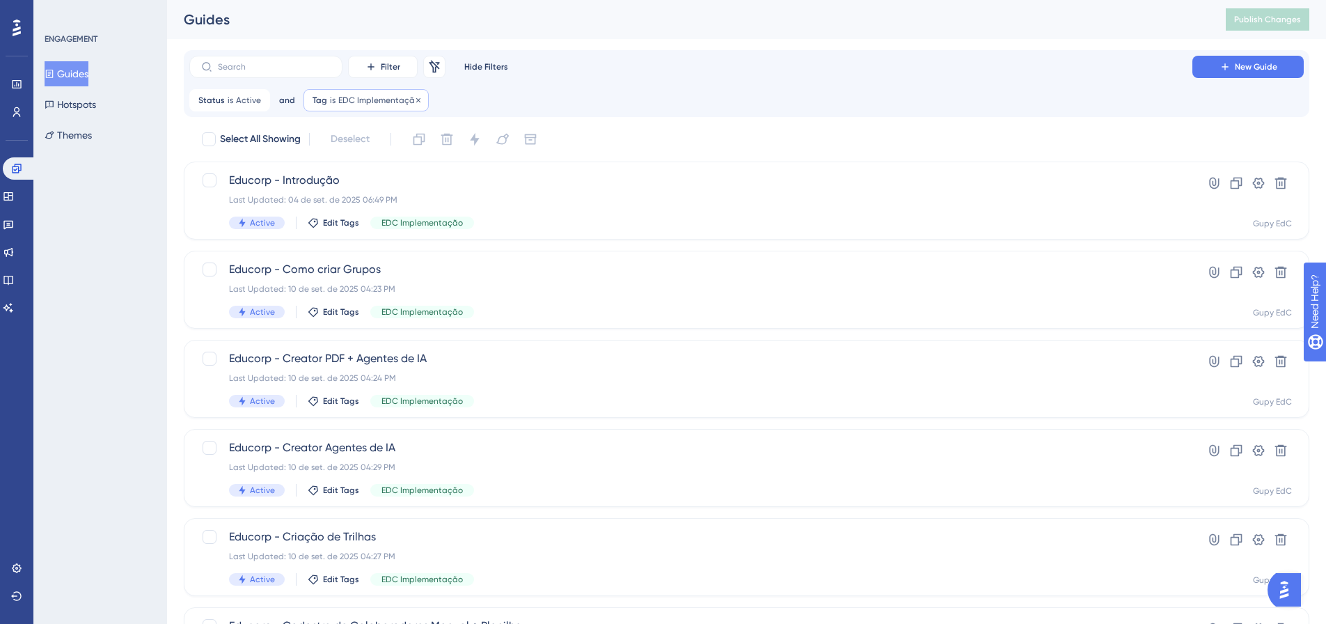
click at [370, 104] on span "EDC Implementação" at bounding box center [378, 100] width 81 height 11
click at [355, 165] on span "EDC Implementação" at bounding box center [362, 167] width 92 height 17
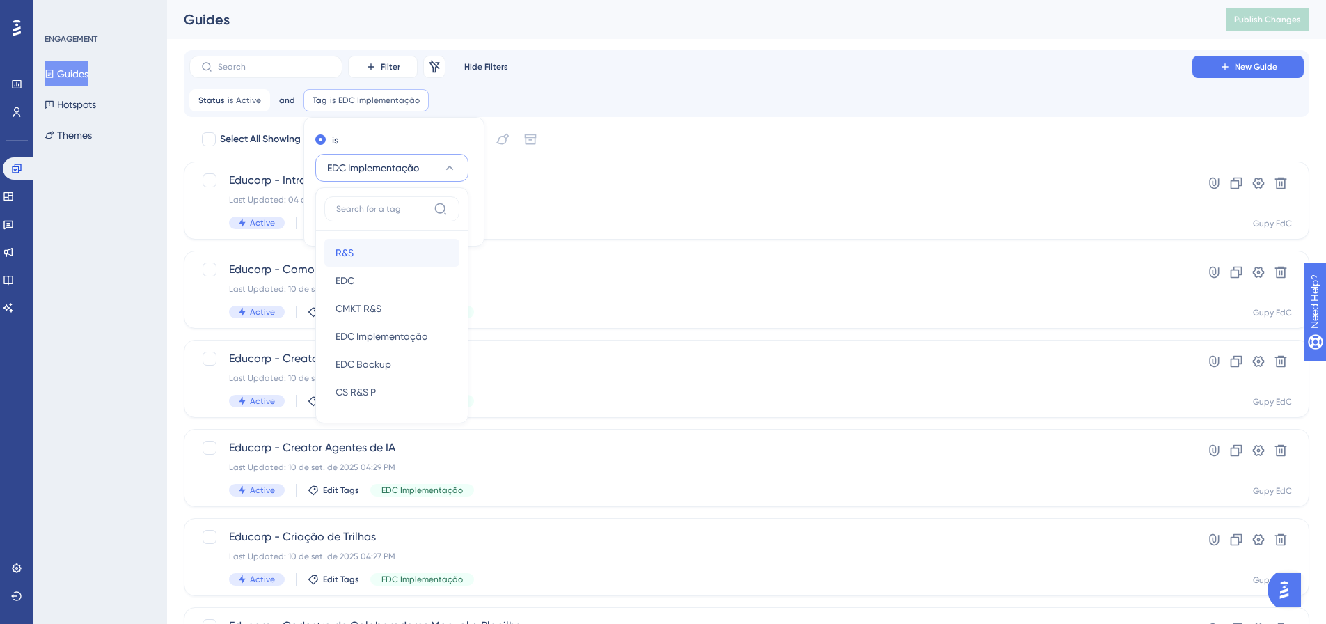
click at [367, 247] on div "R&S R&S" at bounding box center [391, 253] width 113 height 28
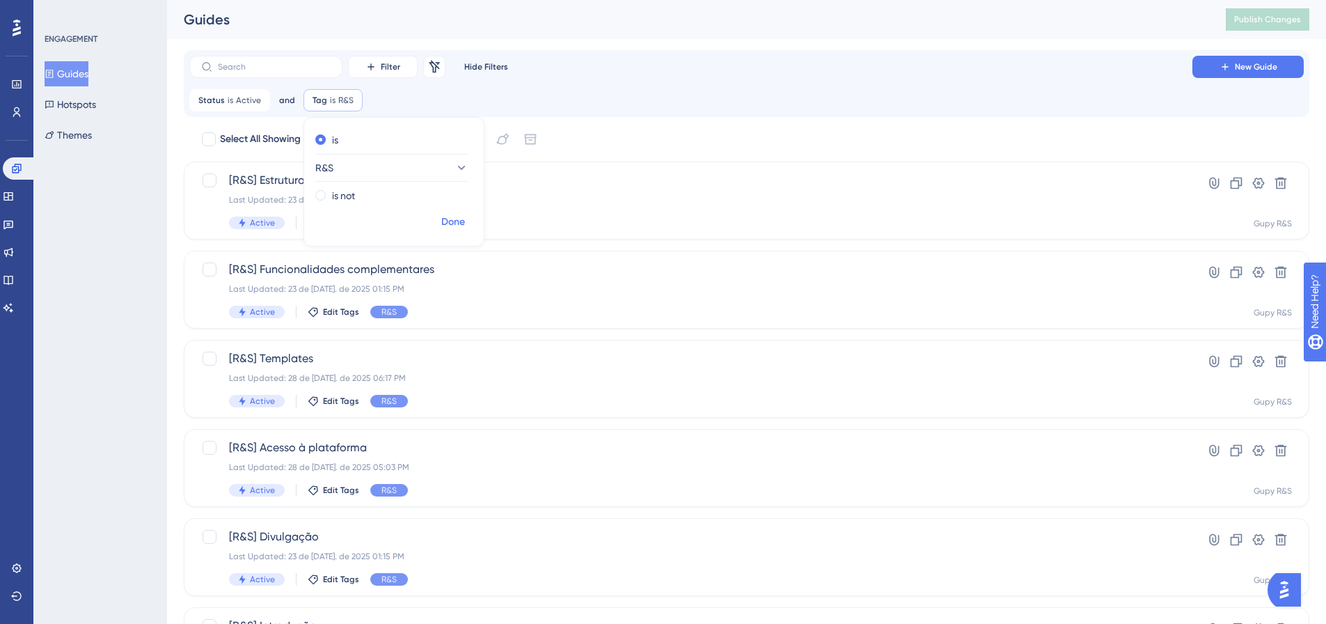
click at [435, 221] on button "Done" at bounding box center [453, 221] width 39 height 25
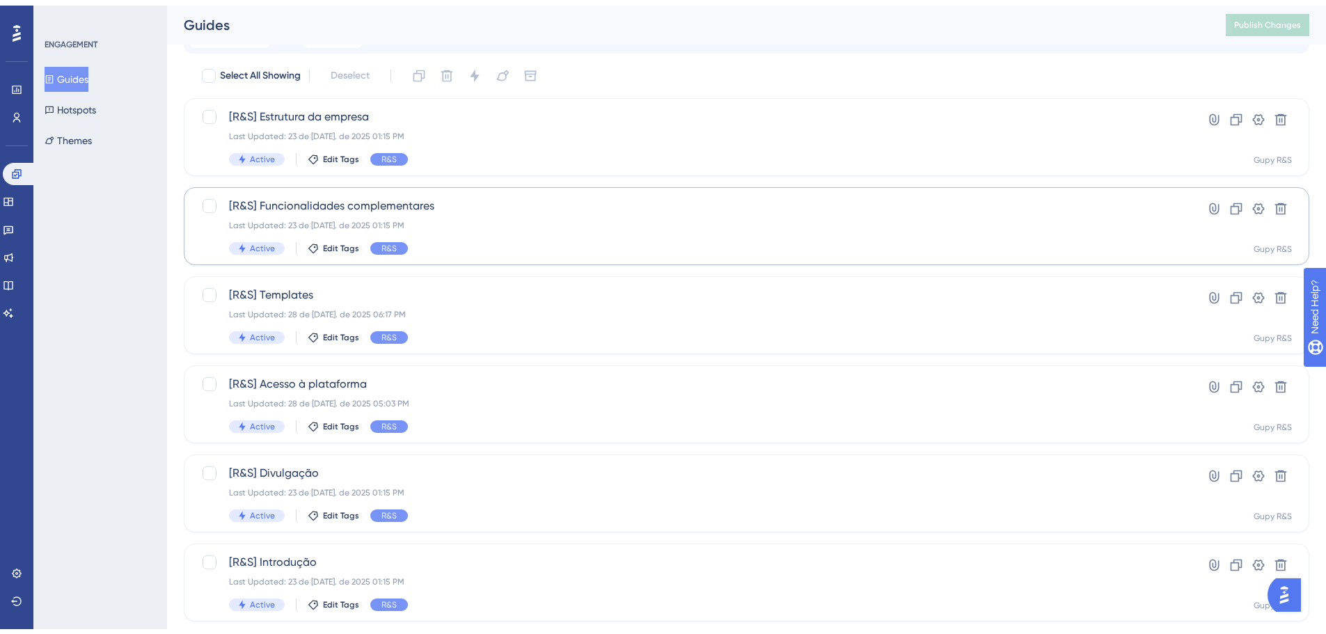
scroll to position [70, 0]
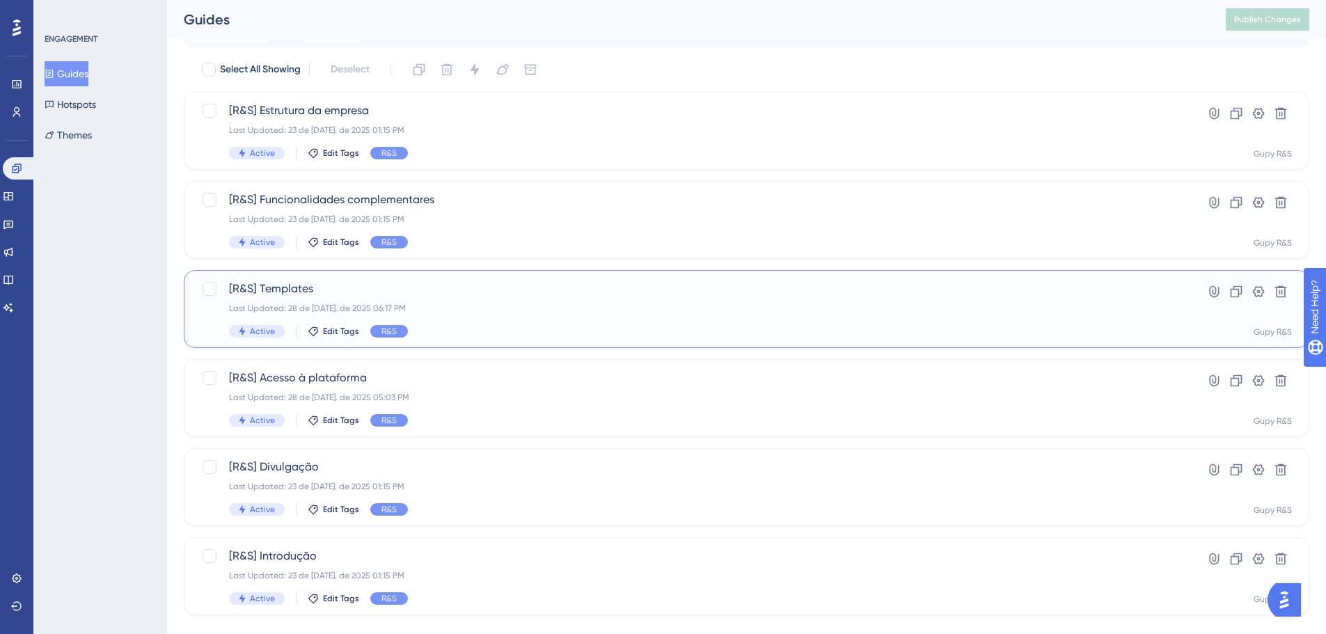
click at [489, 286] on span "[R&S] Templates" at bounding box center [690, 288] width 923 height 17
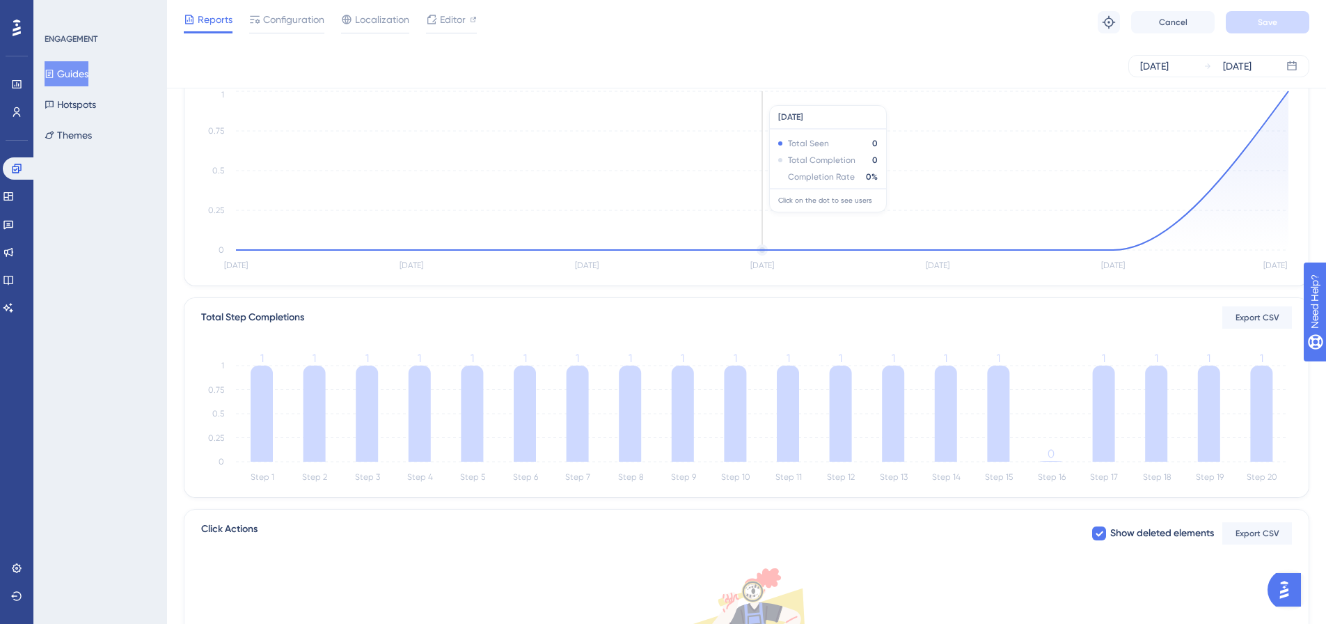
scroll to position [209, 0]
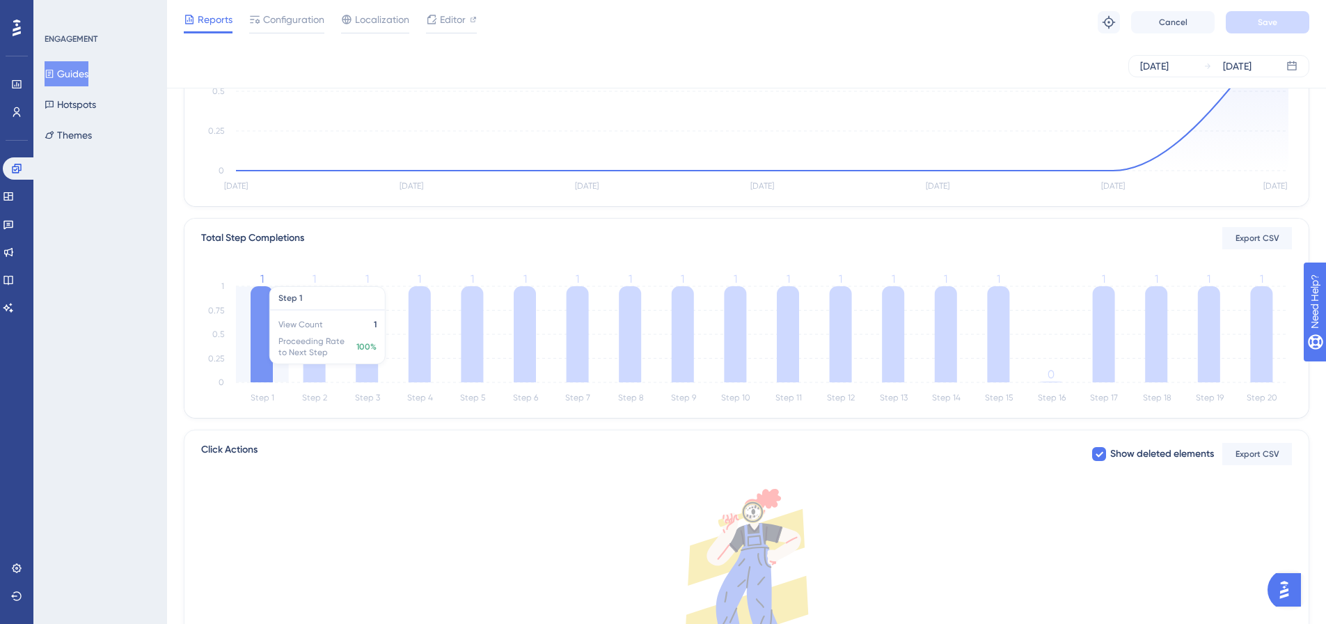
click at [260, 328] on icon at bounding box center [262, 334] width 22 height 96
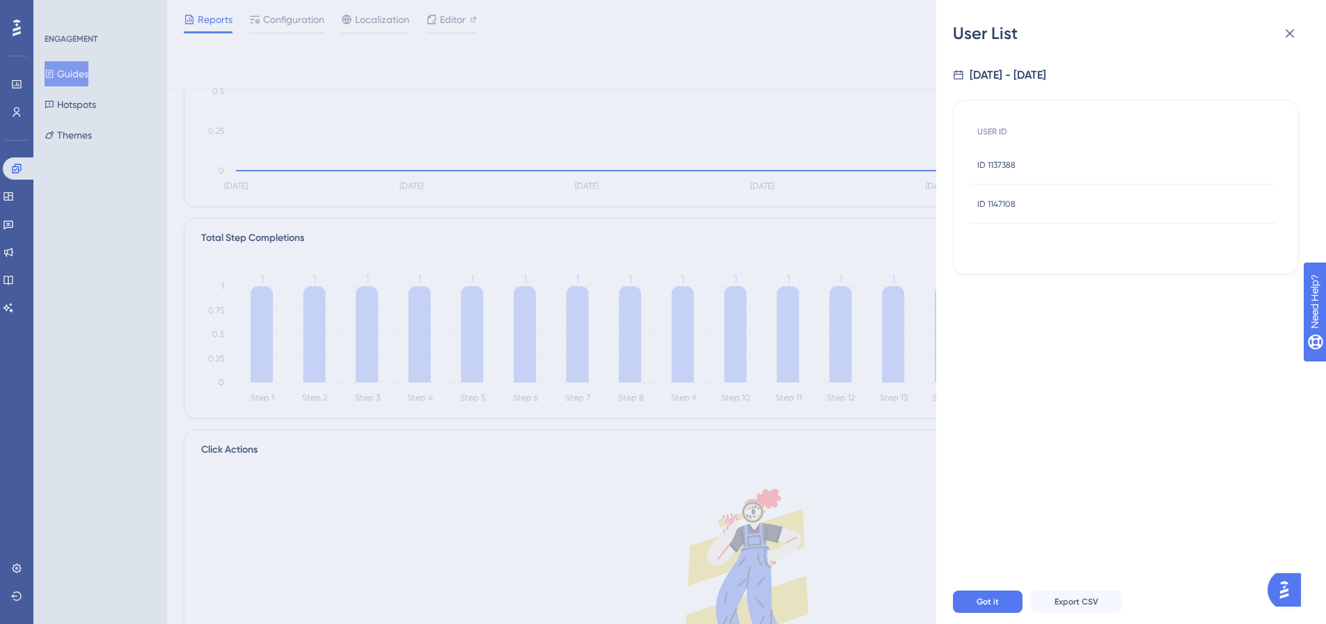
click at [1013, 168] on span "ID 1137388" at bounding box center [996, 164] width 38 height 11
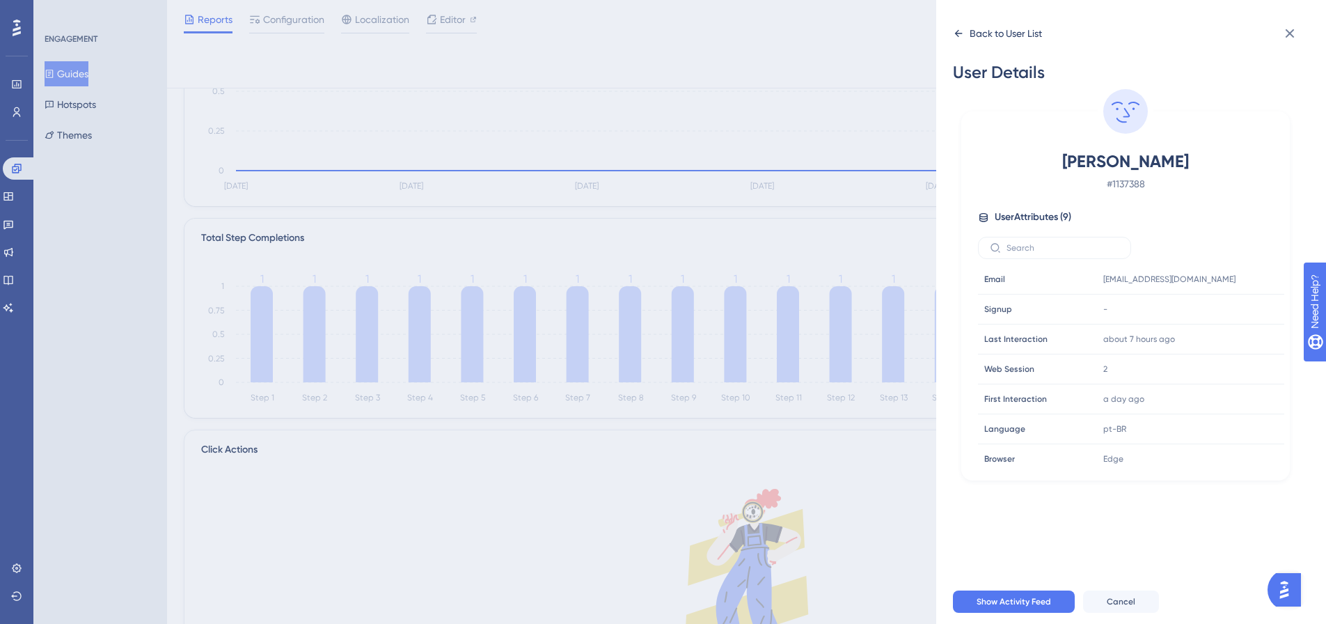
click at [969, 35] on div "Back to User List" at bounding box center [1005, 33] width 72 height 17
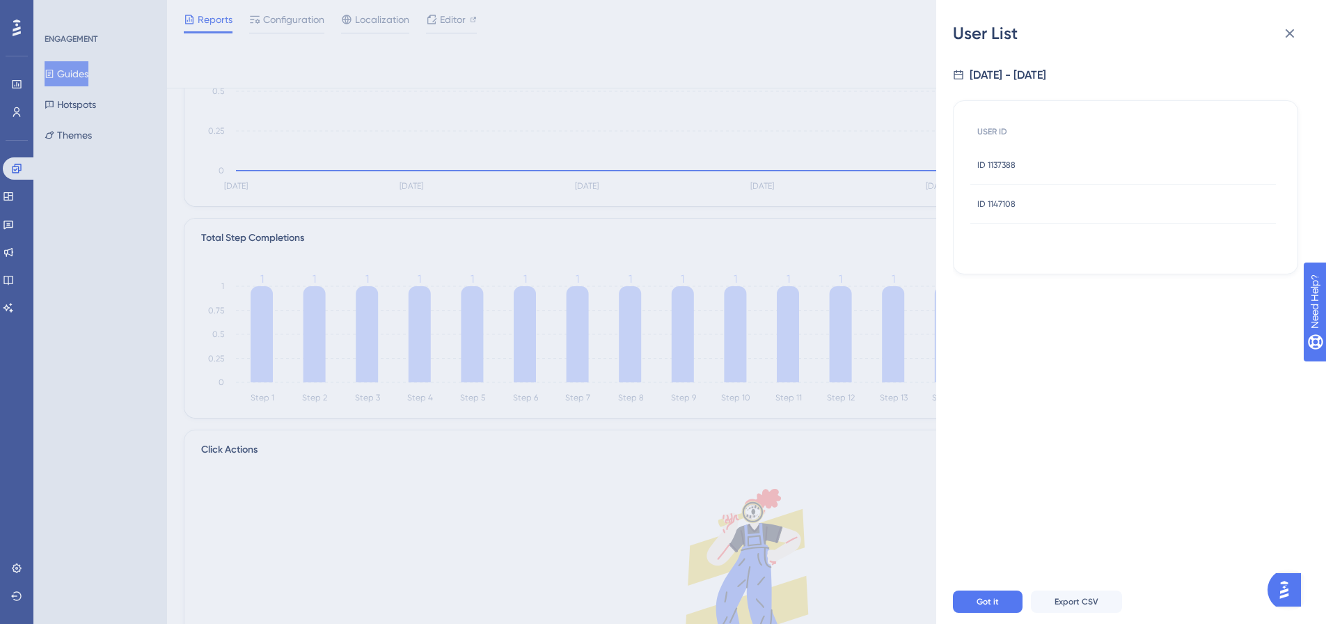
click at [1021, 196] on div "ID 1147108 ID 1147108" at bounding box center [1122, 203] width 305 height 39
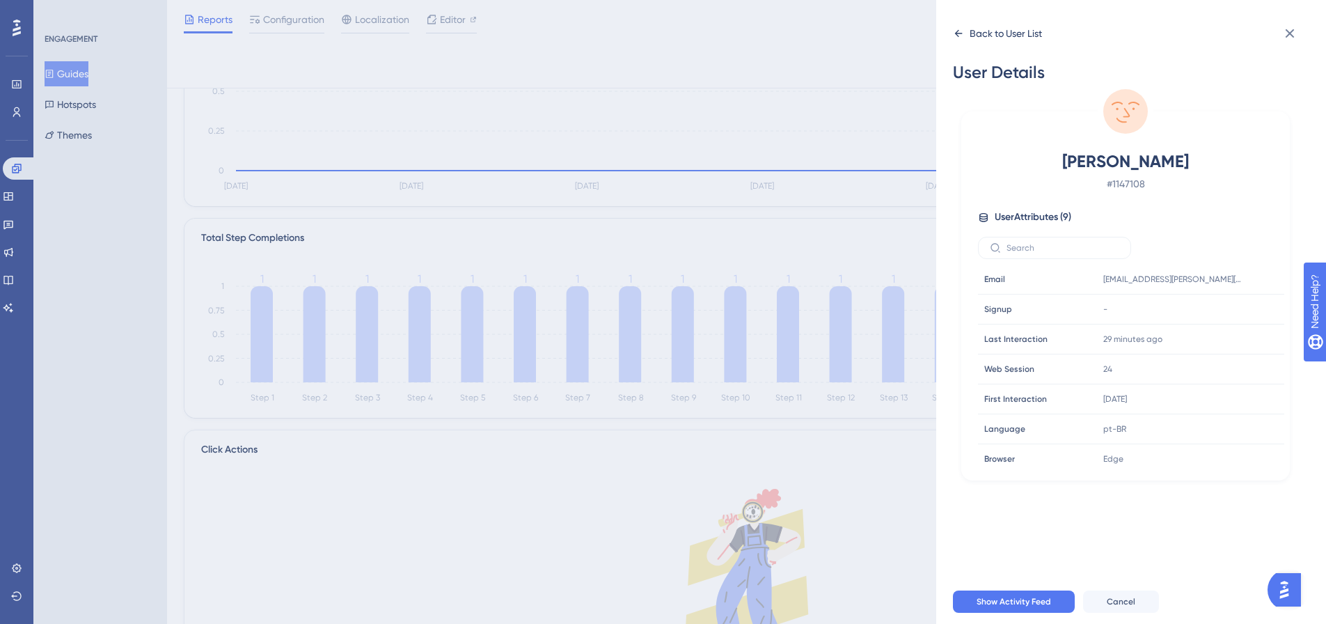
click at [954, 40] on div "Back to User List" at bounding box center [997, 33] width 89 height 22
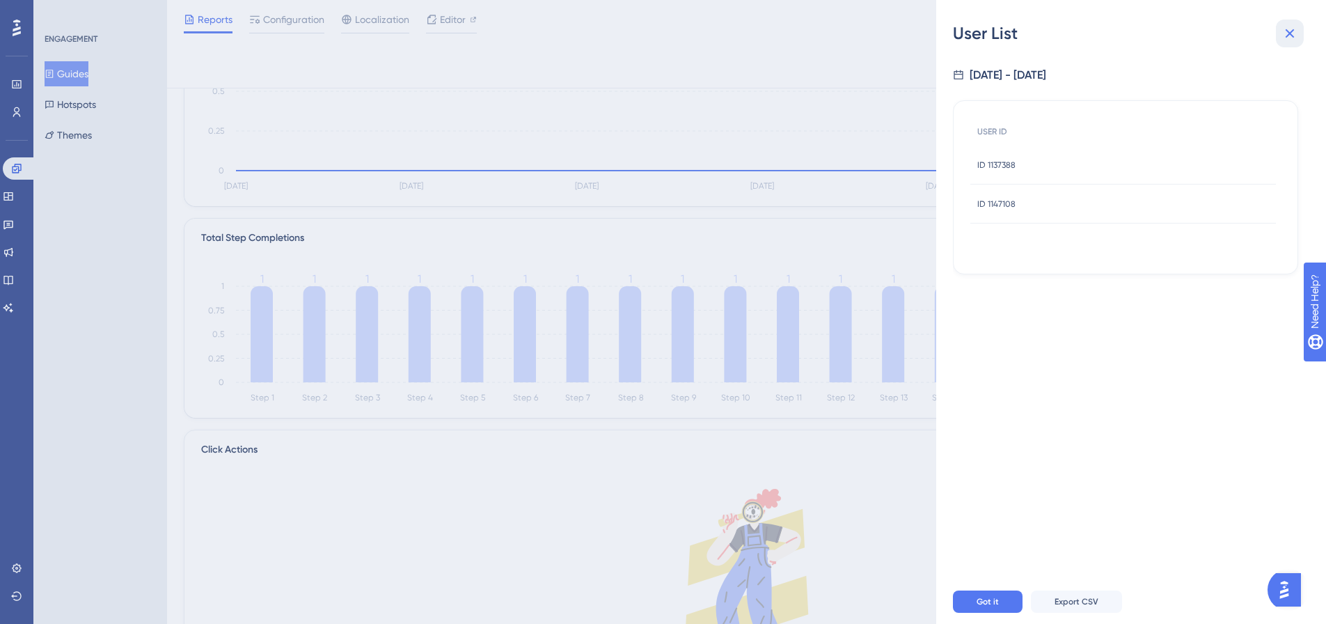
click at [1295, 34] on icon at bounding box center [1289, 33] width 17 height 17
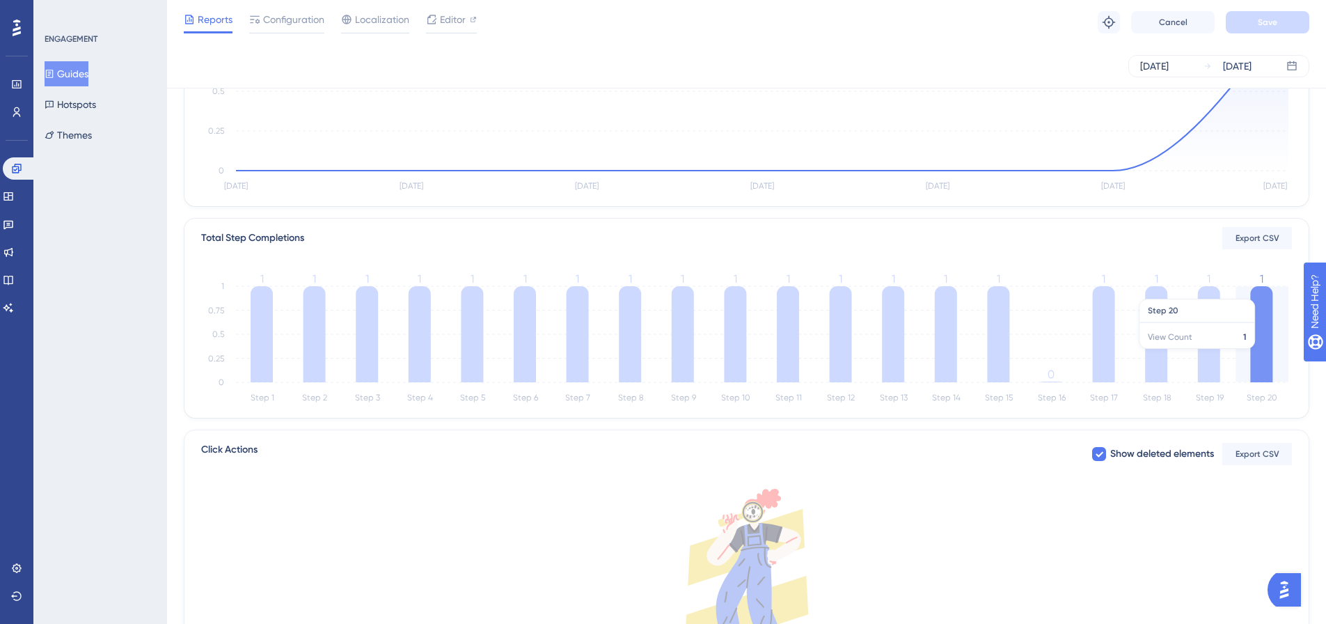
click at [1261, 356] on icon at bounding box center [1261, 334] width 22 height 96
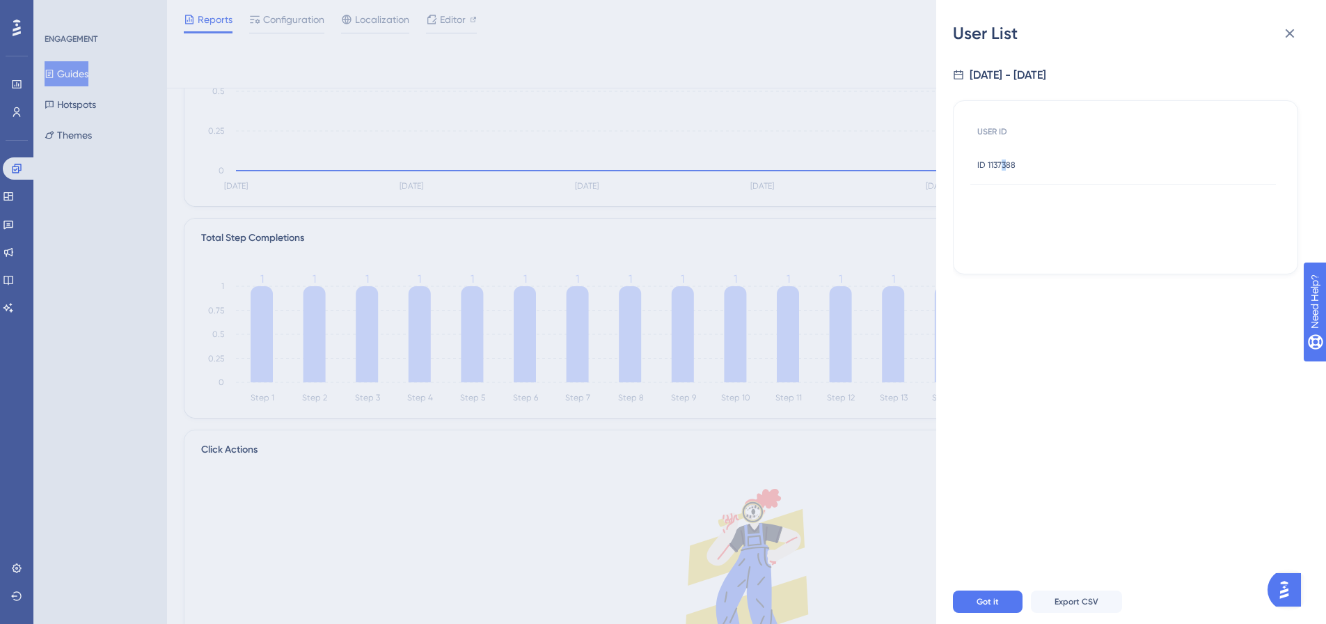
click at [1004, 163] on span "ID 1137388" at bounding box center [996, 164] width 38 height 11
click at [1003, 169] on span "ID 1137388" at bounding box center [996, 164] width 38 height 11
click at [998, 164] on span "ID 1137388" at bounding box center [996, 164] width 38 height 11
click at [1020, 164] on div "ID 1137388 ID 1137388" at bounding box center [1122, 164] width 305 height 39
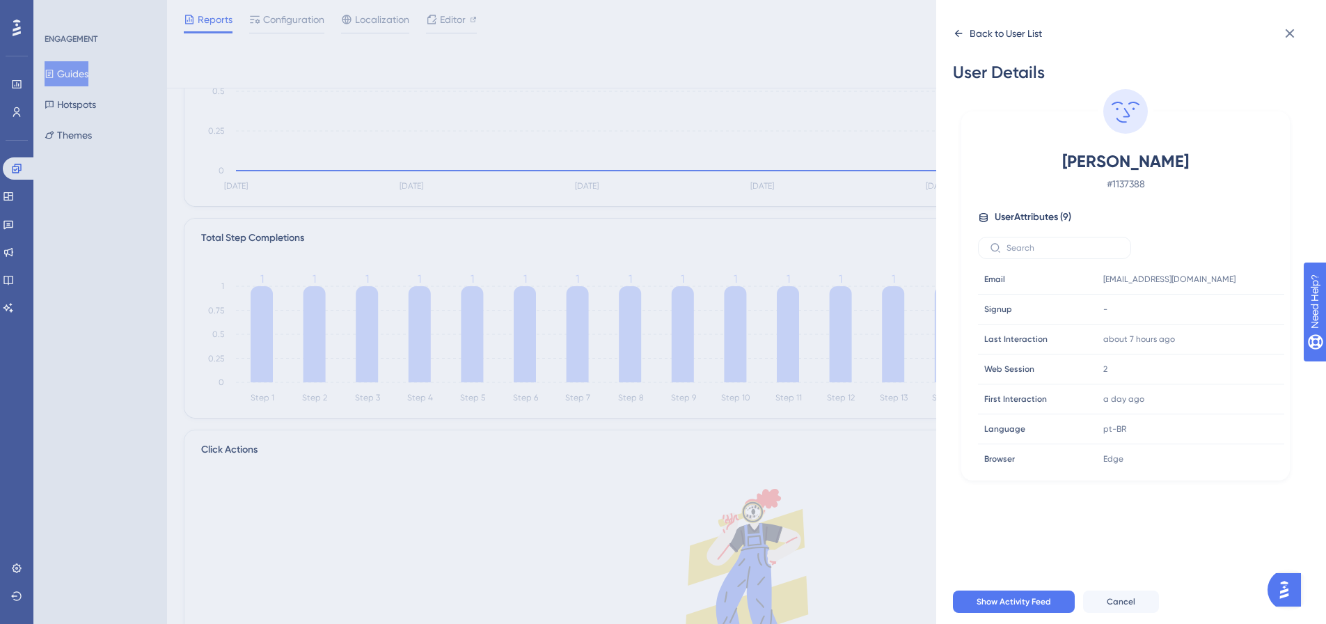
click at [953, 26] on div "Back to User List" at bounding box center [997, 33] width 89 height 22
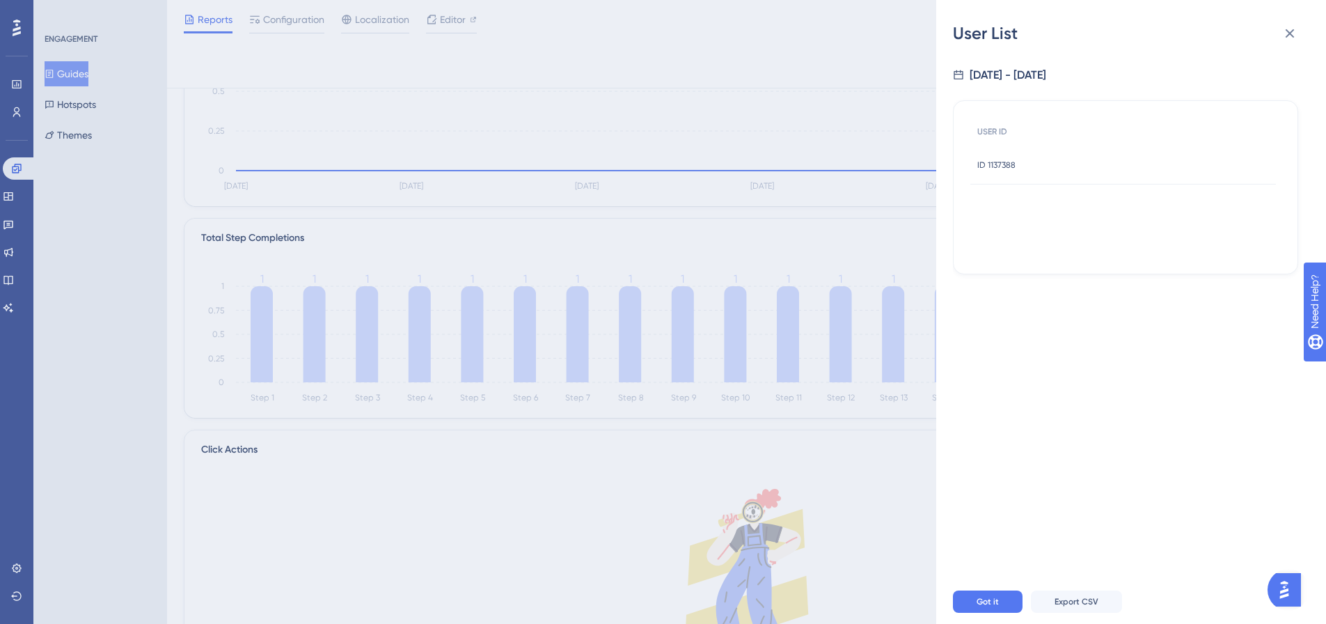
click at [463, 242] on div "User List [DATE] - [DATE] USER ID ID 1137388 ID 1137388 Got it Export CSV" at bounding box center [663, 312] width 1326 height 624
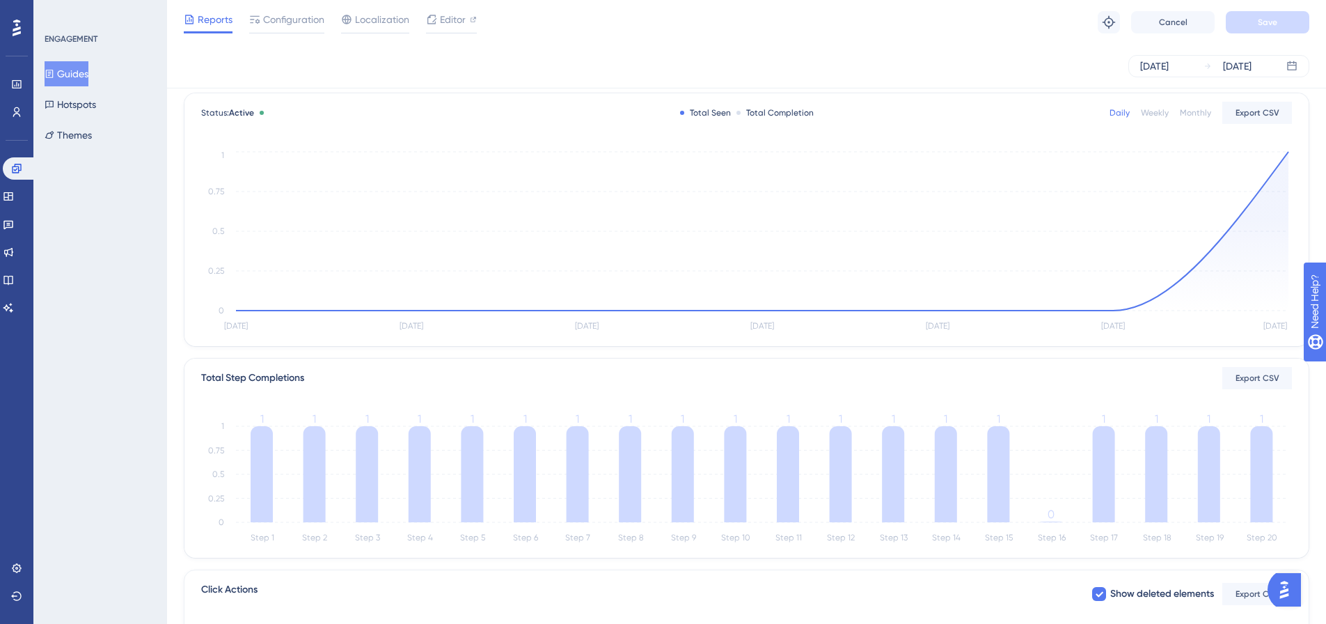
scroll to position [70, 0]
click at [268, 484] on icon at bounding box center [262, 473] width 22 height 96
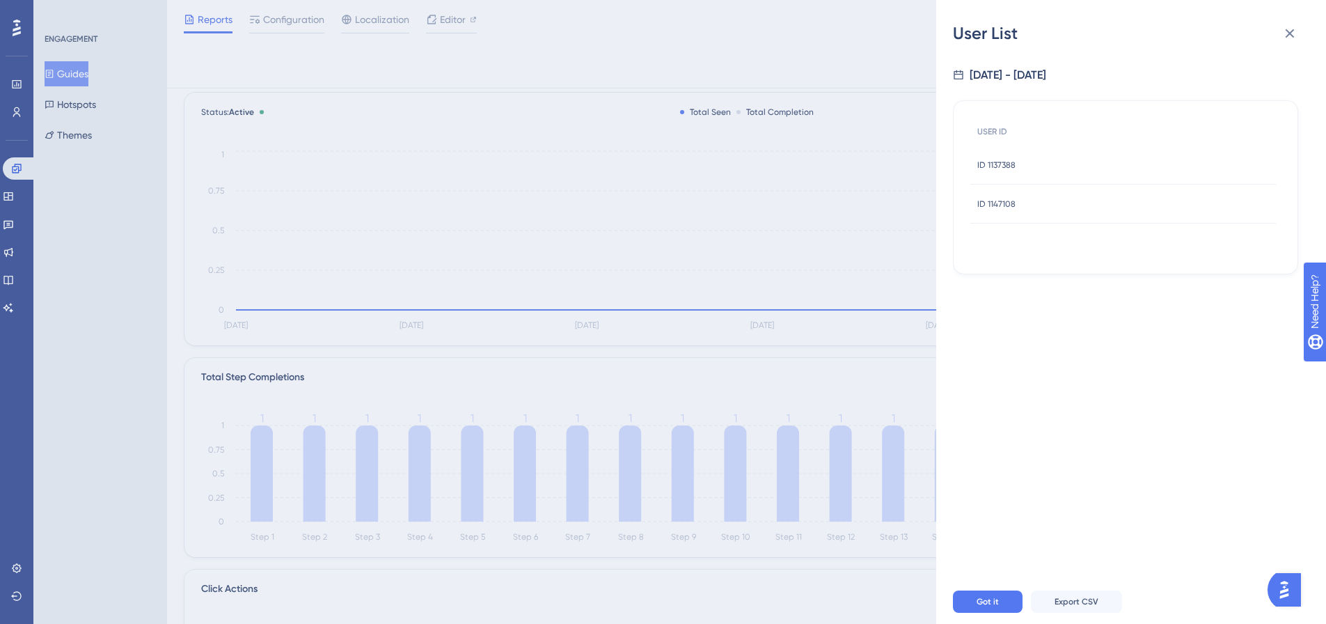
click at [1045, 171] on div "ID 1137388 ID 1137388" at bounding box center [1122, 164] width 305 height 39
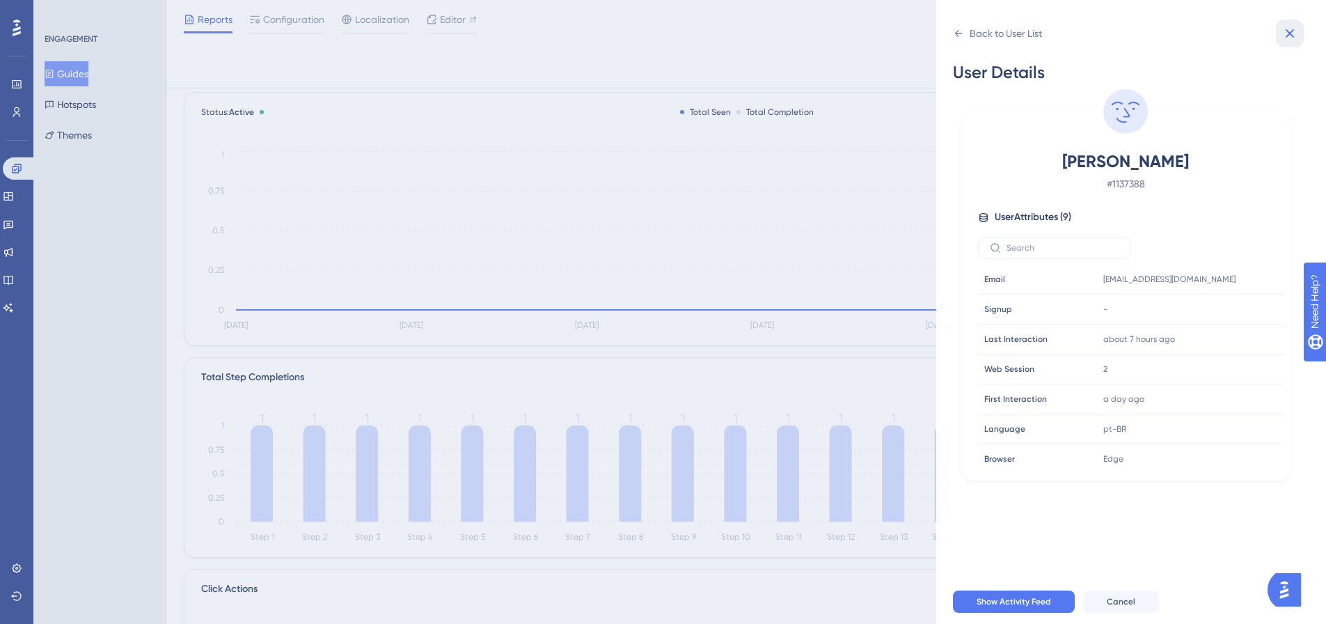
click at [1291, 45] on button at bounding box center [1290, 33] width 28 height 28
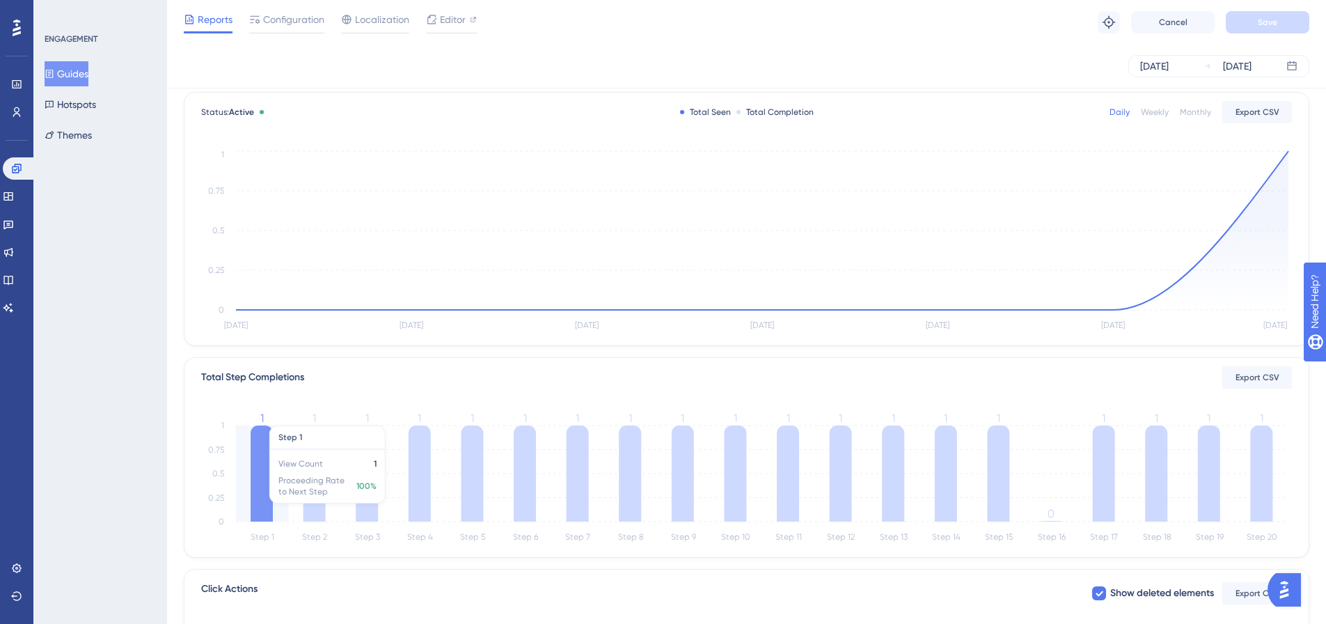
click at [248, 500] on icon "Step 1 Step 2 Step 3 Step 4 Step 5 Step 6 Step 7 Step 8 Step 9 Step 10 Step 11 …" at bounding box center [746, 479] width 1090 height 133
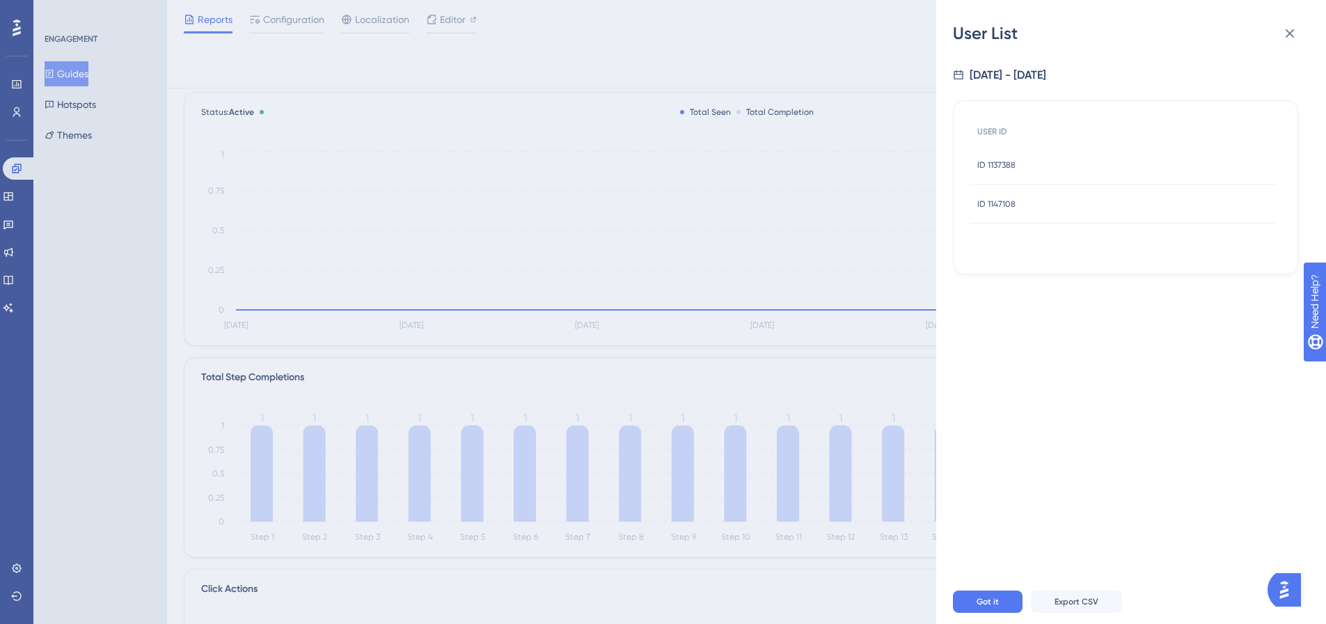
click at [1077, 208] on div "ID 1147108 ID 1147108" at bounding box center [1122, 203] width 305 height 39
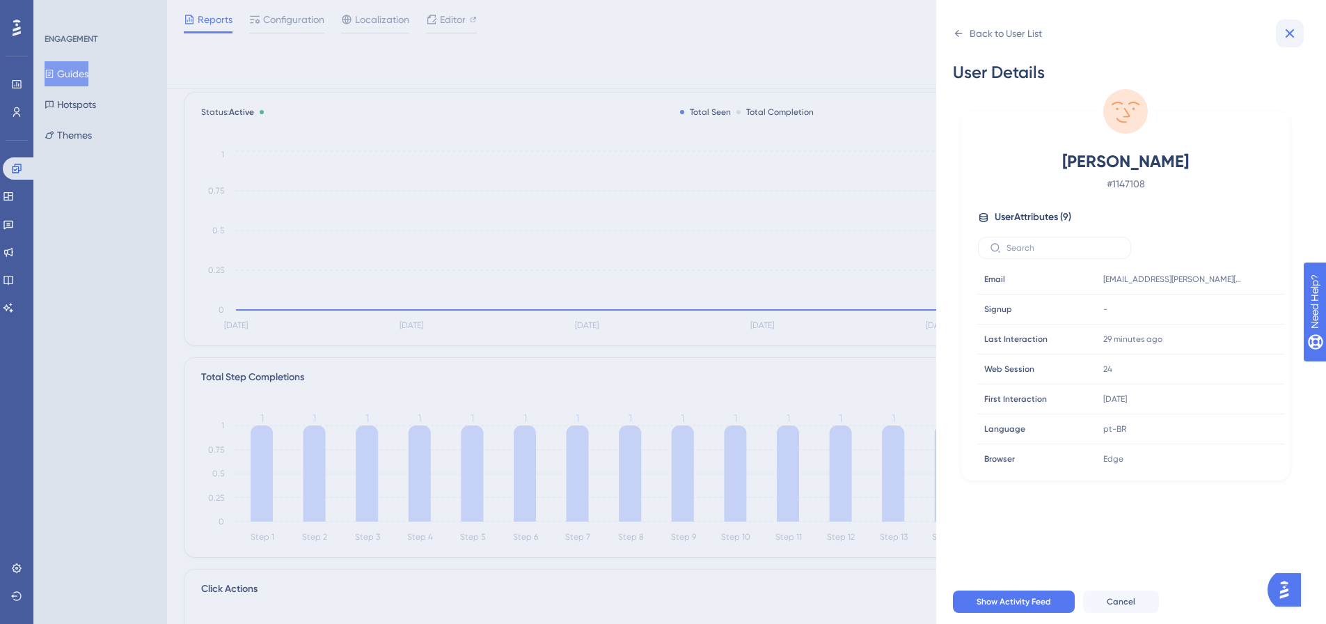
click at [1283, 40] on icon at bounding box center [1289, 33] width 17 height 17
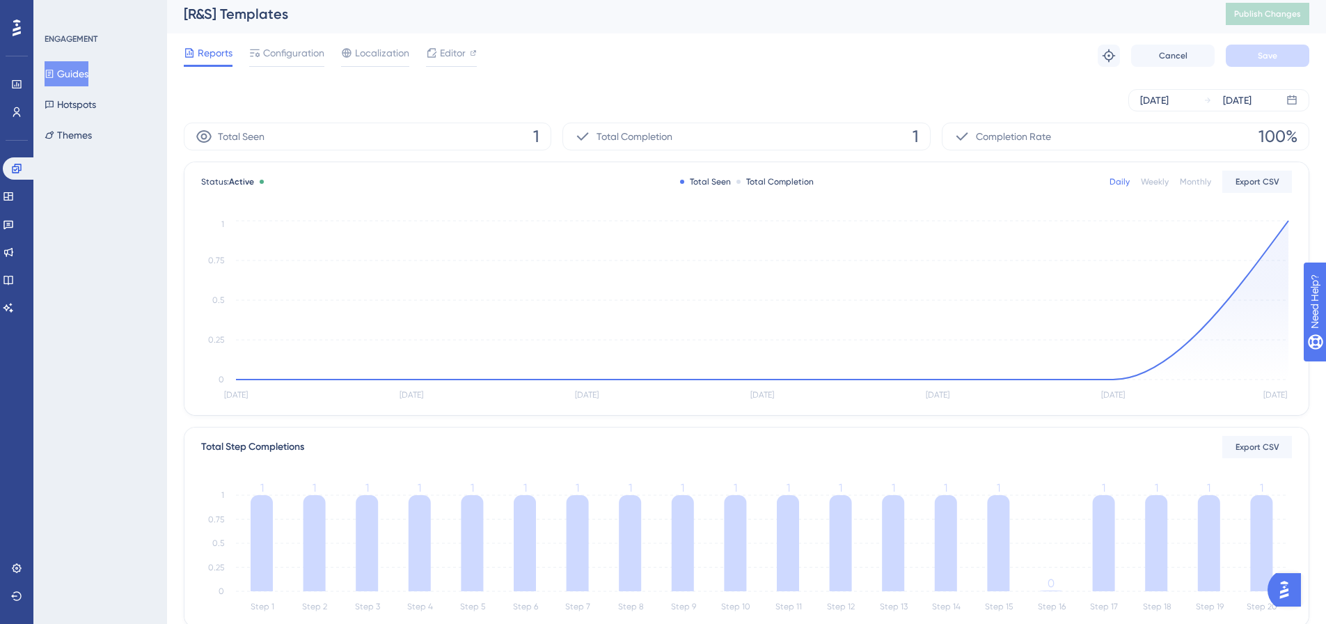
scroll to position [0, 0]
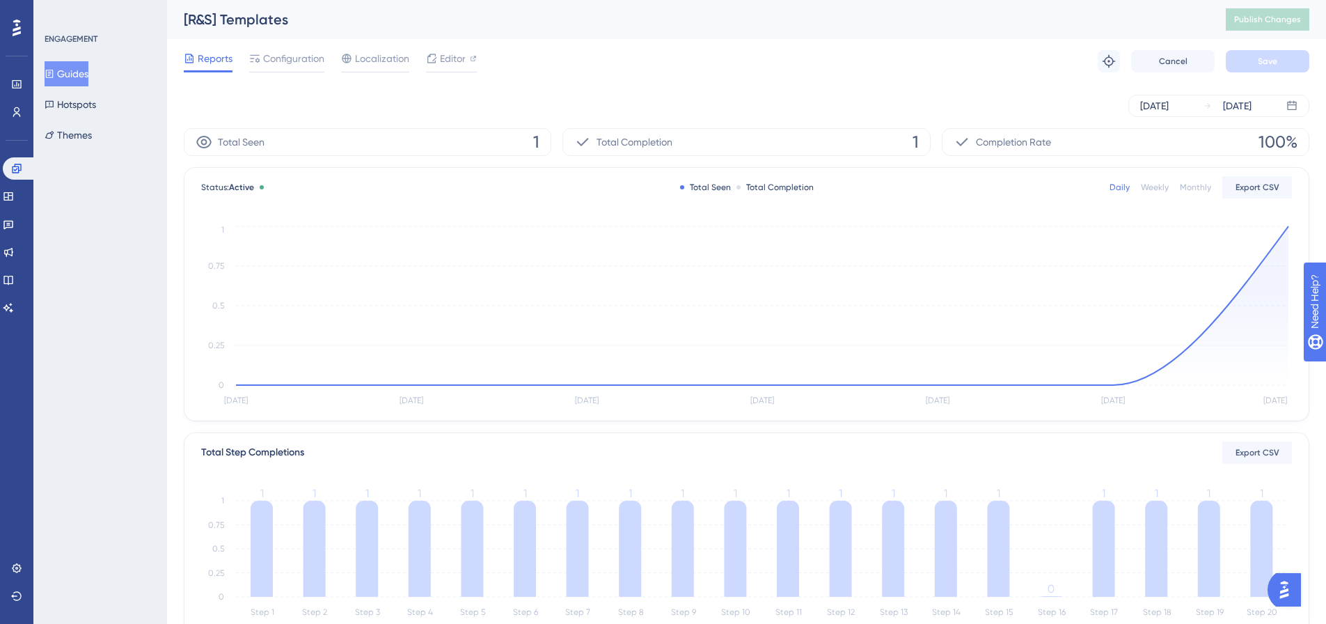
click at [88, 62] on button "Guides" at bounding box center [67, 73] width 44 height 25
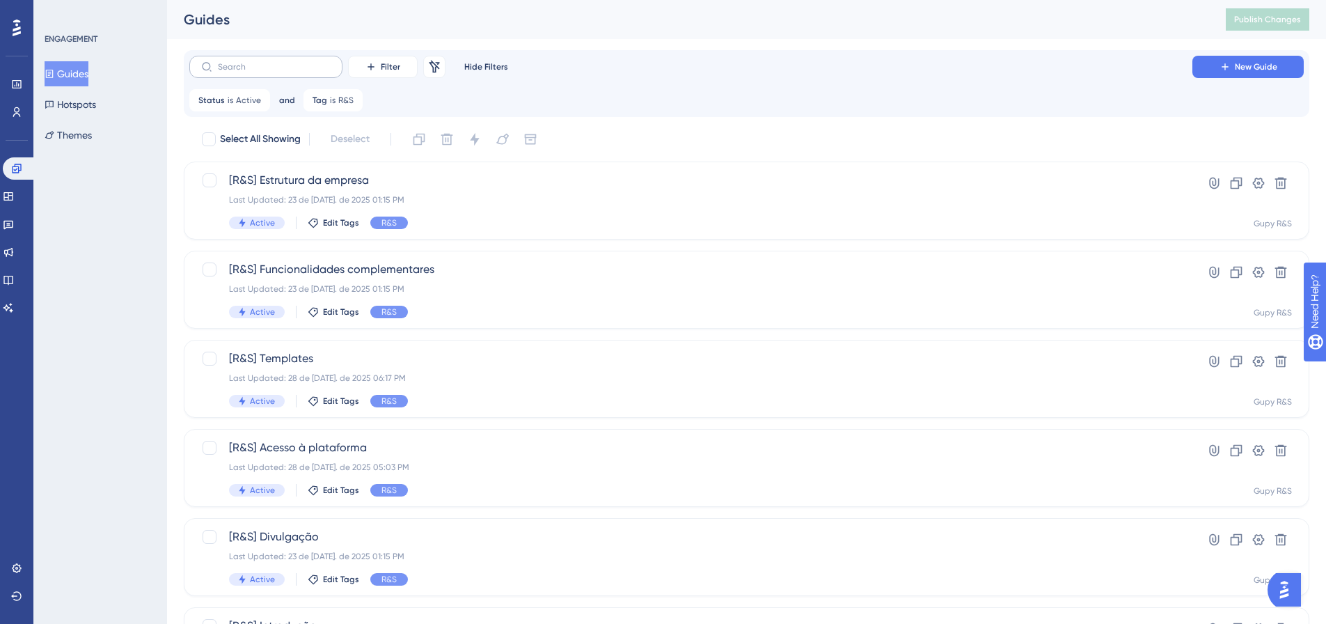
click at [271, 59] on label at bounding box center [265, 67] width 153 height 22
click at [271, 62] on input "text" at bounding box center [274, 67] width 113 height 10
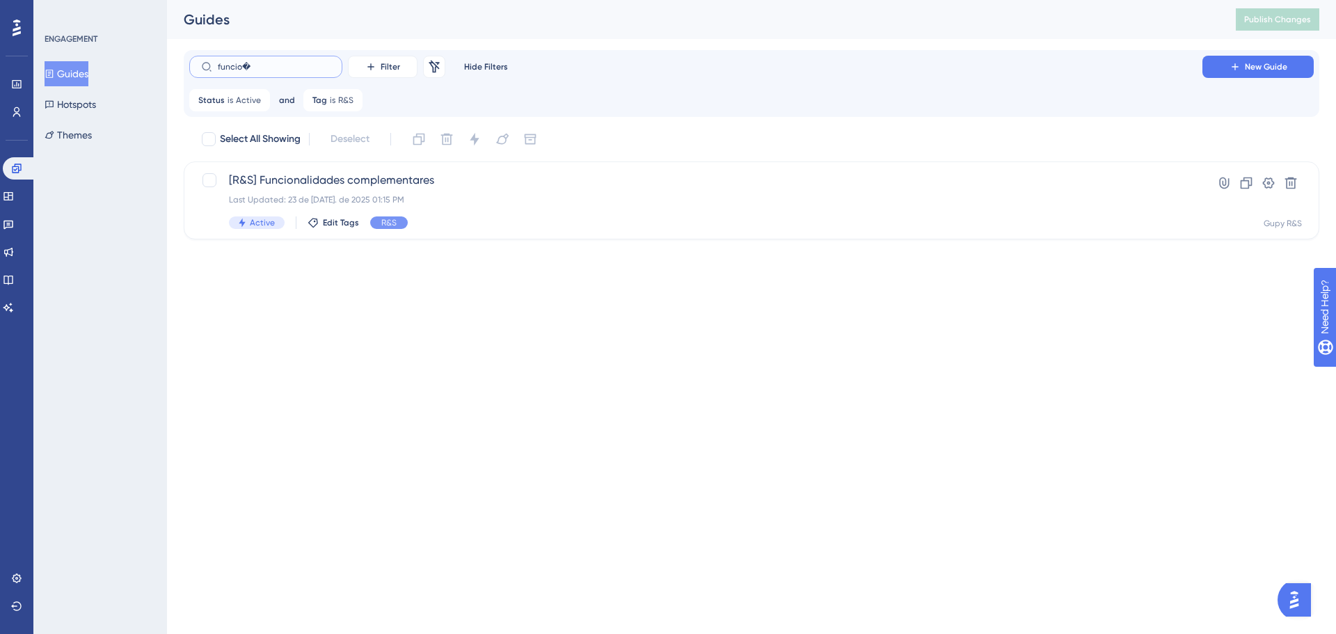
type input "funcio😭"
checkbox input "true"
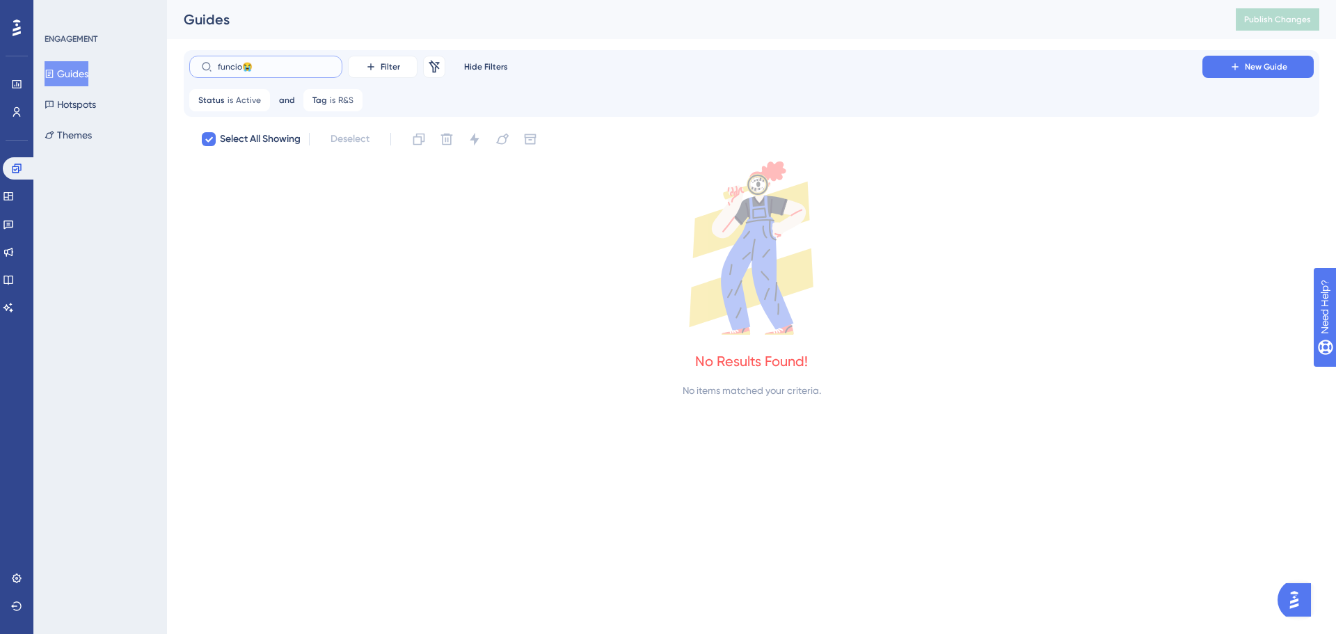
type input "funcio"
checkbox input "false"
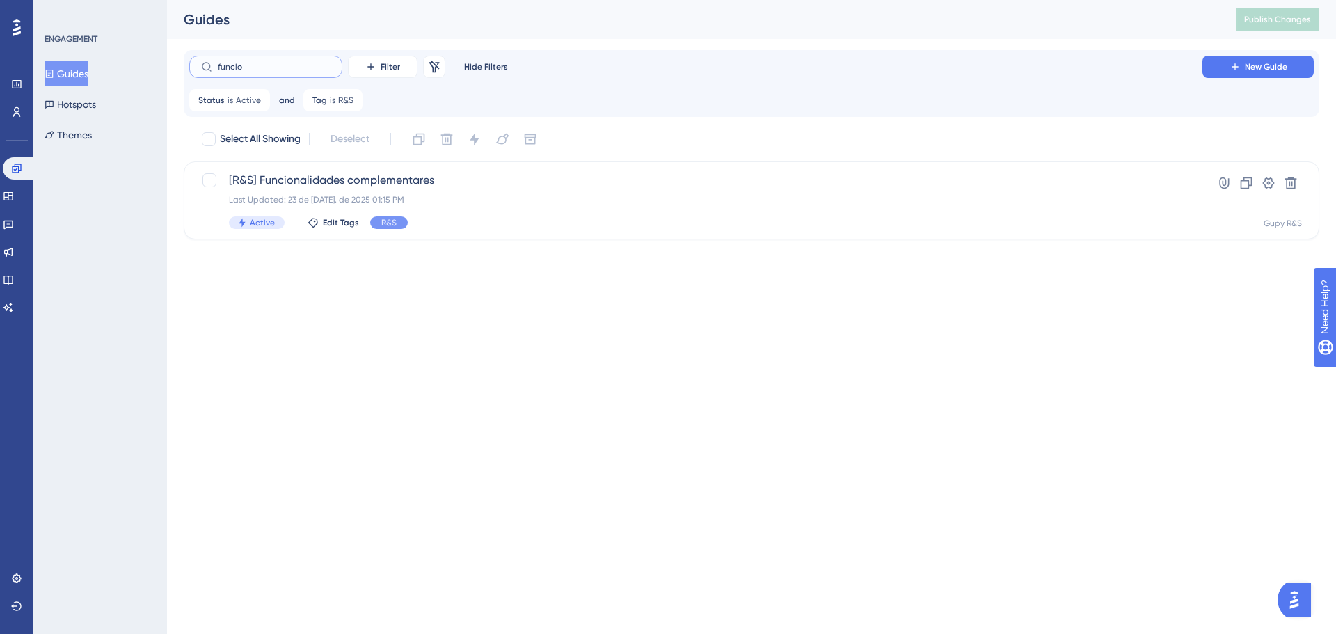
type input "funci"
click at [463, 213] on div "[R&S] Funcionalidades complementares Last Updated: 23 de [DATE]. de 2025 01:15 …" at bounding box center [696, 200] width 934 height 57
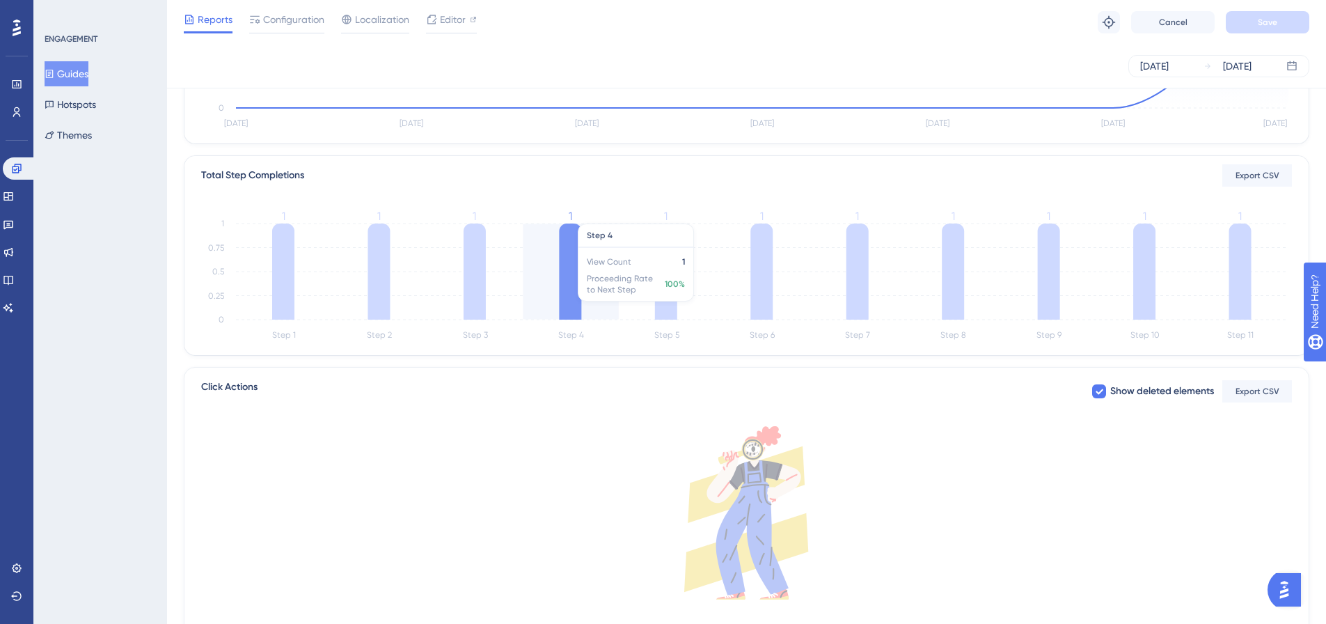
scroll to position [278, 0]
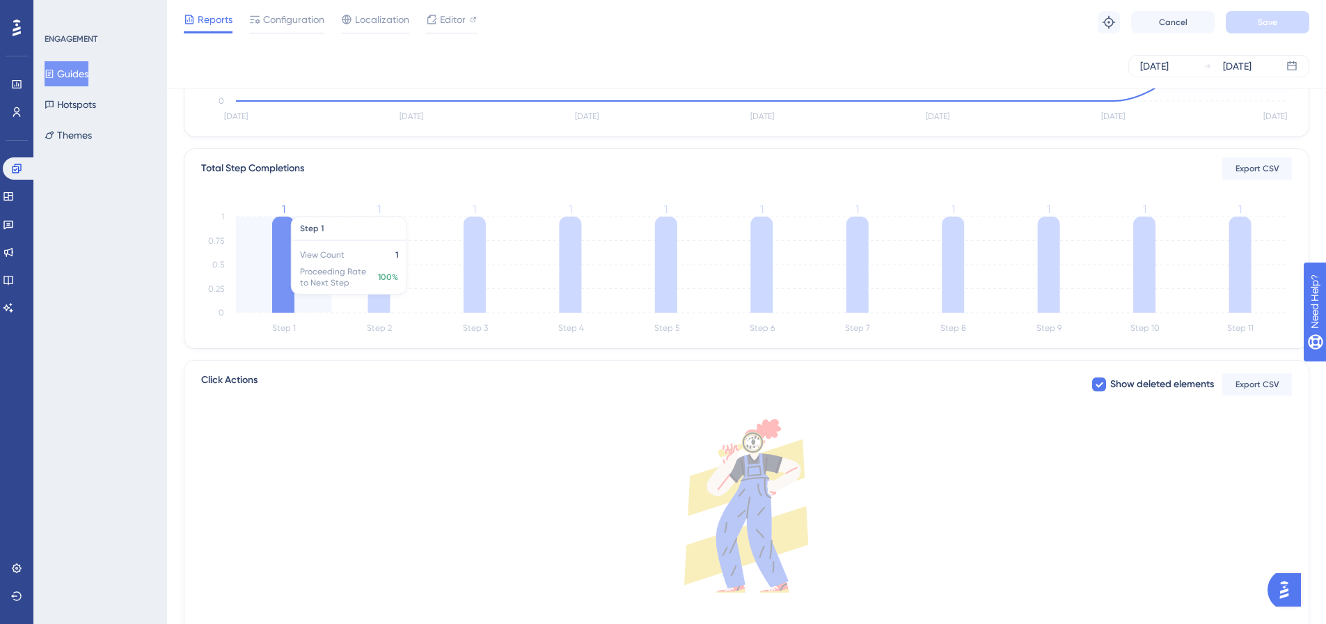
click at [279, 271] on icon at bounding box center [283, 264] width 22 height 96
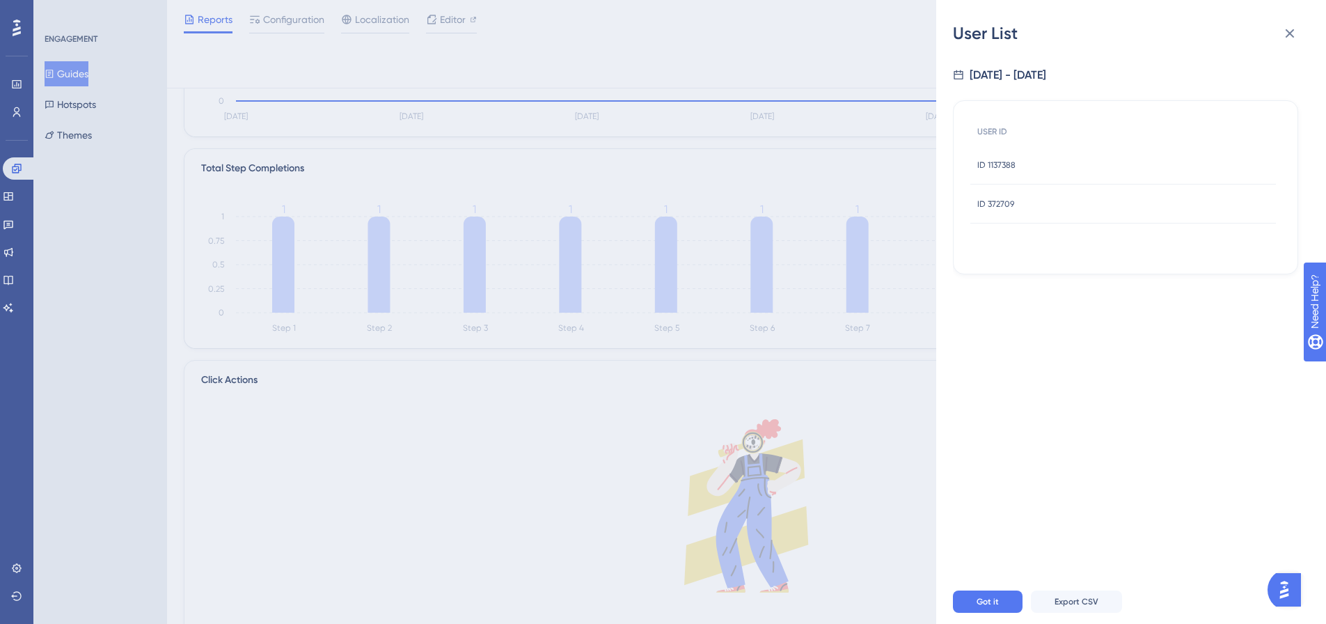
click at [1001, 172] on div "ID 1137388 ID 1137388" at bounding box center [996, 164] width 38 height 39
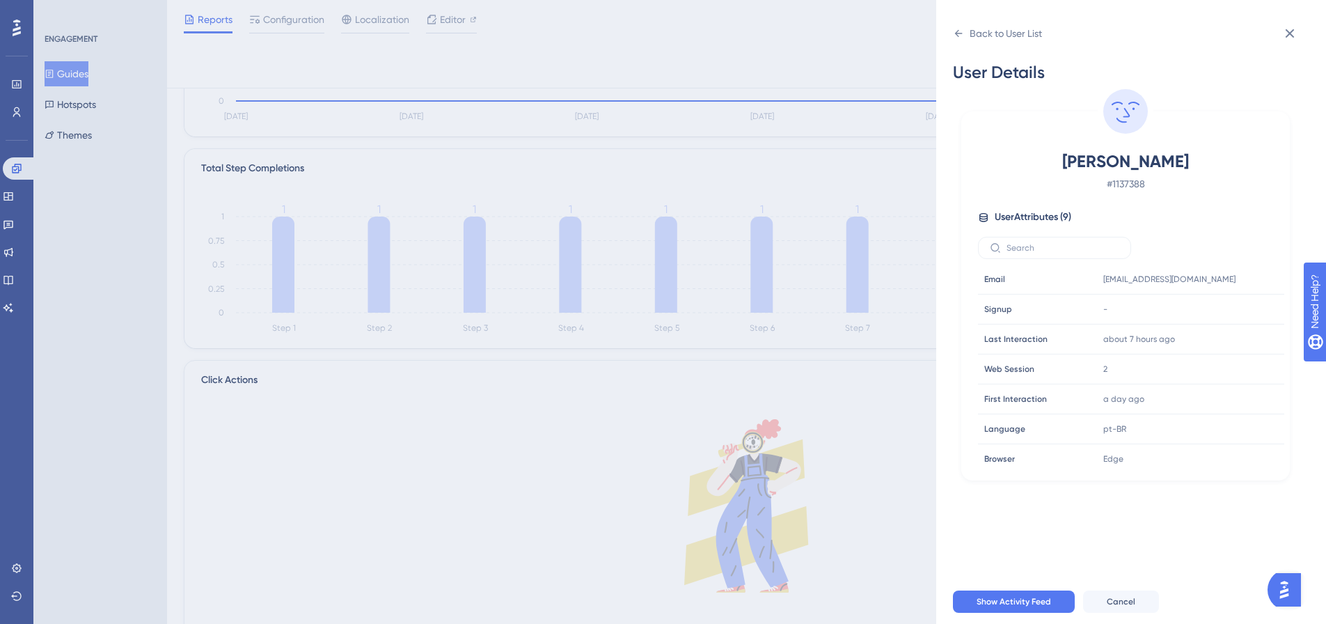
click at [995, 167] on div "[PERSON_NAME] # 1137388" at bounding box center [1125, 171] width 295 height 42
click at [1292, 31] on icon at bounding box center [1289, 33] width 9 height 9
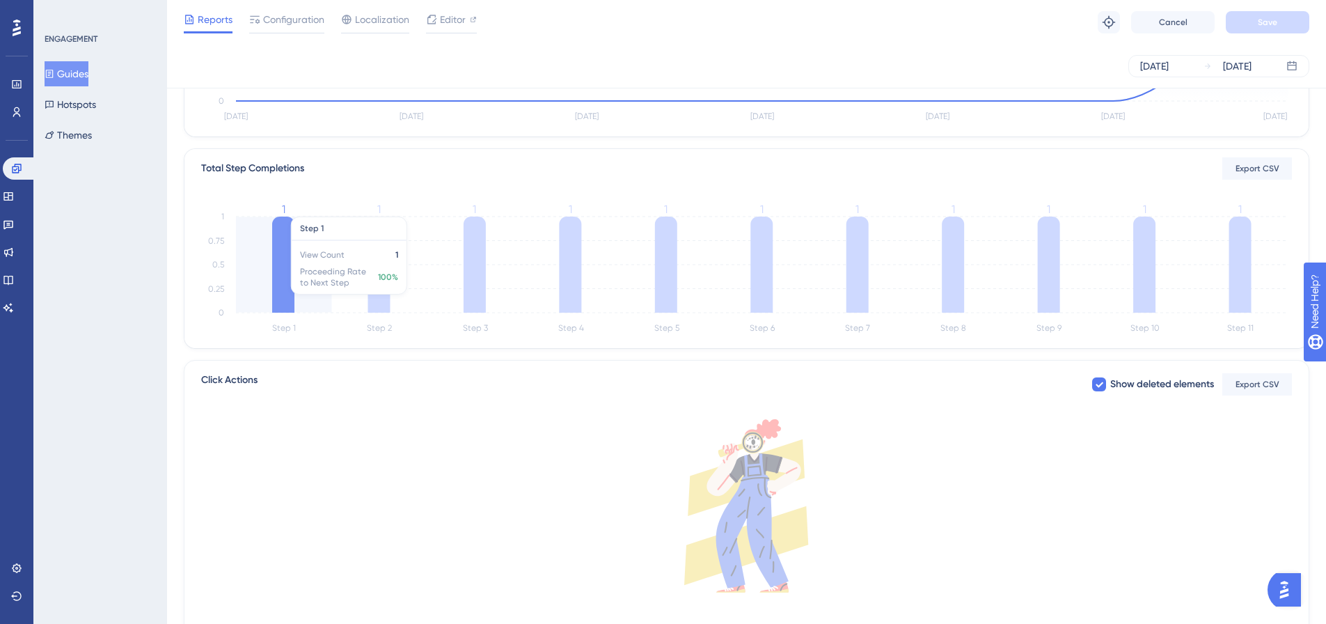
click at [306, 278] on icon "Step 1 Step 2 Step 3 Step 4 Step 5 Step 6 Step 7 Step 8 Step 9 Step 10 Step 11 …" at bounding box center [746, 270] width 1090 height 133
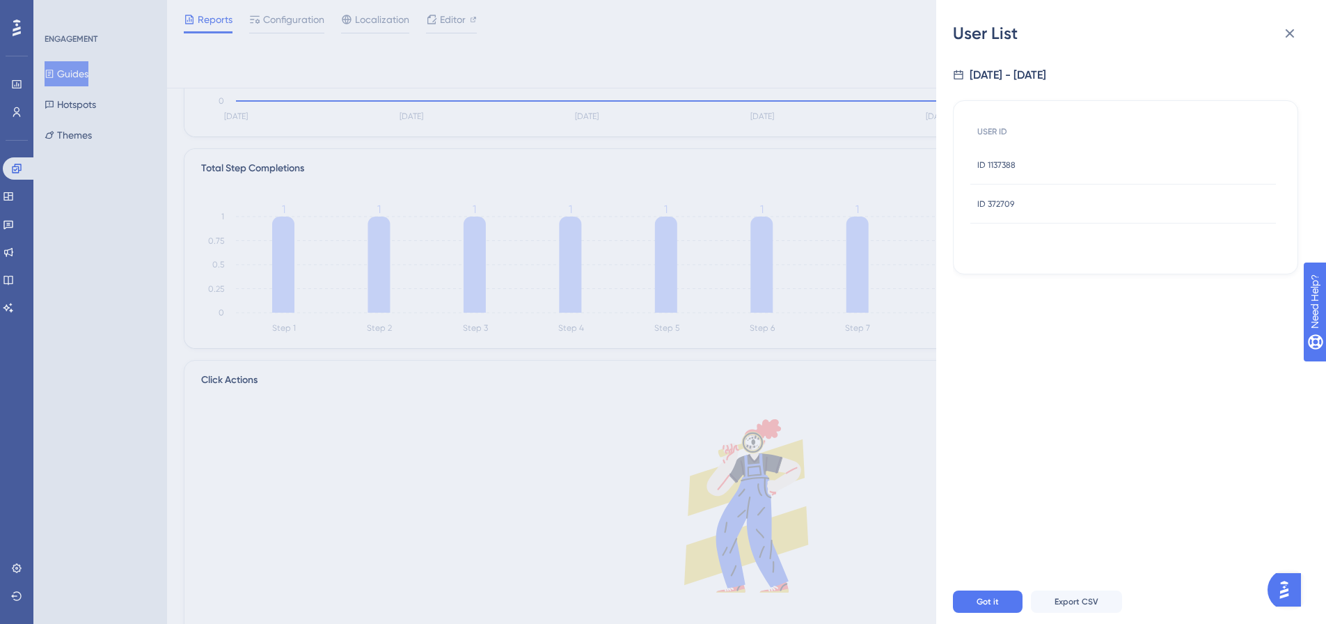
click at [1038, 204] on div "ID 372709 ID 372709" at bounding box center [1122, 203] width 305 height 39
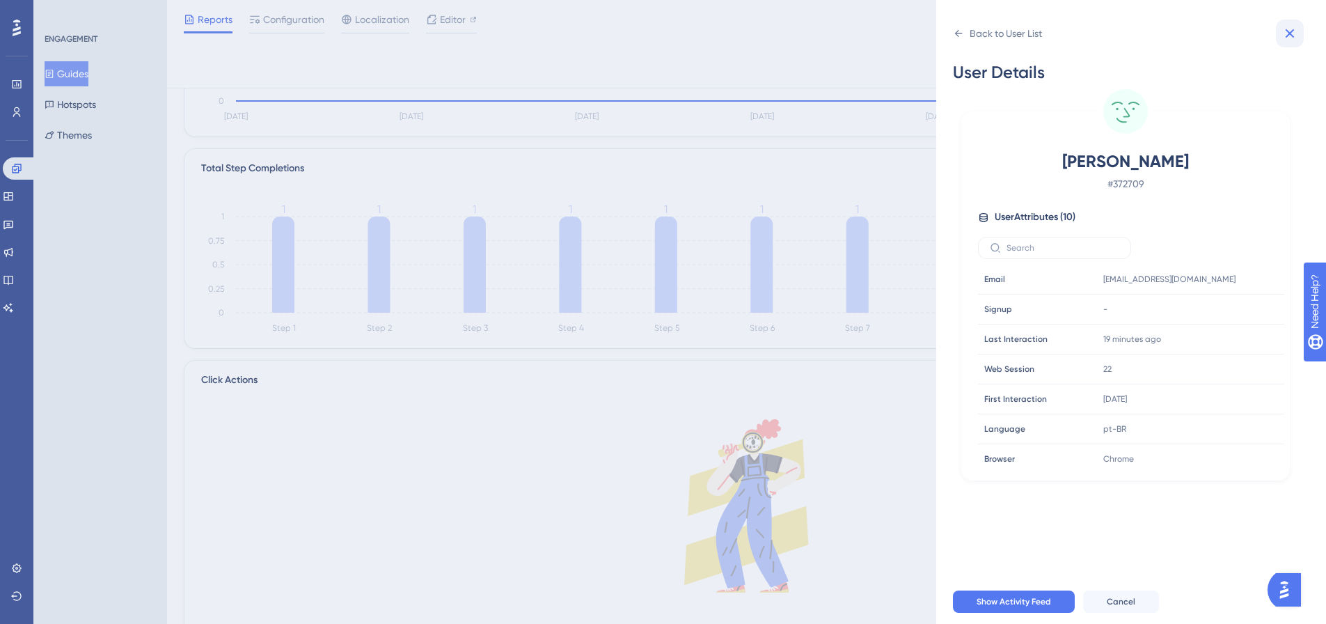
click at [1285, 26] on icon at bounding box center [1289, 33] width 17 height 17
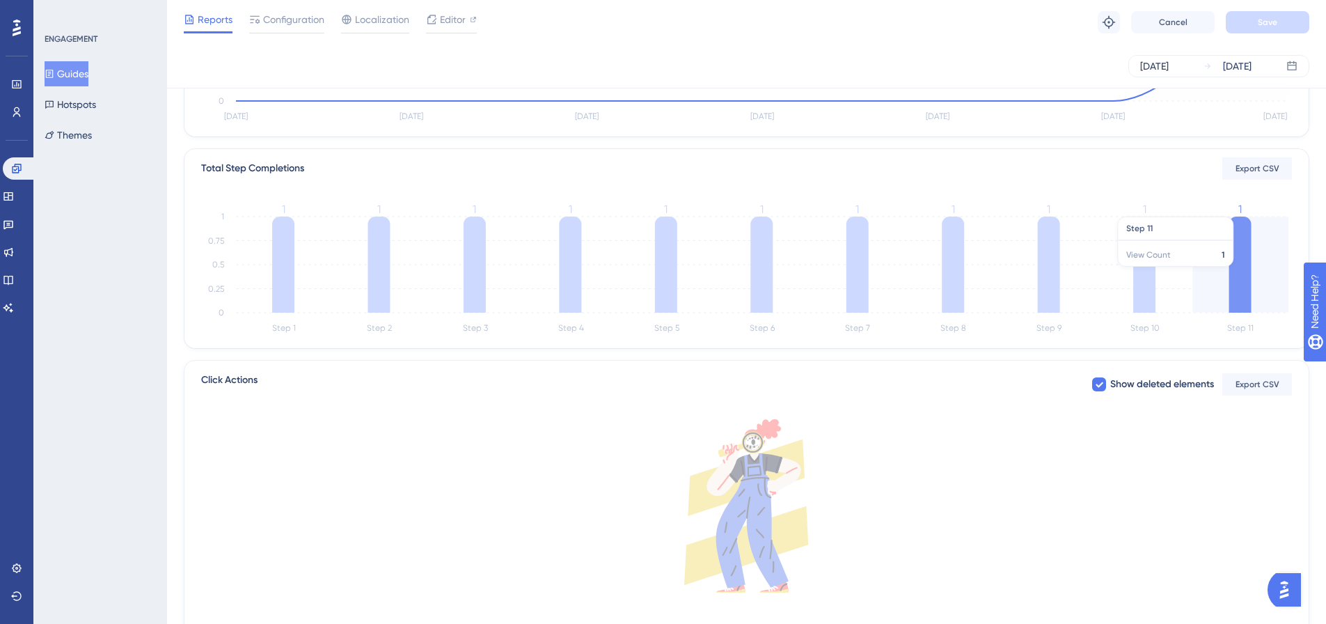
click at [1250, 264] on icon at bounding box center [1240, 264] width 22 height 96
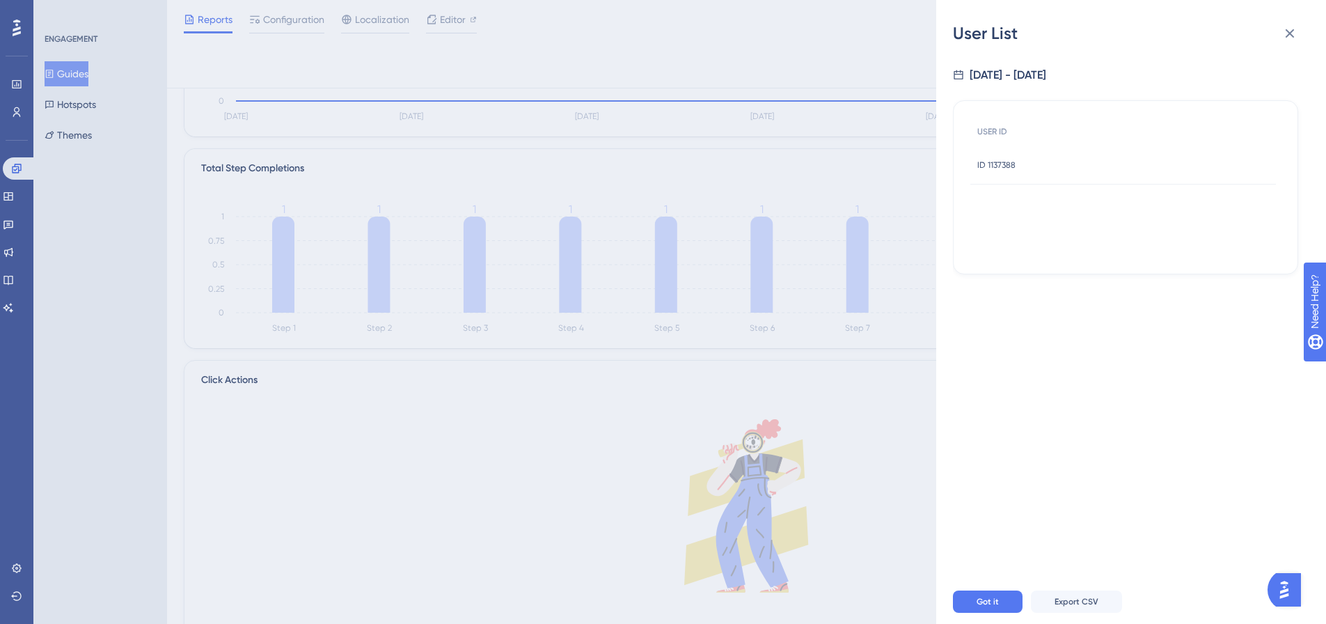
click at [990, 180] on div "ID 1137388 ID 1137388" at bounding box center [996, 164] width 38 height 39
click at [988, 164] on span "ID 1137388" at bounding box center [996, 164] width 38 height 11
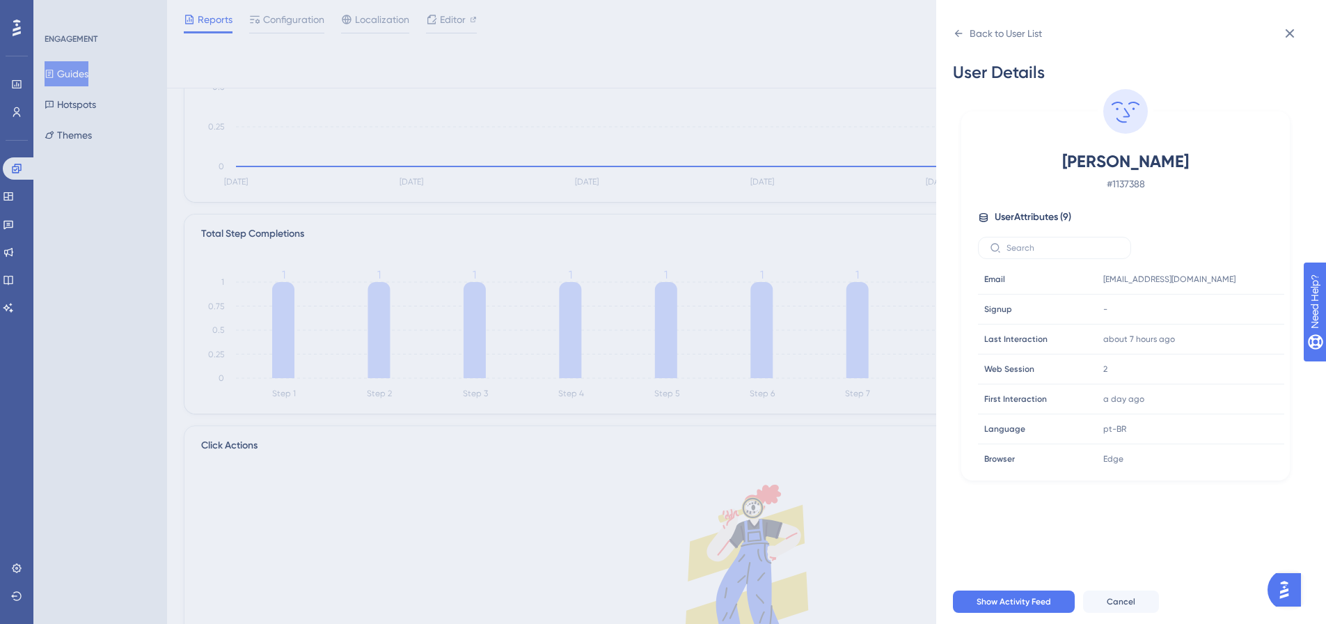
scroll to position [209, 0]
click at [1301, 38] on button at bounding box center [1290, 33] width 28 height 28
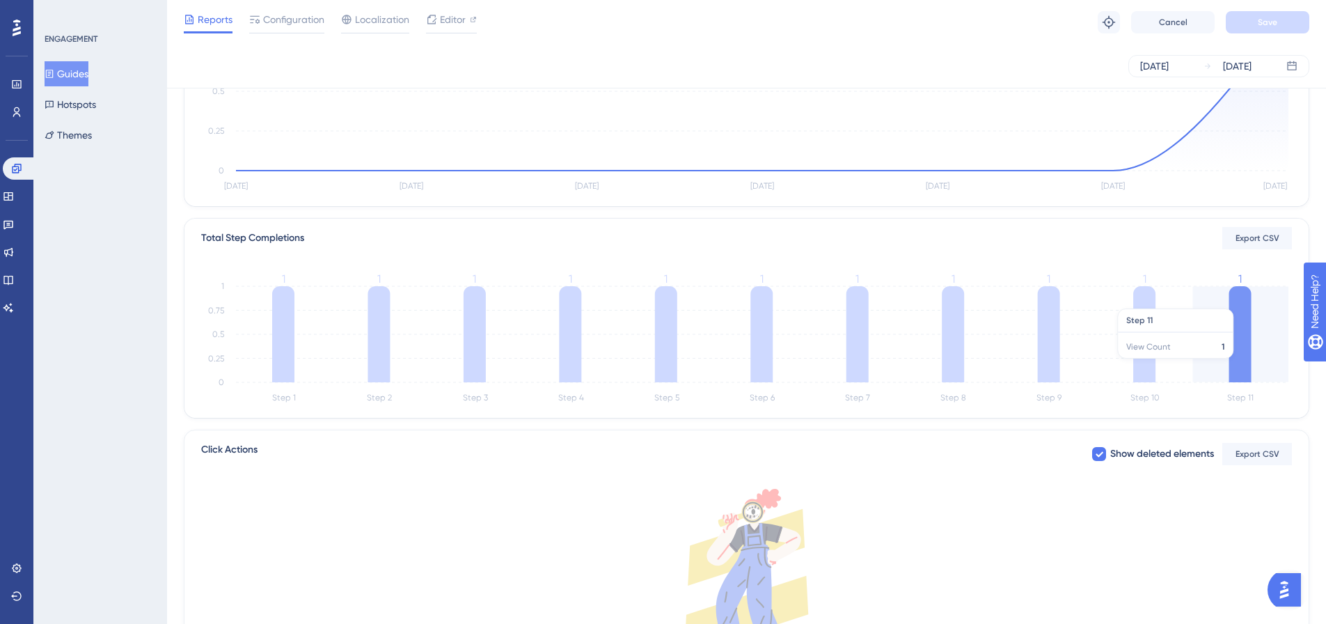
click at [1230, 365] on icon at bounding box center [1240, 334] width 22 height 96
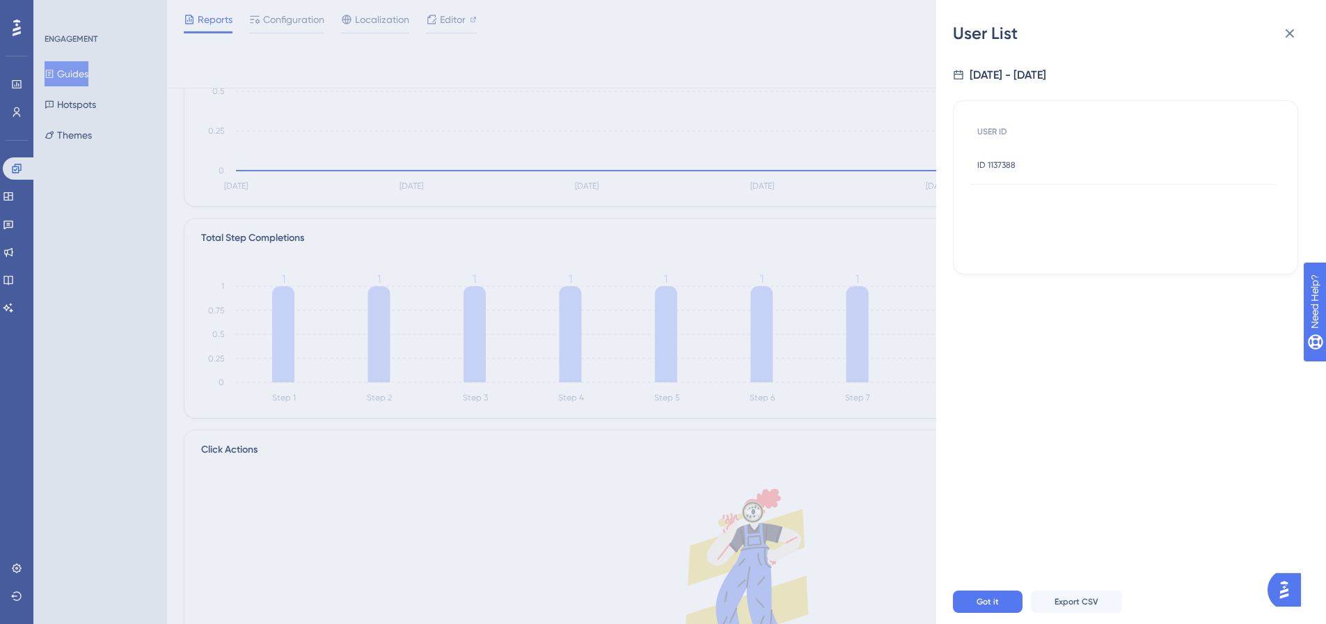
click at [1019, 173] on div "ID 1137388 ID 1137388" at bounding box center [1122, 164] width 305 height 39
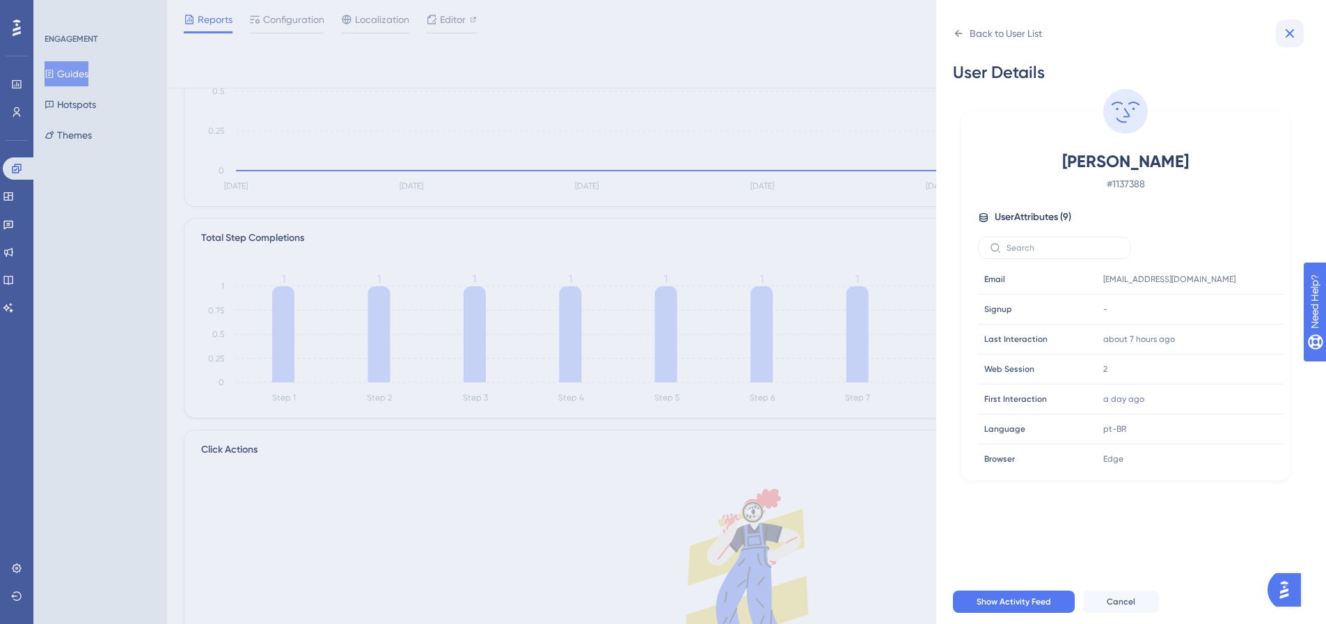
click at [1285, 33] on icon at bounding box center [1289, 33] width 17 height 17
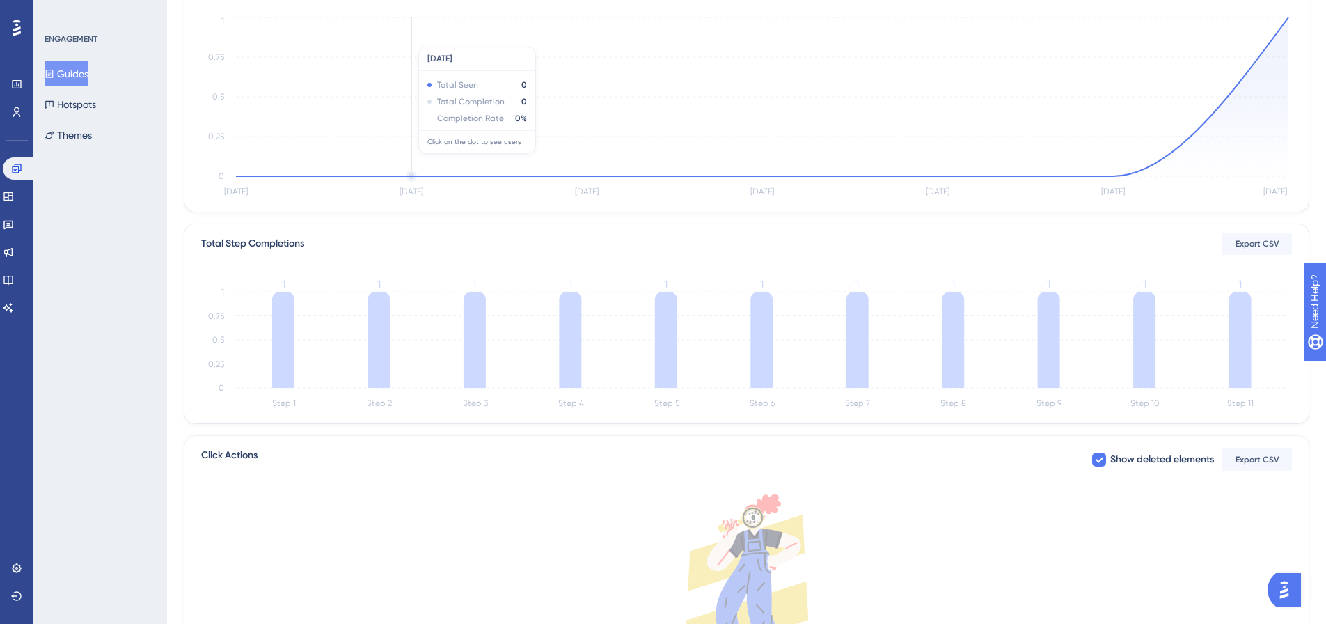
scroll to position [0, 0]
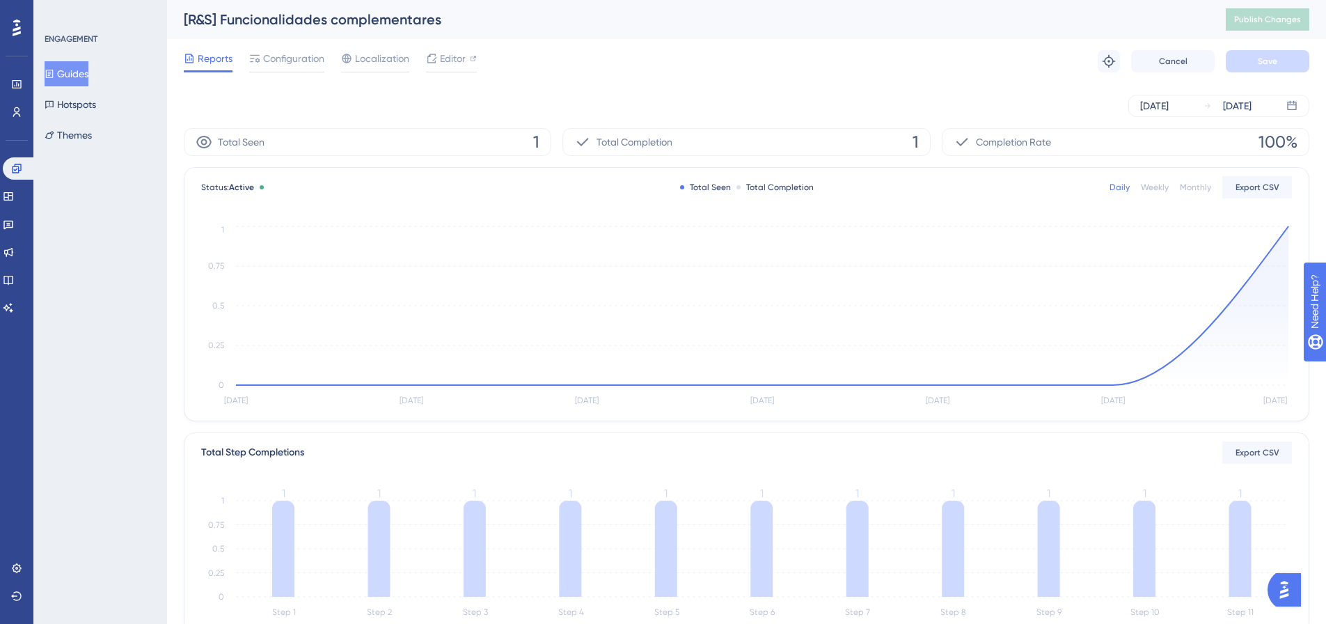
click at [74, 72] on button "Guides" at bounding box center [67, 73] width 44 height 25
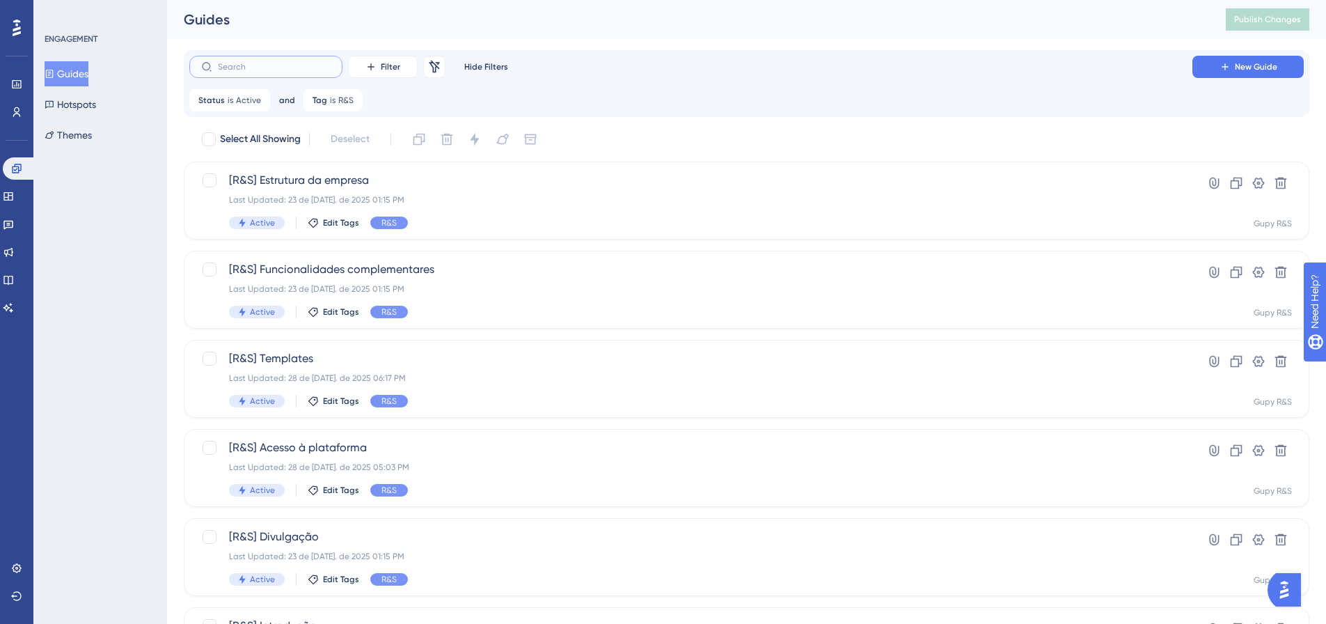
click at [270, 65] on input "text" at bounding box center [274, 67] width 113 height 10
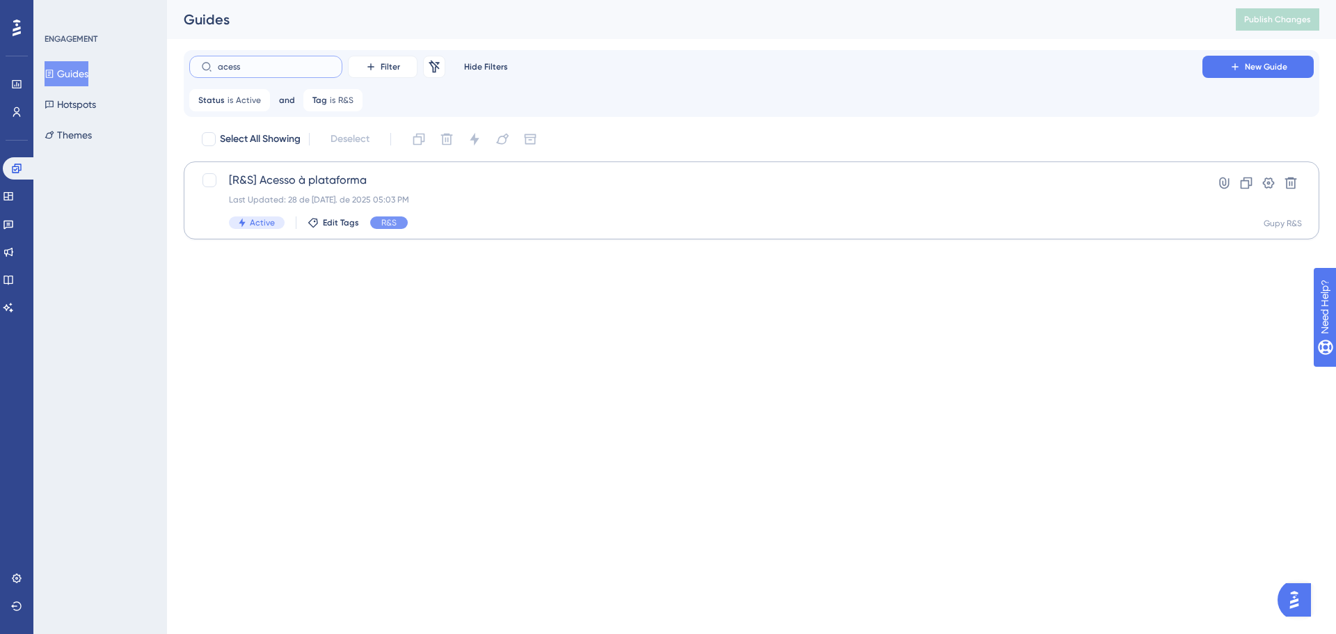
type input "acess"
click at [502, 222] on div "Active Edit Tags R&S" at bounding box center [696, 222] width 934 height 13
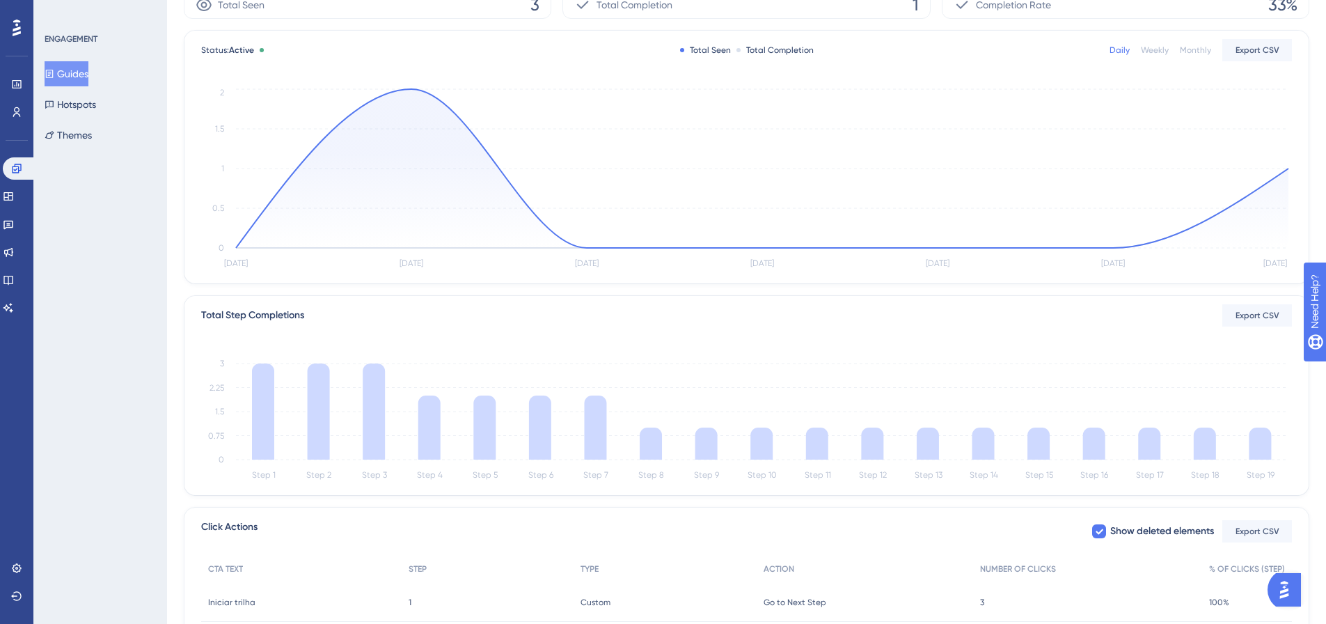
scroll to position [139, 0]
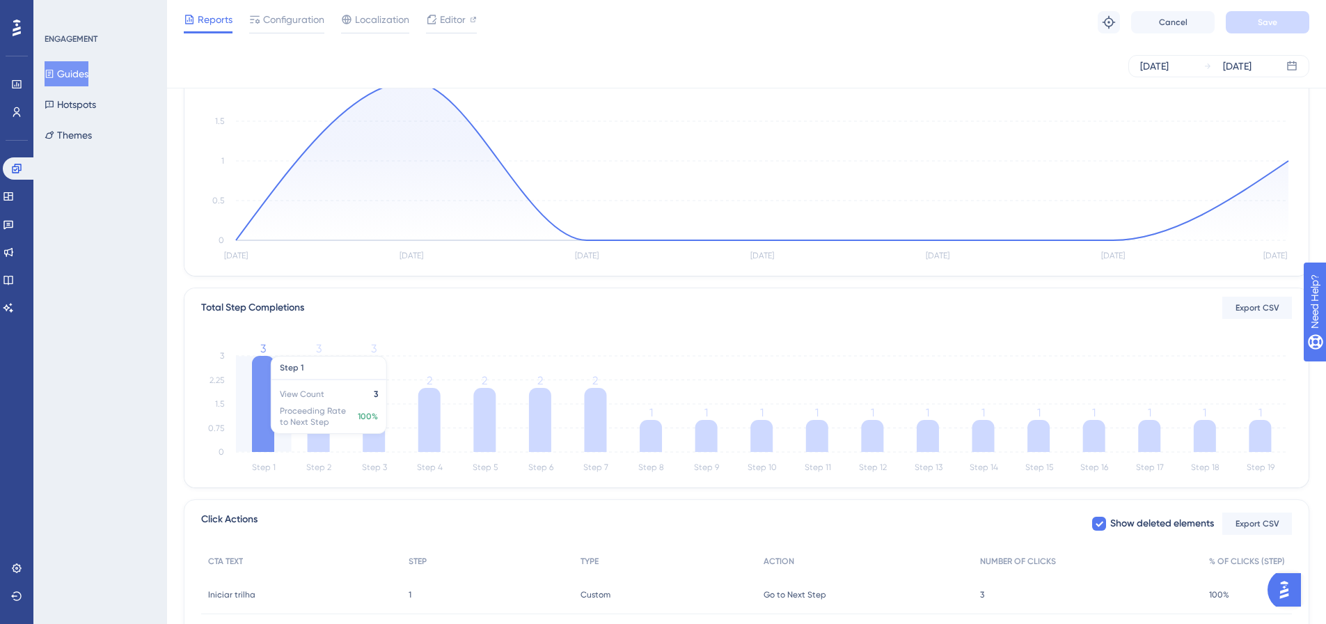
click at [255, 417] on icon at bounding box center [263, 404] width 22 height 96
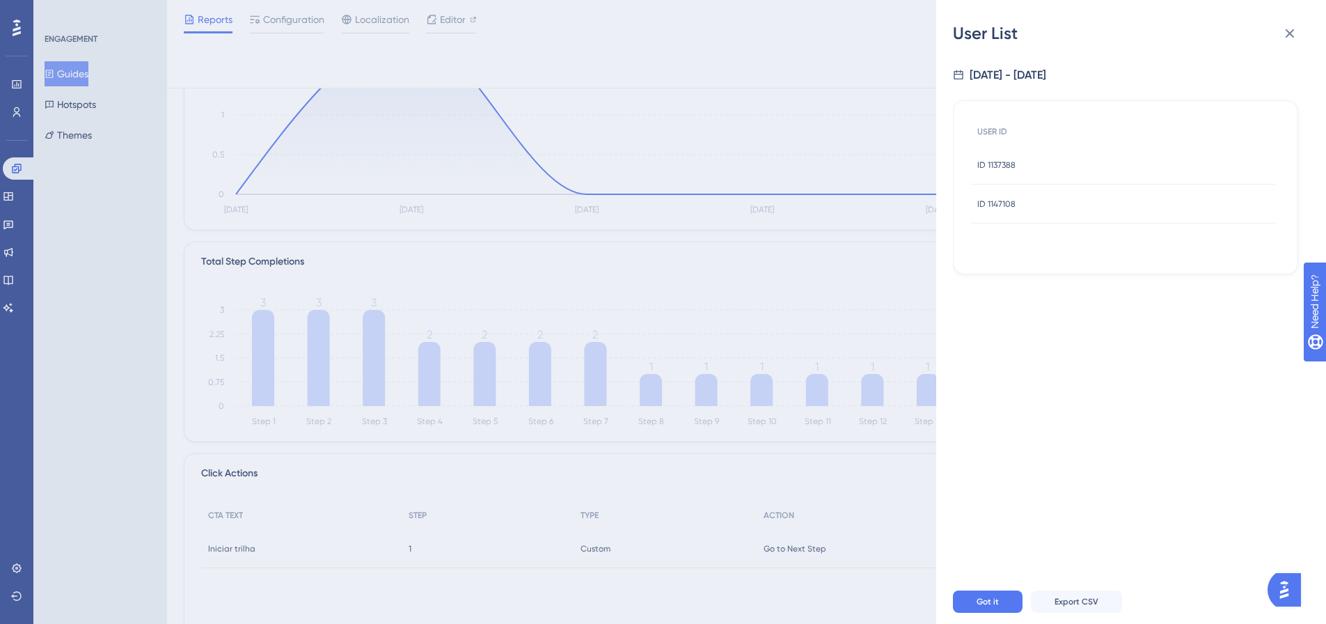
scroll to position [119, 0]
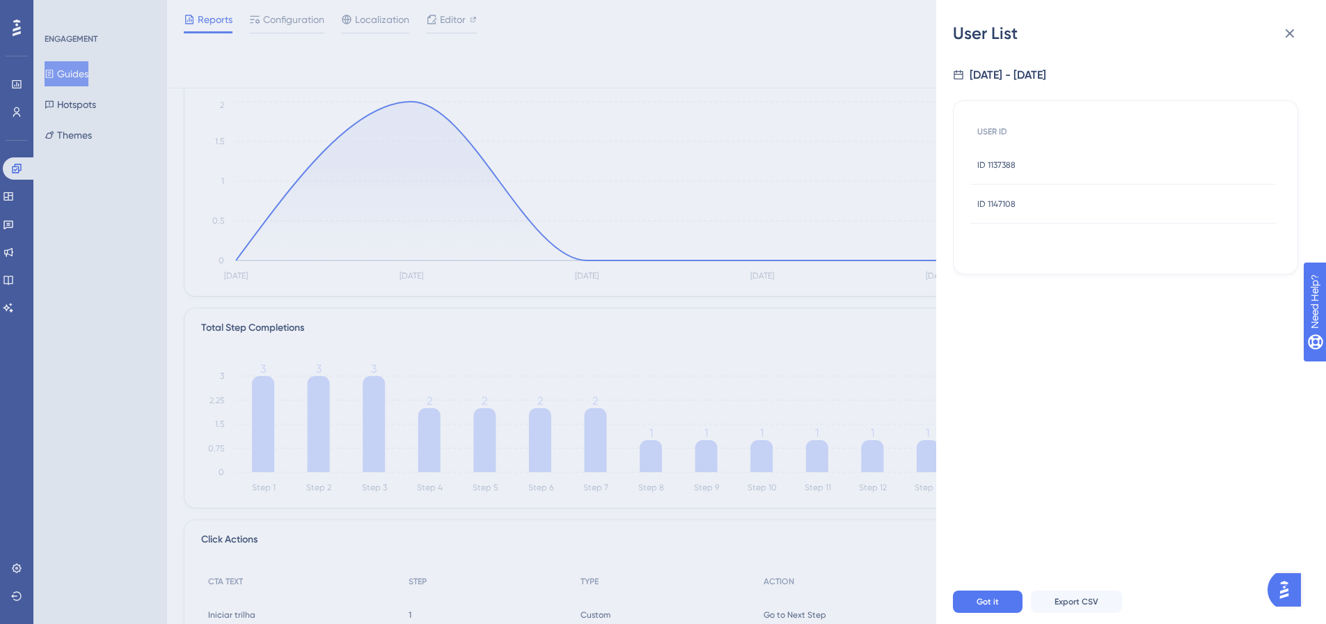
click at [1029, 167] on div "ID 1137388 ID 1137388" at bounding box center [1122, 164] width 305 height 39
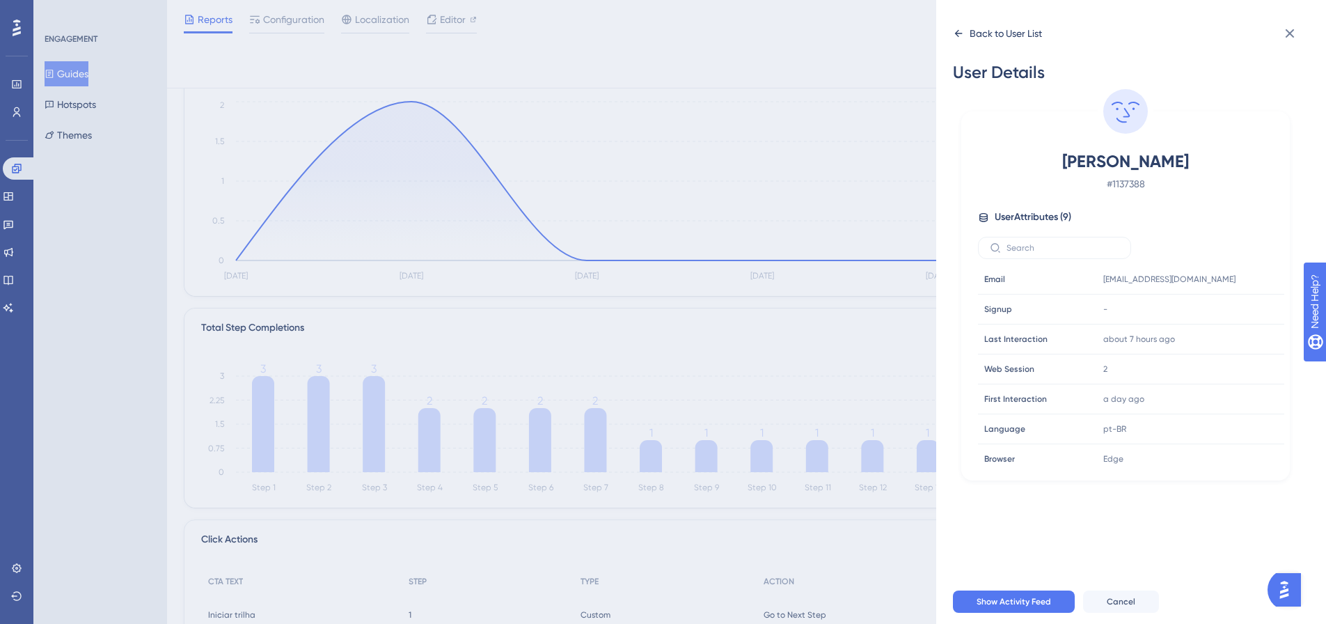
click at [958, 42] on div "Back to User List" at bounding box center [997, 33] width 89 height 22
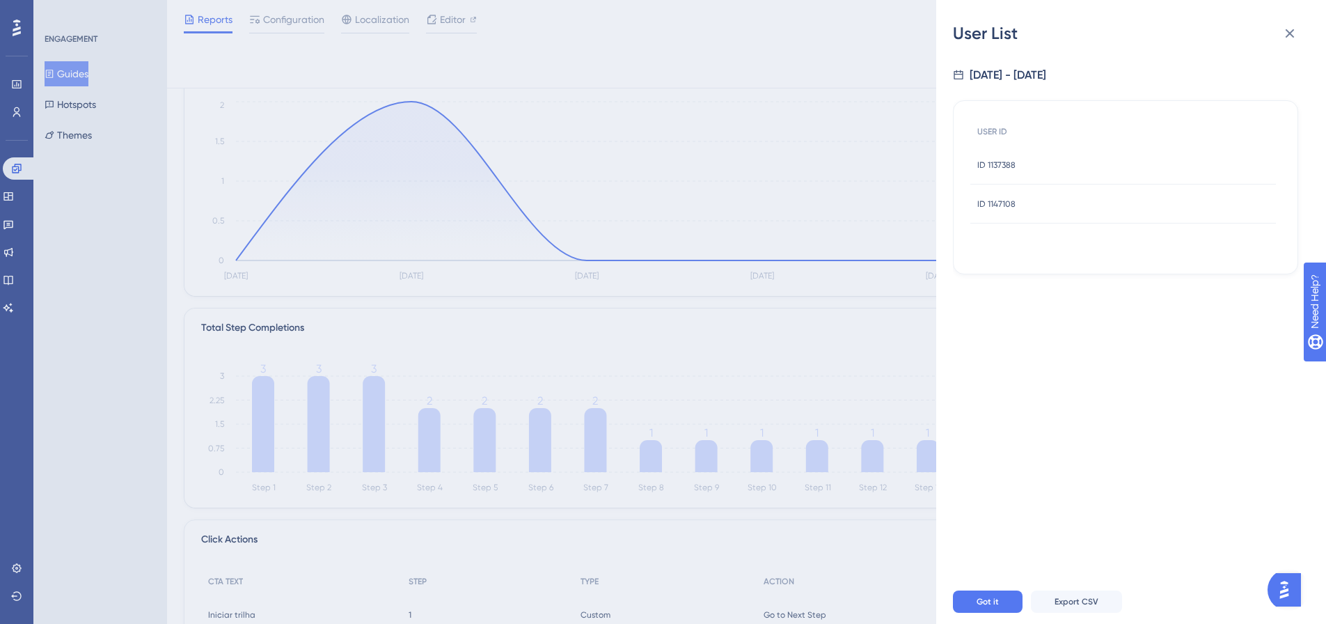
click at [1034, 210] on div "ID 1147108 ID 1147108" at bounding box center [1122, 203] width 305 height 39
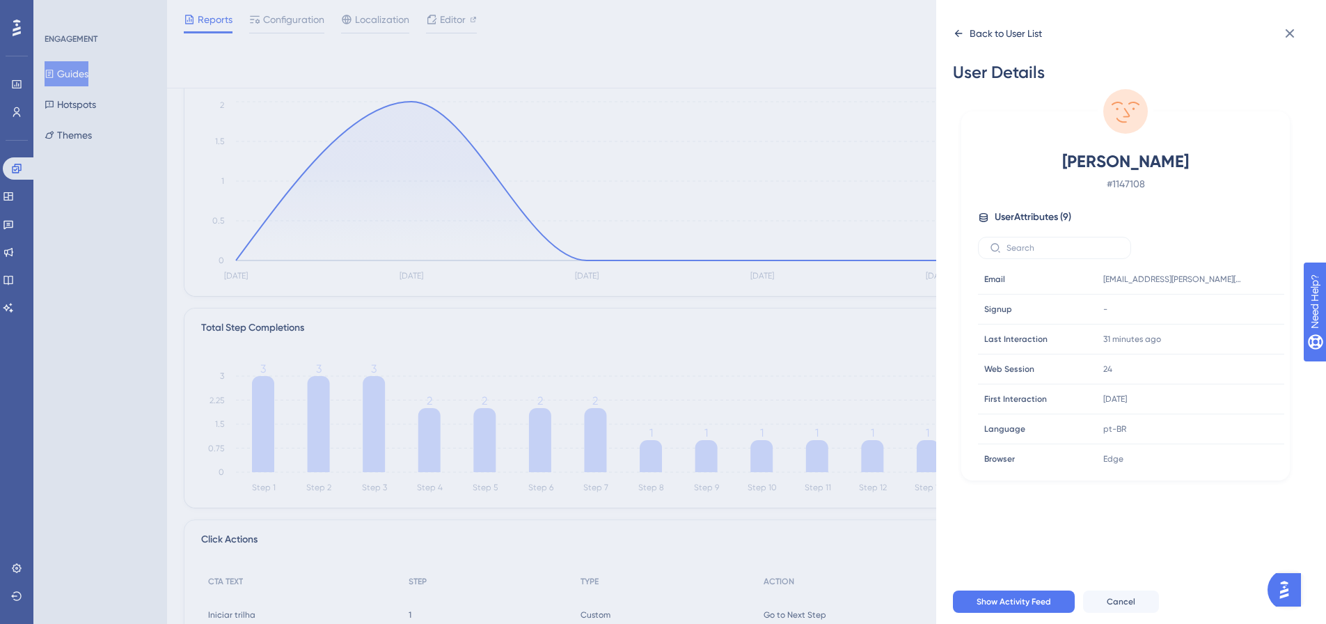
click at [953, 34] on icon at bounding box center [958, 33] width 11 height 11
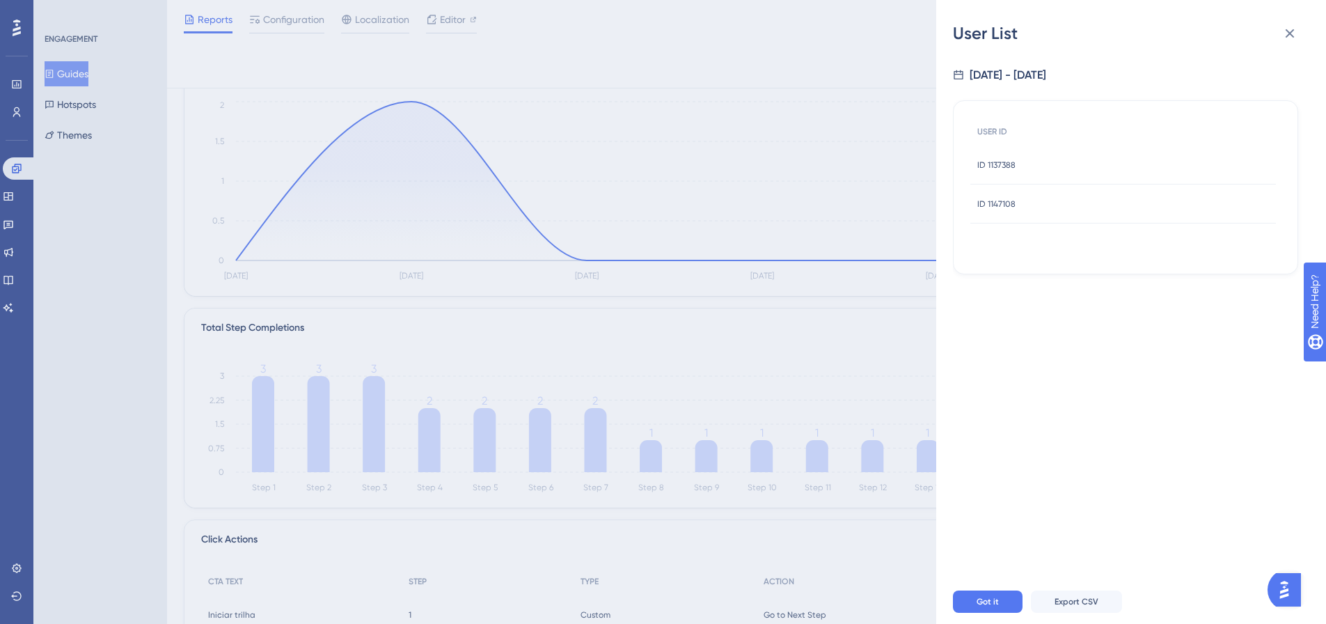
click at [819, 291] on div "User List [DATE] - [DATE] USER ID ID 1137388 ID 1137388 ID 1147108 ID 1147108 G…" at bounding box center [663, 312] width 1326 height 624
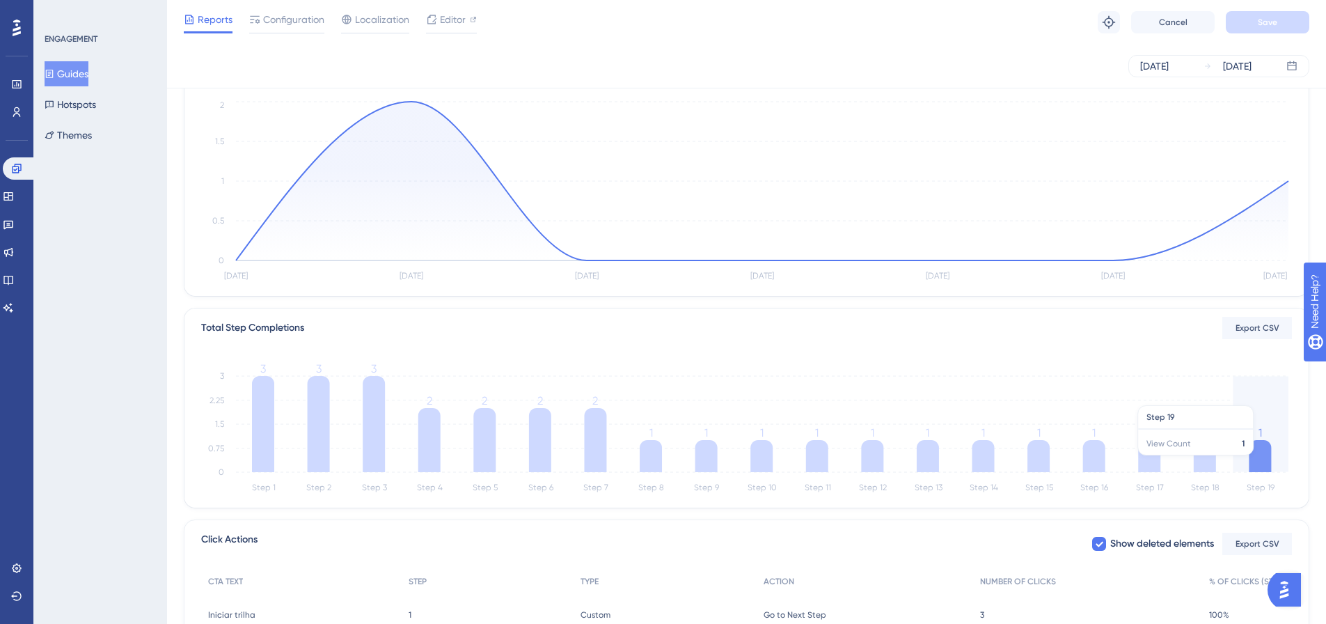
click at [1261, 462] on icon at bounding box center [1259, 456] width 22 height 32
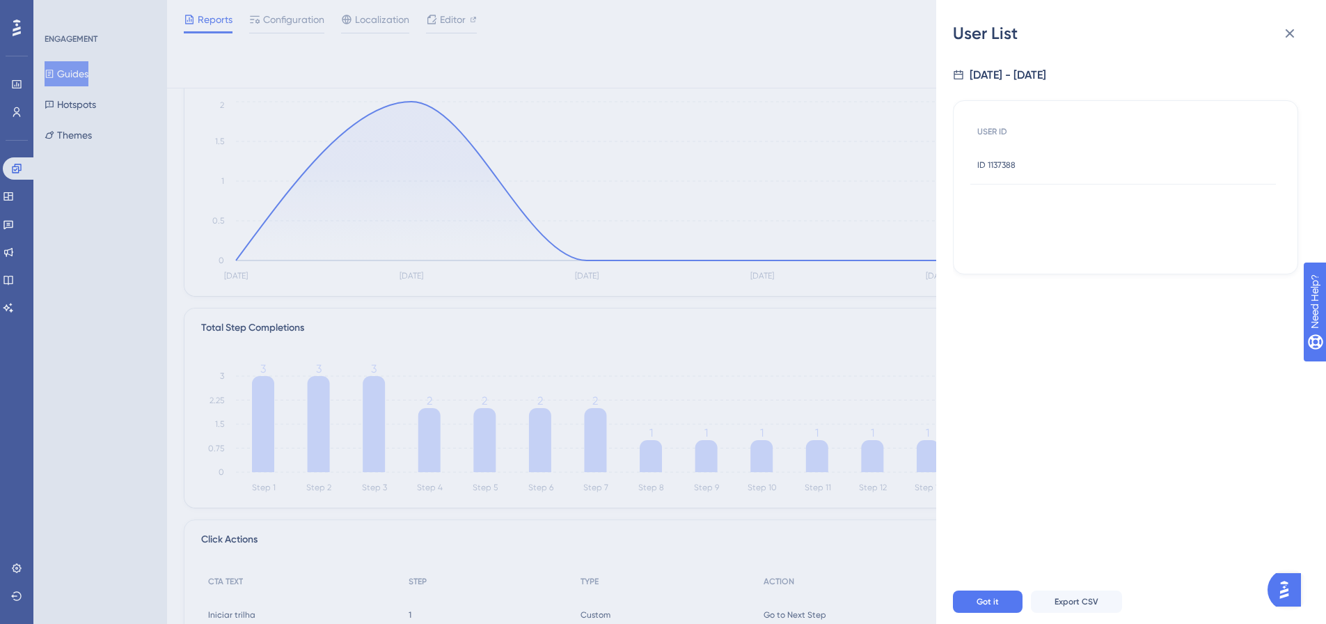
click at [1042, 180] on div "ID 1137388 ID 1137388" at bounding box center [1122, 164] width 305 height 39
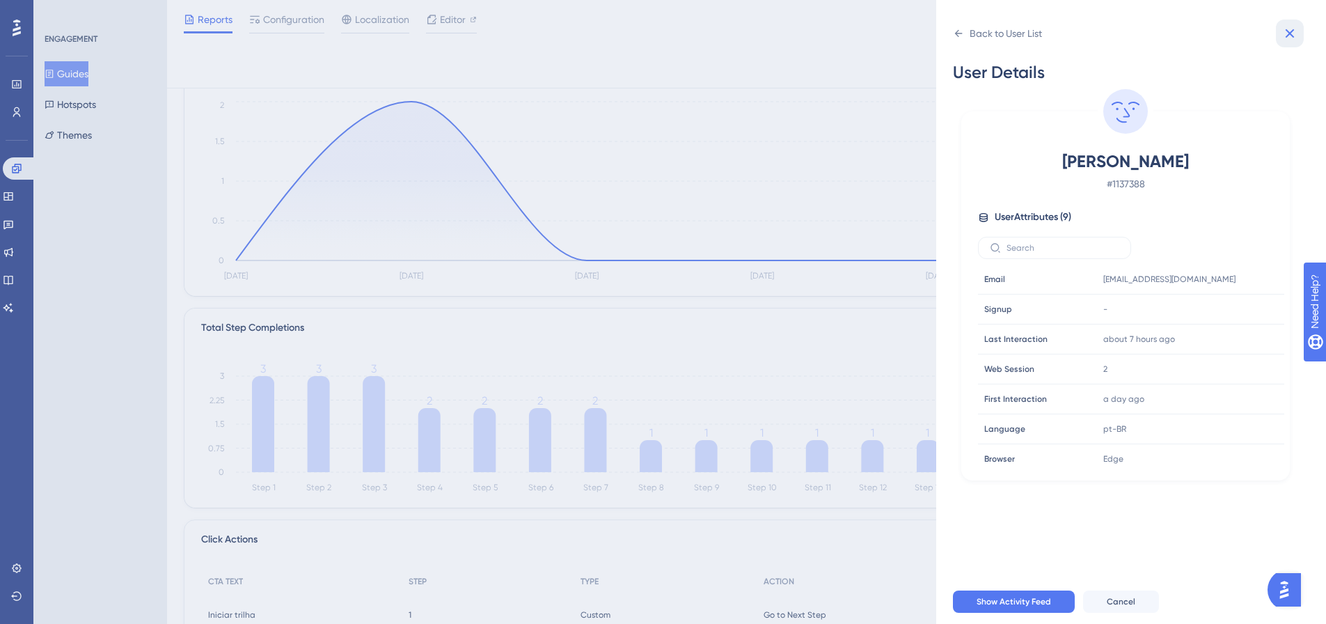
click at [1287, 36] on icon at bounding box center [1289, 33] width 9 height 9
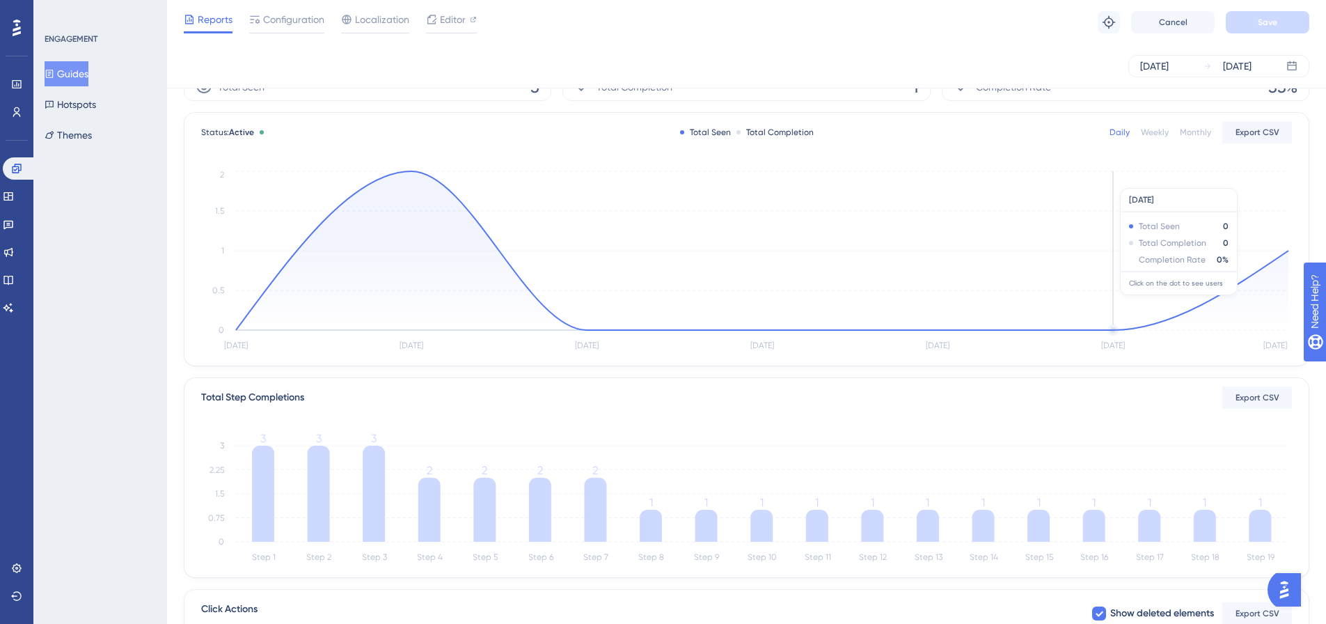
scroll to position [0, 0]
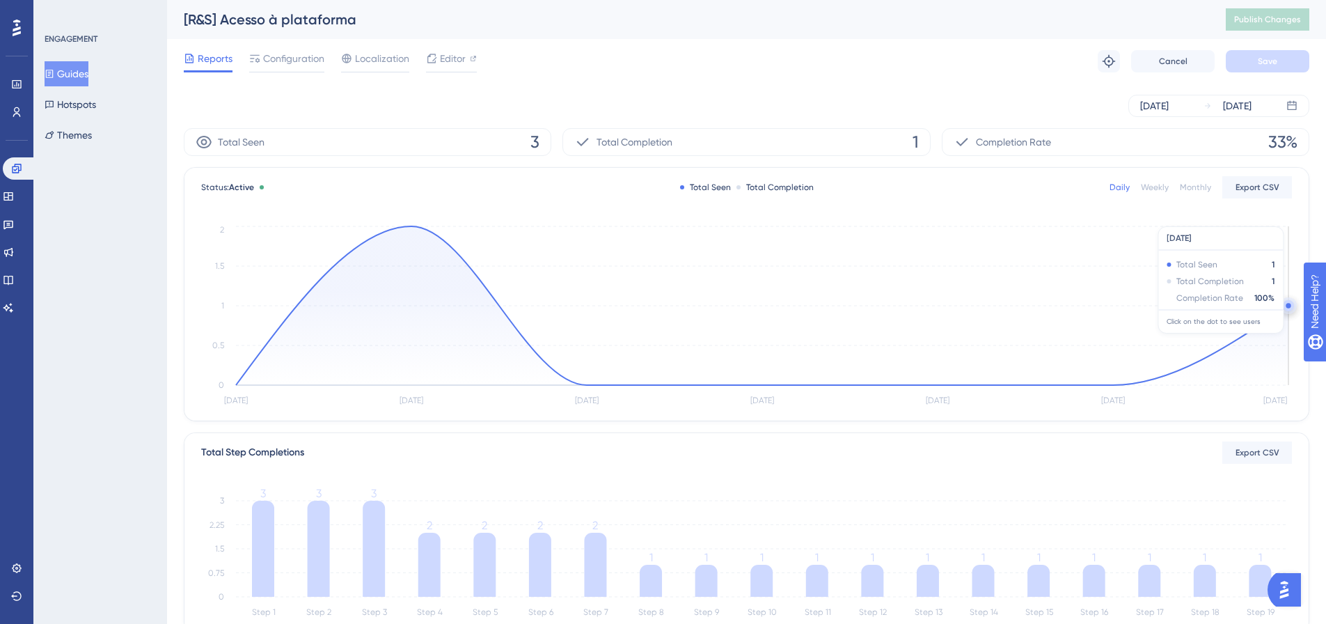
click at [1288, 309] on circle at bounding box center [1288, 305] width 11 height 11
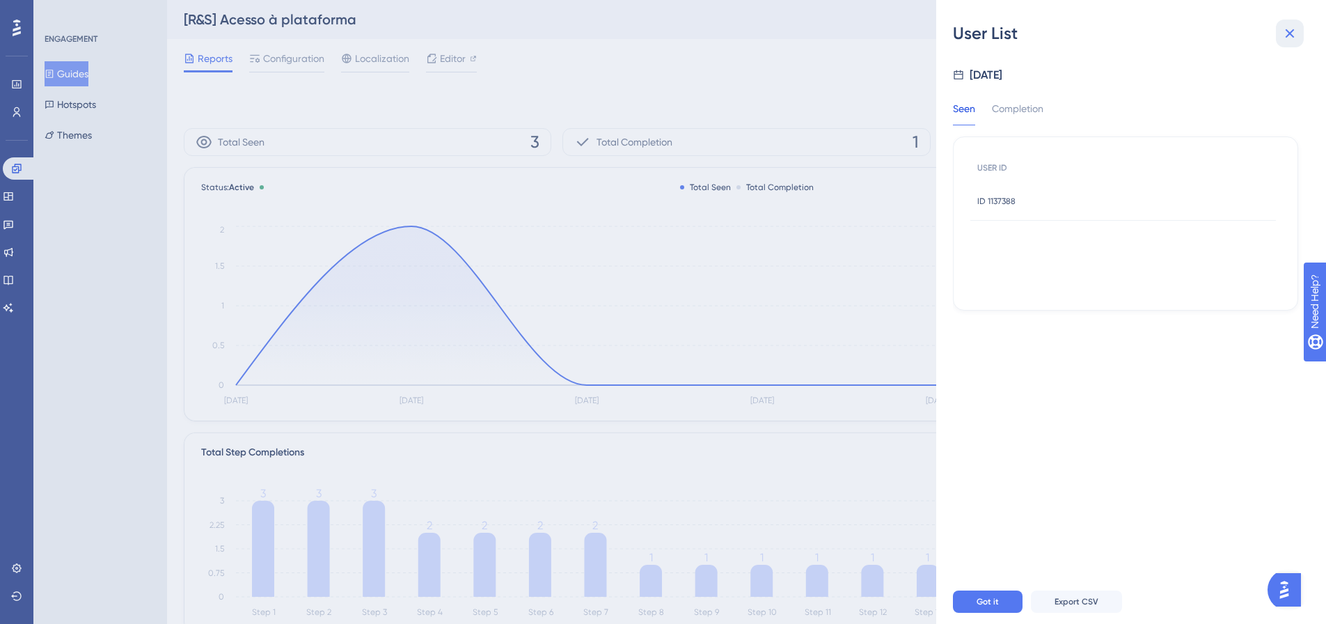
click at [1294, 38] on icon at bounding box center [1289, 33] width 17 height 17
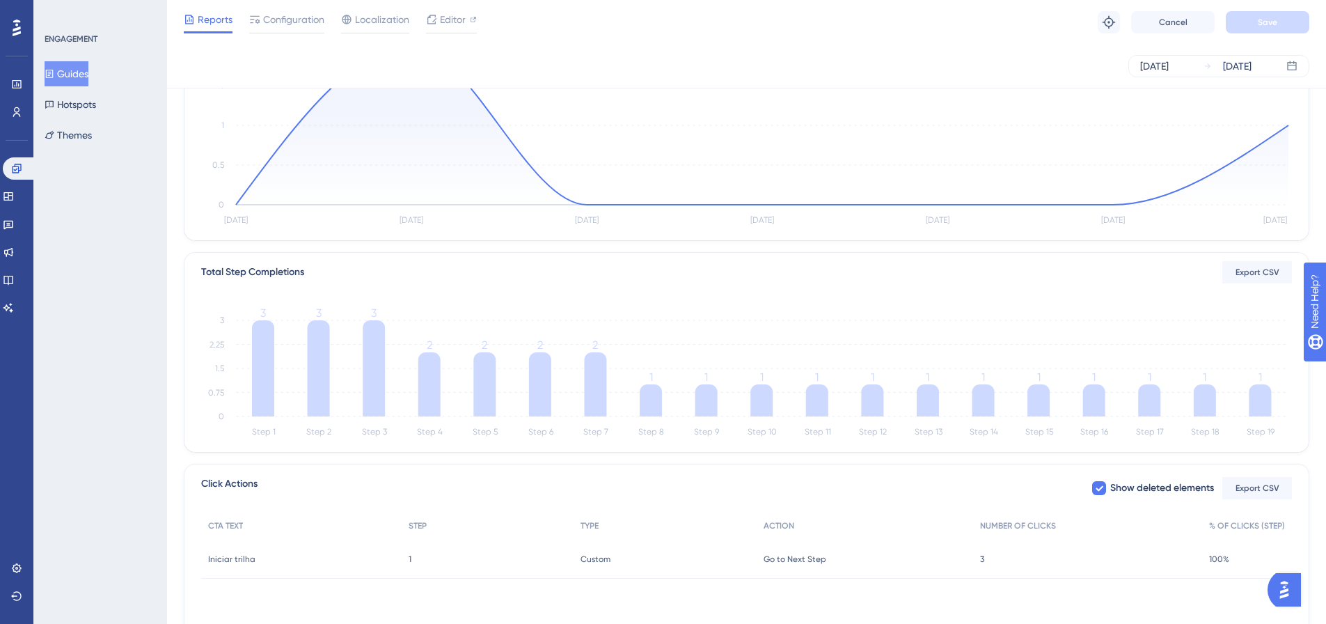
scroll to position [119, 0]
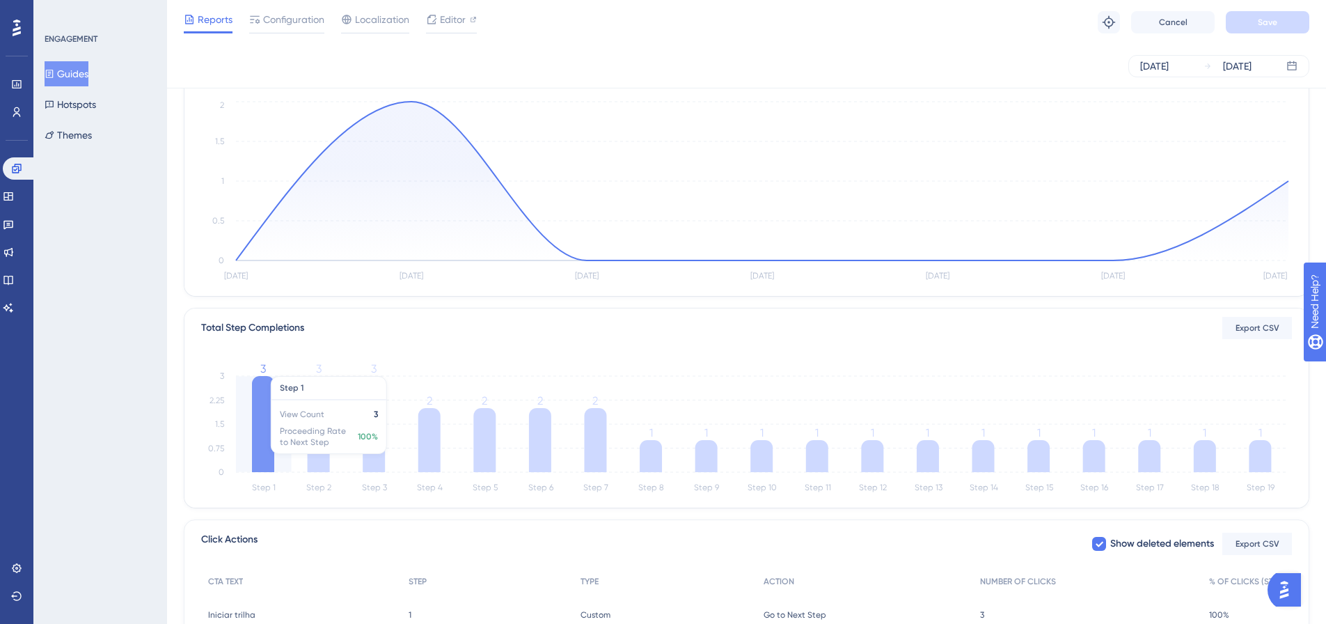
click at [255, 450] on icon at bounding box center [263, 424] width 22 height 96
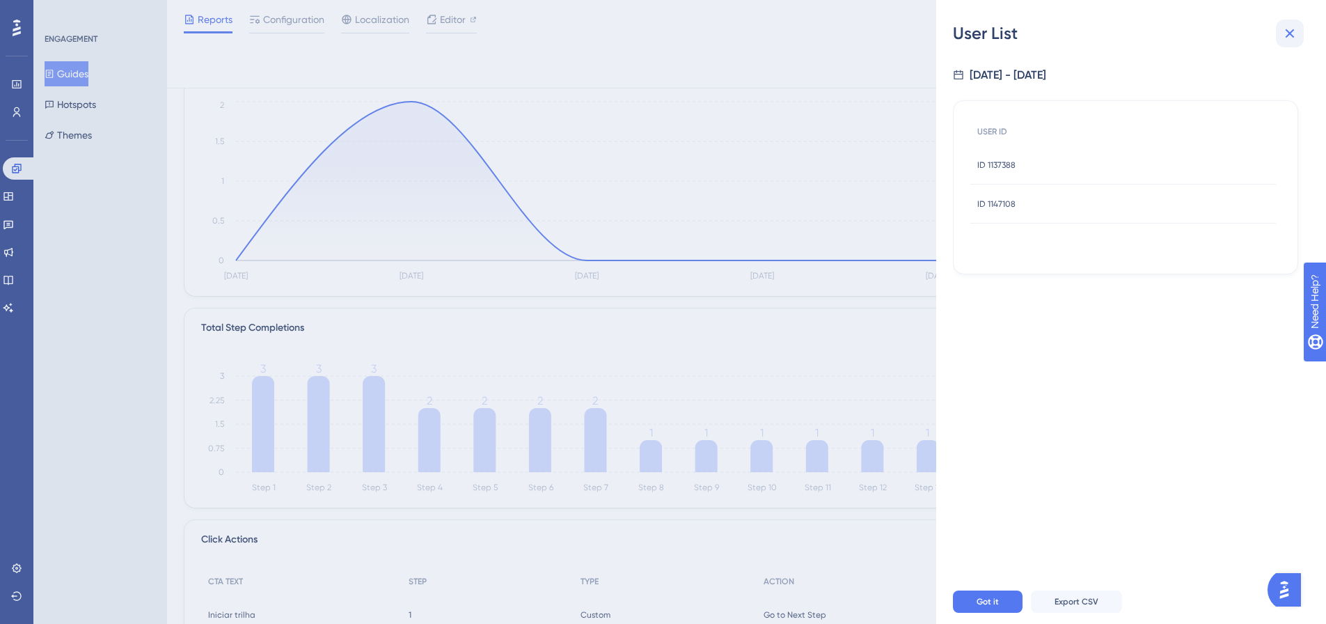
click at [1293, 31] on icon at bounding box center [1289, 33] width 17 height 17
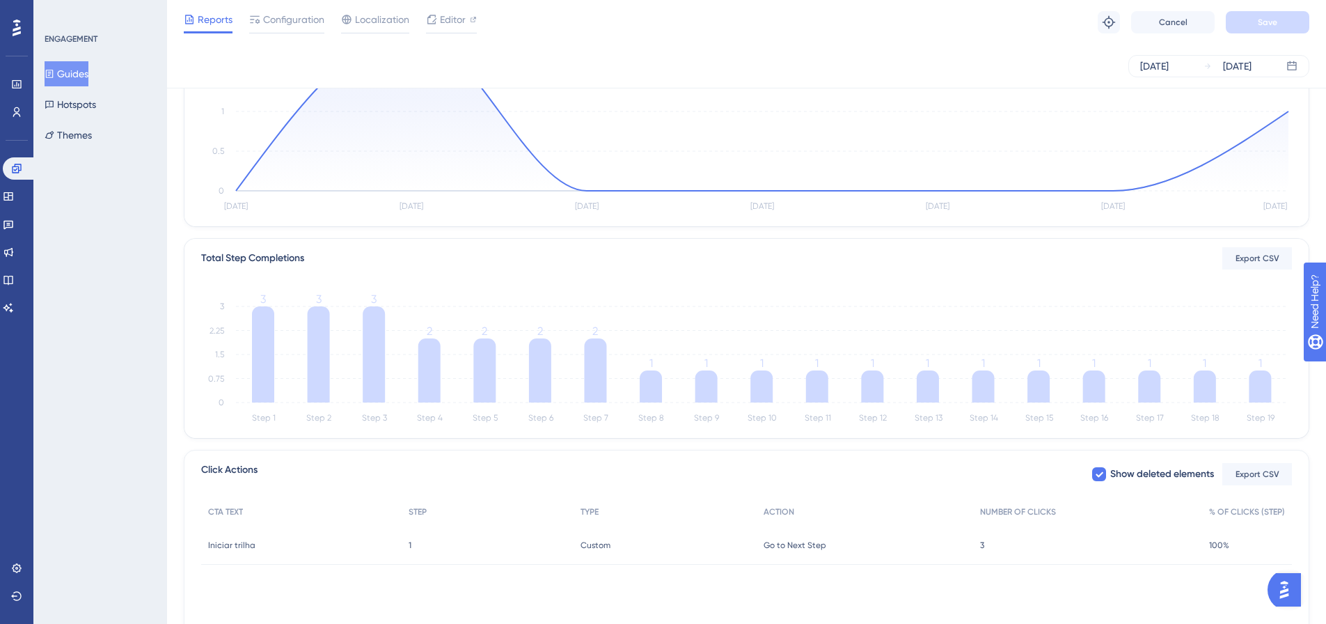
scroll to position [0, 0]
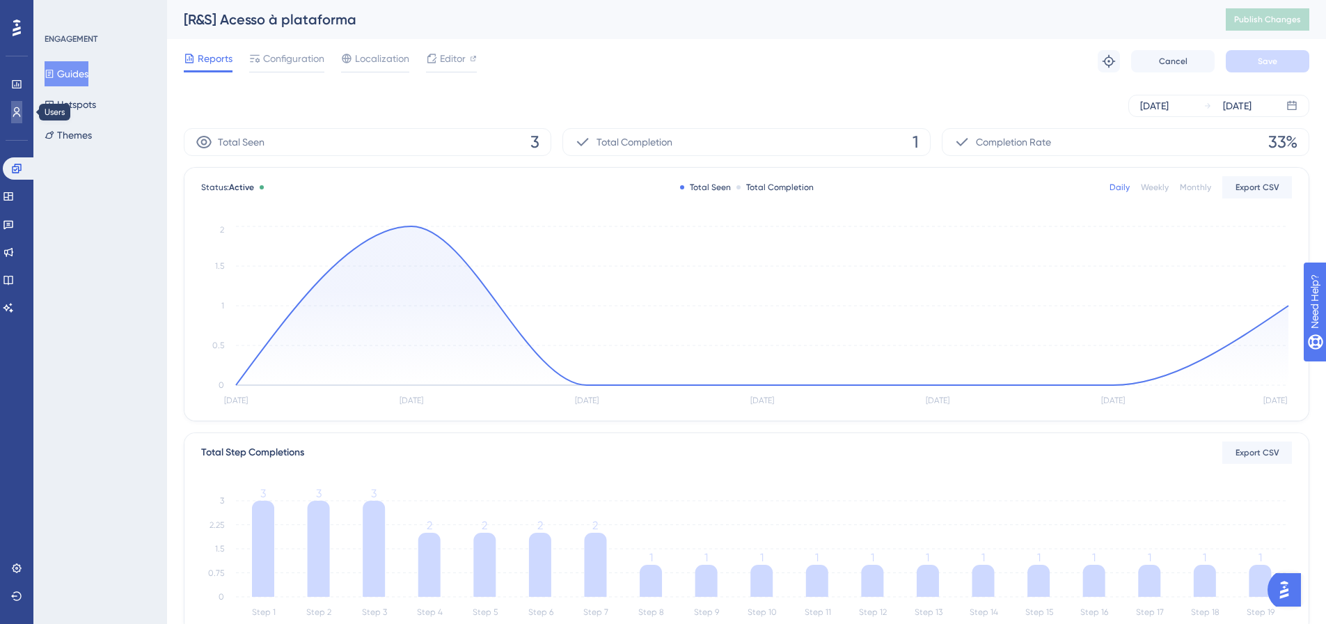
click at [22, 106] on link at bounding box center [16, 112] width 11 height 22
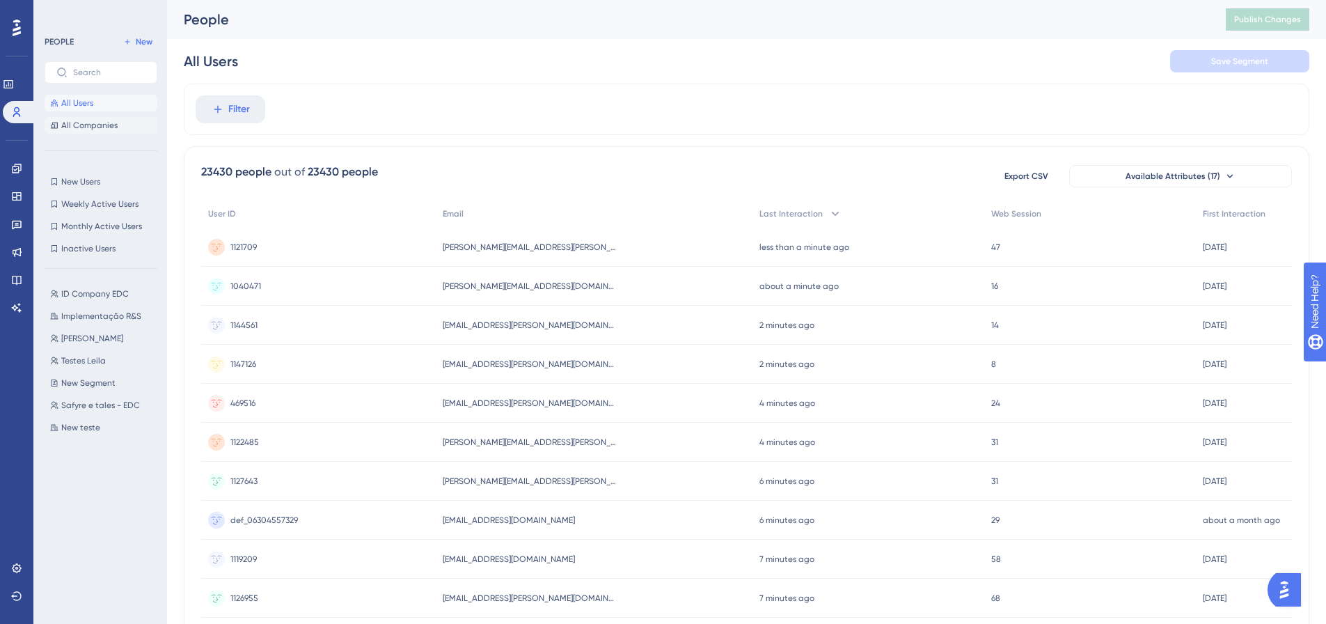
click at [104, 129] on span "All Companies" at bounding box center [89, 125] width 56 height 11
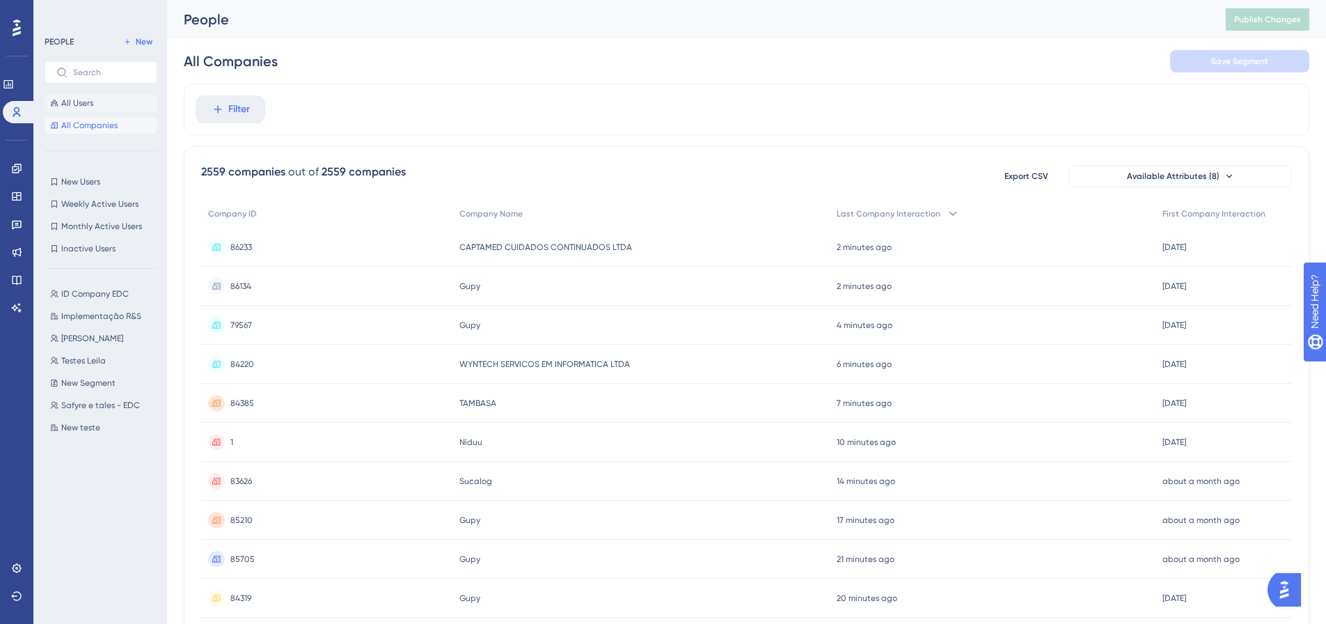
click at [78, 104] on span "All Users" at bounding box center [77, 102] width 32 height 11
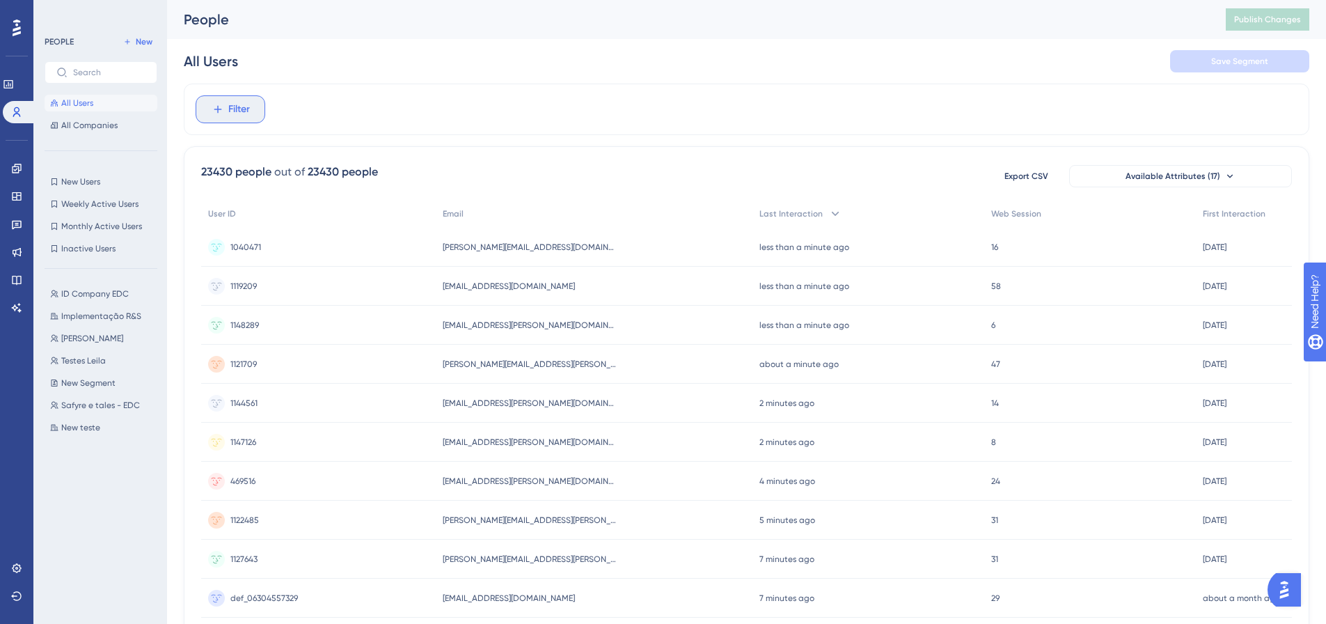
click at [246, 112] on span "Filter" at bounding box center [239, 109] width 22 height 17
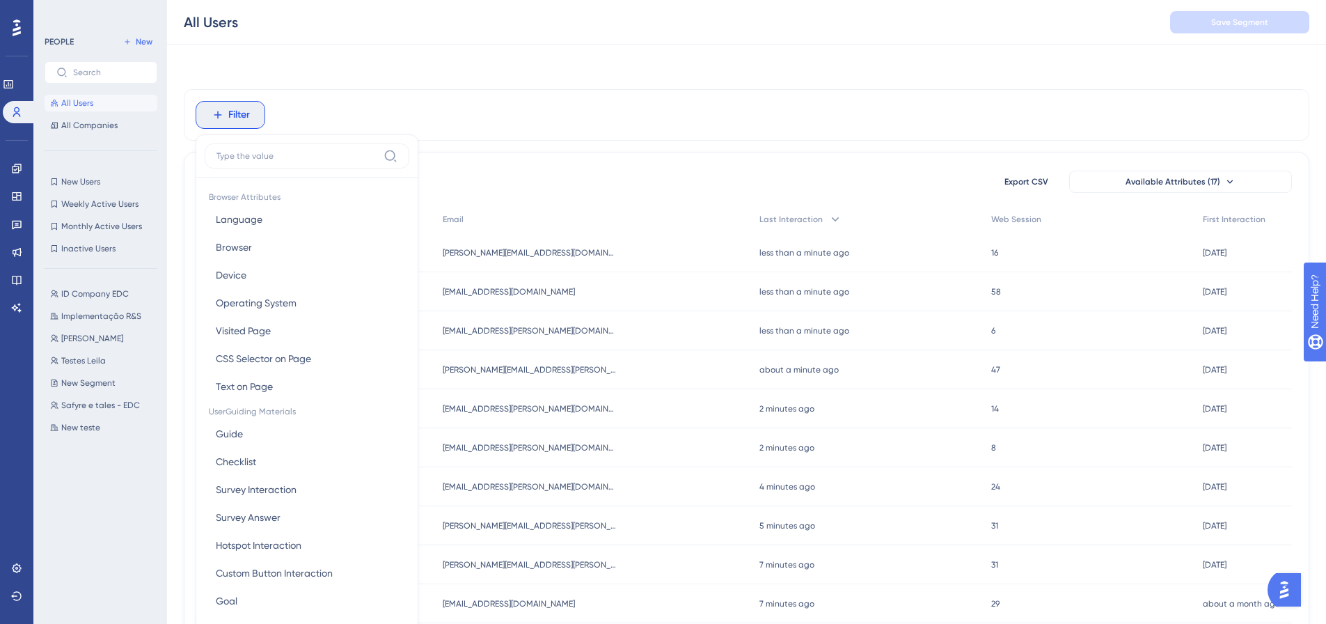
scroll to position [65, 0]
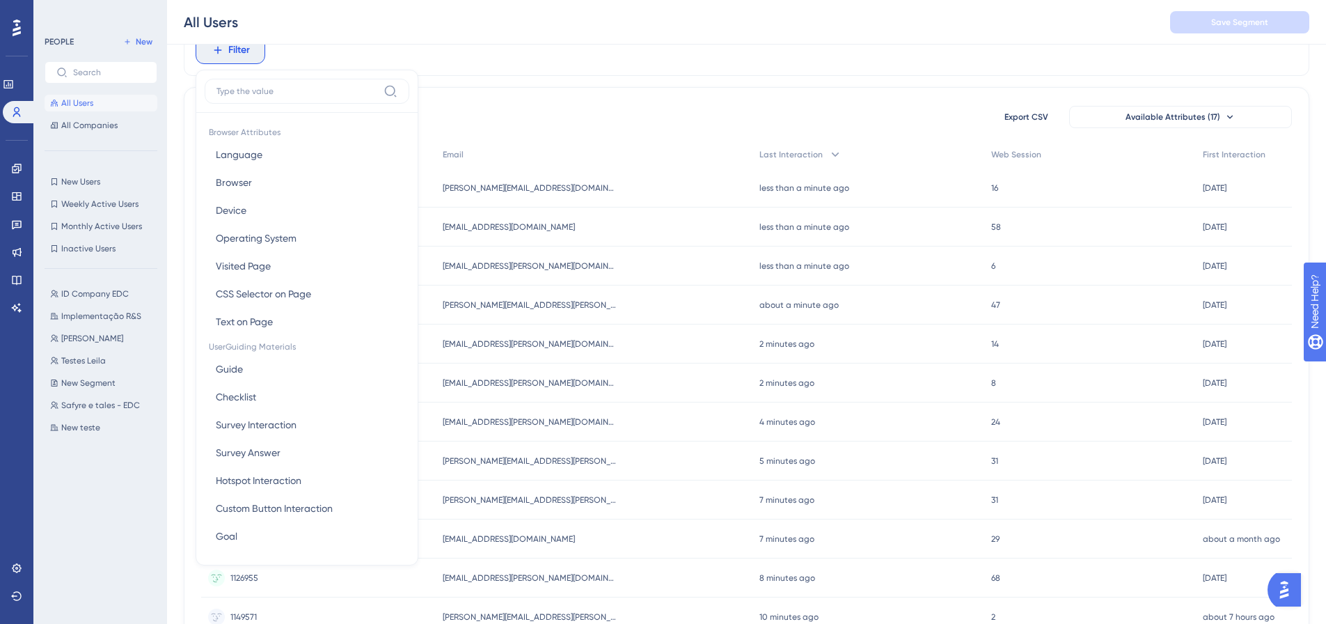
click at [279, 88] on input at bounding box center [296, 91] width 161 height 11
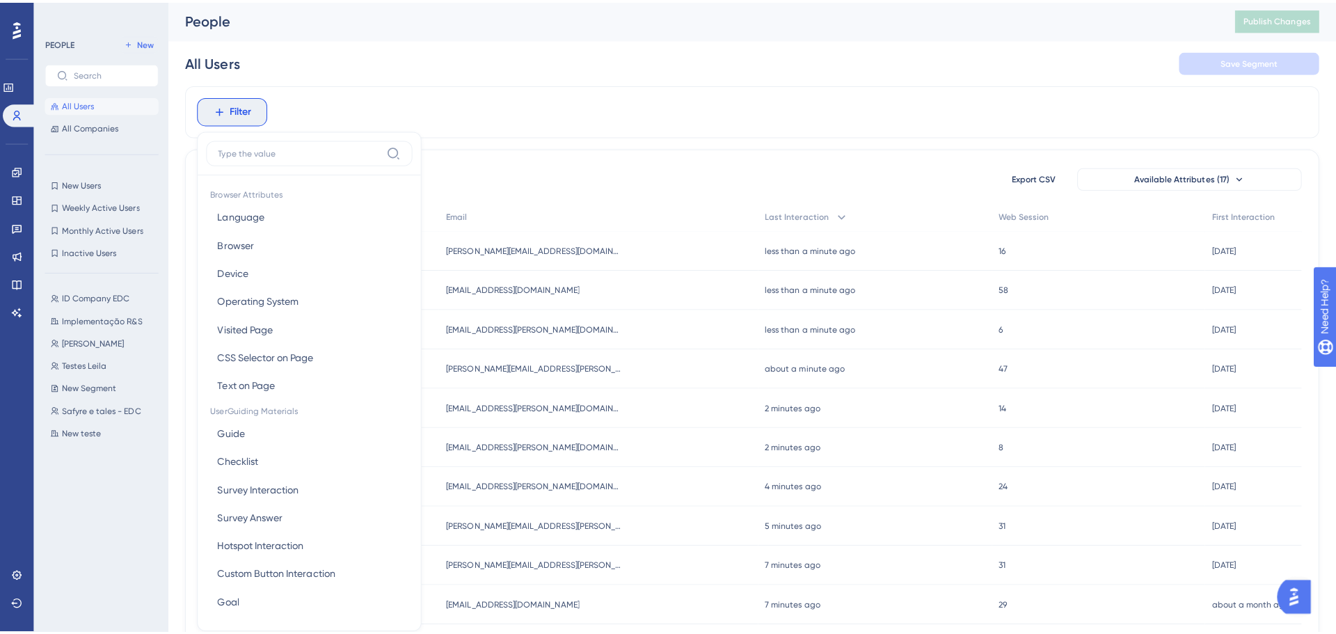
scroll to position [0, 0]
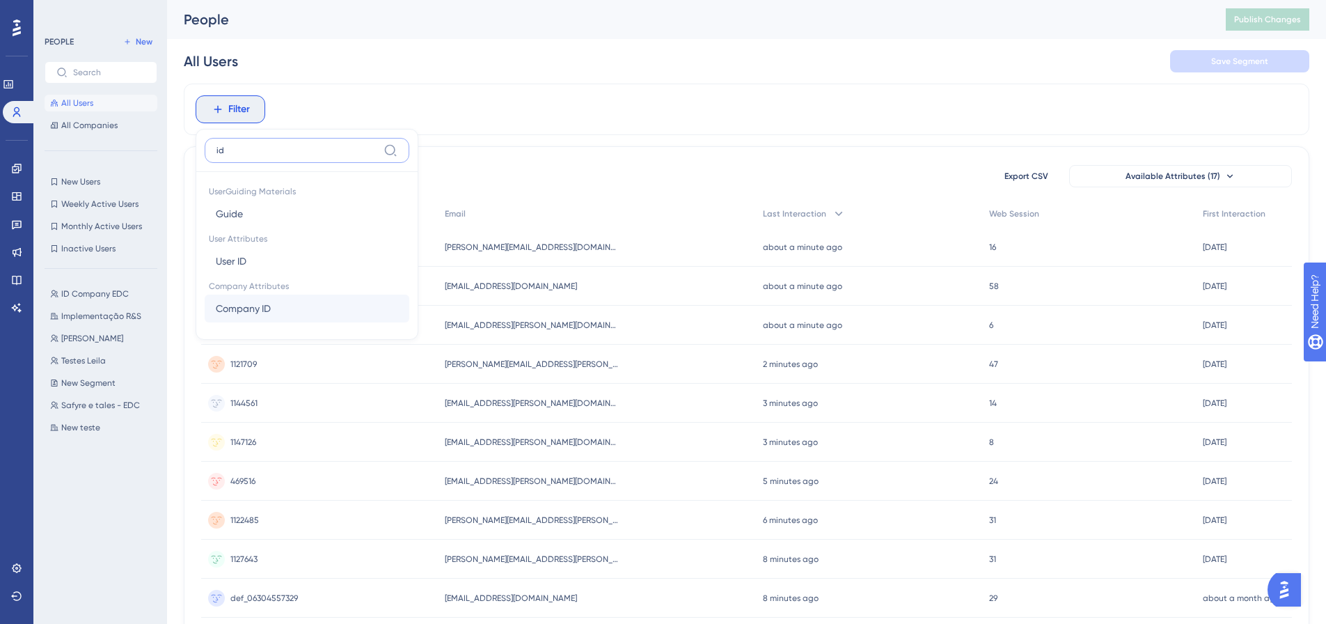
type input "id"
click at [280, 306] on button "Company ID Company ID" at bounding box center [307, 308] width 205 height 28
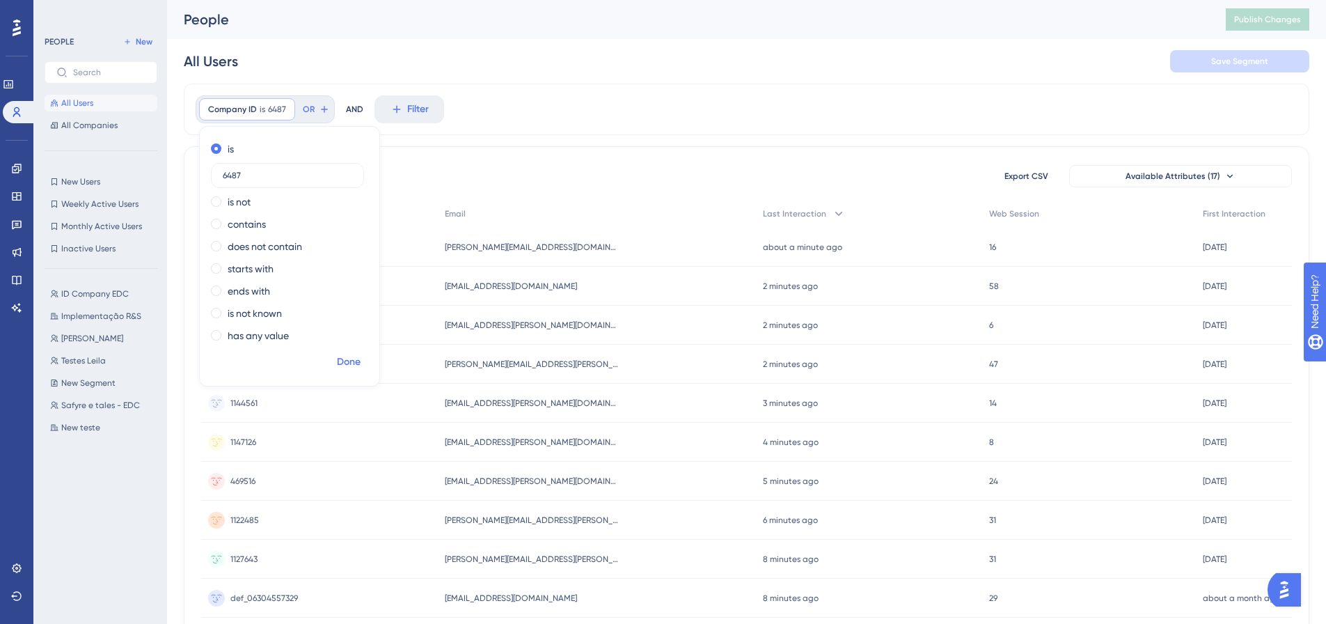
type input "6487"
click at [348, 365] on span "Done" at bounding box center [349, 362] width 24 height 17
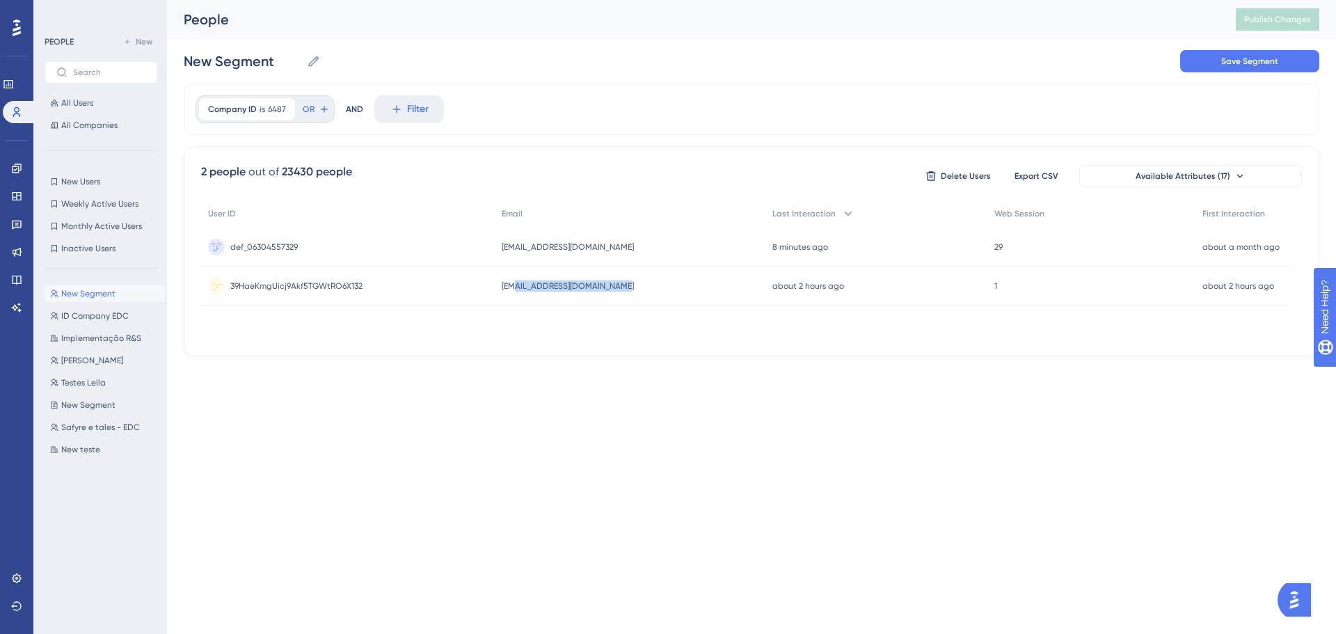
drag, startPoint x: 631, startPoint y: 282, endPoint x: 521, endPoint y: 297, distance: 111.0
click at [521, 297] on div "[EMAIL_ADDRESS][DOMAIN_NAME] [EMAIL_ADDRESS][DOMAIN_NAME]" at bounding box center [630, 286] width 271 height 39
click at [340, 285] on span "39HaeKmgUicj9Akf5TGWtRO6X132" at bounding box center [296, 285] width 132 height 11
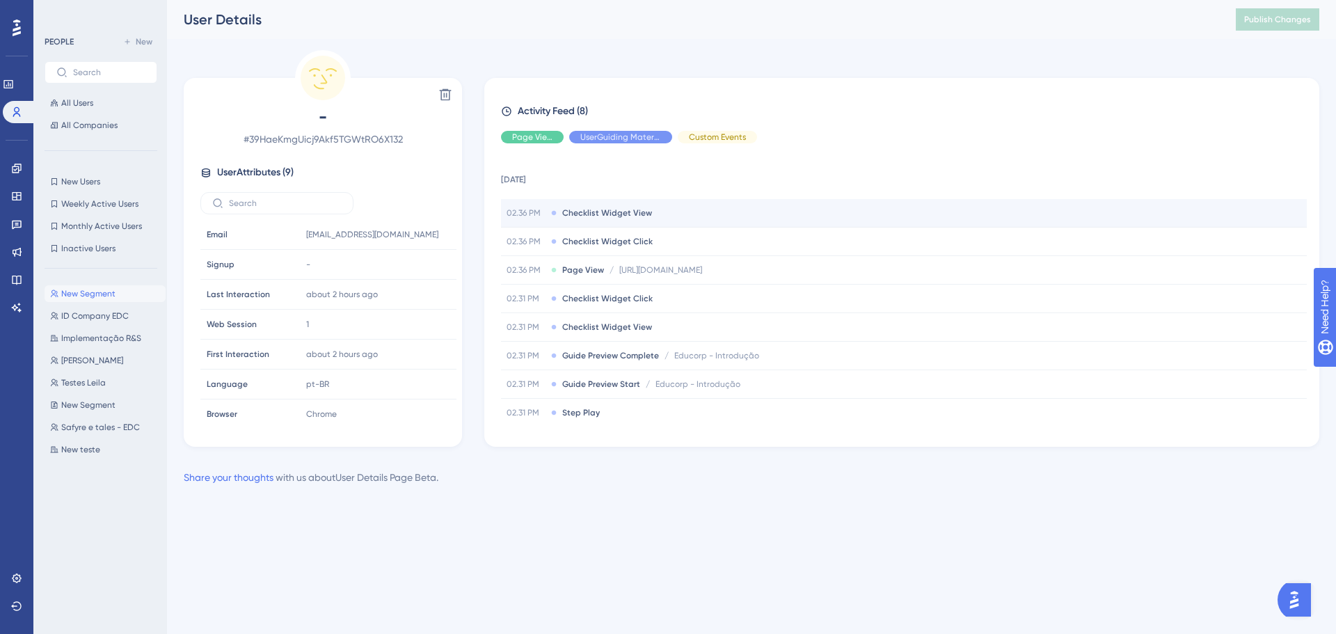
click at [635, 212] on span "Checklist Widget View" at bounding box center [607, 212] width 90 height 11
click at [571, 212] on span "Checklist Widget View" at bounding box center [607, 212] width 90 height 11
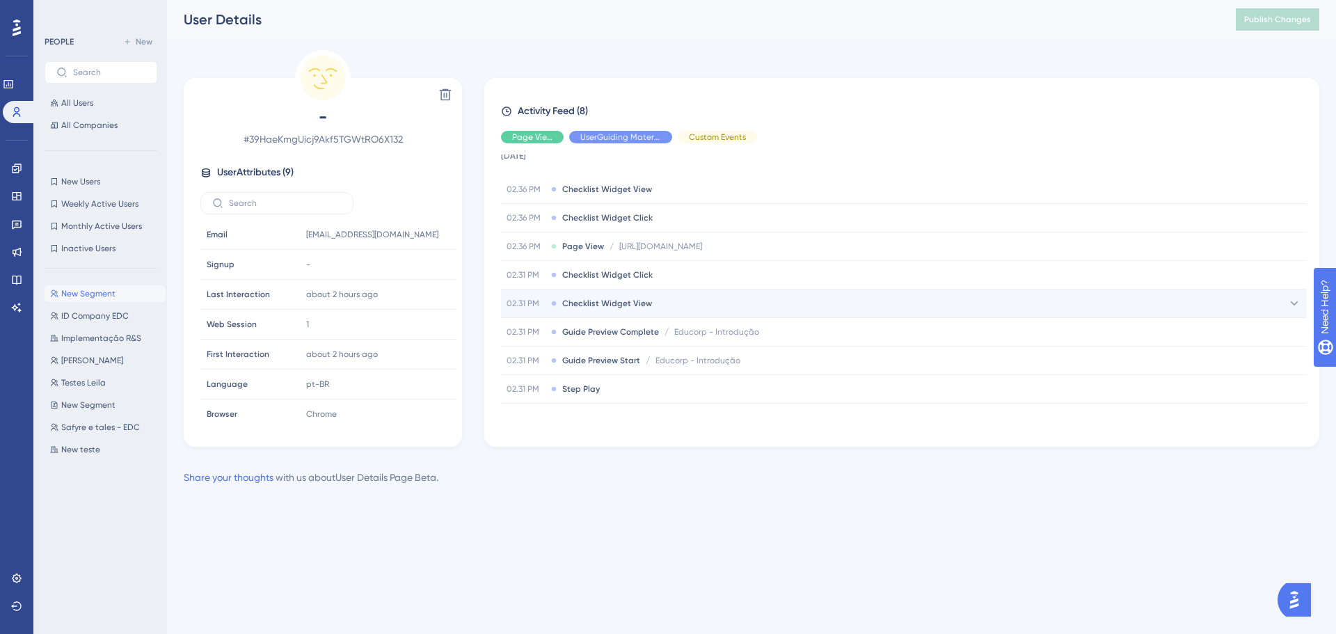
scroll to position [36, 0]
